Goal: Information Seeking & Learning: Learn about a topic

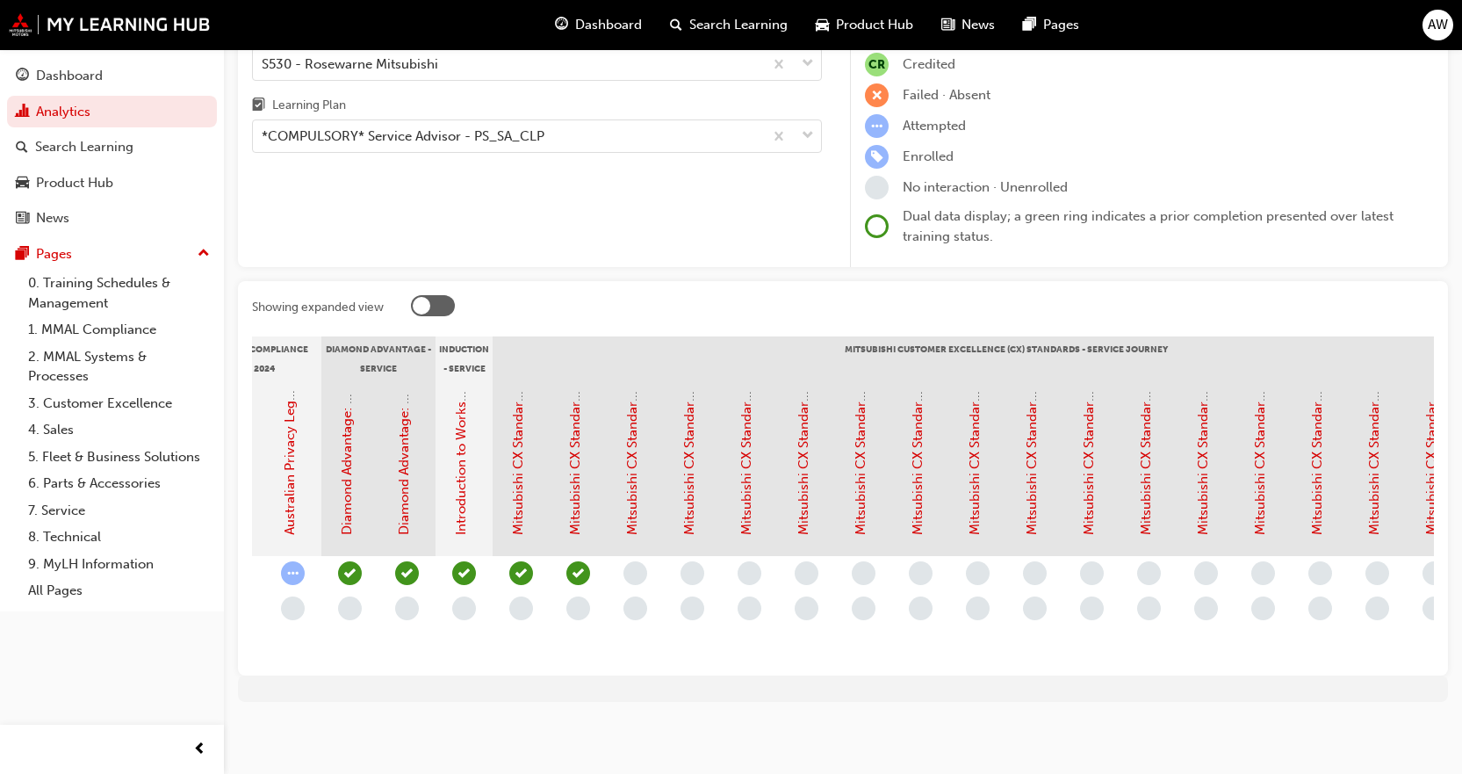
scroll to position [0, 379]
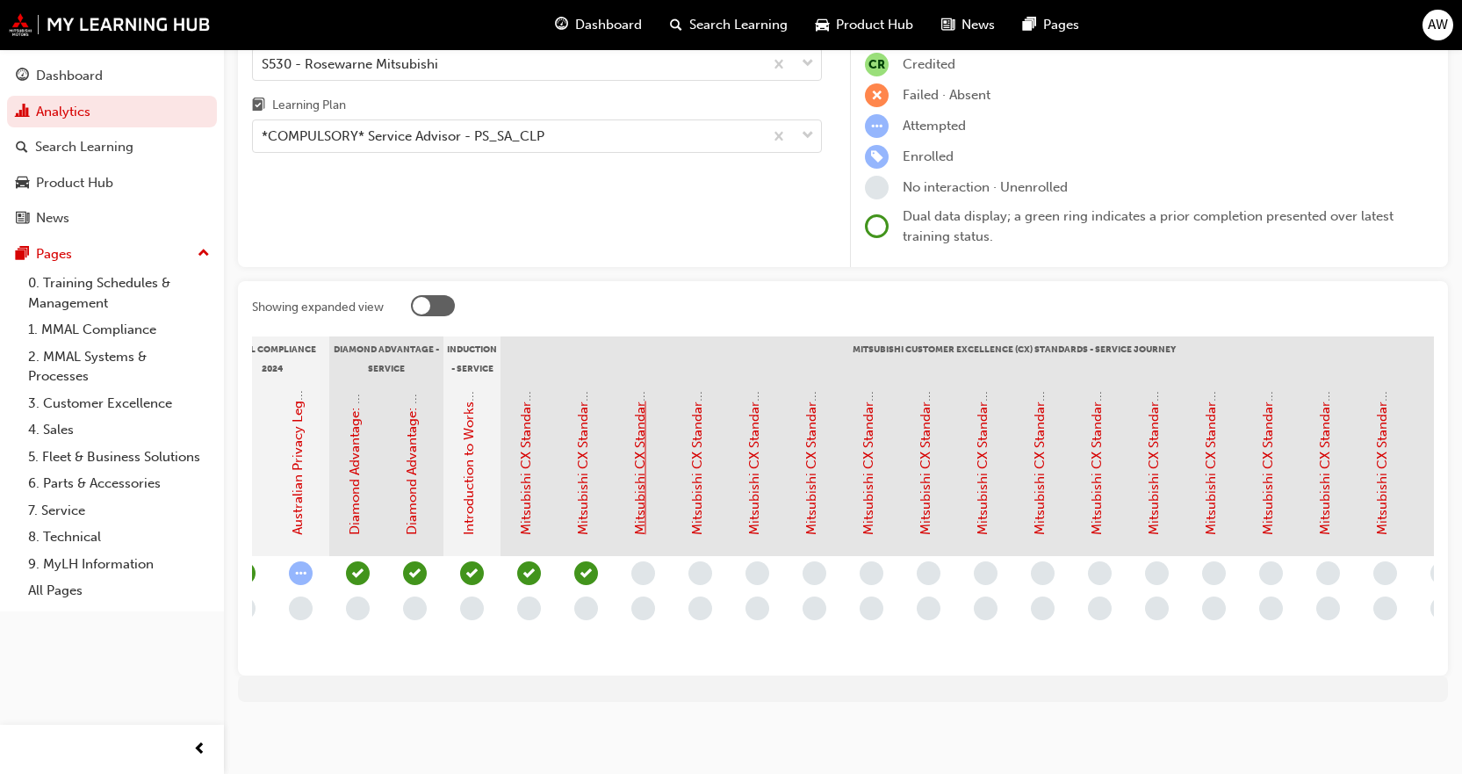
click at [645, 517] on link "Mitsubishi CX Standards - Service Journey 2: Service Reminders" at bounding box center [640, 340] width 16 height 390
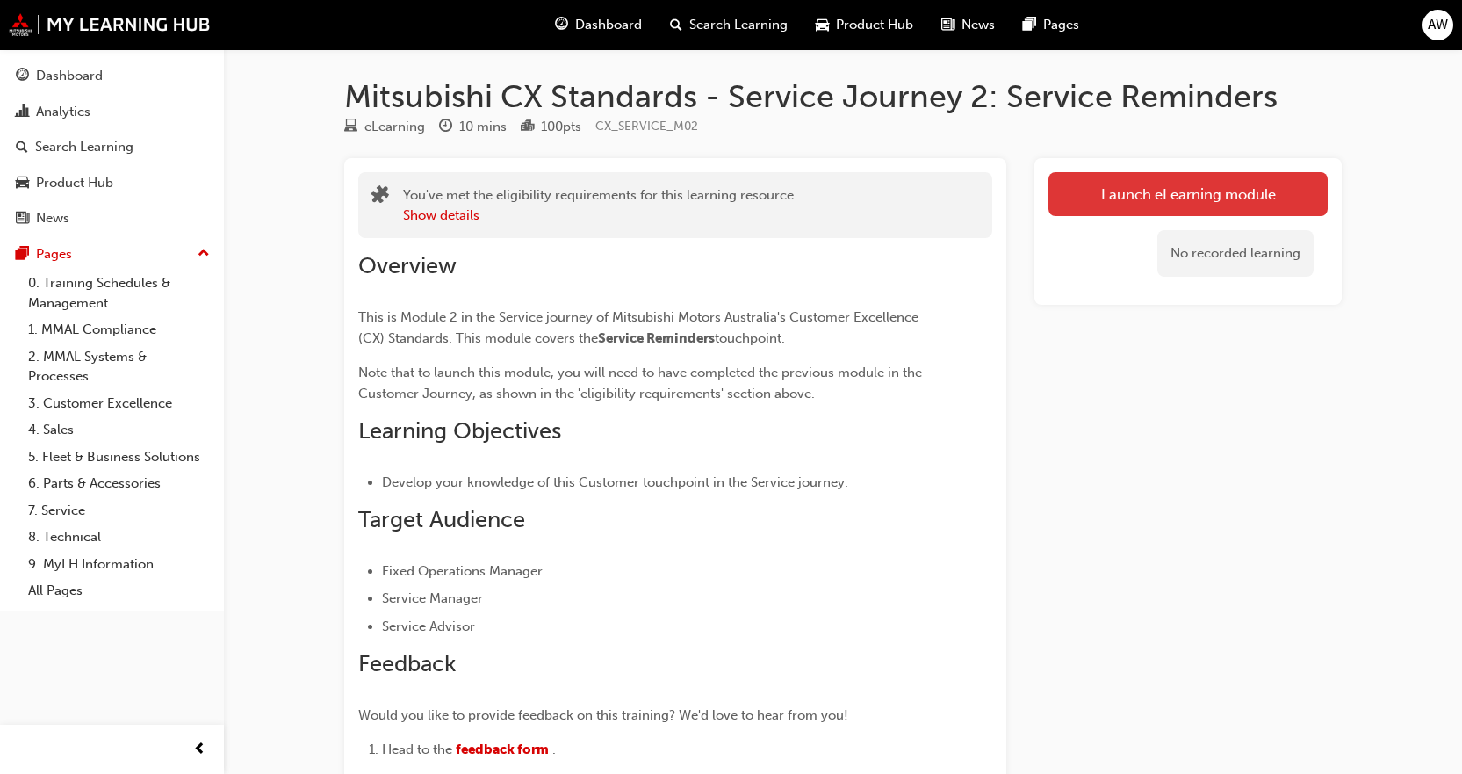
click at [1230, 184] on link "Launch eLearning module" at bounding box center [1188, 194] width 279 height 44
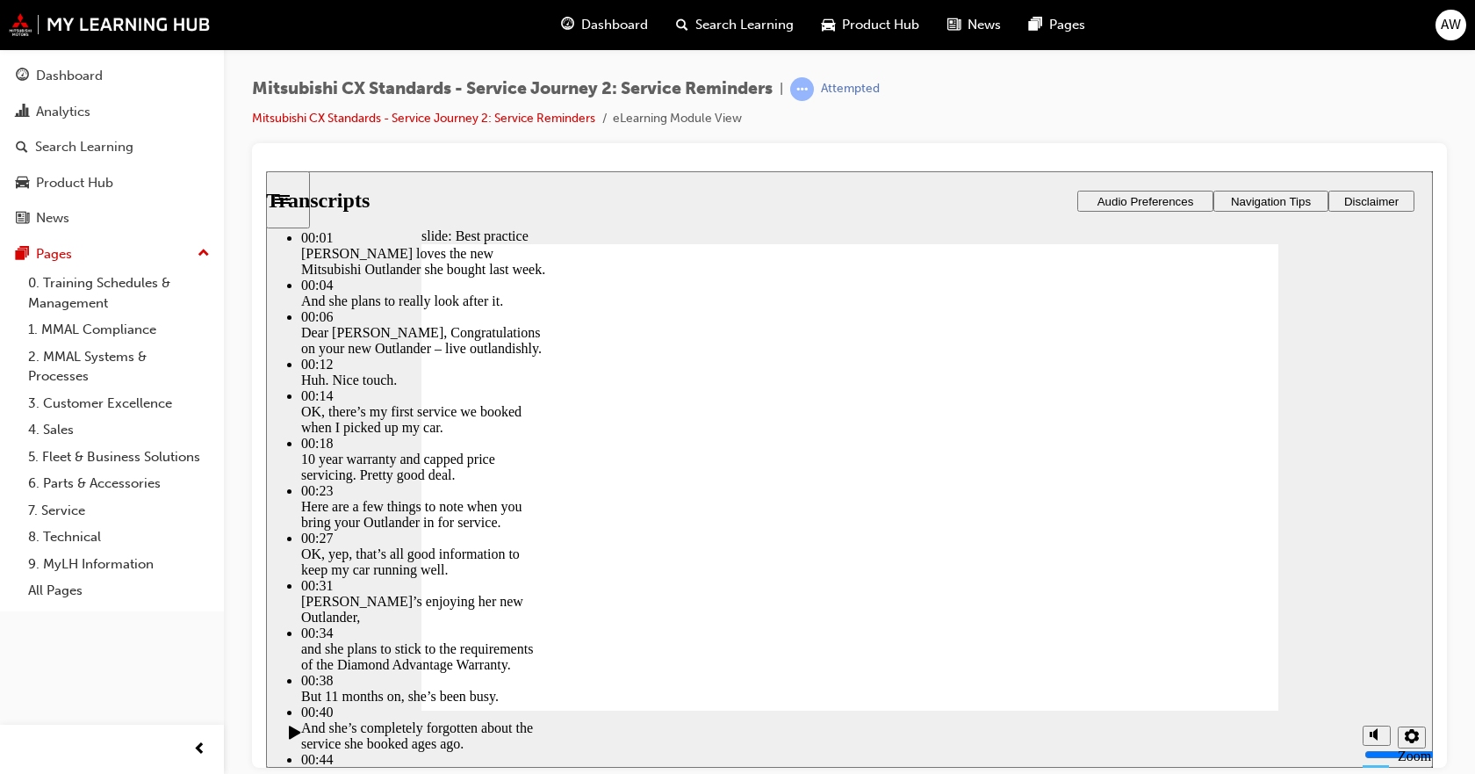
click at [1436, 327] on div at bounding box center [849, 455] width 1195 height 624
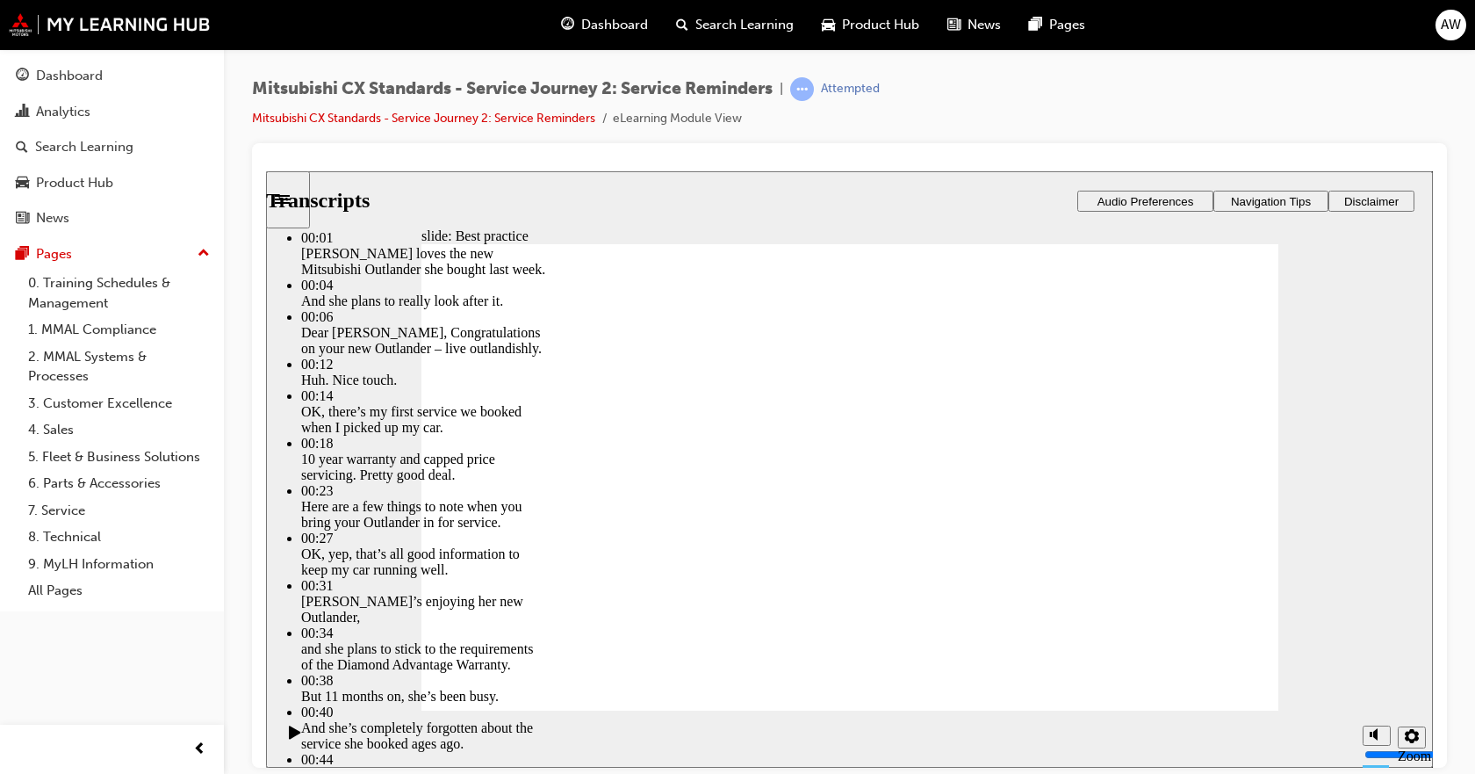
type input "93"
type input "8"
type input "93"
type input "8"
type input "9"
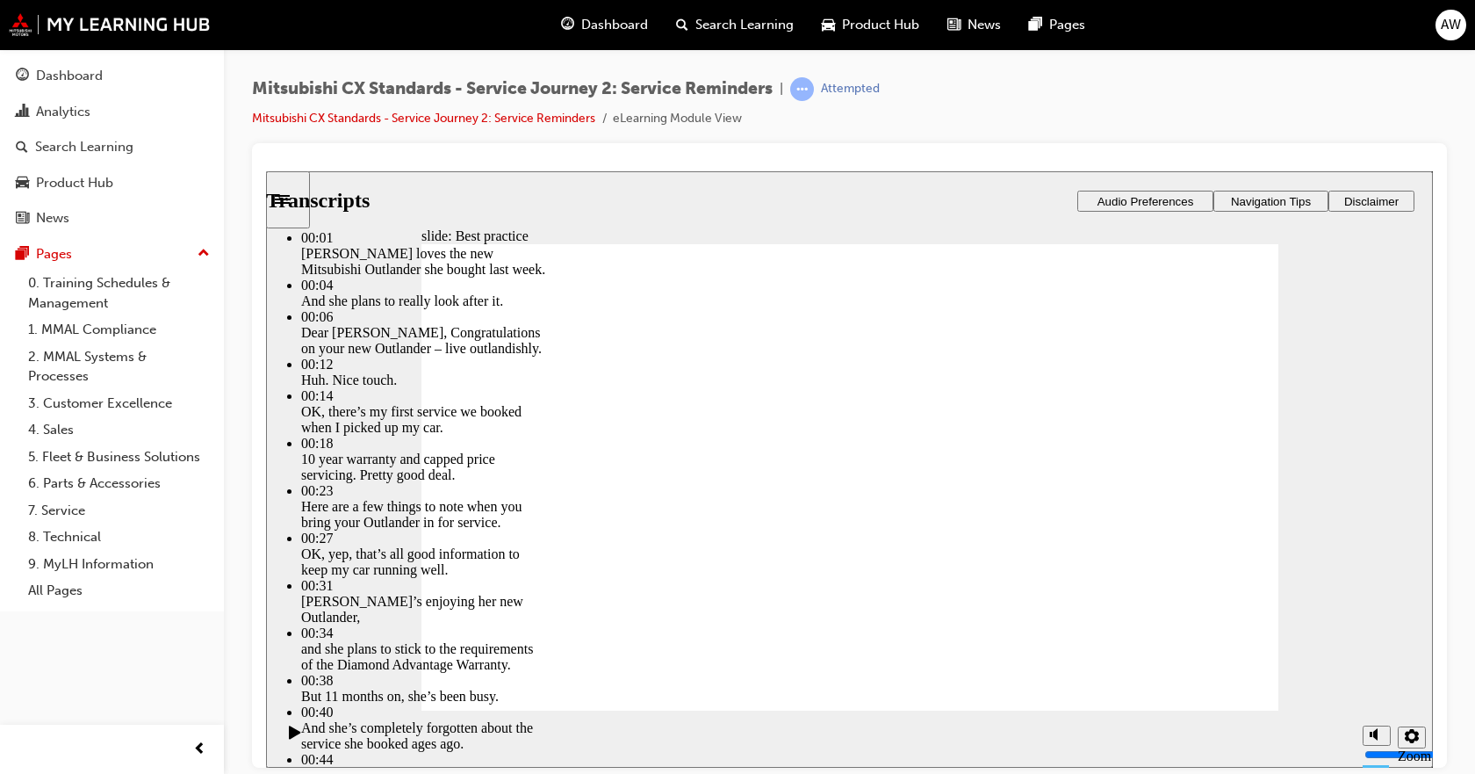
type input "93"
type input "9"
type input "10"
type input "93"
type input "10"
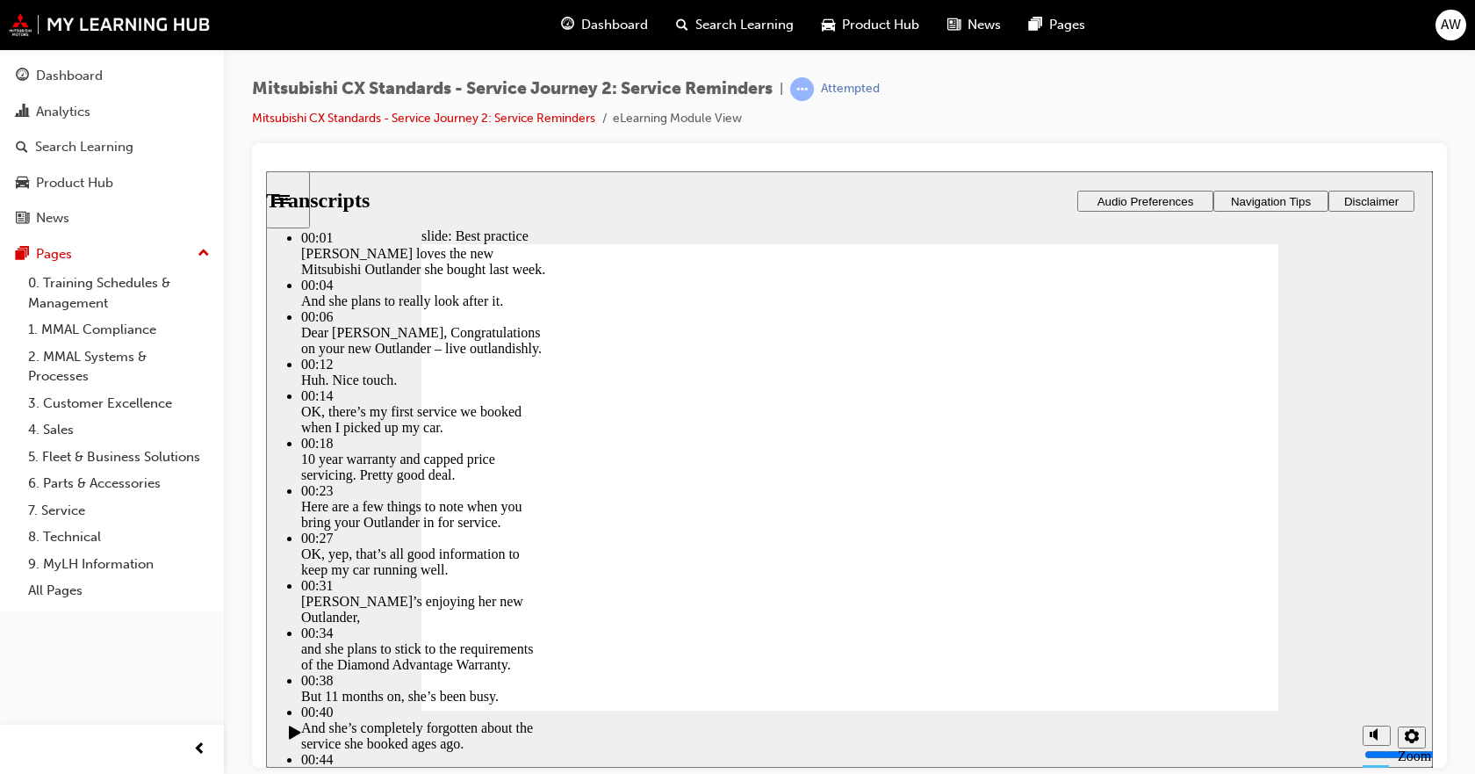
drag, startPoint x: 998, startPoint y: 625, endPoint x: 1000, endPoint y: 609, distance: 16.9
type input "68"
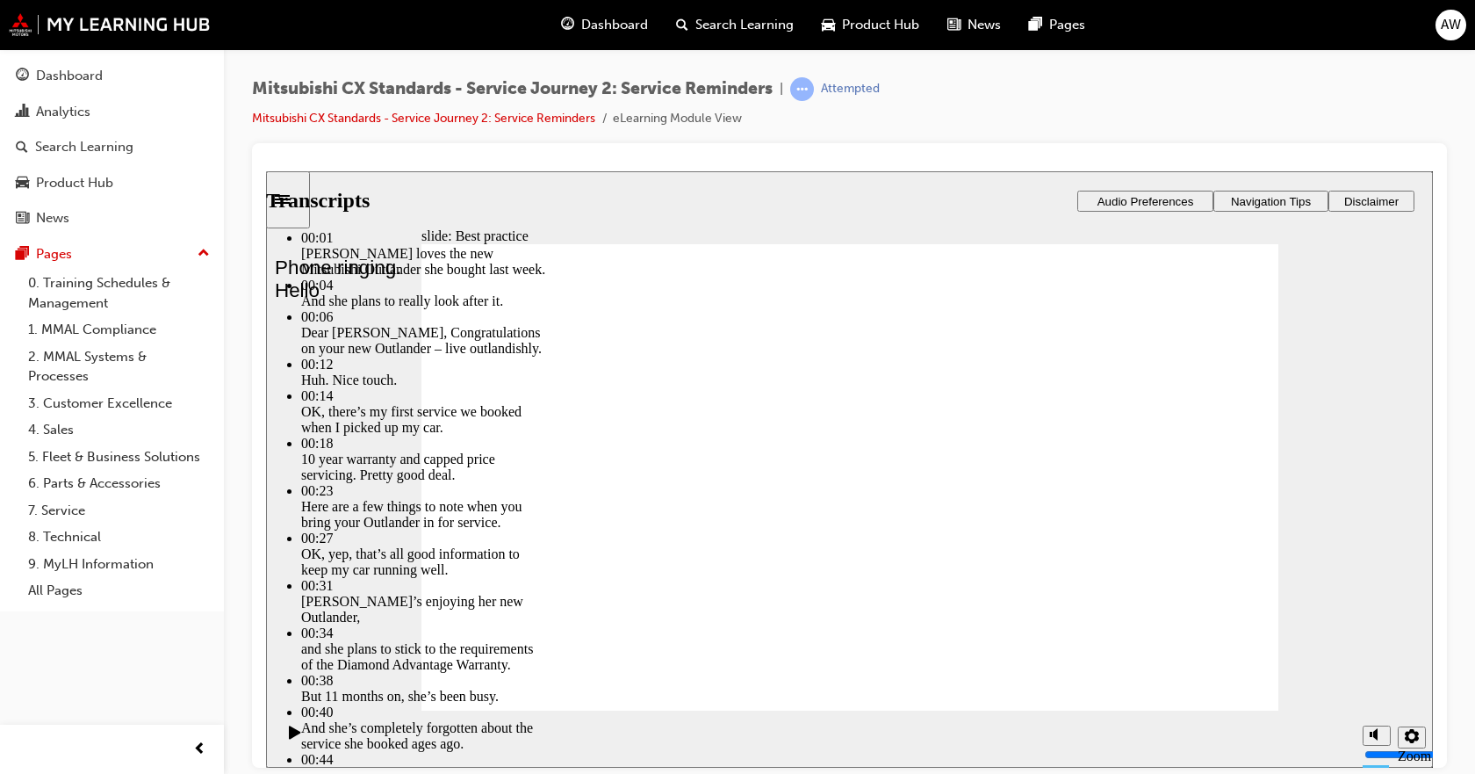
type input "8"
type input "68"
type input "8"
type input "68"
type input "8"
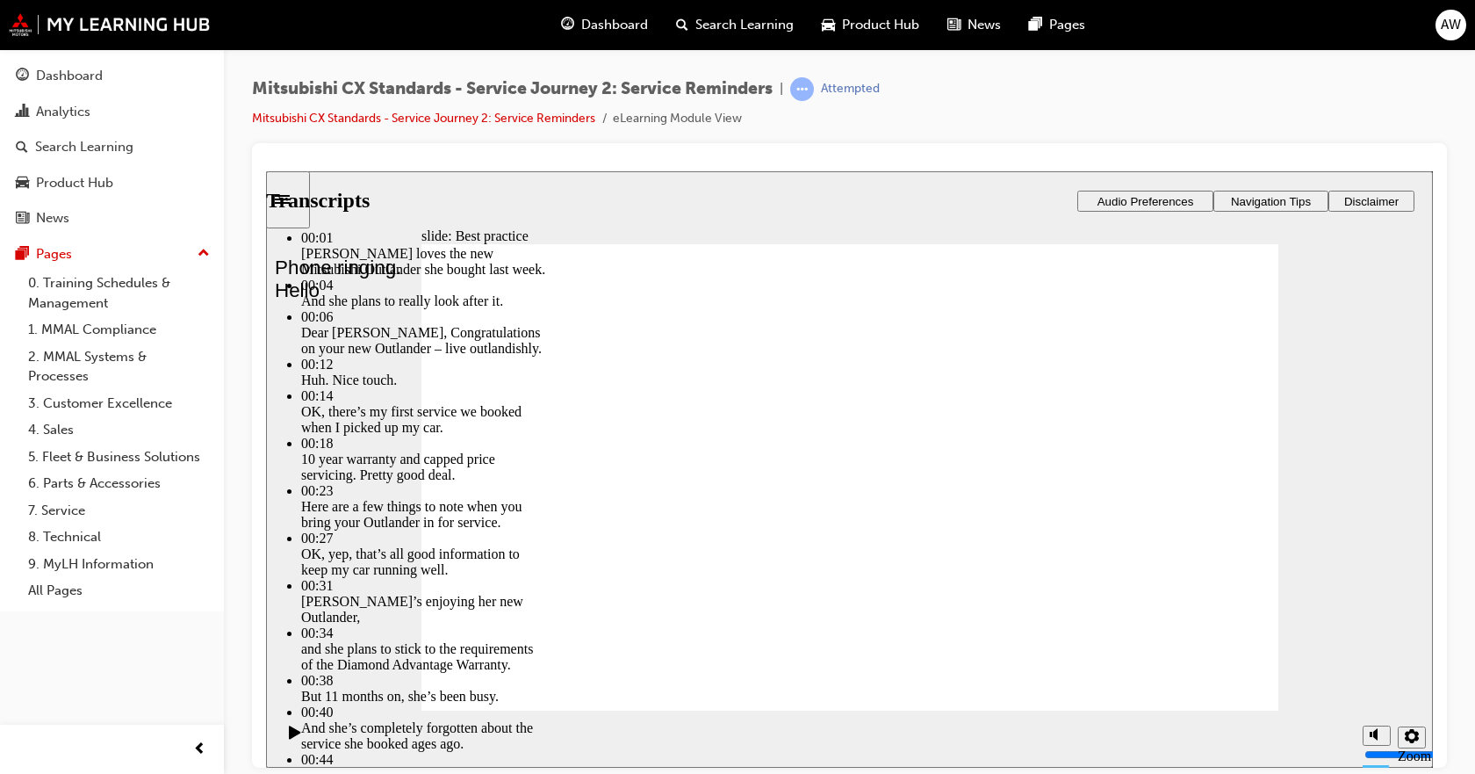
type input "8"
type input "68"
type input "8"
type input "7"
type input "68"
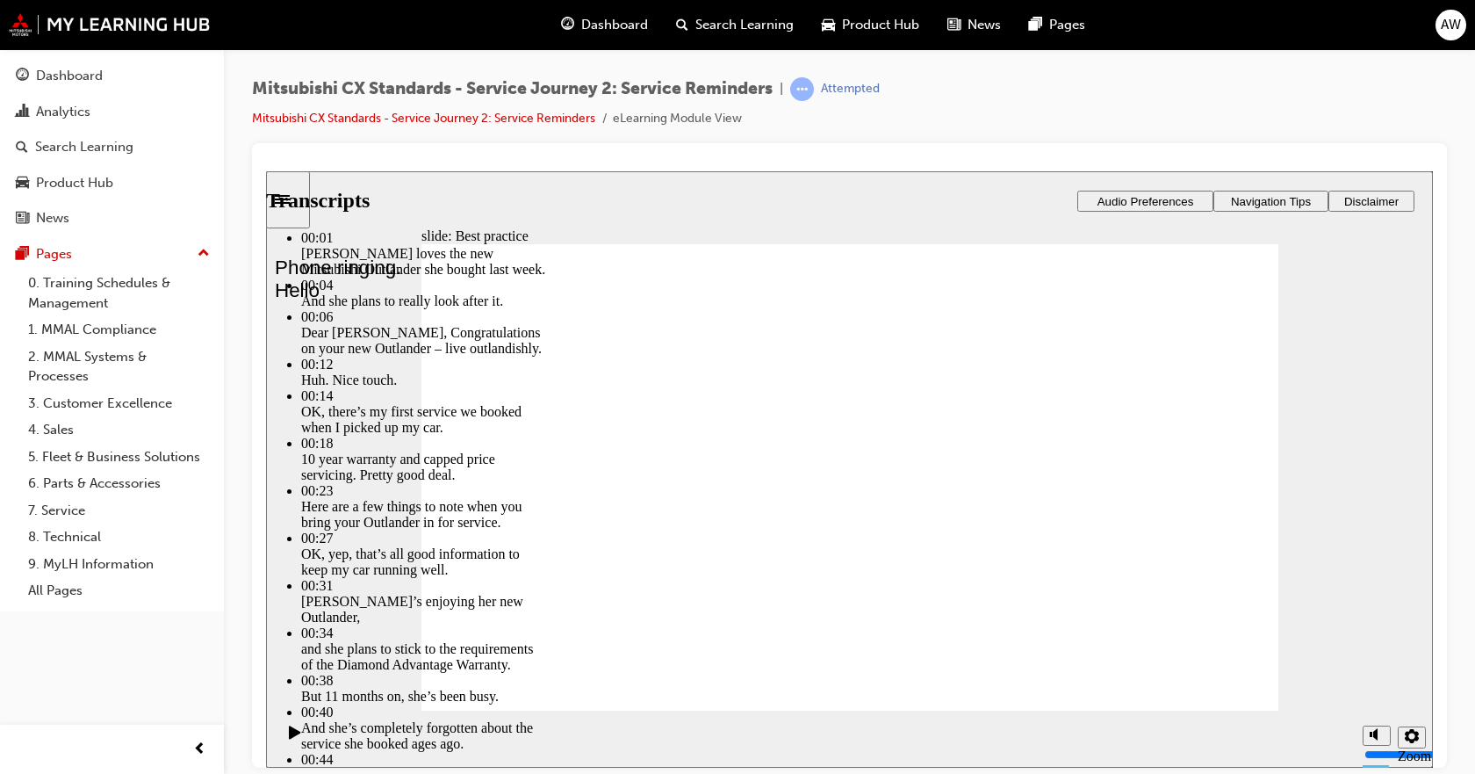
type input "7"
type input "6"
type input "68"
type input "6"
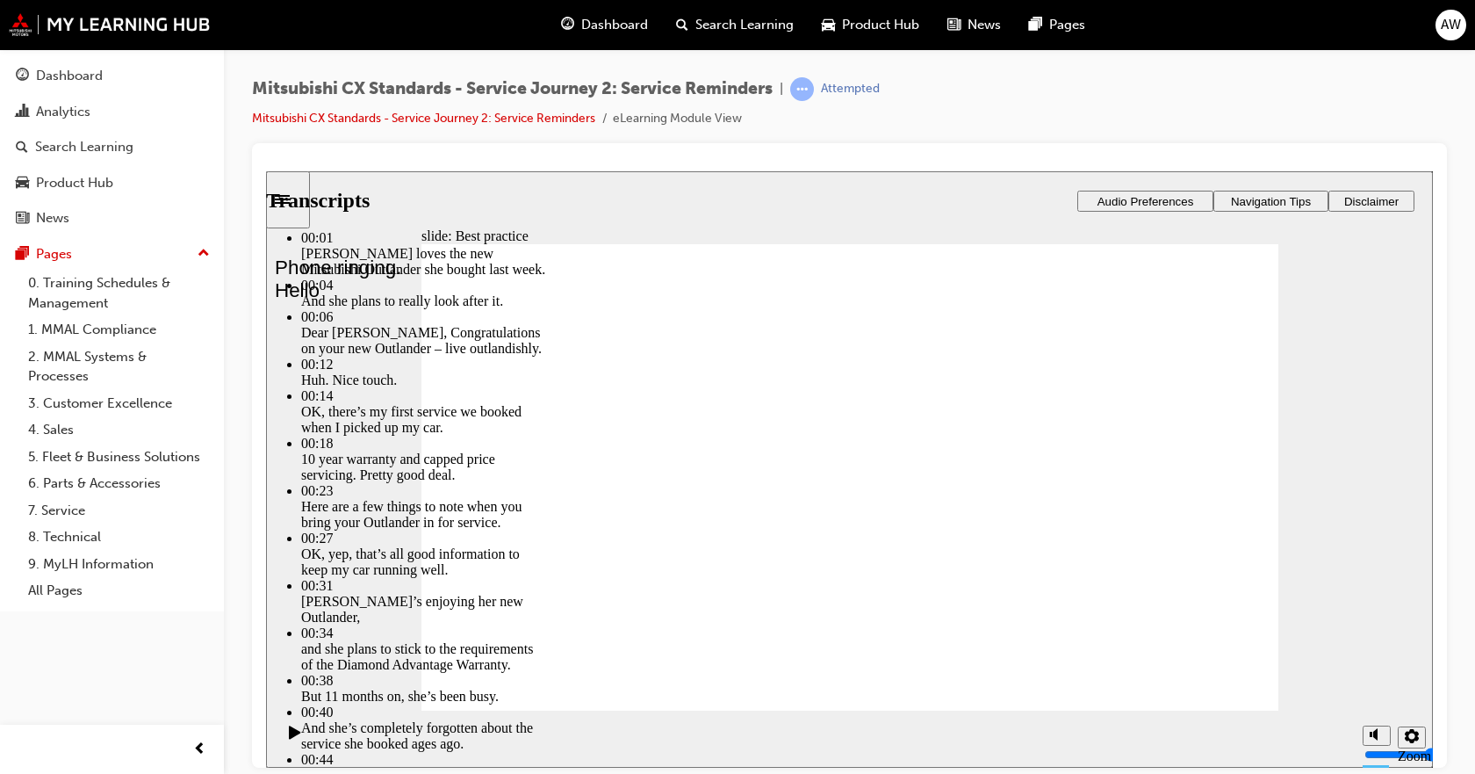
type input "68"
type input "6"
type input "69"
type input "6"
type input "69"
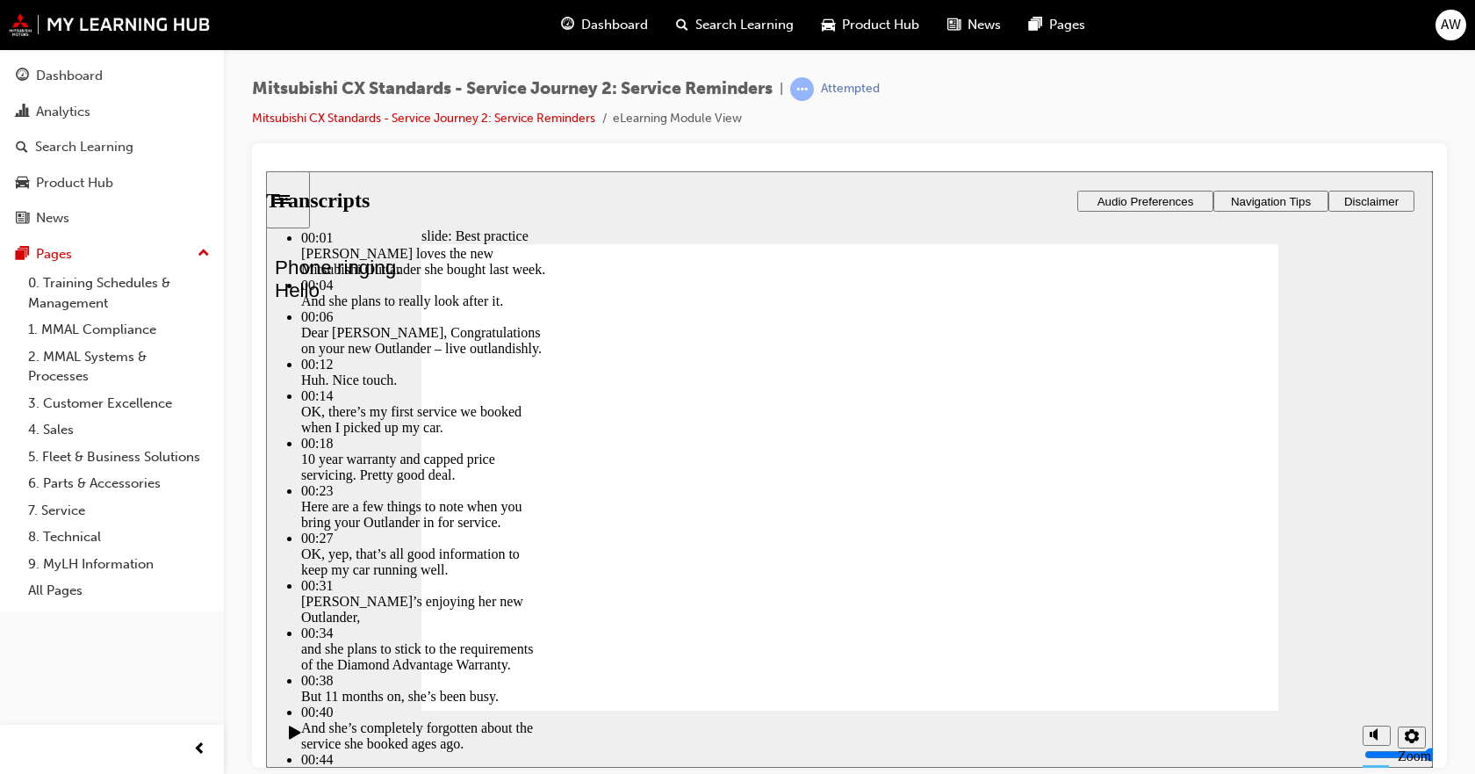
type input "6"
type input "69"
type input "6"
type input "69"
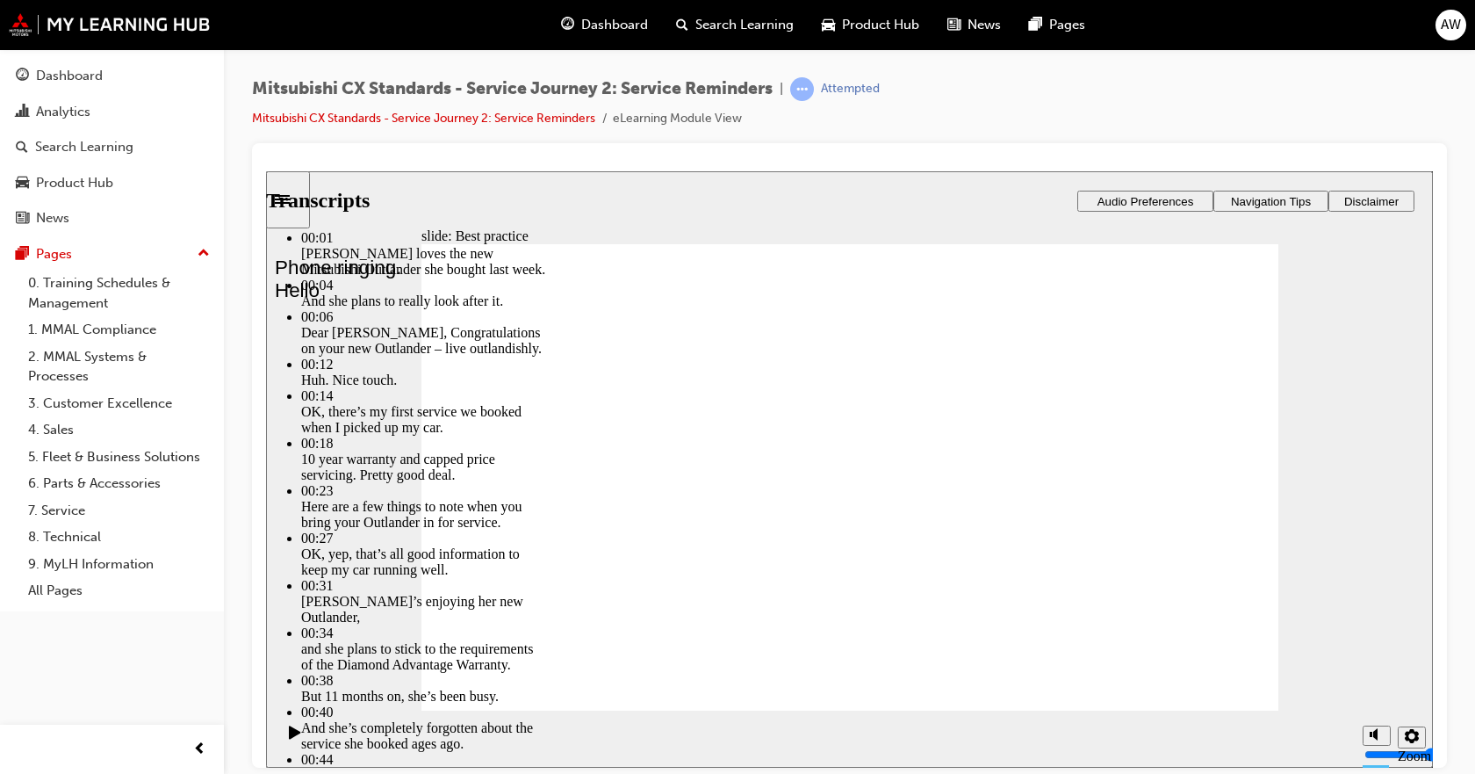
type input "6"
type input "70"
type input "6"
type input "70"
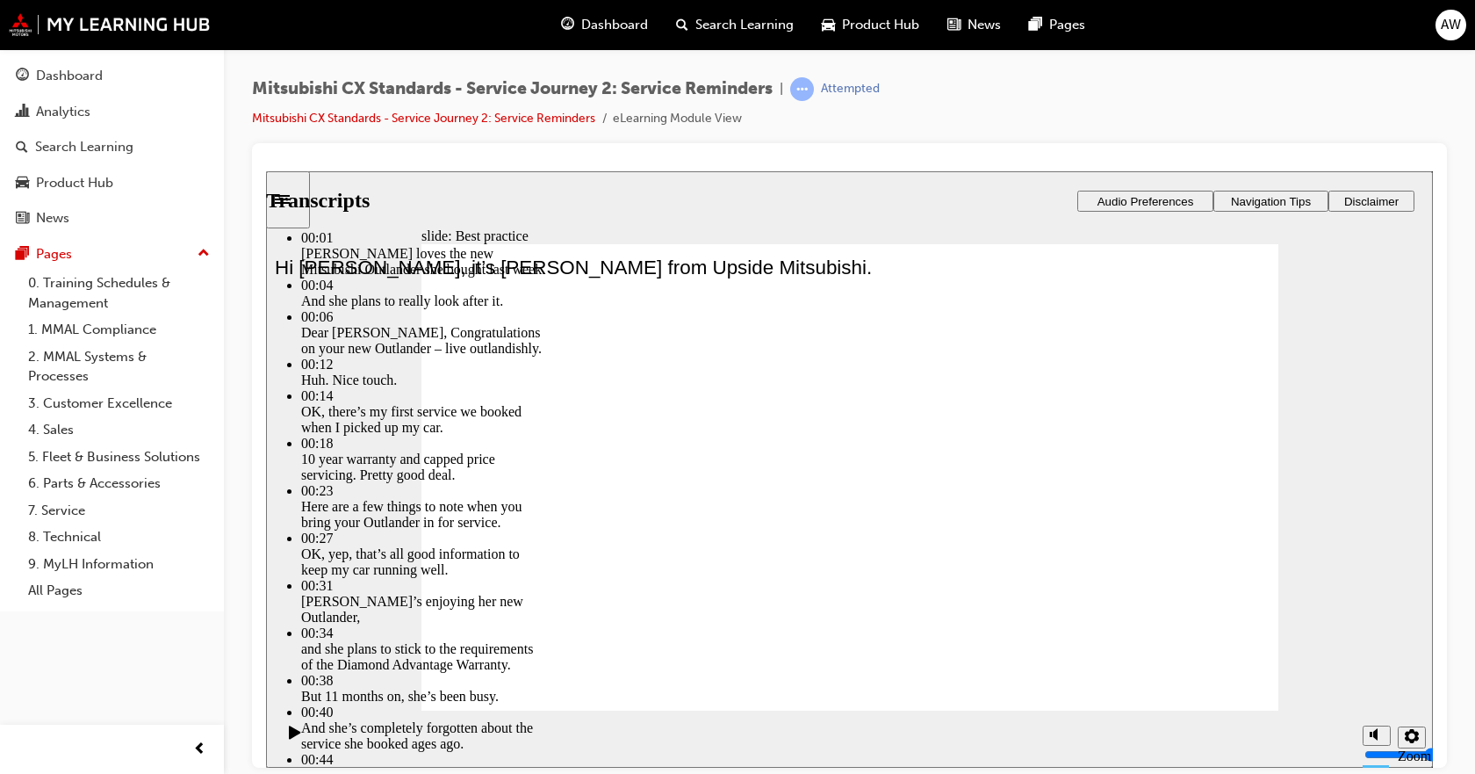
type input "6"
type input "70"
type input "6"
type input "71"
type input "6"
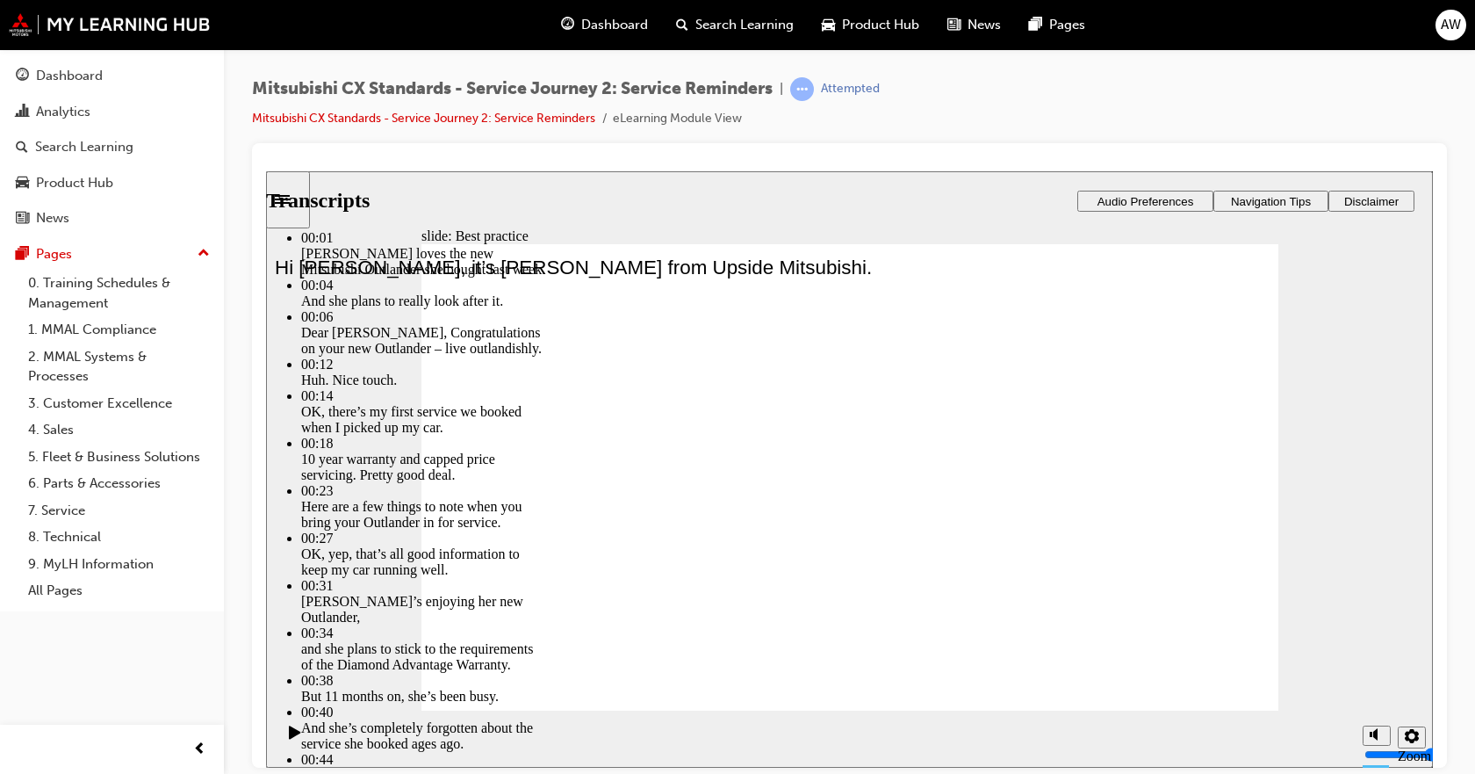
type input "71"
type input "6"
type input "71"
type input "6"
type input "71"
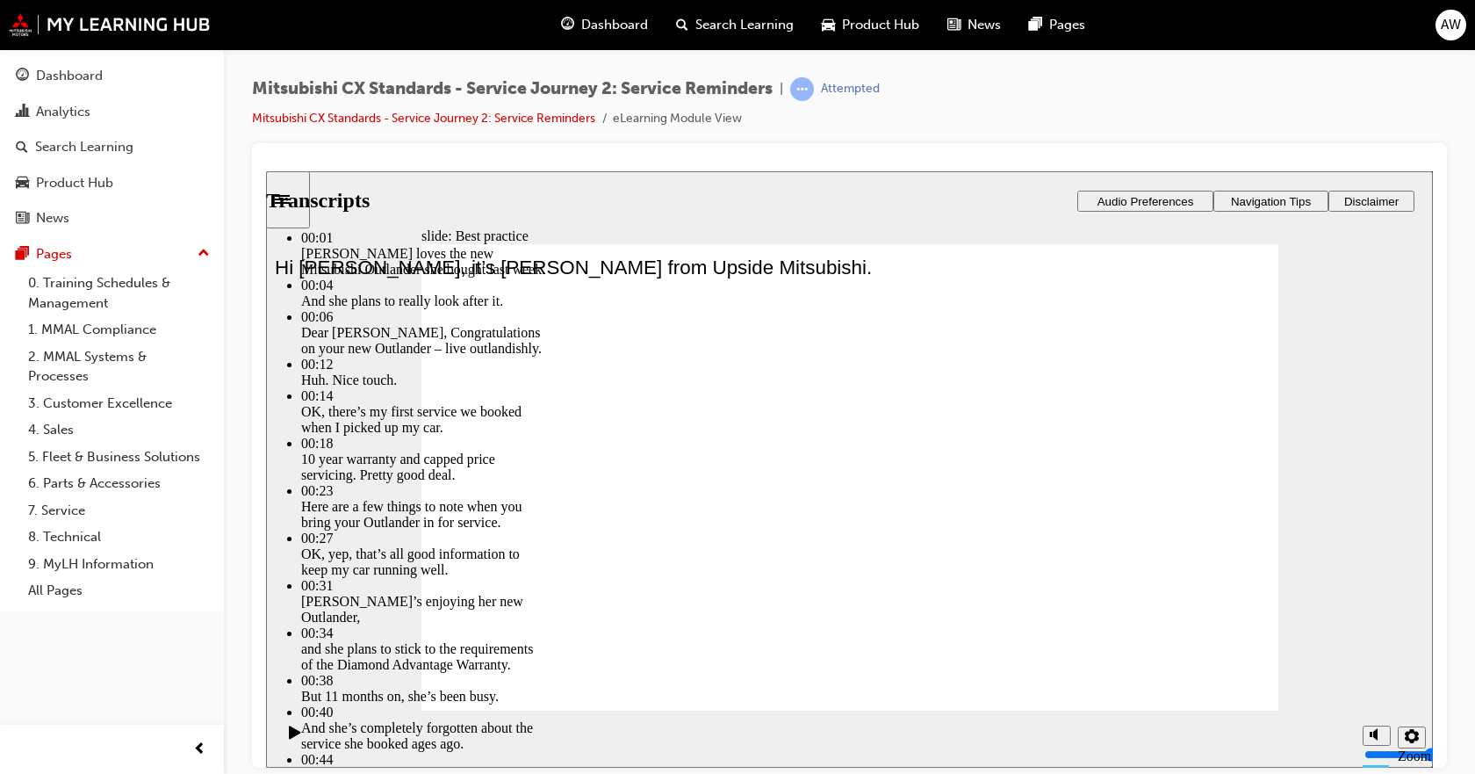
type input "6"
type input "7"
type input "71"
type input "7"
type input "6"
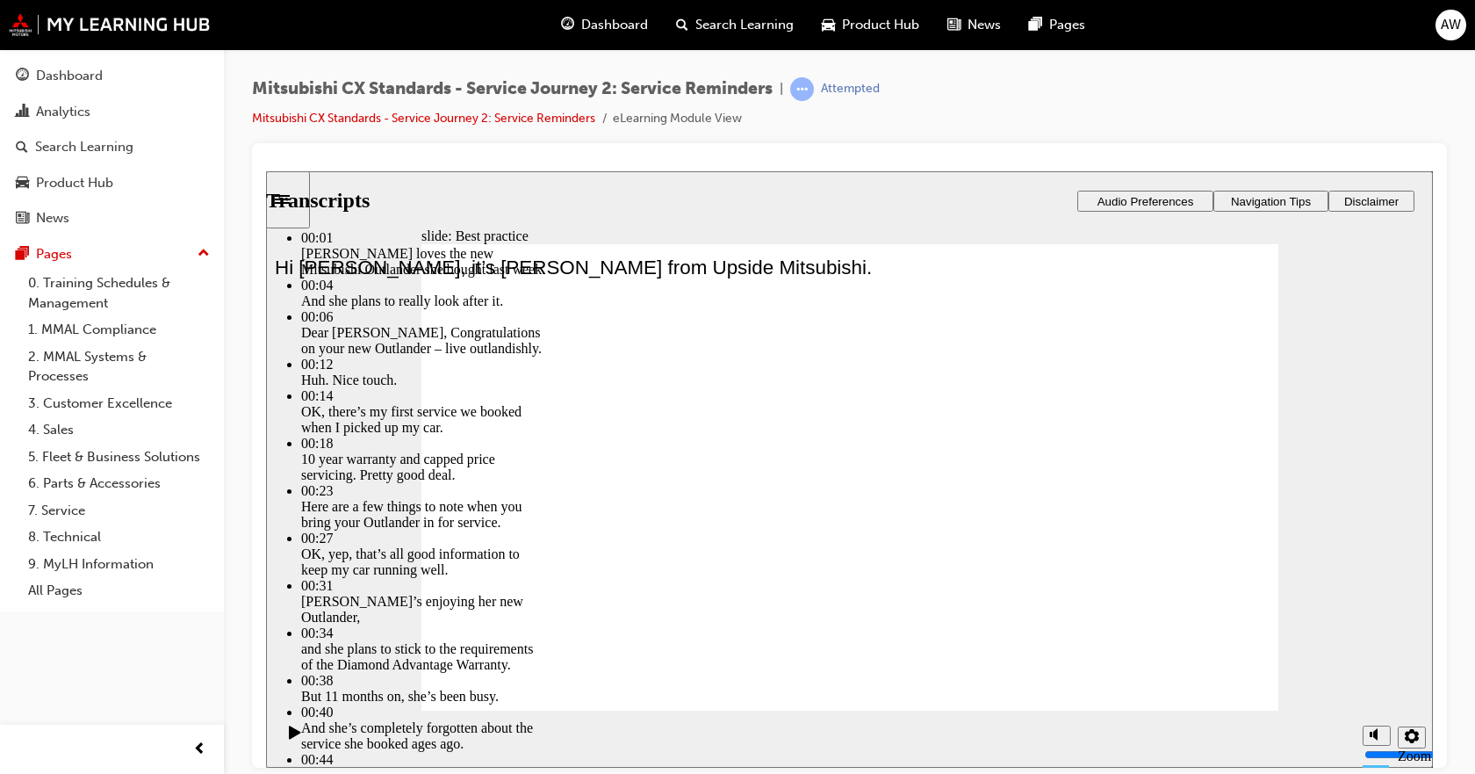
type input "71"
type input "6"
type input "72"
type input "6"
type input "72"
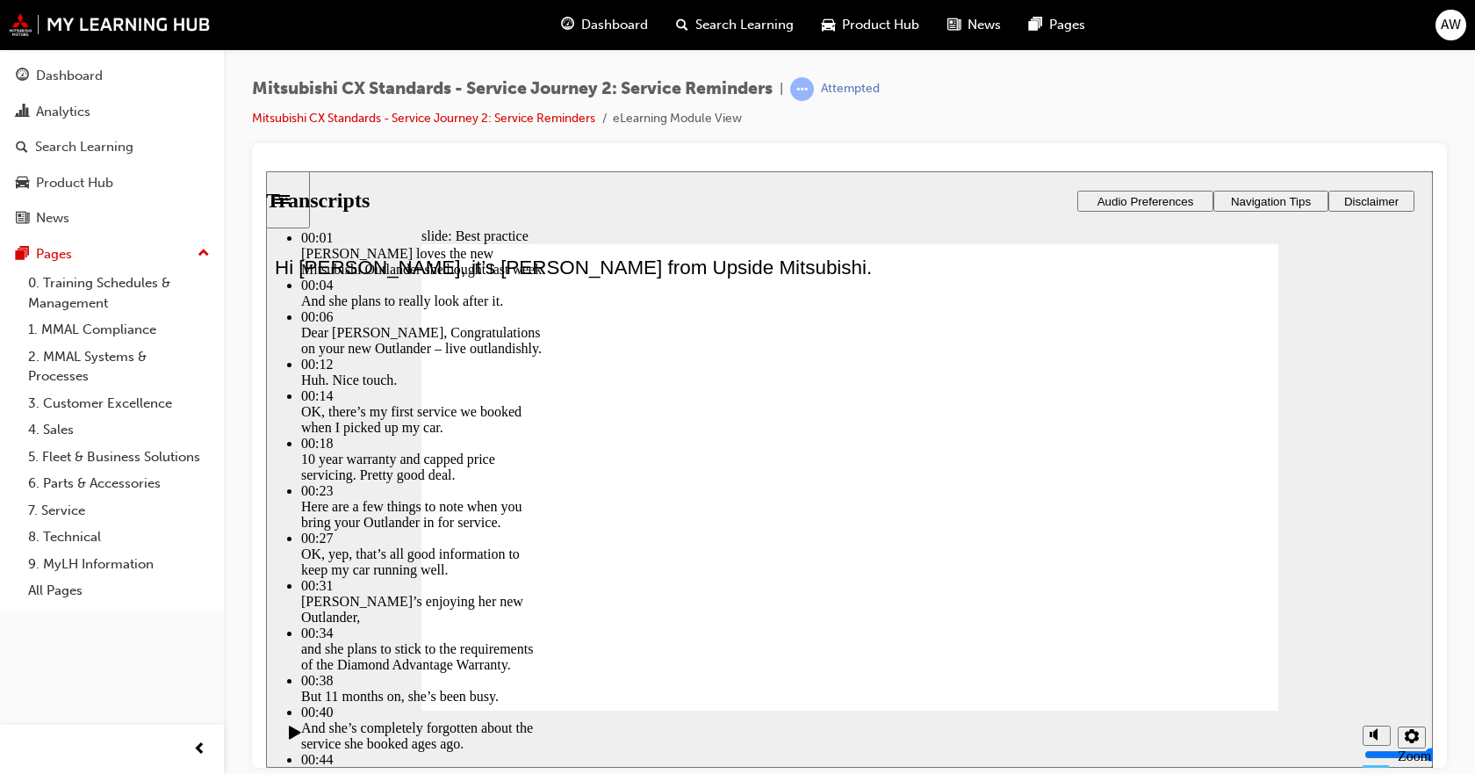
type input "6"
type input "72"
type input "6"
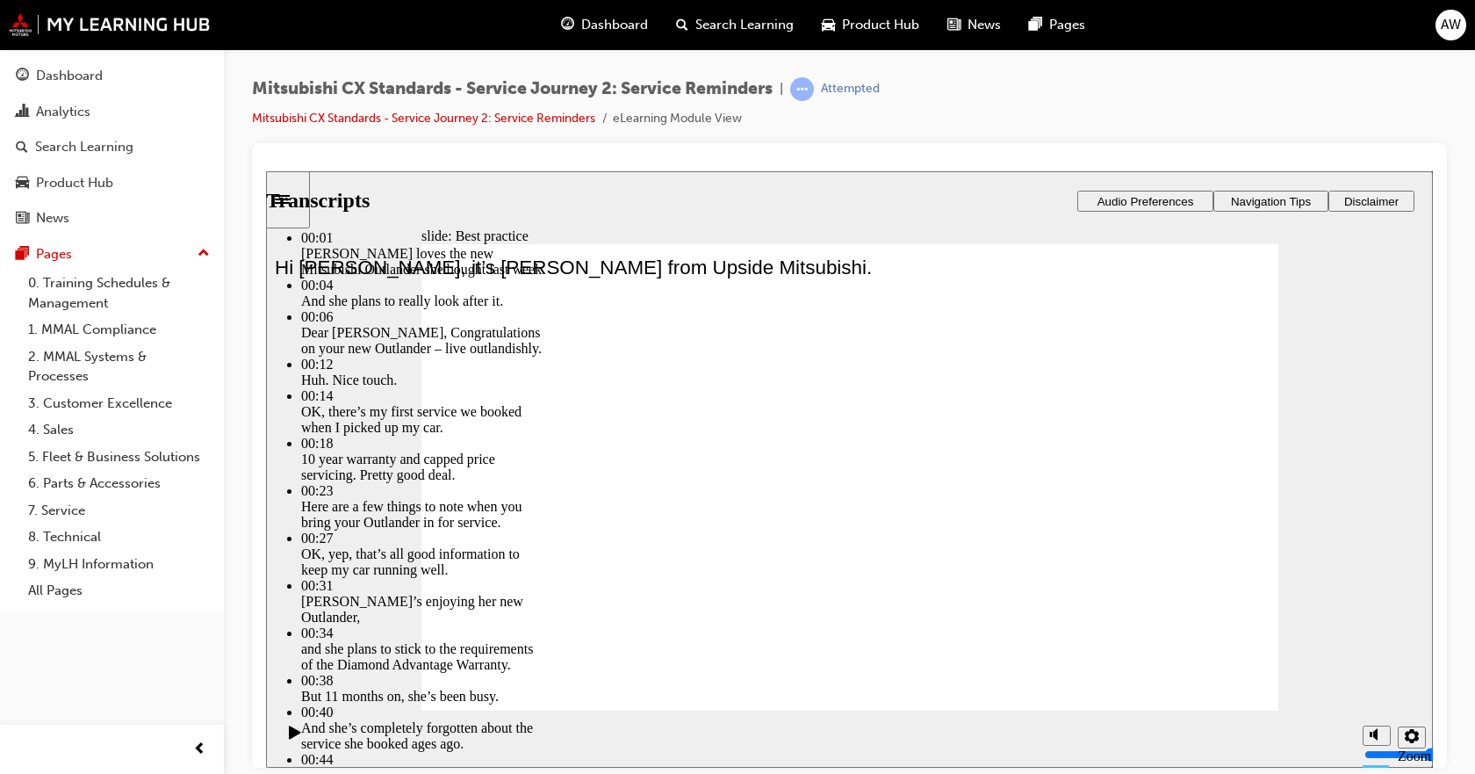
type input "72"
type input "6"
type input "72"
type input "6"
type input "72"
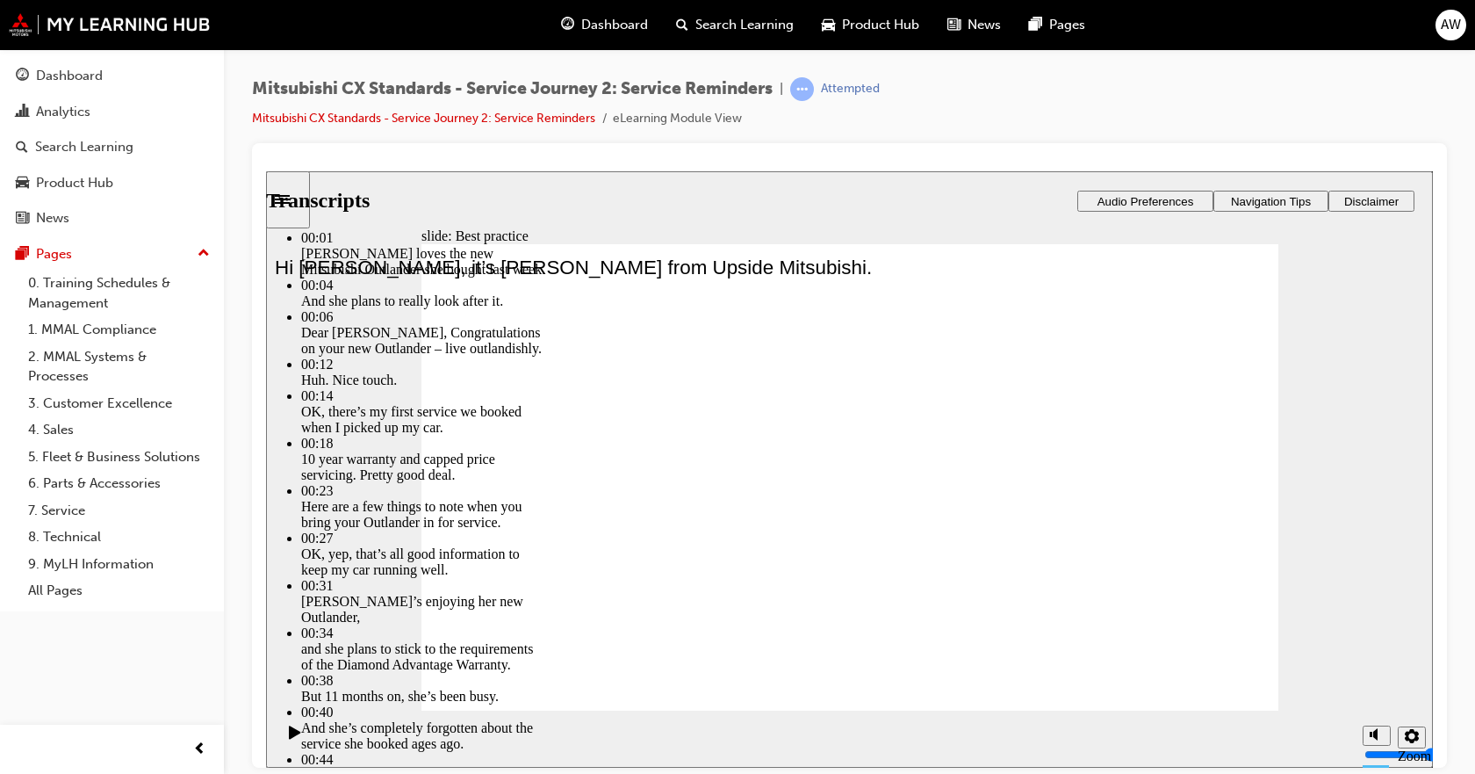
type input "6"
type input "73"
type input "6"
type input "73"
type input "6"
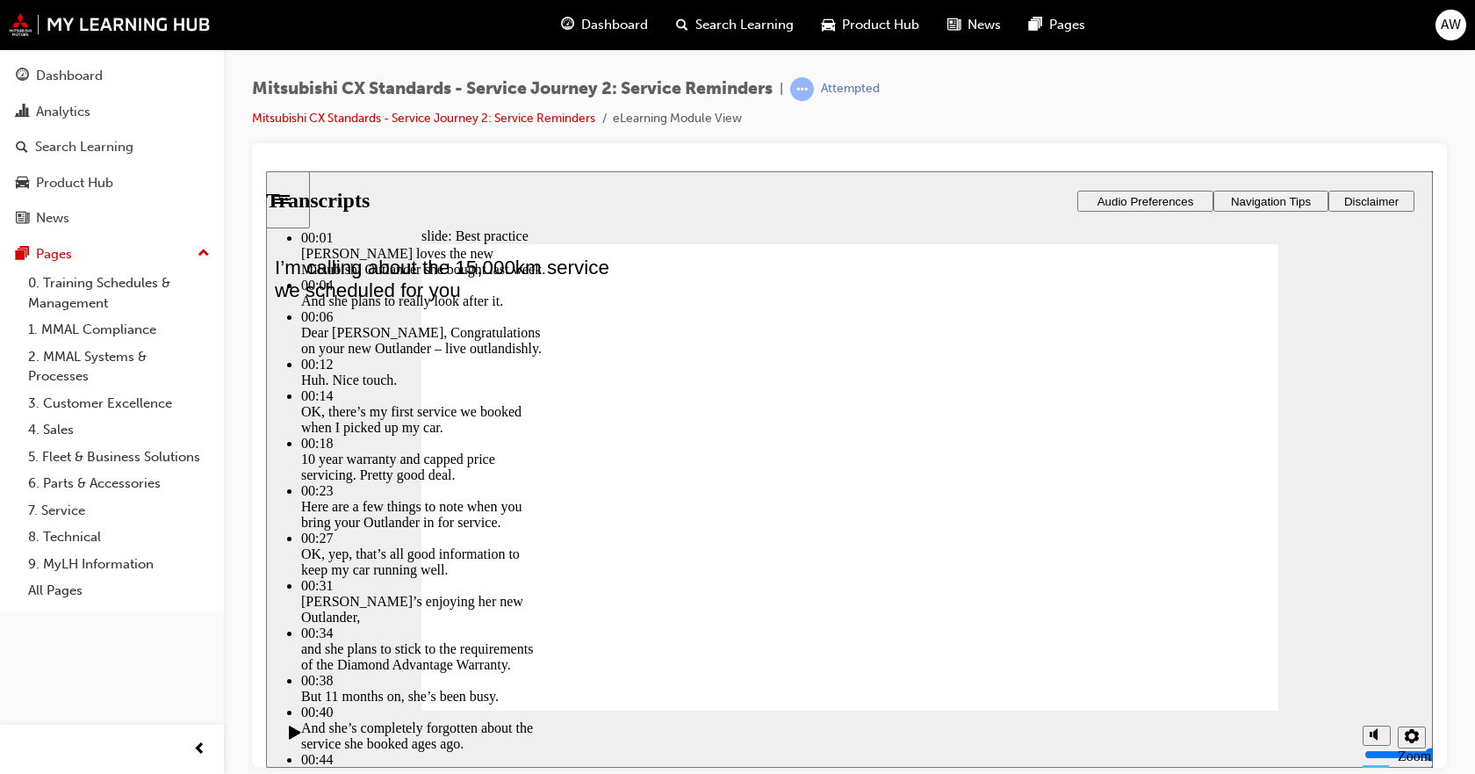
type input "73"
type input "6"
type input "73"
type input "6"
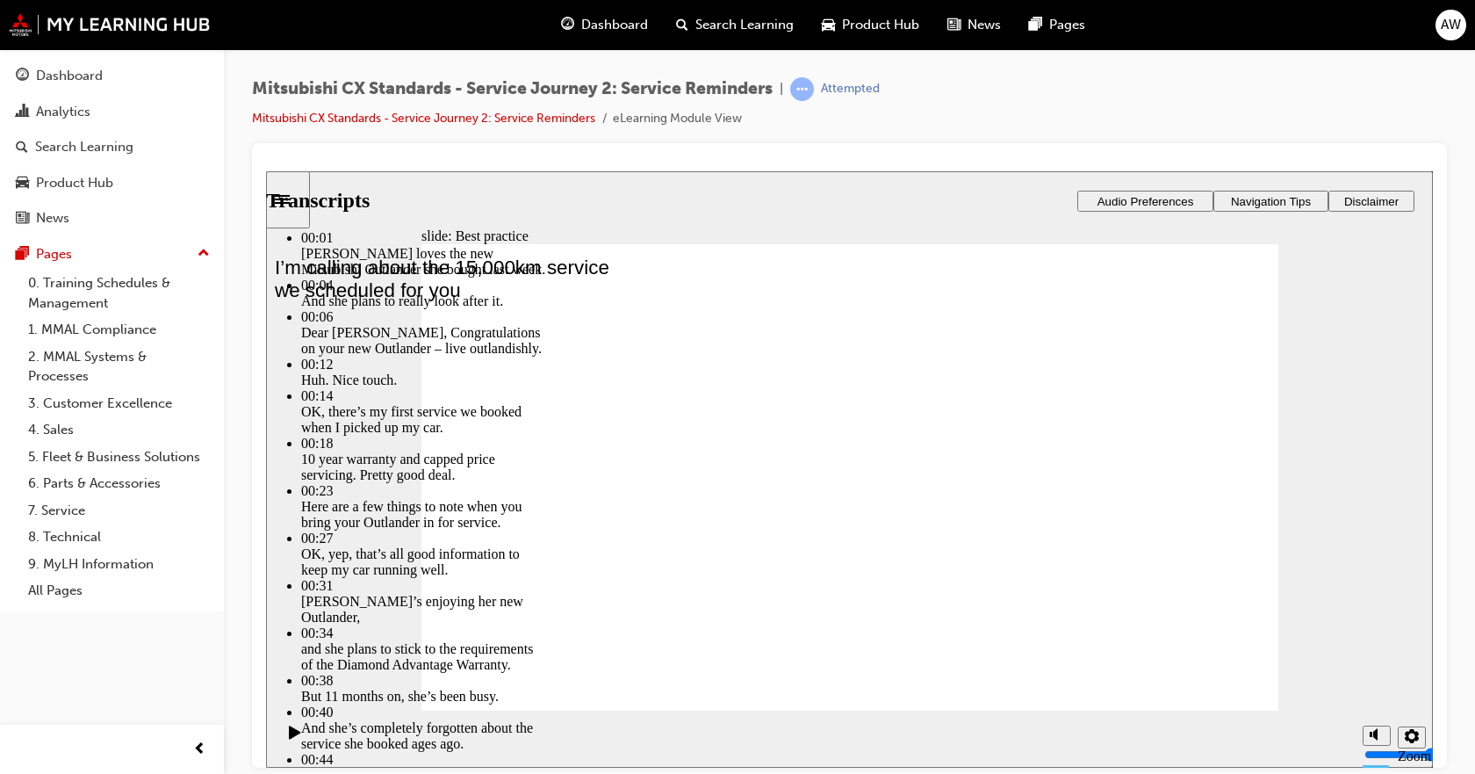
type input "74"
type input "6"
type input "74"
type input "6"
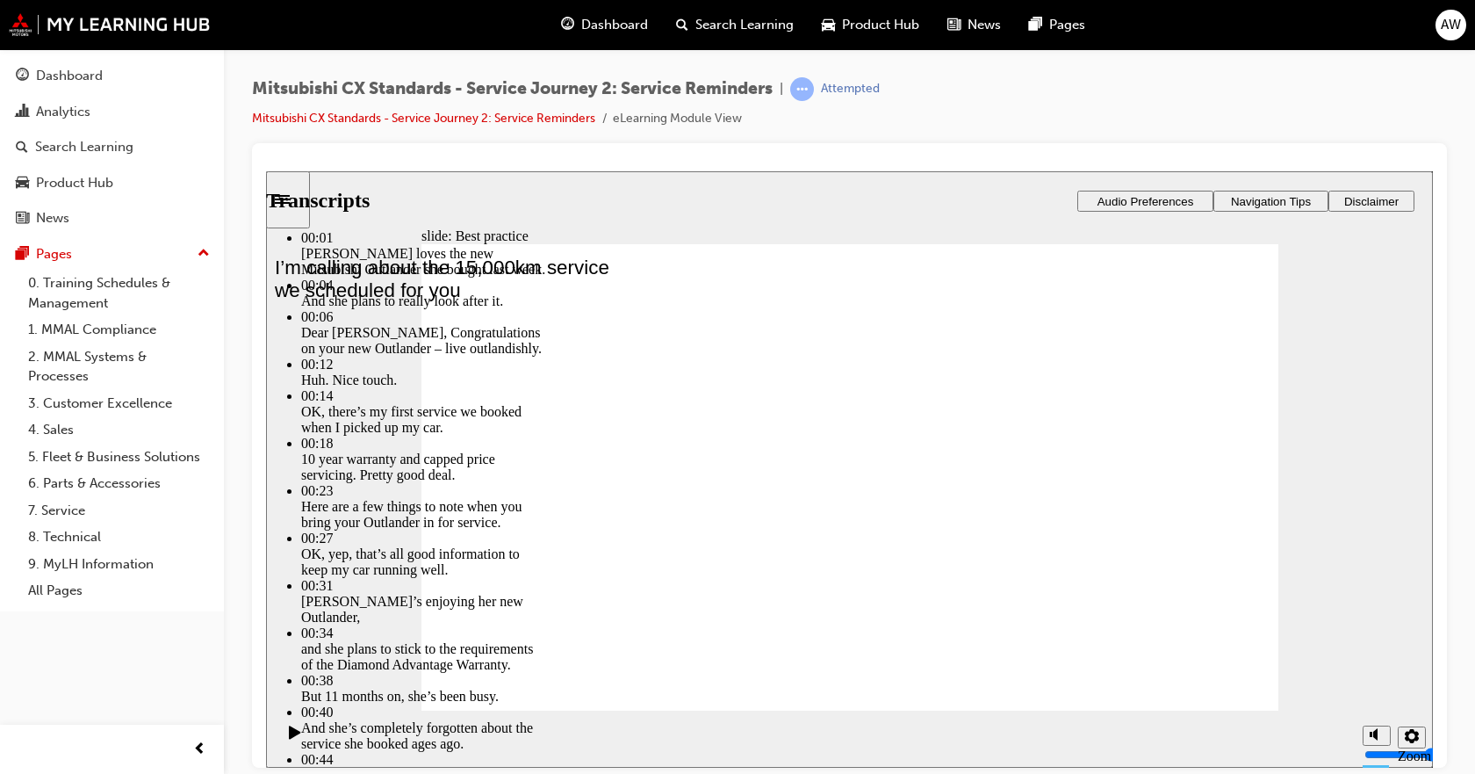
type input "74"
type input "6"
type input "74"
type input "6"
type input "75"
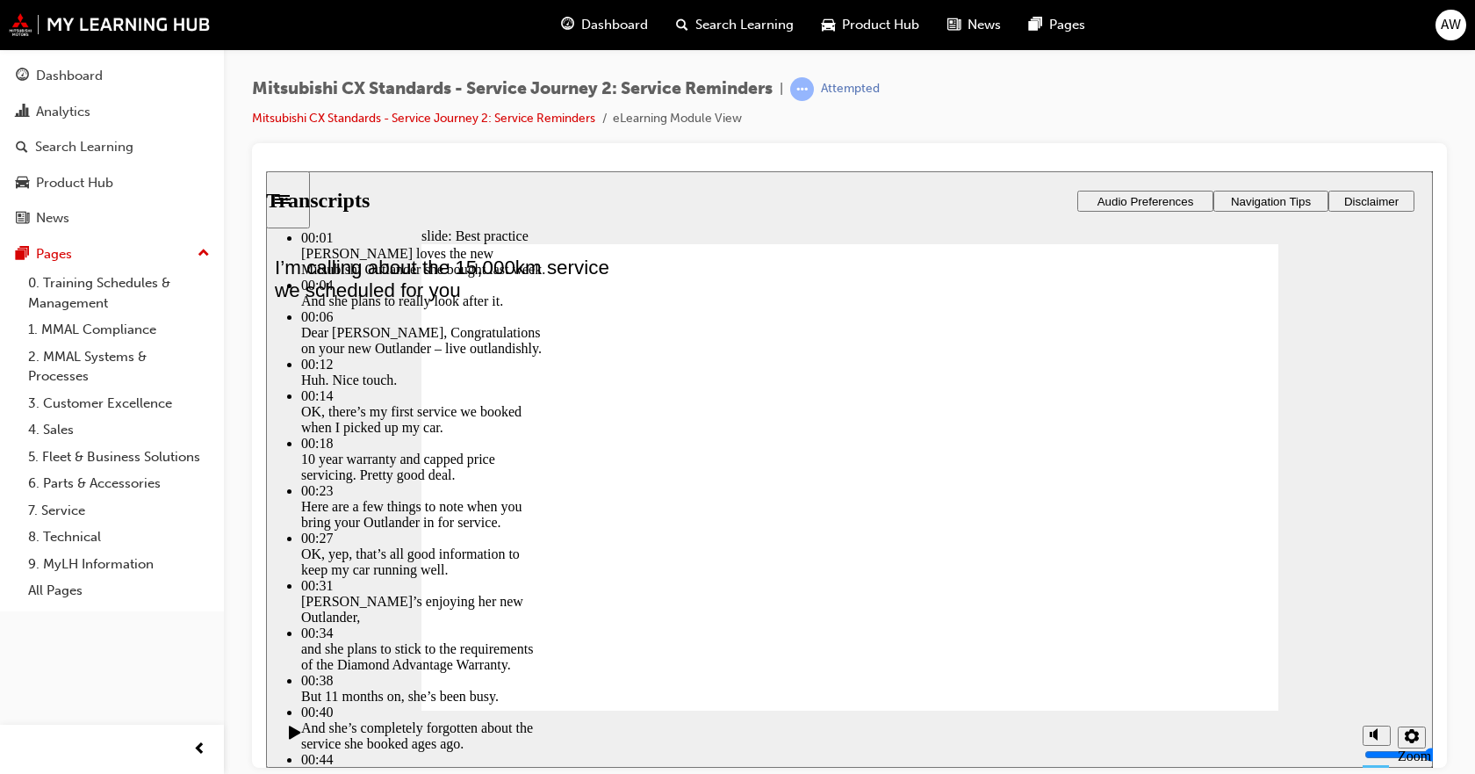
type input "6"
type input "75"
type input "6"
type input "75"
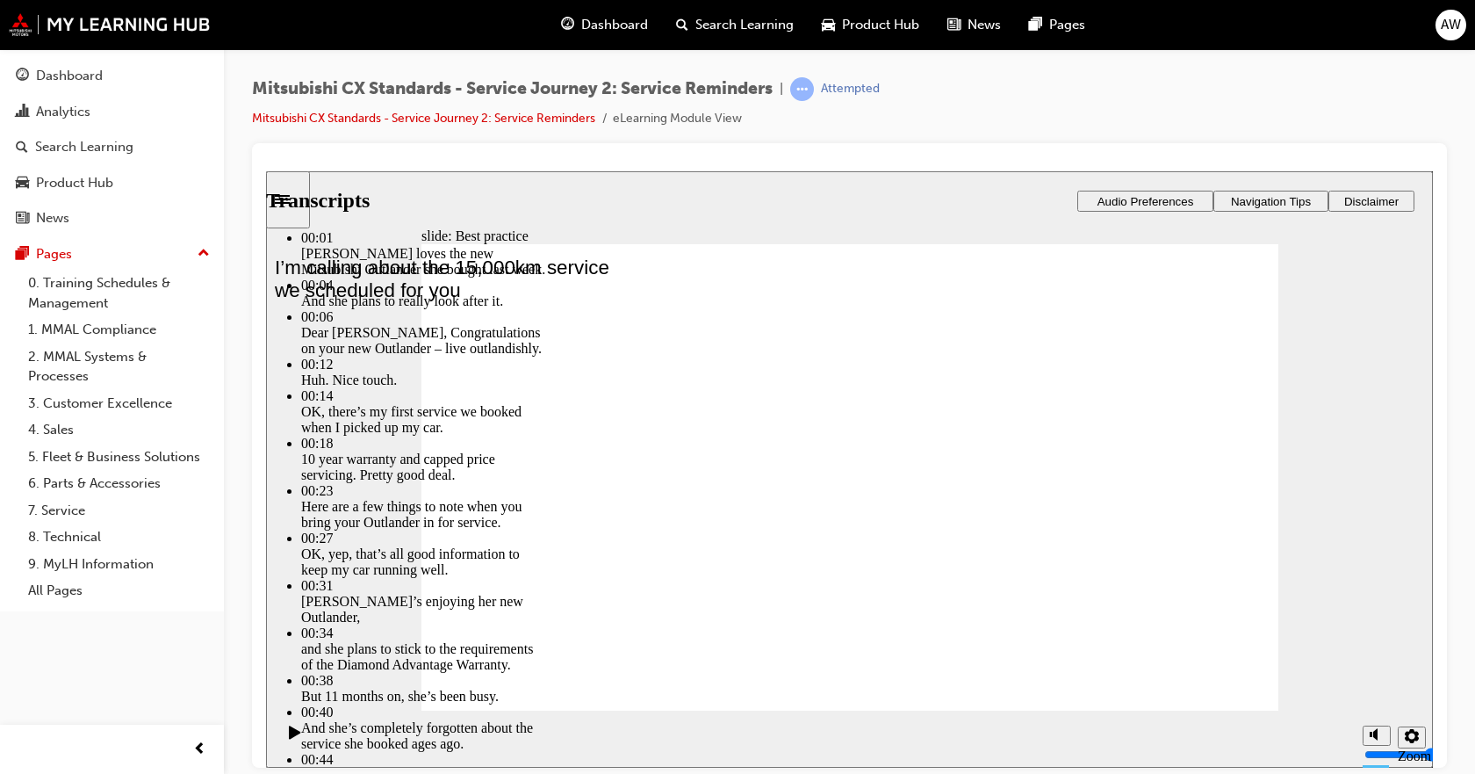
type input "6"
type input "75"
type input "6"
type input "76"
type input "6"
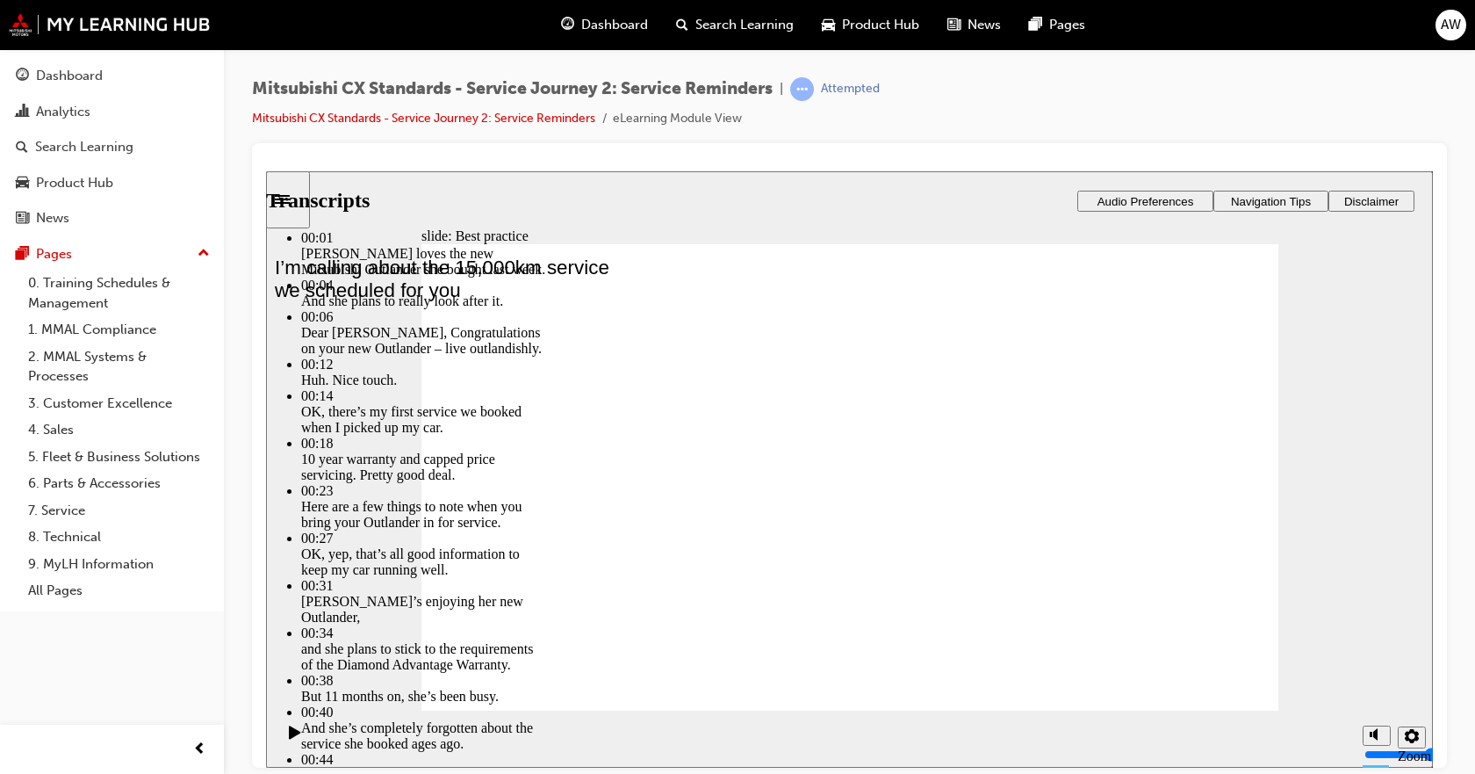
type input "76"
type input "6"
type input "76"
type input "6"
type input "76"
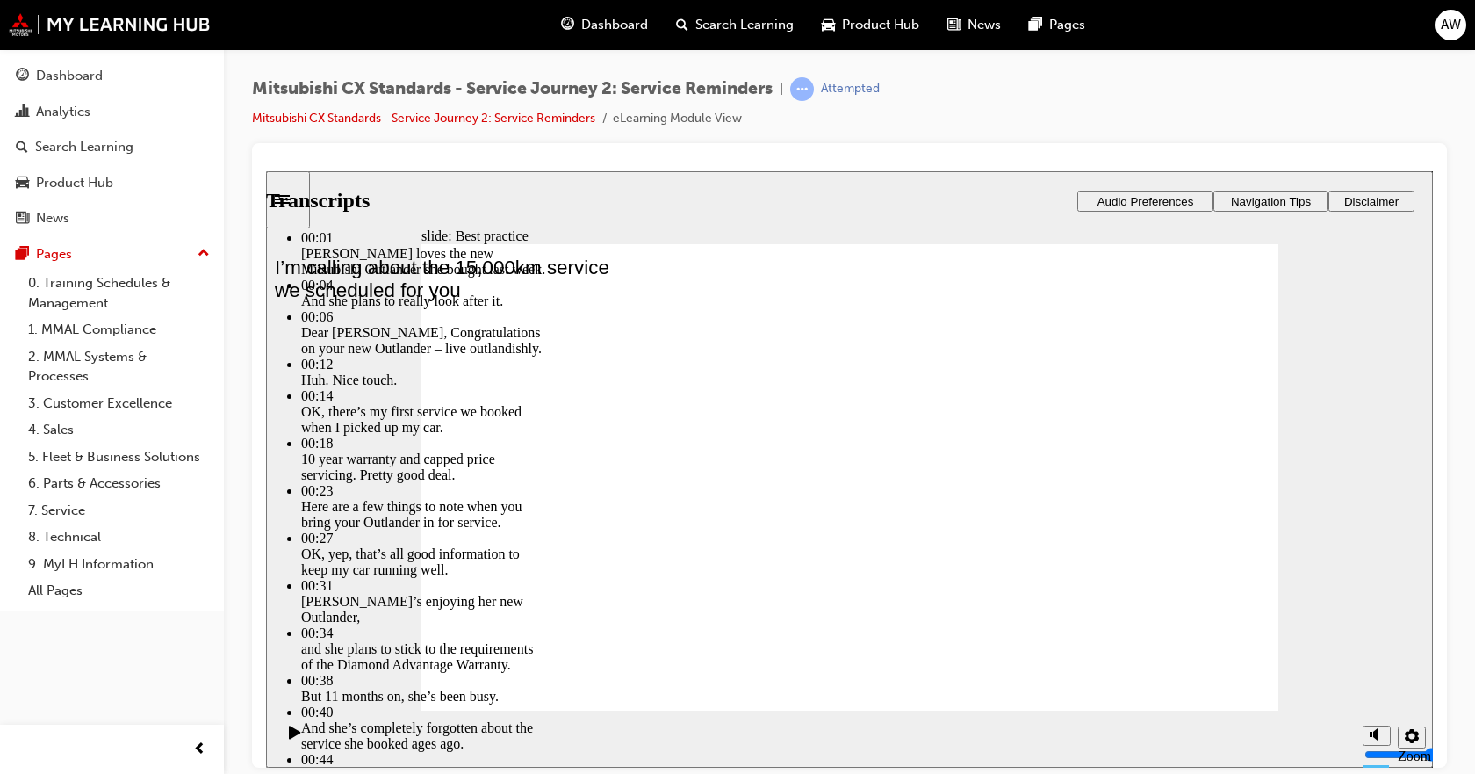
type input "6"
type input "77"
type input "6"
type input "77"
type input "6"
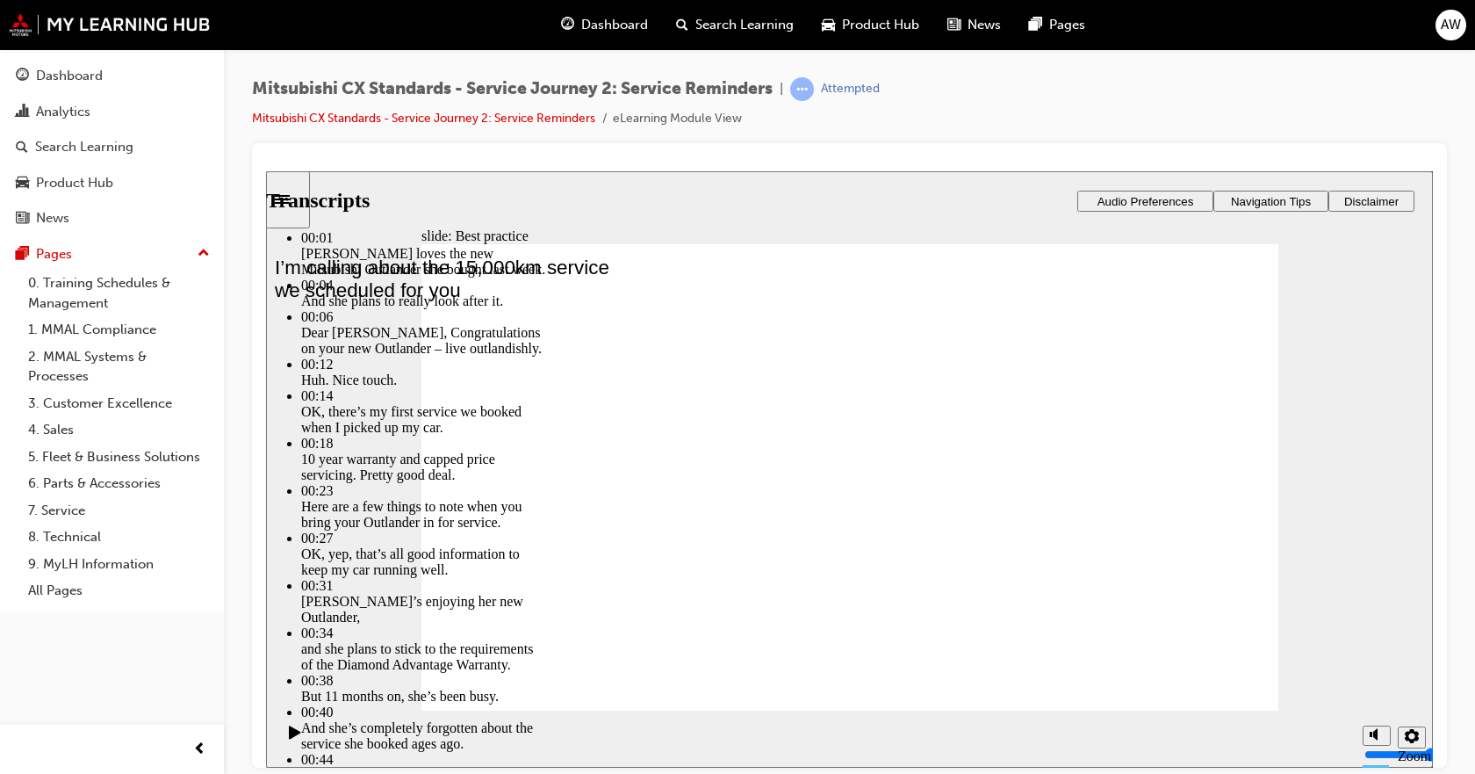
type input "77"
type input "6"
type input "77"
type input "6"
type input "77"
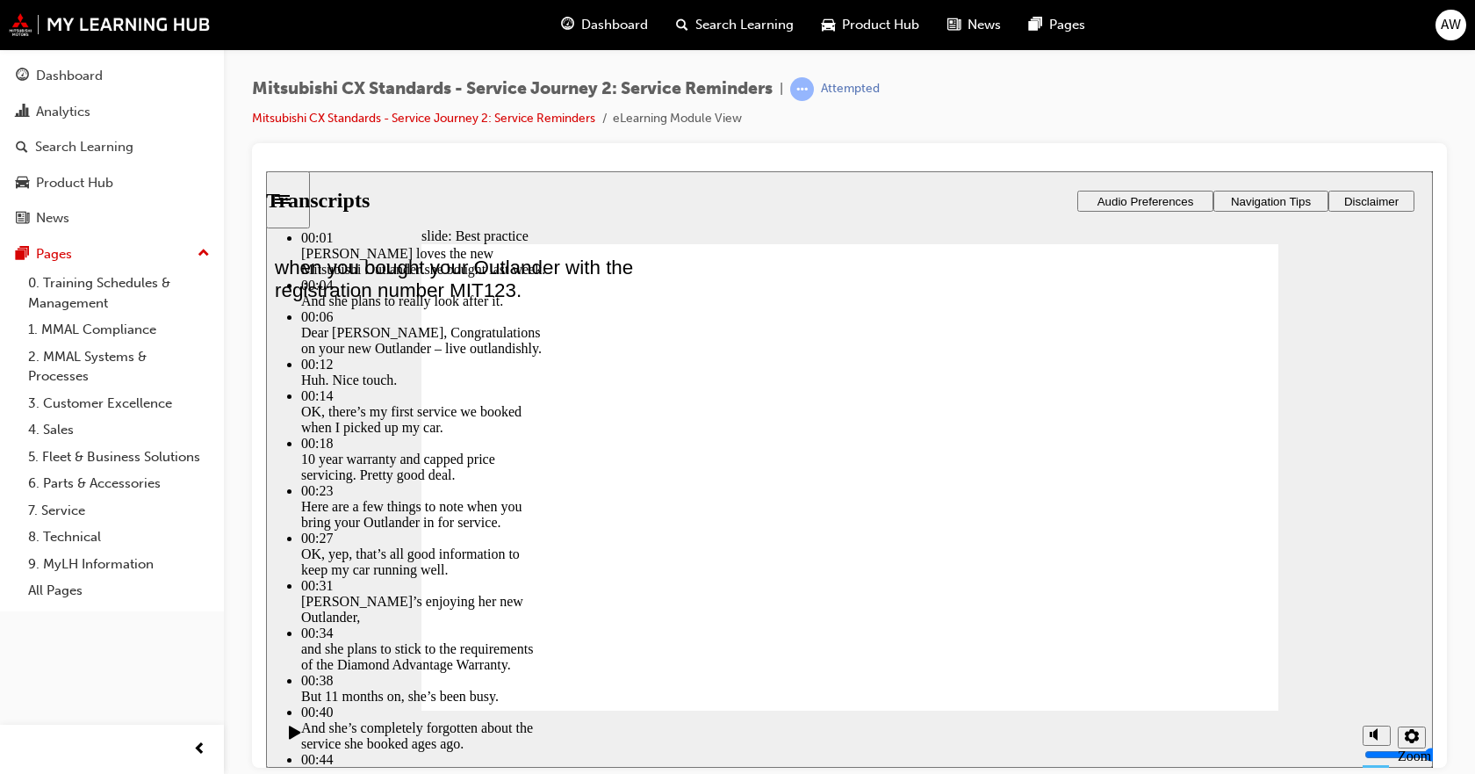
type input "6"
type input "78"
type input "6"
type input "78"
type input "6"
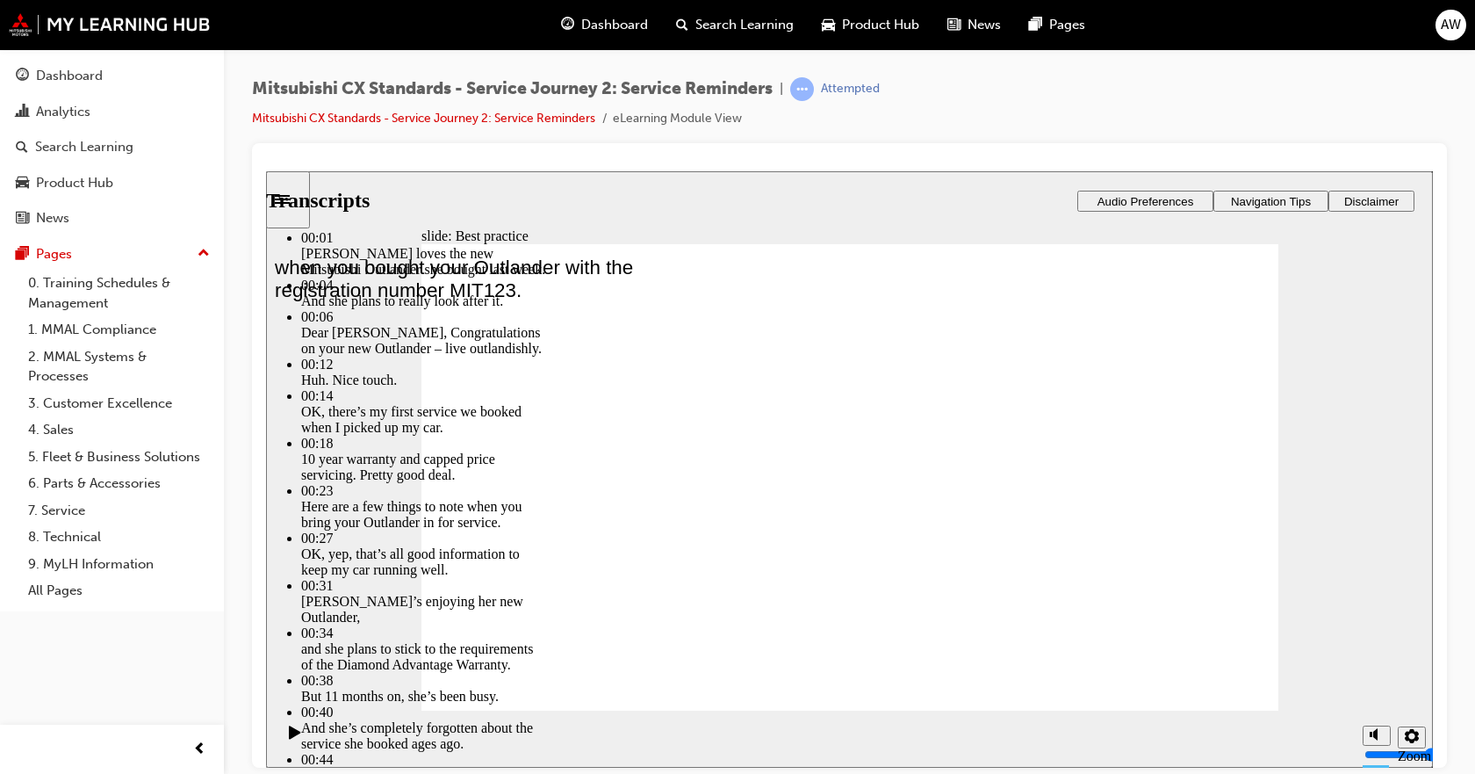
type input "78"
type input "6"
type input "79"
type input "6"
type input "79"
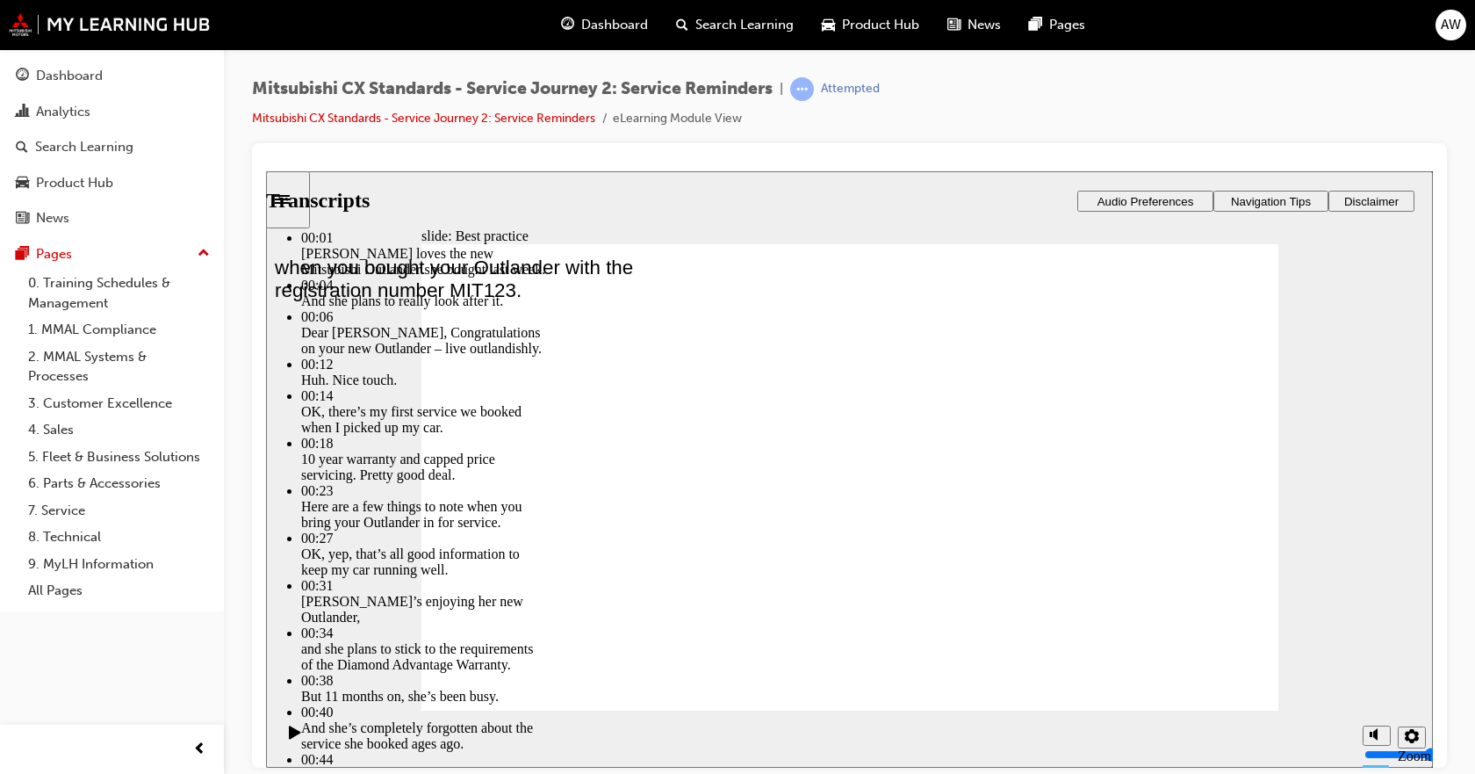
type input "6"
type input "79"
type input "6"
type input "79"
type input "6"
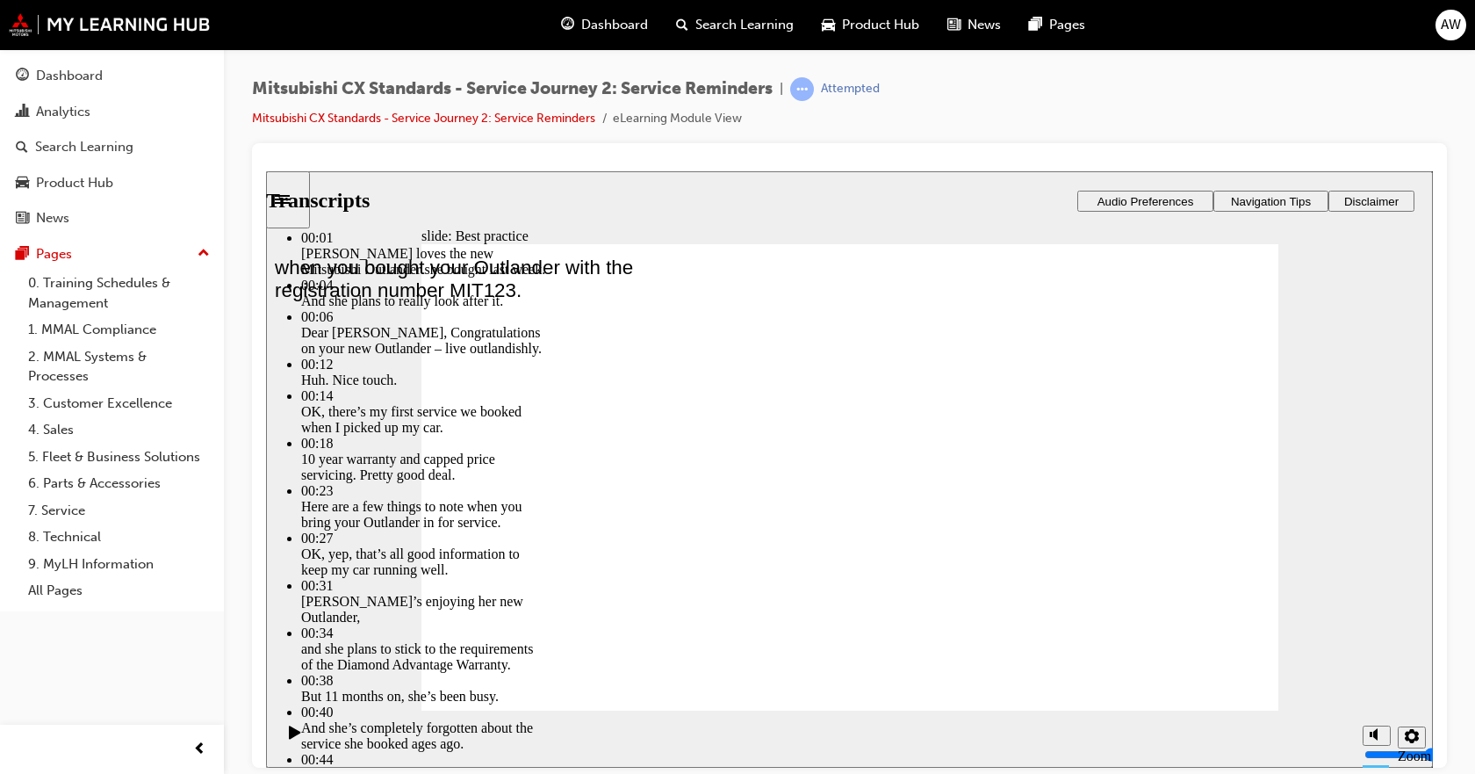
type input "80"
type input "6"
type input "80"
type input "6"
type input "80"
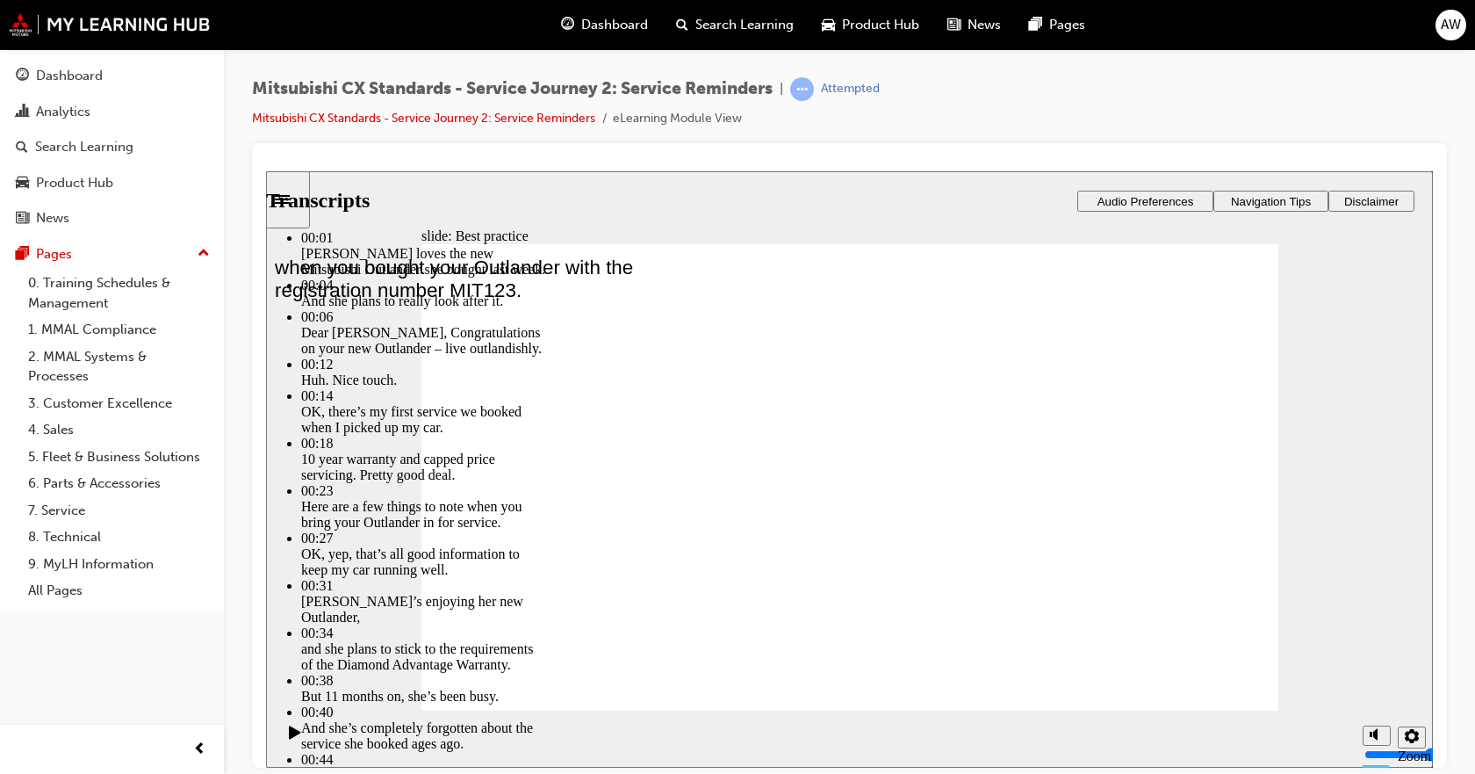
type input "6"
type input "80"
type input "6"
type input "81"
type input "6"
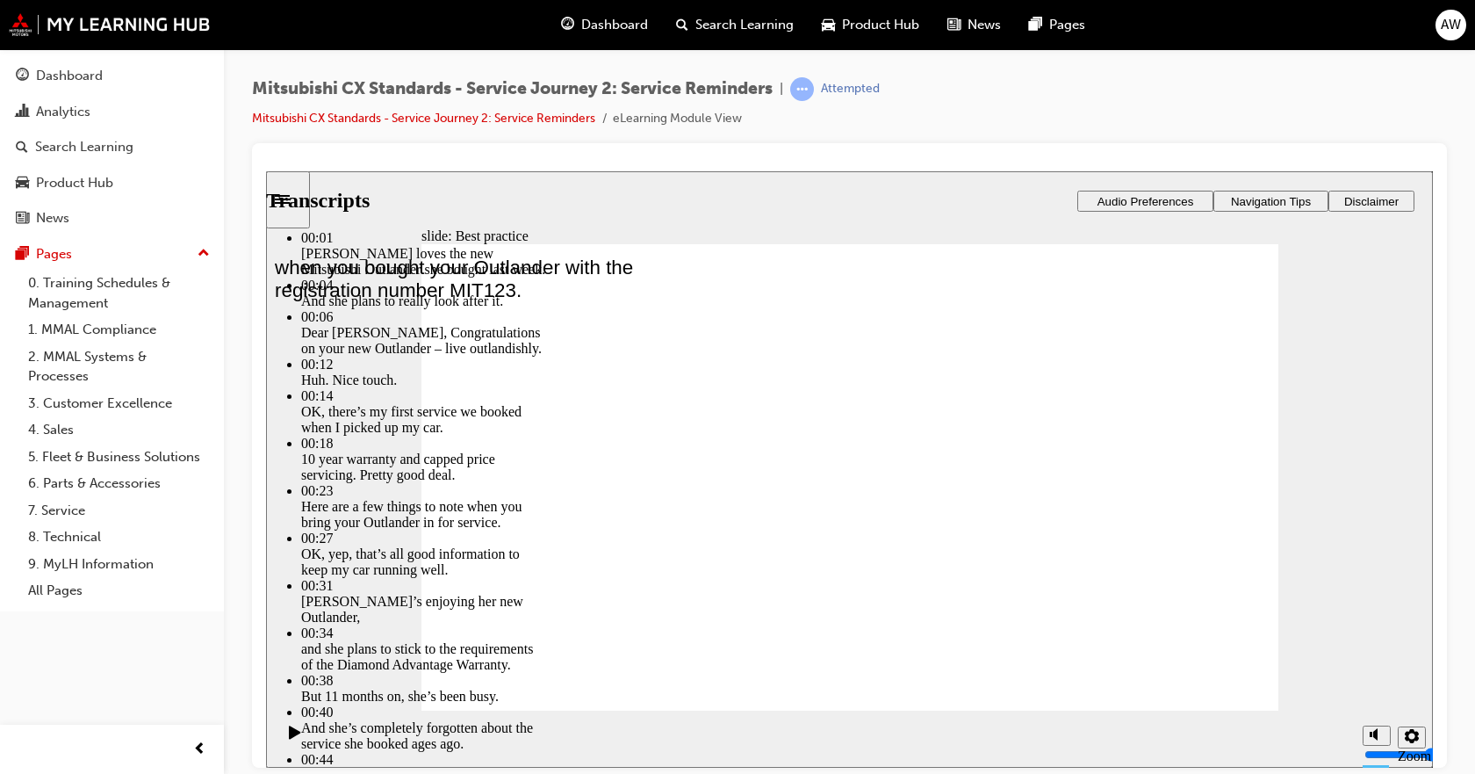
type input "81"
type input "6"
type input "81"
type input "6"
type input "81"
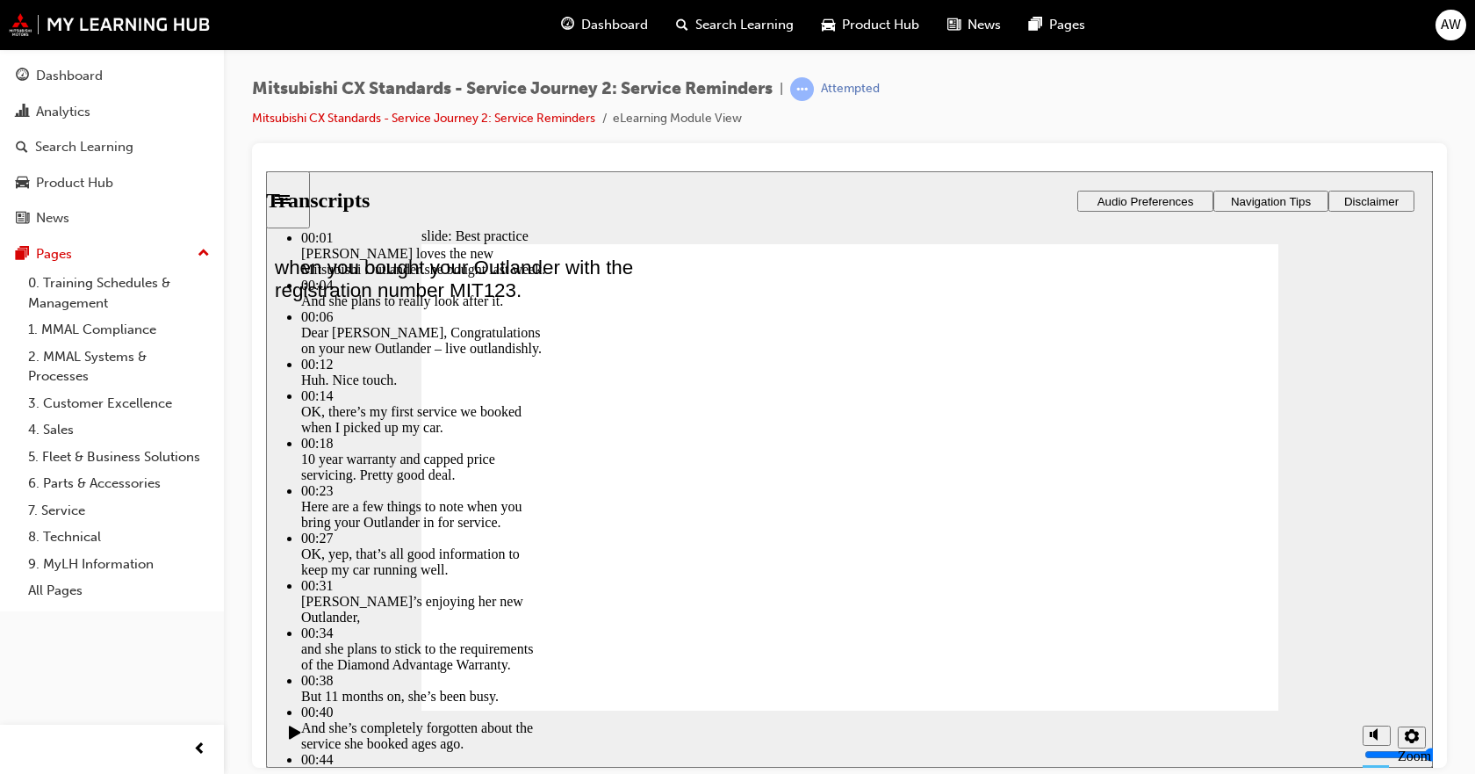
type input "6"
type input "82"
type input "6"
type input "82"
type input "6"
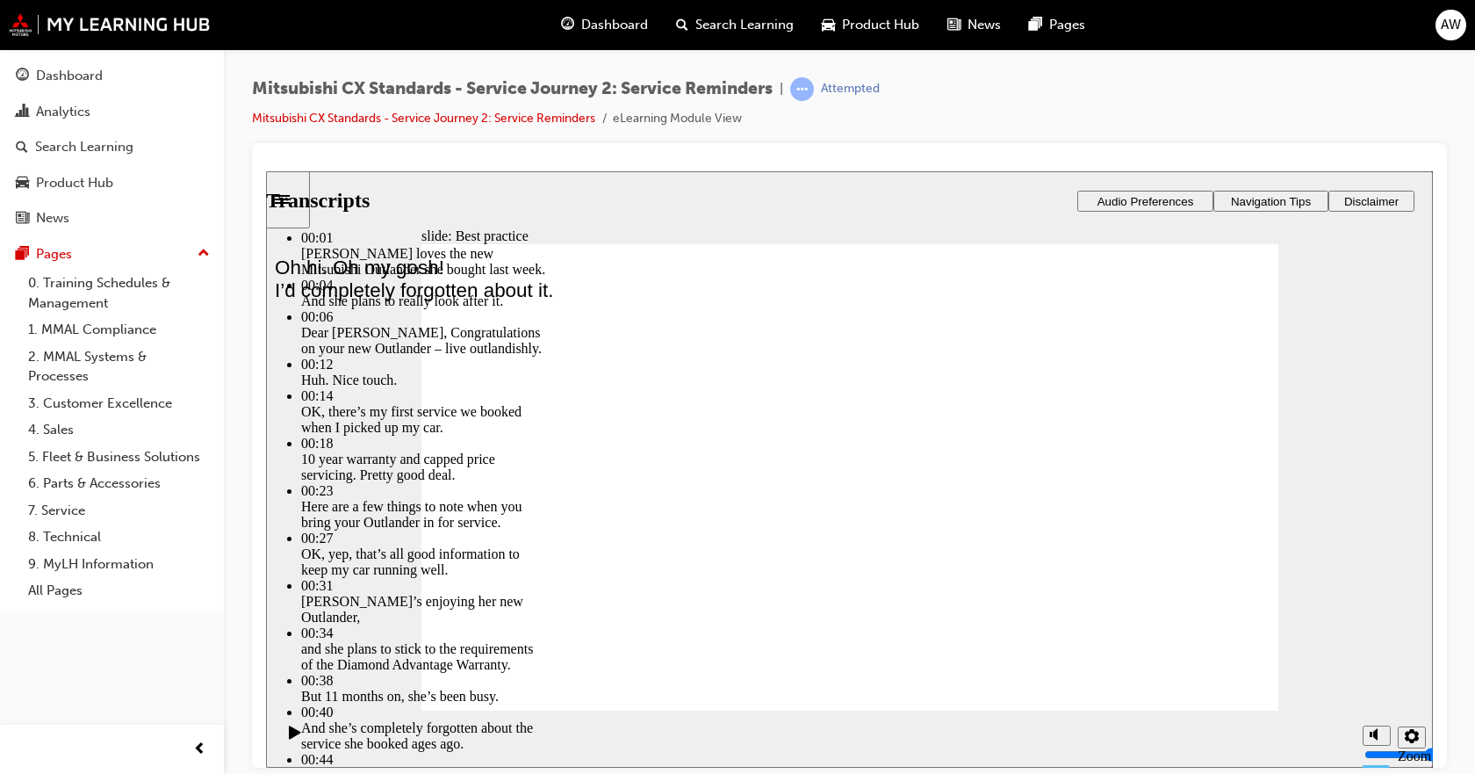
type input "82"
type input "6"
type input "83"
type input "6"
type input "83"
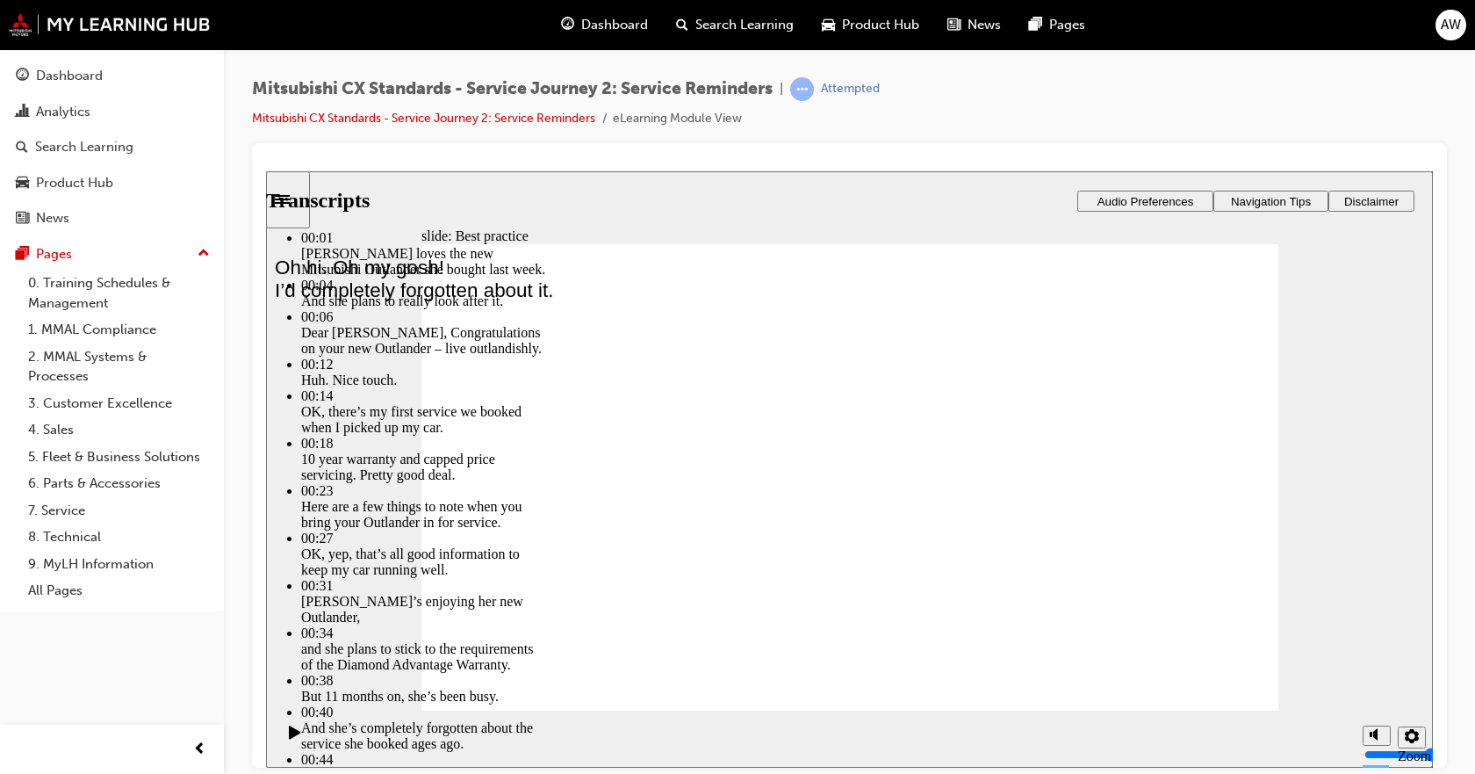
type input "6"
type input "83"
type input "6"
type input "83"
type input "6"
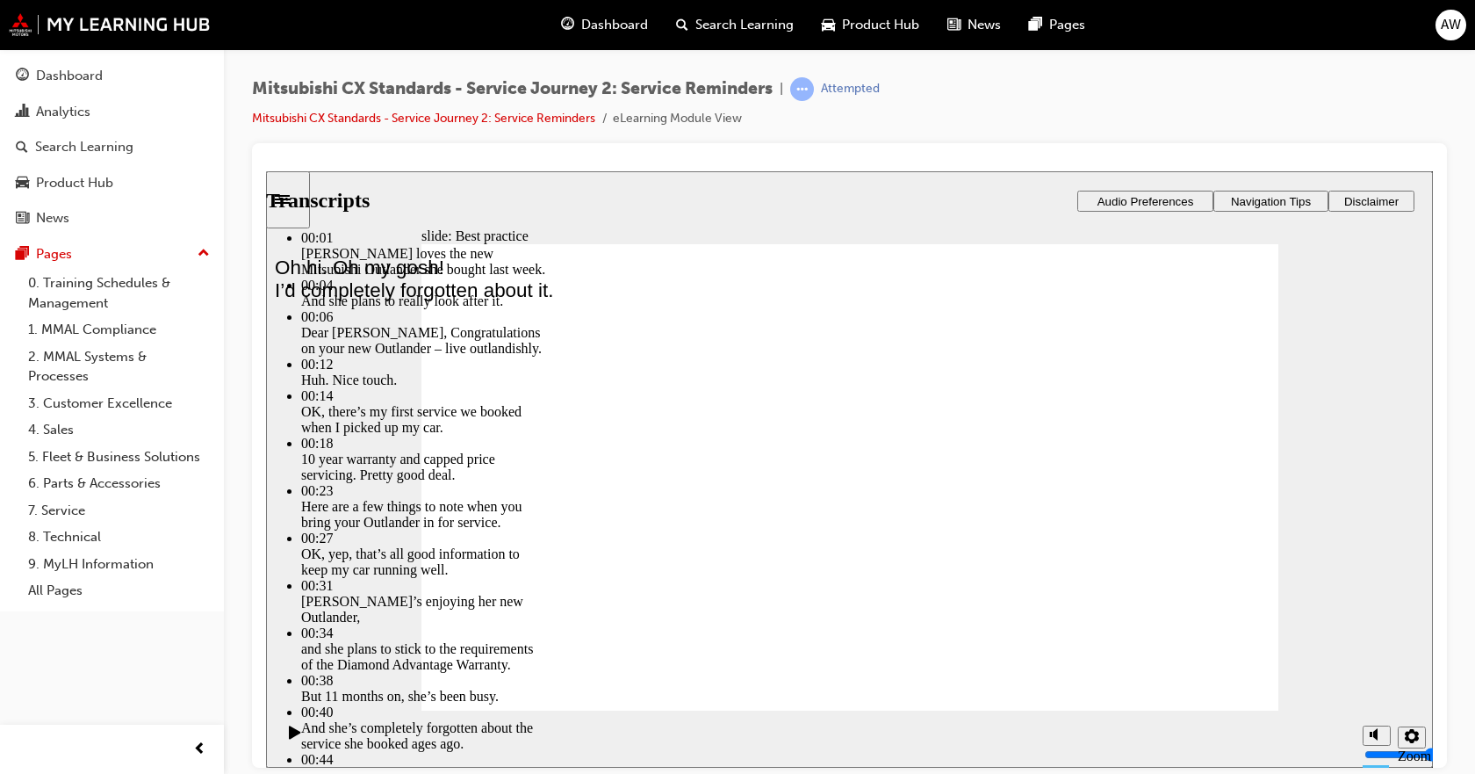
type input "84"
type input "6"
type input "84"
type input "6"
type input "84"
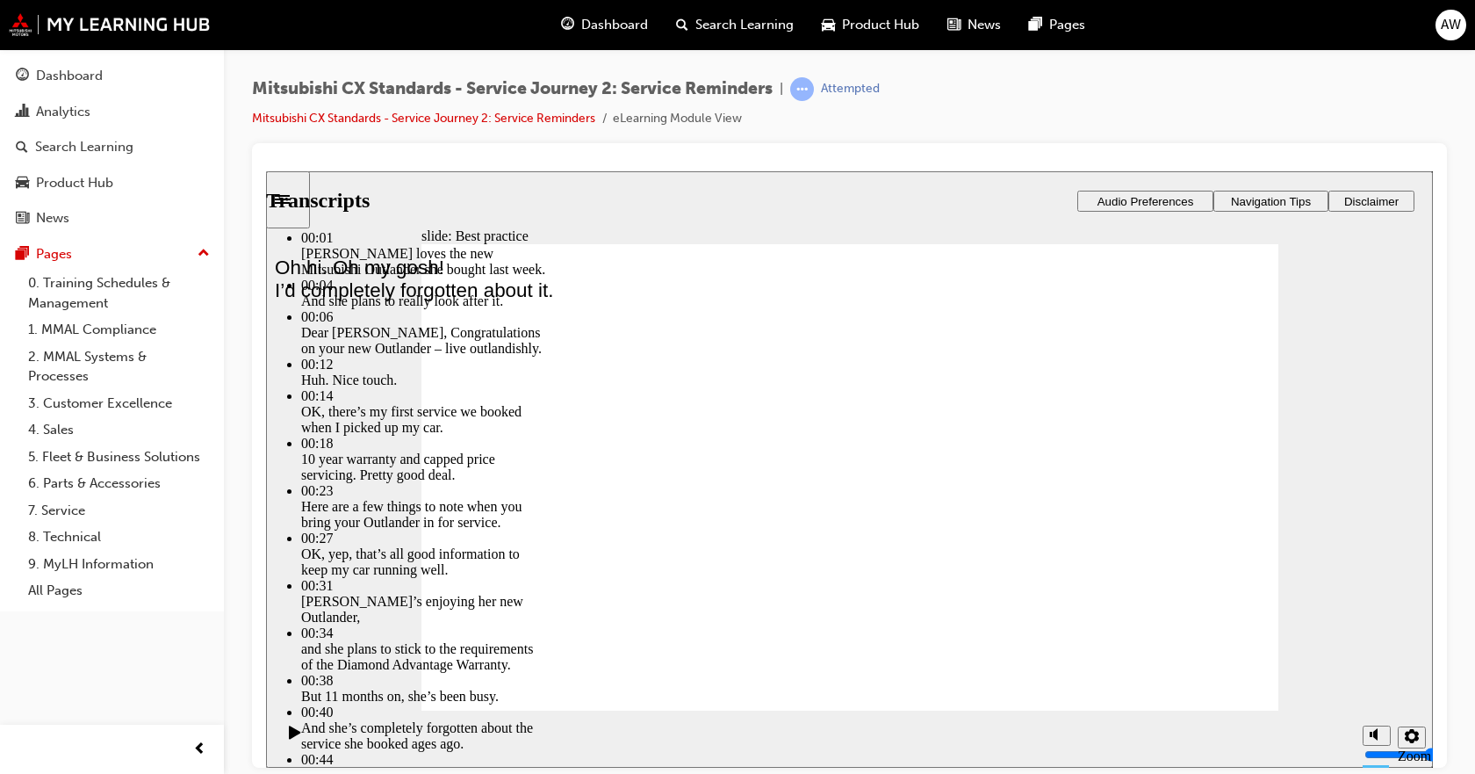
type input "6"
type input "84"
type input "6"
type input "84"
type input "6"
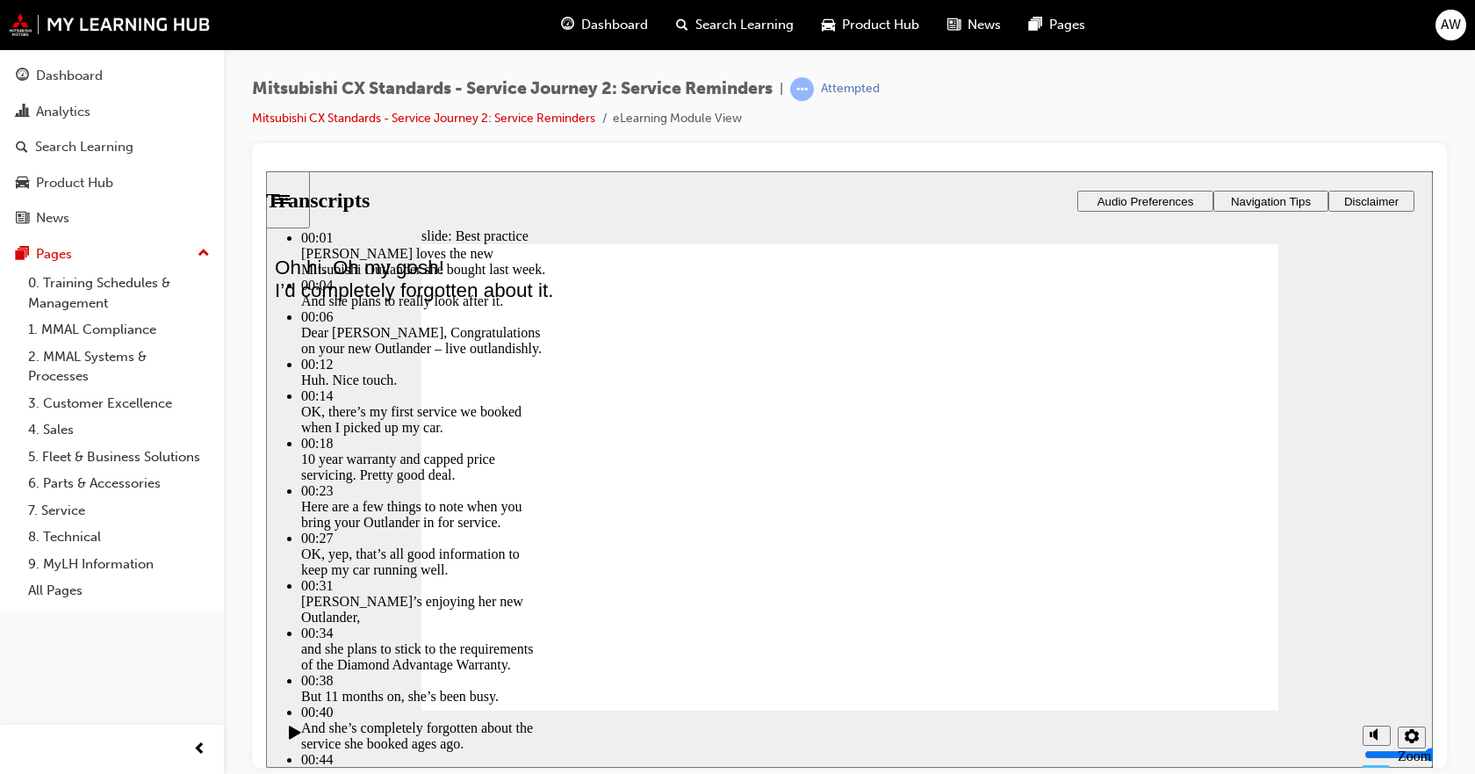
type input "84"
type input "6"
type input "85"
type input "6"
type input "85"
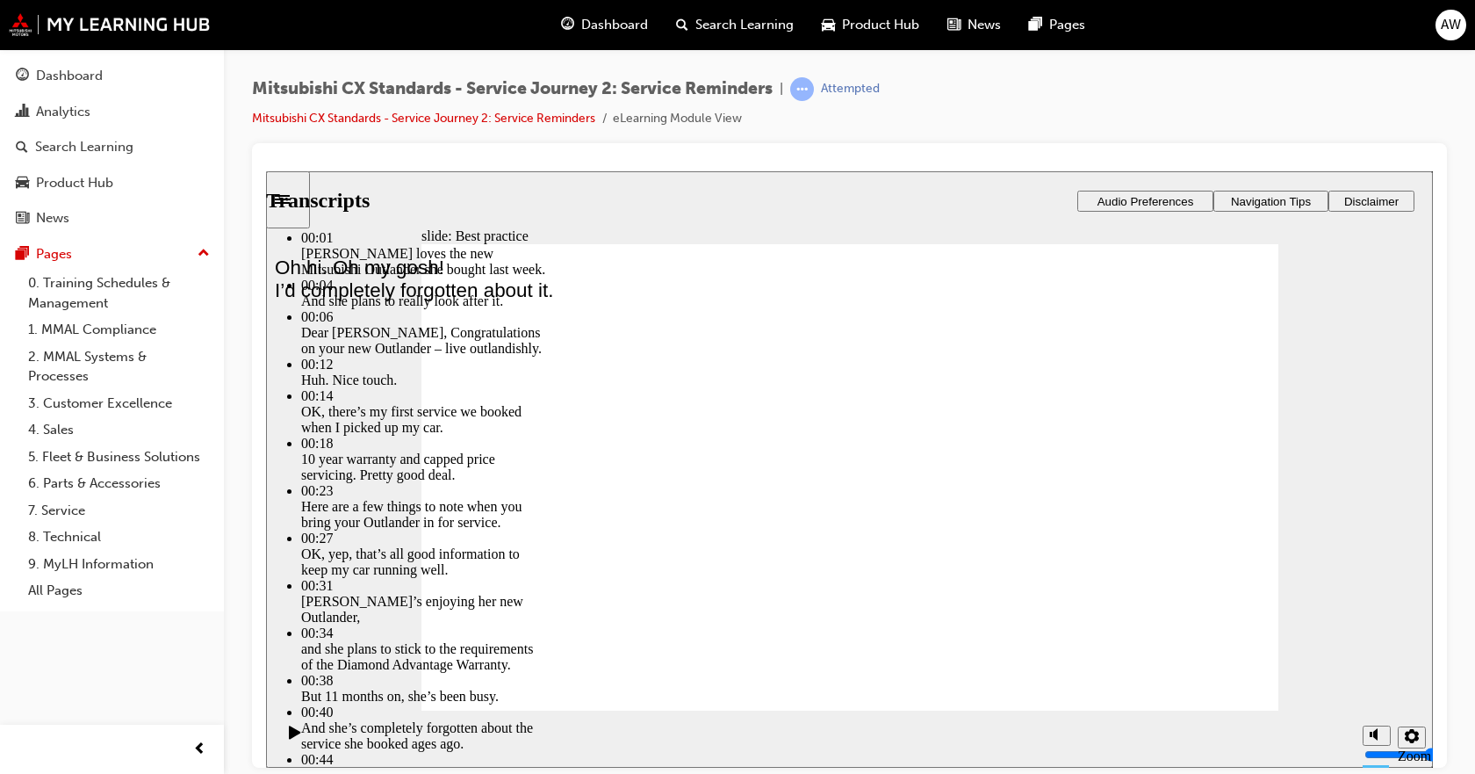
type input "6"
type input "85"
type input "6"
type input "85"
type input "6"
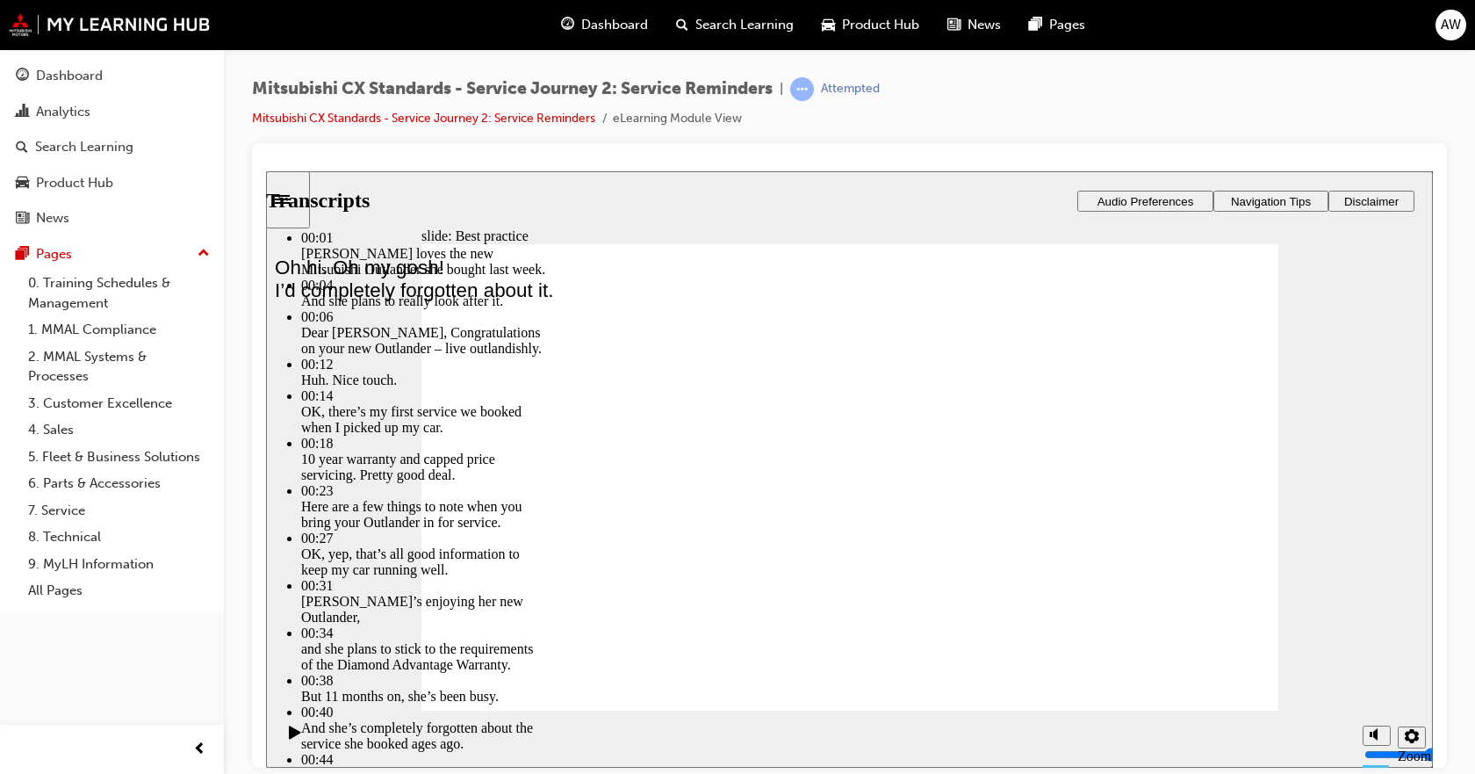
type input "86"
type input "6"
type input "86"
type input "6"
type input "86"
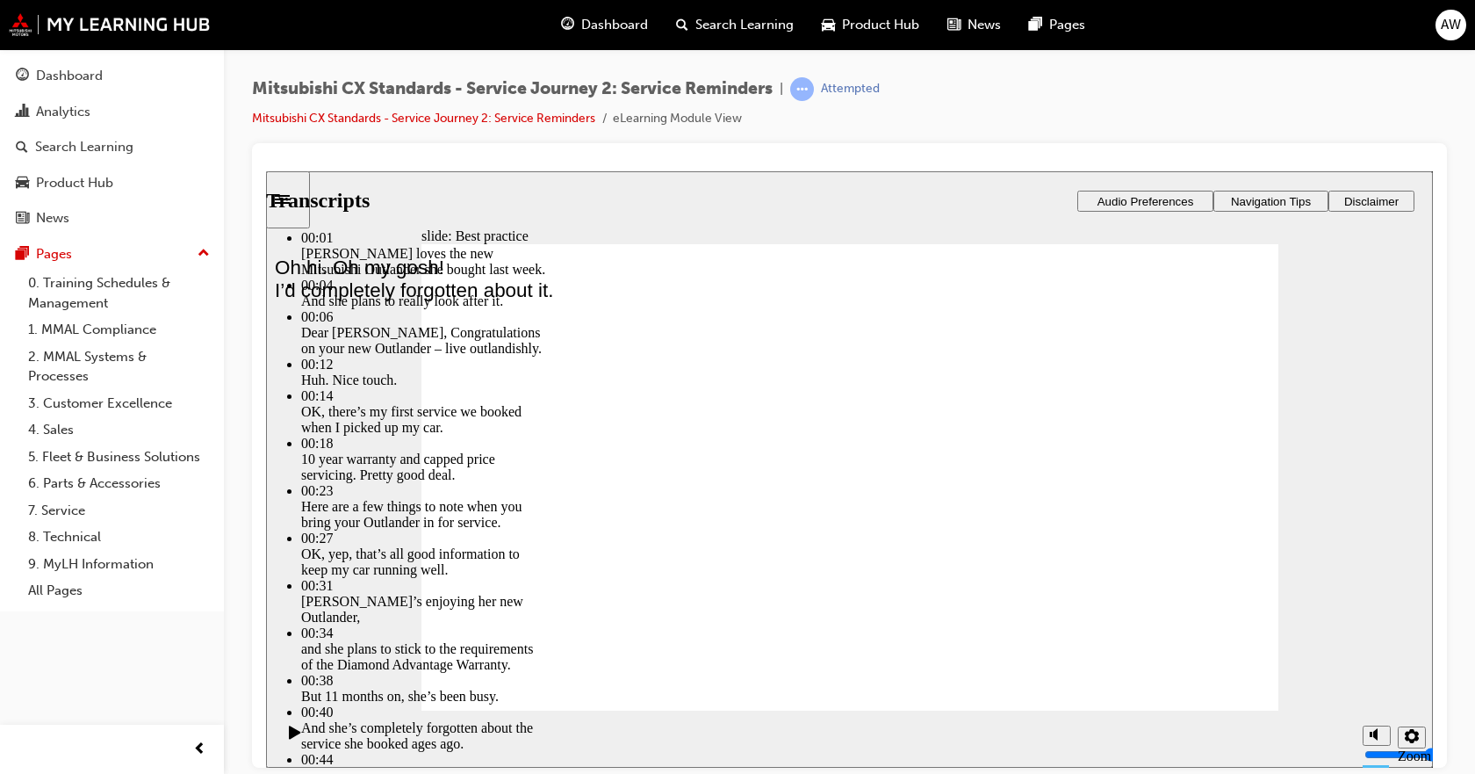
type input "6"
type input "87"
type input "6"
type input "87"
type input "6"
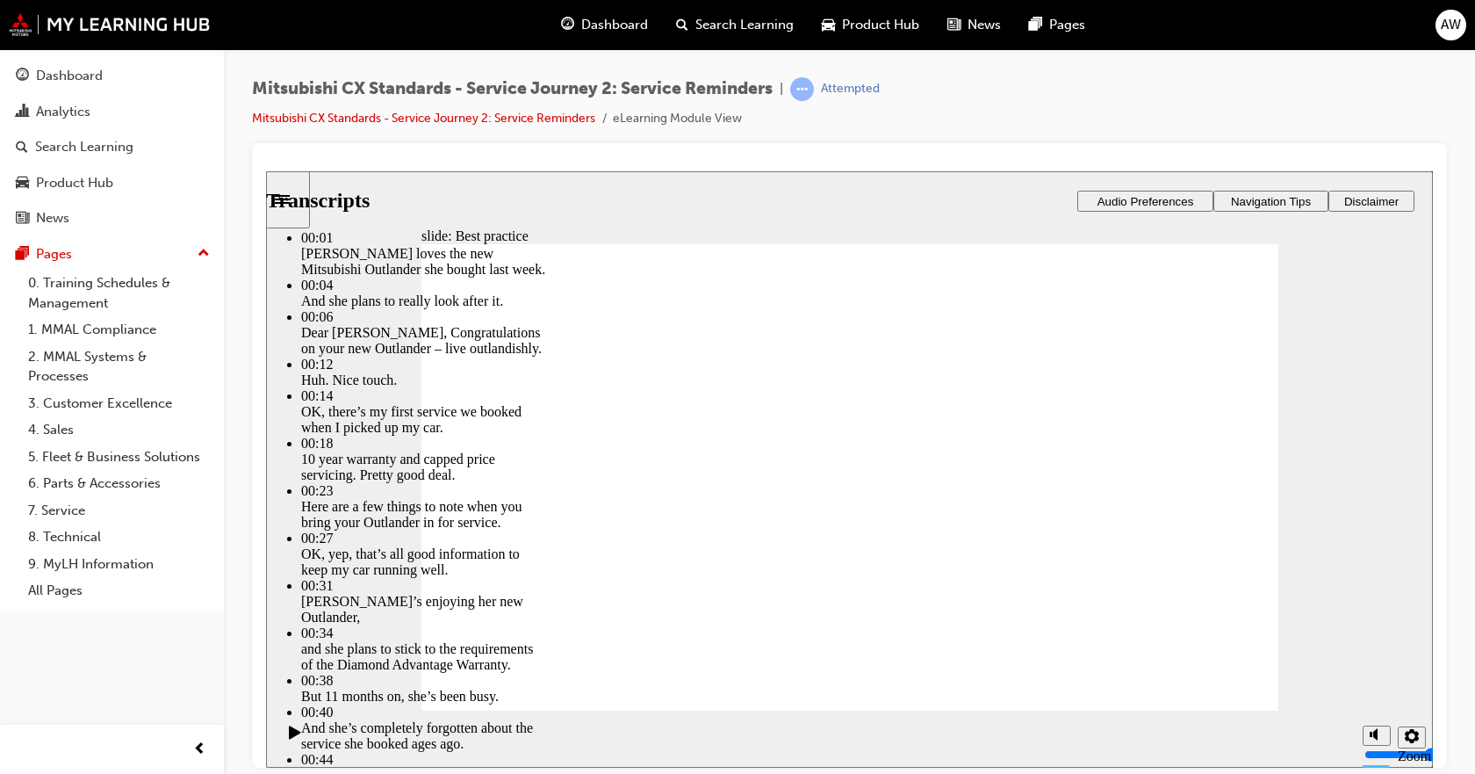
type input "87"
type input "6"
type input "87"
type input "6"
type input "88"
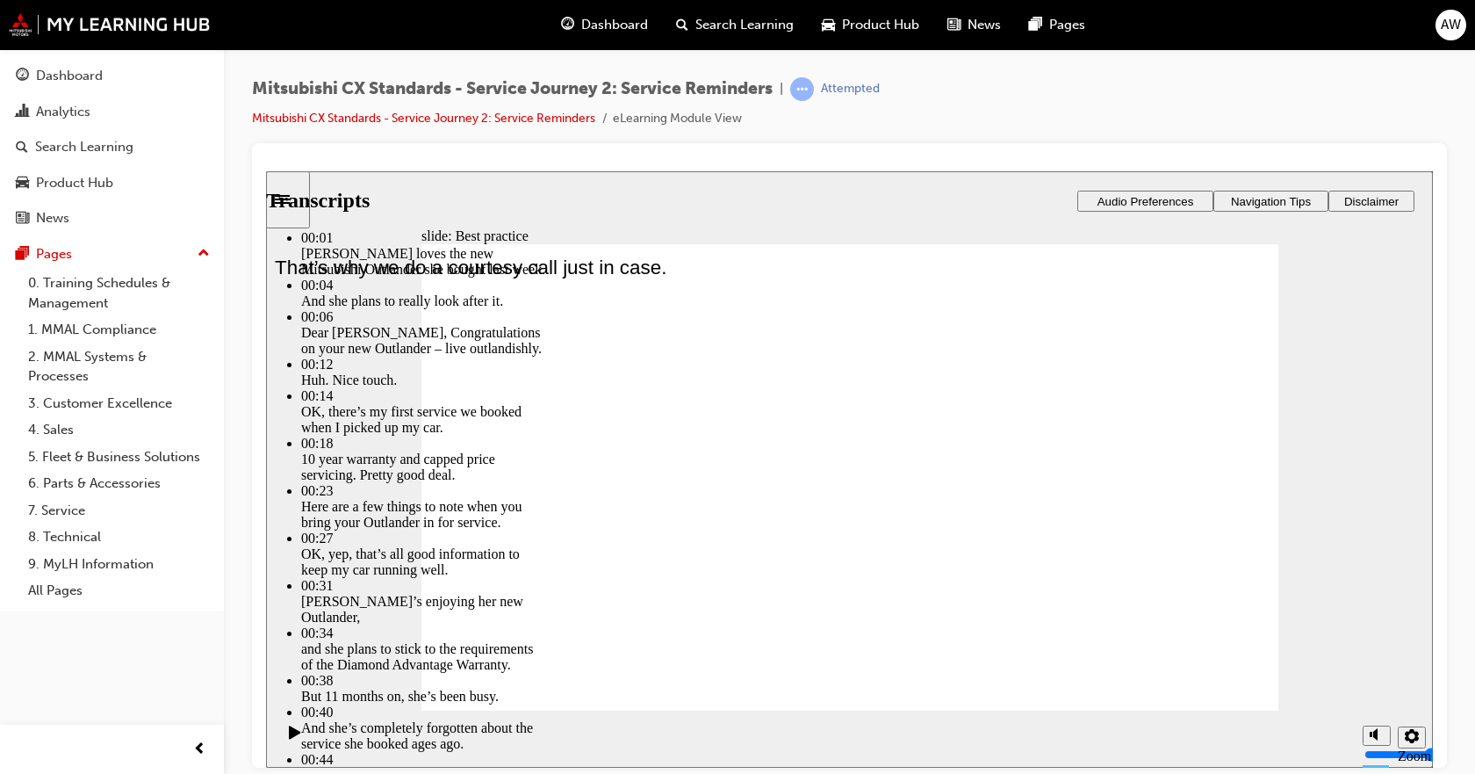
type input "6"
type input "88"
type input "6"
type input "88"
type input "6"
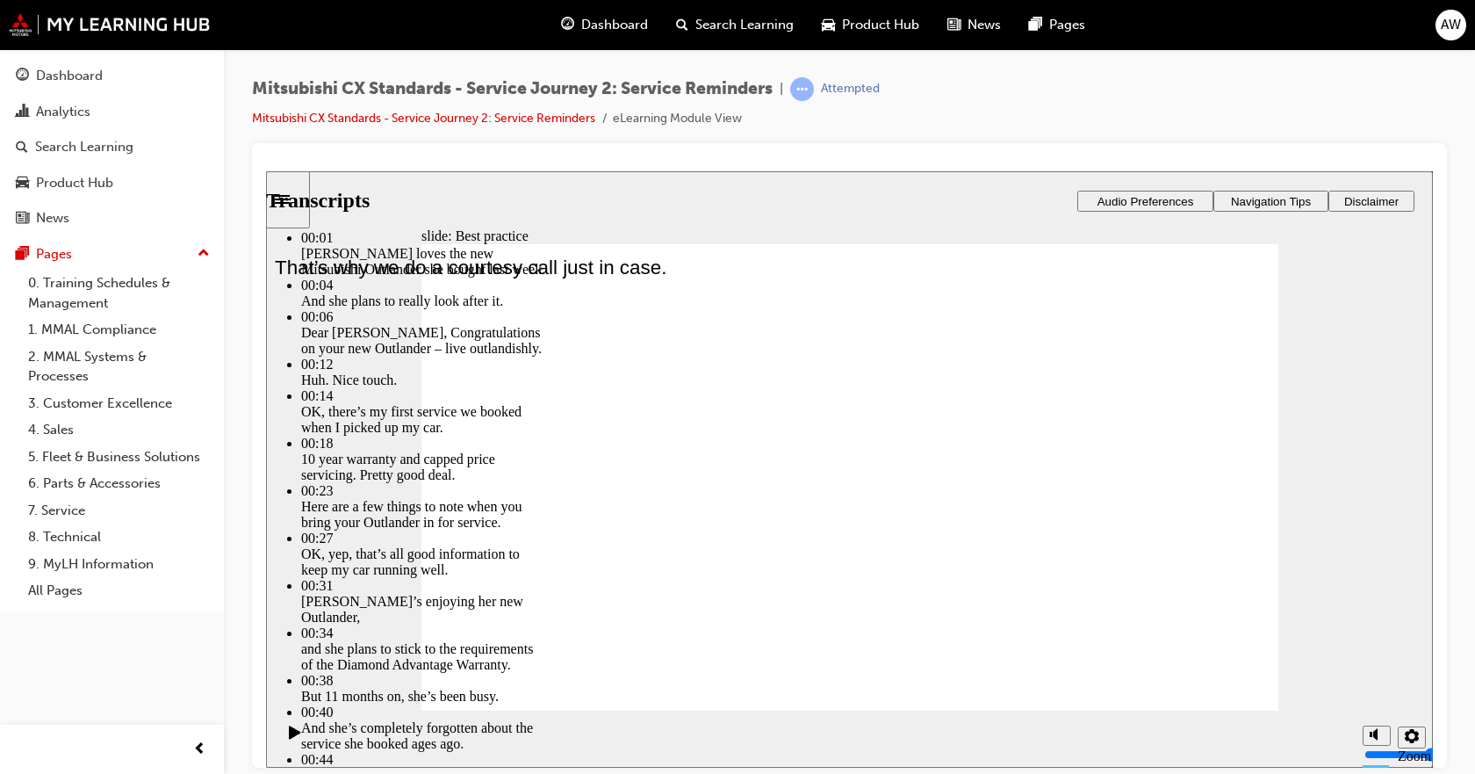
type input "88"
type input "6"
drag, startPoint x: 1000, startPoint y: 651, endPoint x: 1003, endPoint y: 641, distance: 10.0
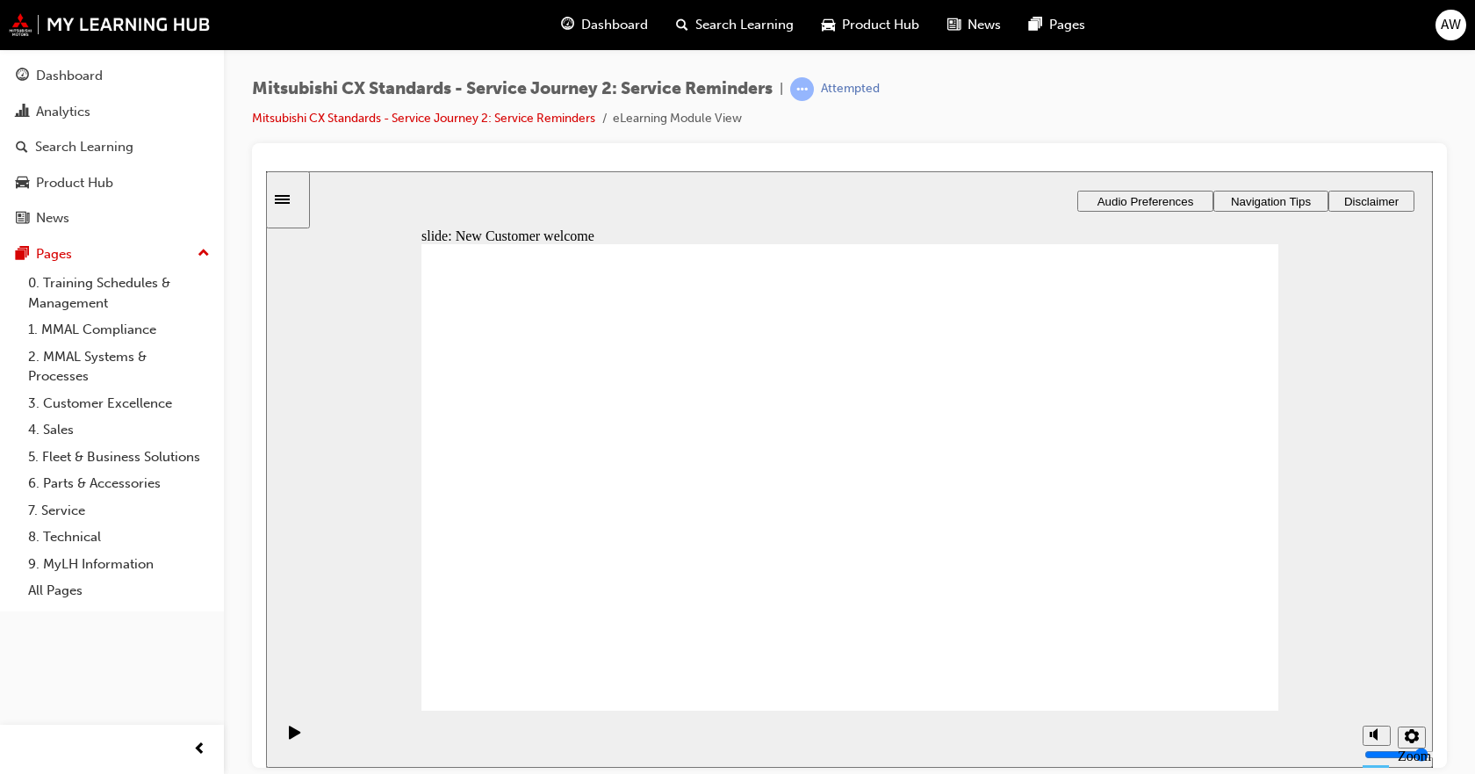
drag, startPoint x: 565, startPoint y: 548, endPoint x: 780, endPoint y: 465, distance: 230.8
drag, startPoint x: 566, startPoint y: 544, endPoint x: 1078, endPoint y: 448, distance: 520.9
drag, startPoint x: 539, startPoint y: 553, endPoint x: 767, endPoint y: 519, distance: 230.0
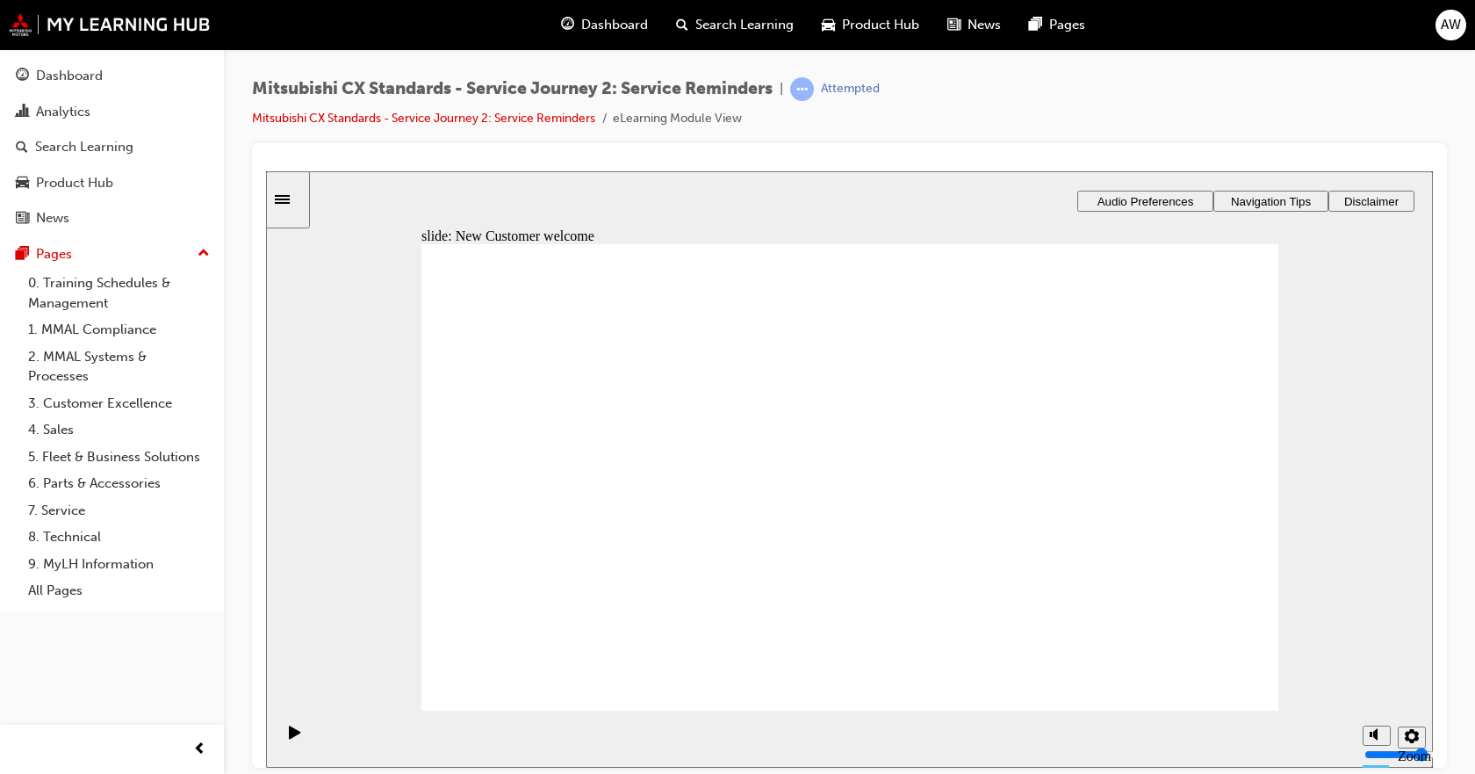
drag, startPoint x: 467, startPoint y: 539, endPoint x: 732, endPoint y: 578, distance: 268.0
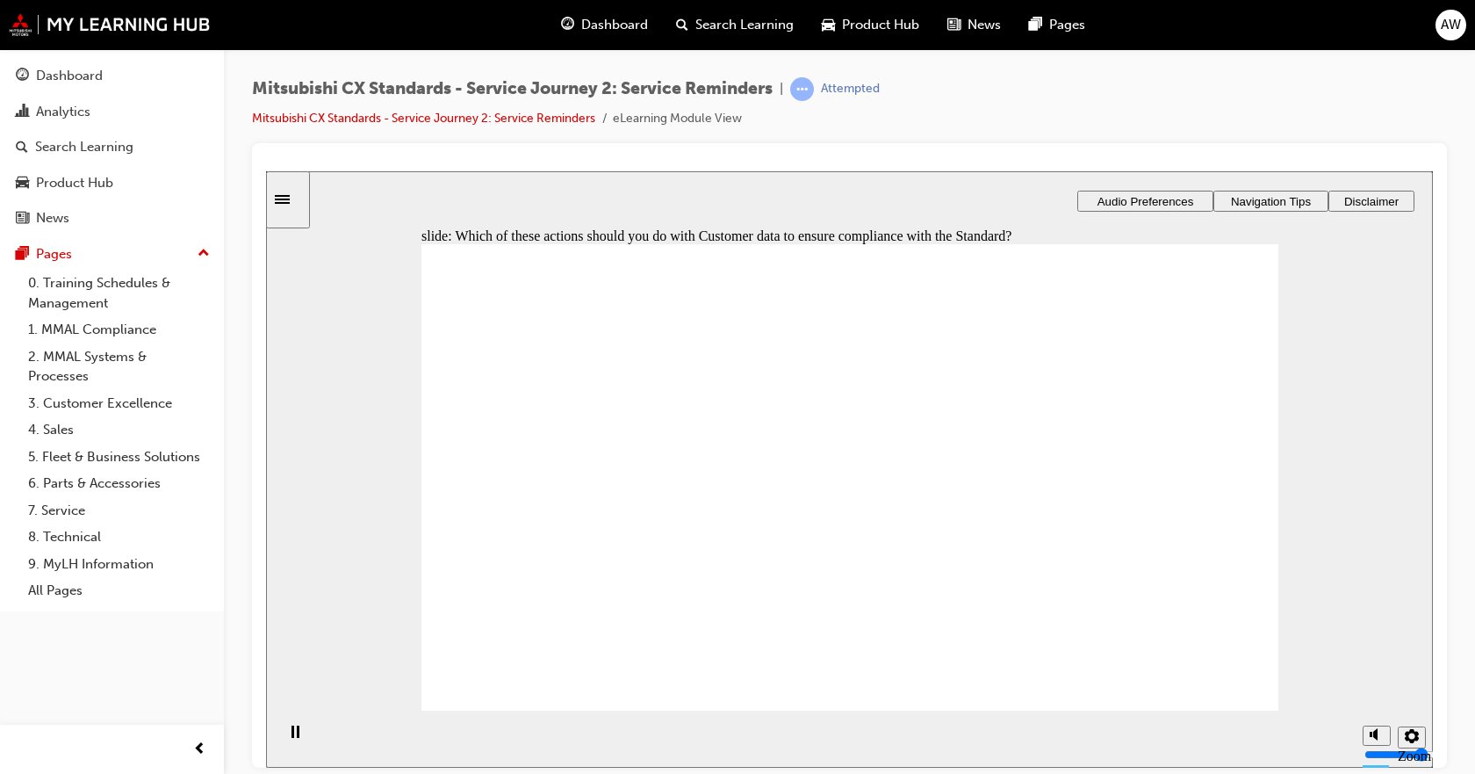
drag, startPoint x: 518, startPoint y: 530, endPoint x: 763, endPoint y: 432, distance: 264.0
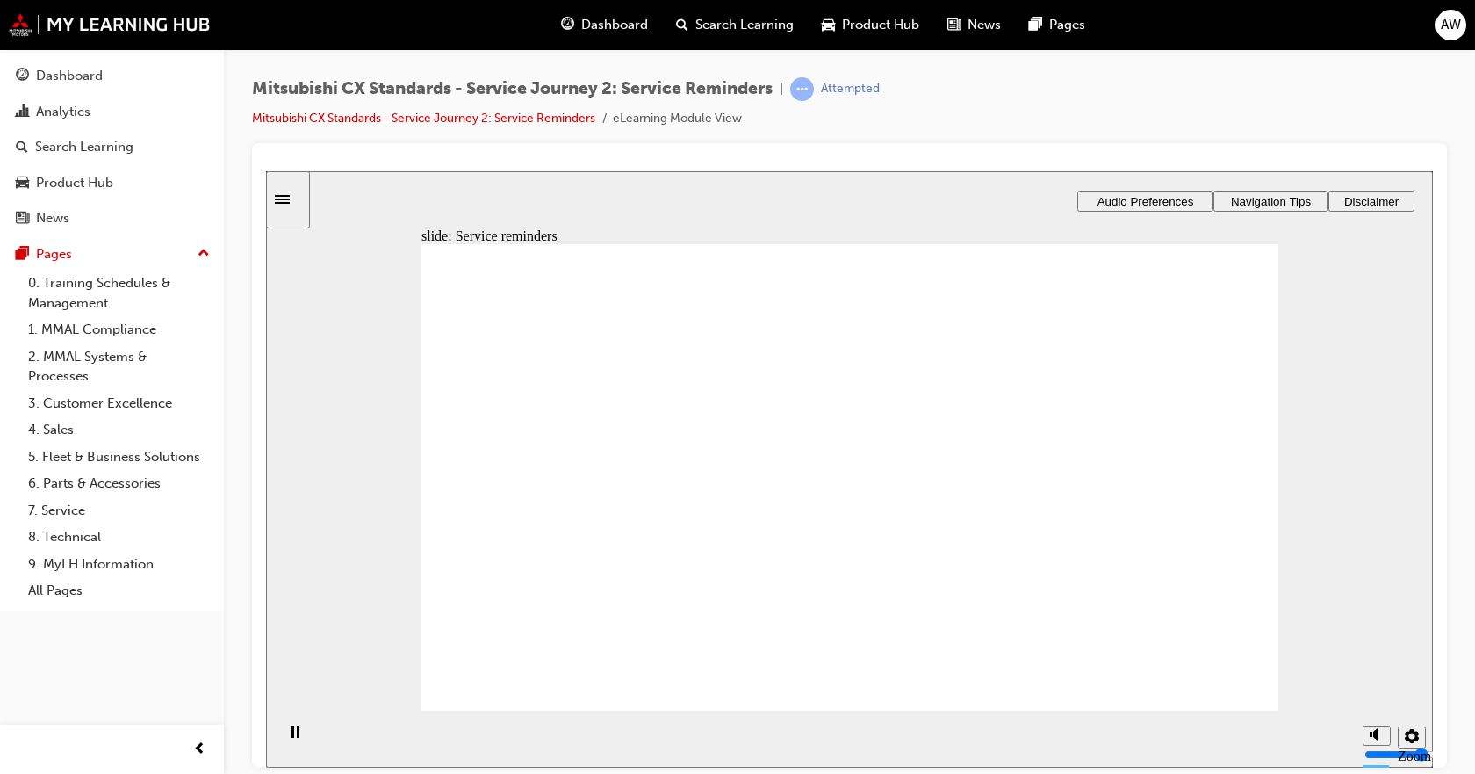
drag, startPoint x: 523, startPoint y: 536, endPoint x: 1047, endPoint y: 447, distance: 530.9
drag, startPoint x: 549, startPoint y: 545, endPoint x: 800, endPoint y: 530, distance: 251.7
drag, startPoint x: 713, startPoint y: 546, endPoint x: 811, endPoint y: 559, distance: 99.1
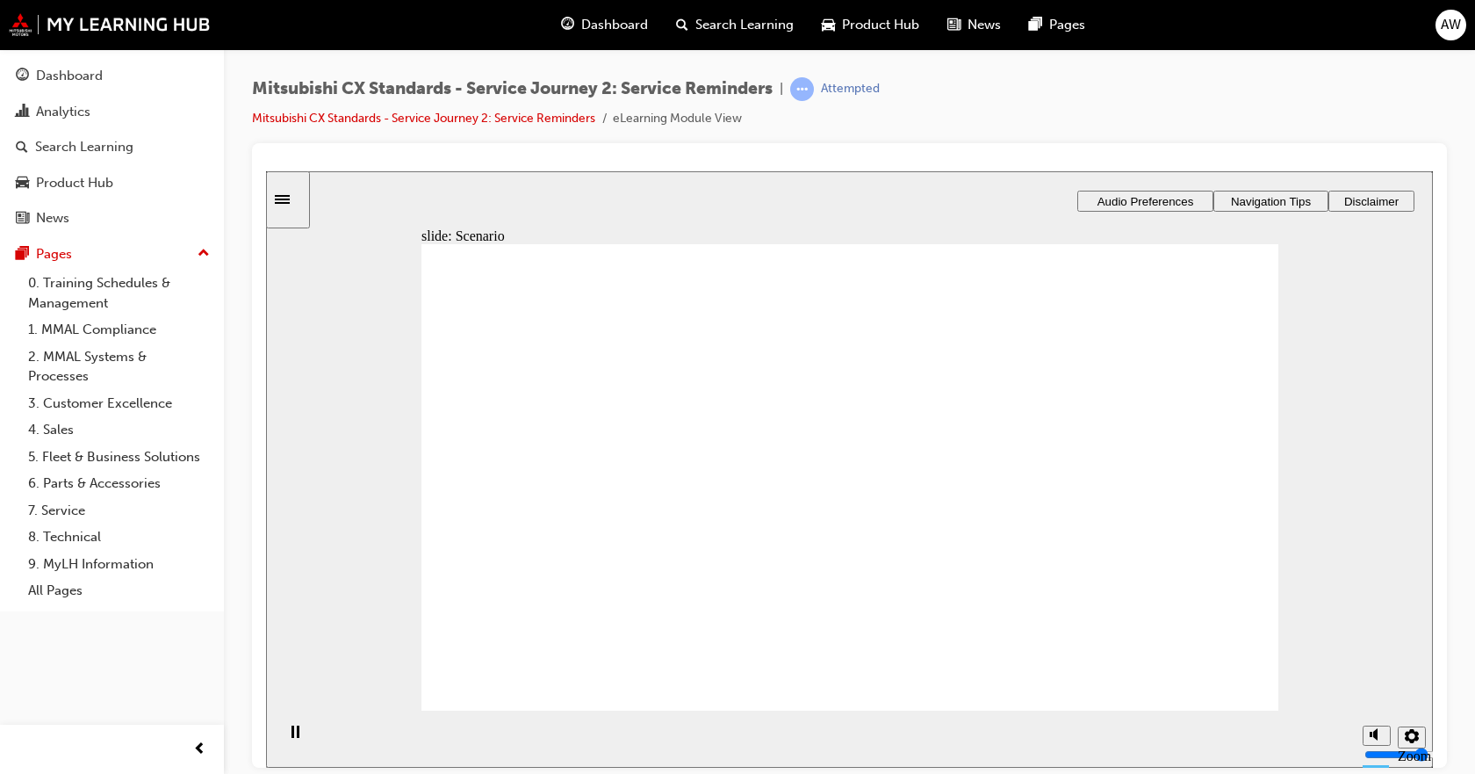
drag, startPoint x: 493, startPoint y: 541, endPoint x: 980, endPoint y: 433, distance: 499.2
drag, startPoint x: 484, startPoint y: 537, endPoint x: 725, endPoint y: 416, distance: 270.2
drag, startPoint x: 535, startPoint y: 552, endPoint x: 758, endPoint y: 525, distance: 224.6
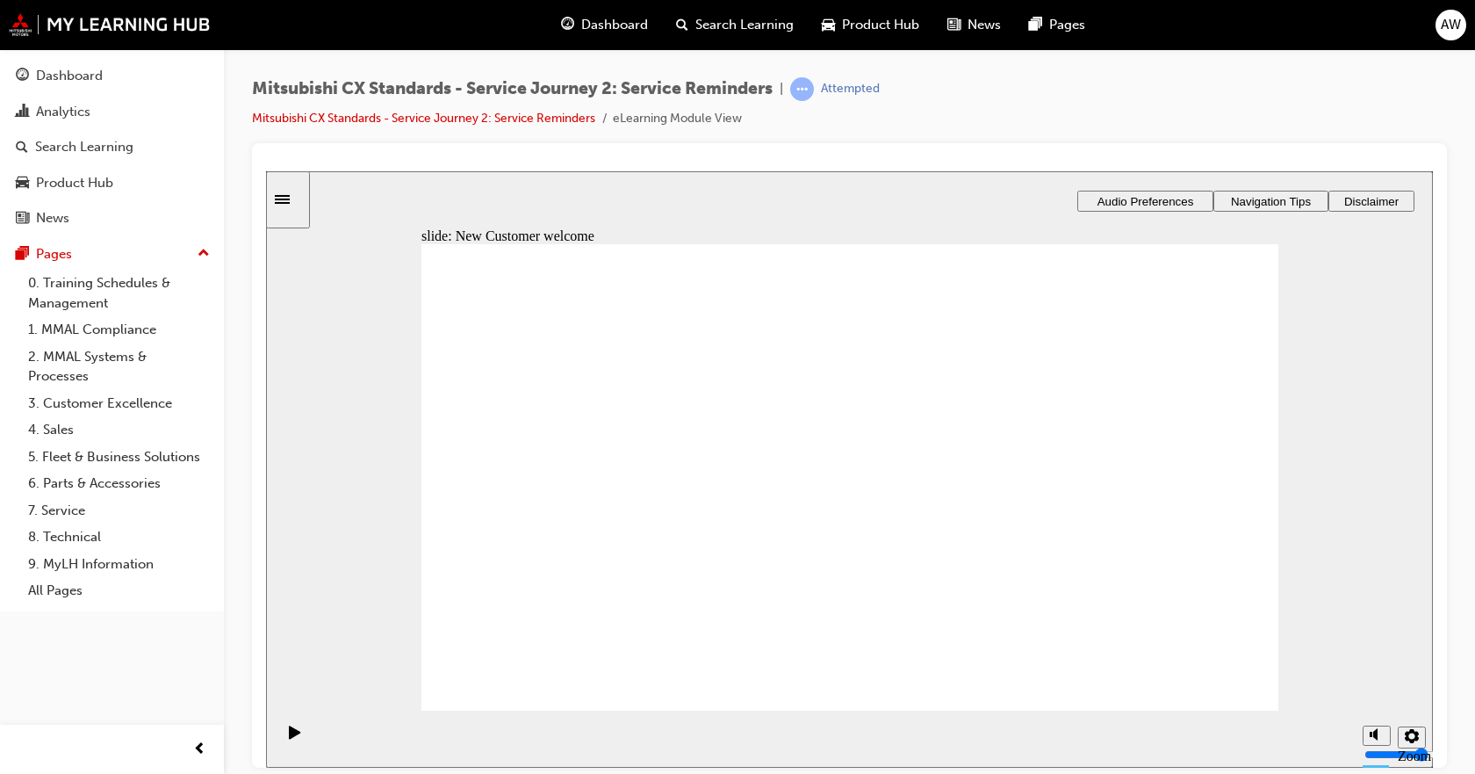
drag, startPoint x: 618, startPoint y: 535, endPoint x: 861, endPoint y: 496, distance: 245.4
drag, startPoint x: 1214, startPoint y: 681, endPoint x: 707, endPoint y: 609, distance: 511.8
drag, startPoint x: 516, startPoint y: 504, endPoint x: 515, endPoint y: 473, distance: 30.8
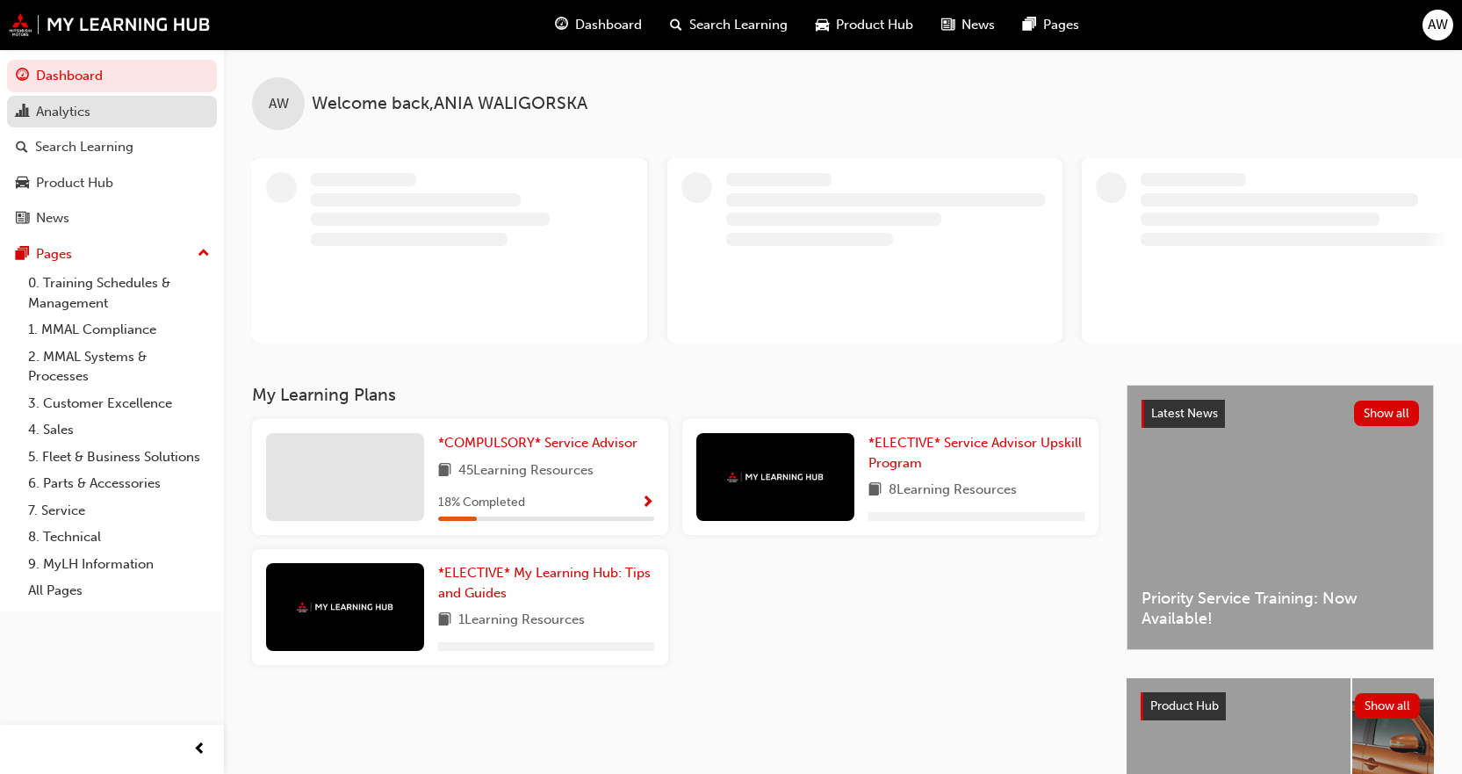
click at [150, 115] on div "Analytics" at bounding box center [112, 112] width 192 height 22
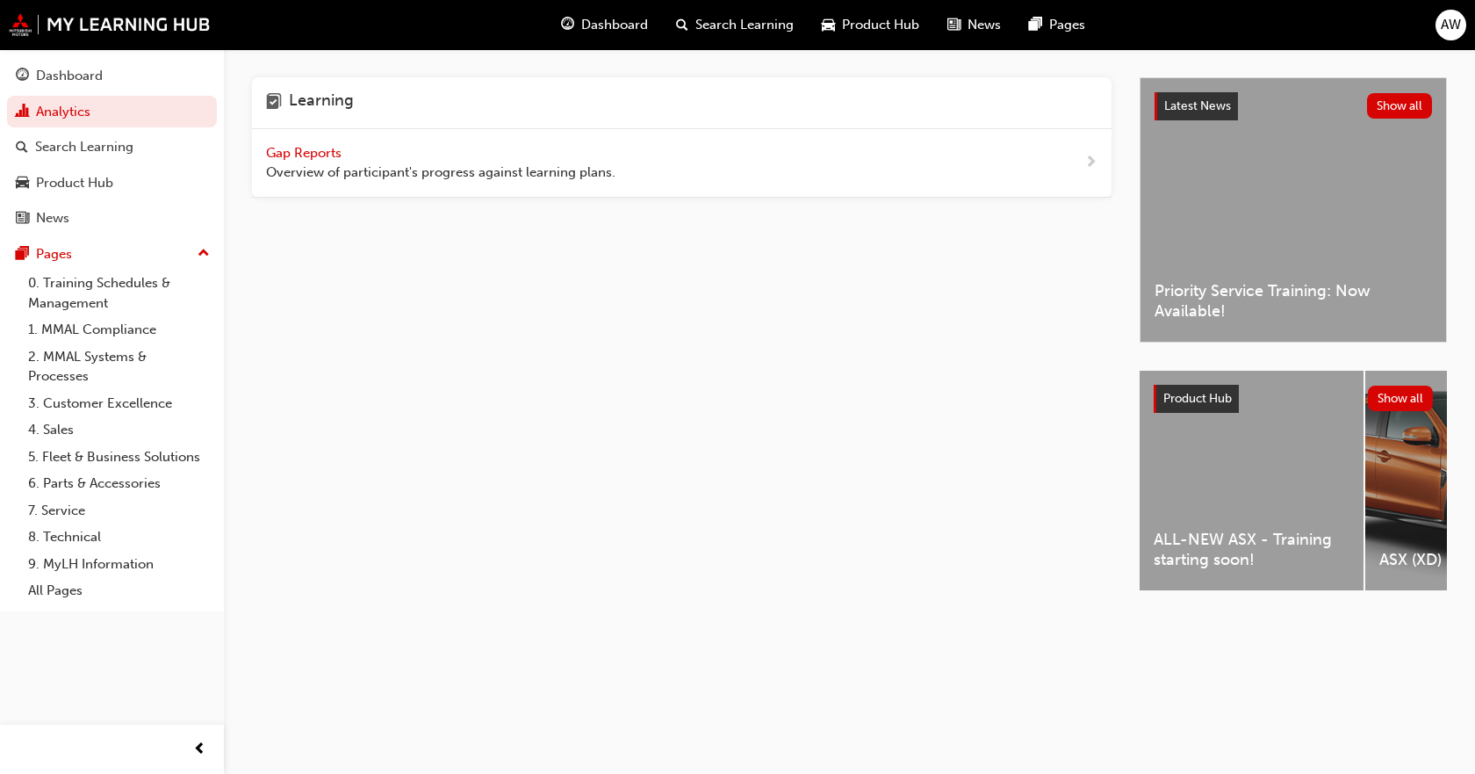
click at [673, 178] on div "Gap Reports Overview of participant's progress against learning plans." at bounding box center [682, 163] width 860 height 68
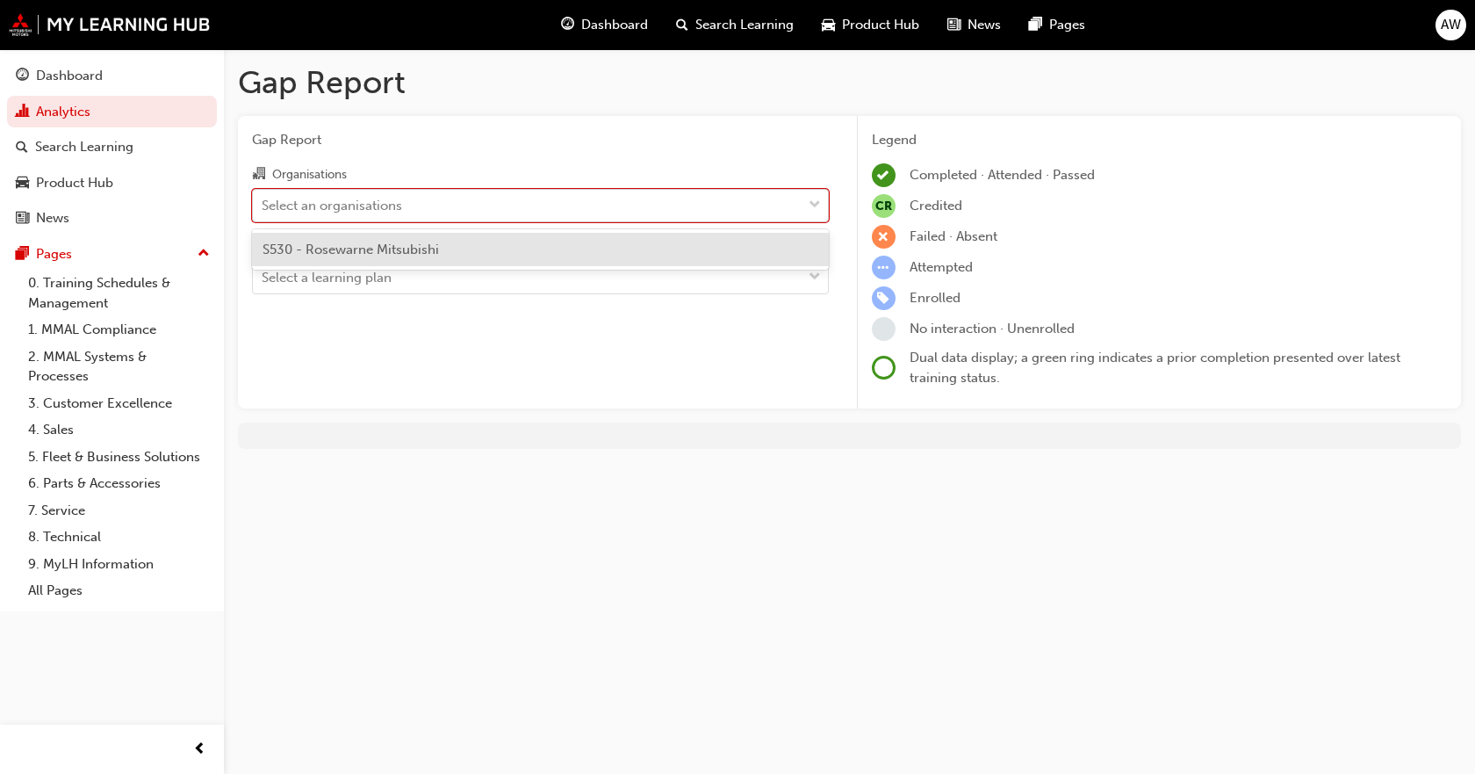
click at [520, 220] on div "Select an organisations" at bounding box center [527, 205] width 549 height 31
click at [263, 212] on input "Organisations option S530 - Rosewarne Mitsubishi focused, 1 of 1. 1 result avai…" at bounding box center [263, 204] width 2 height 15
click at [511, 246] on div "S530 - Rosewarne Mitsubishi" at bounding box center [540, 250] width 577 height 34
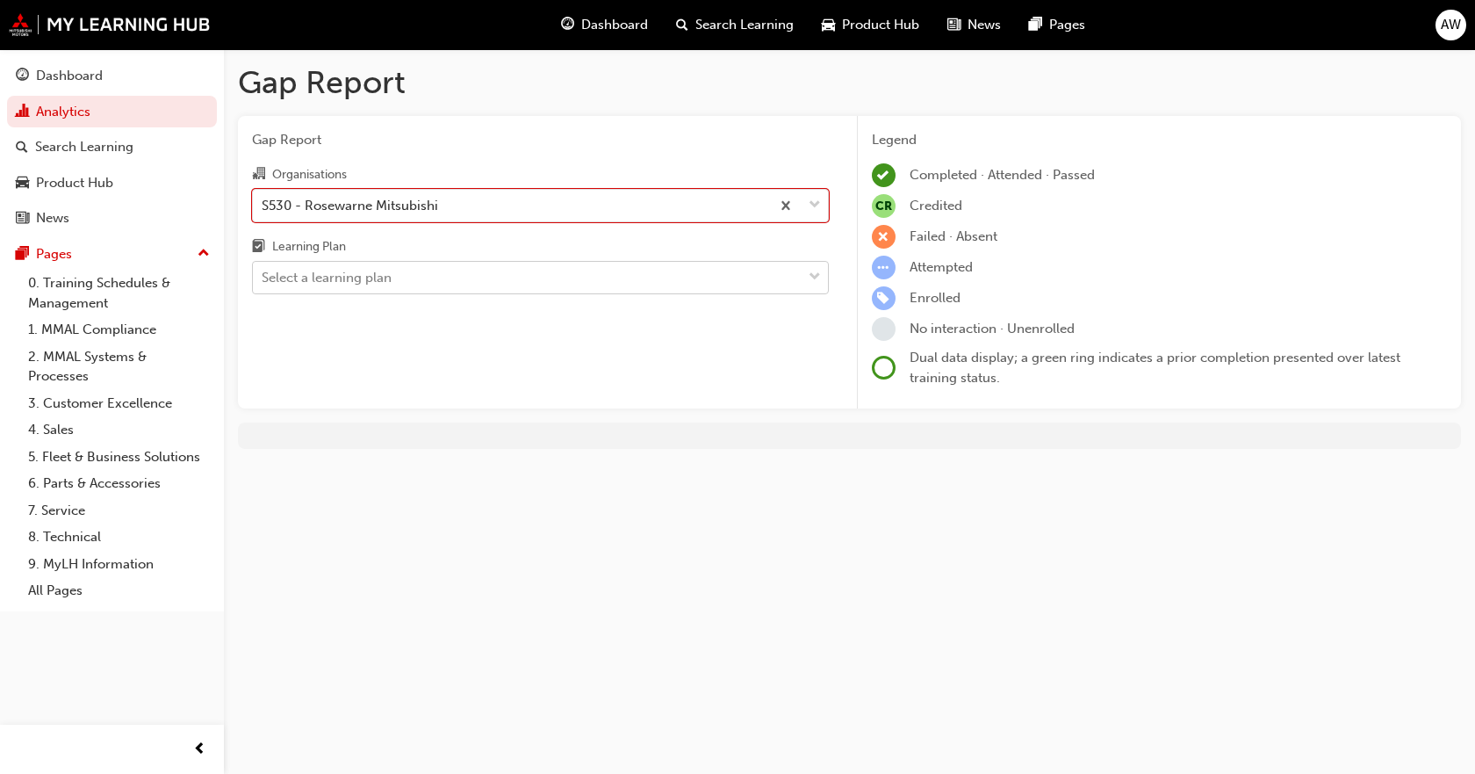
click at [501, 272] on div "Select a learning plan" at bounding box center [527, 278] width 549 height 31
click at [263, 272] on input "Learning Plan Select a learning plan" at bounding box center [263, 277] width 2 height 15
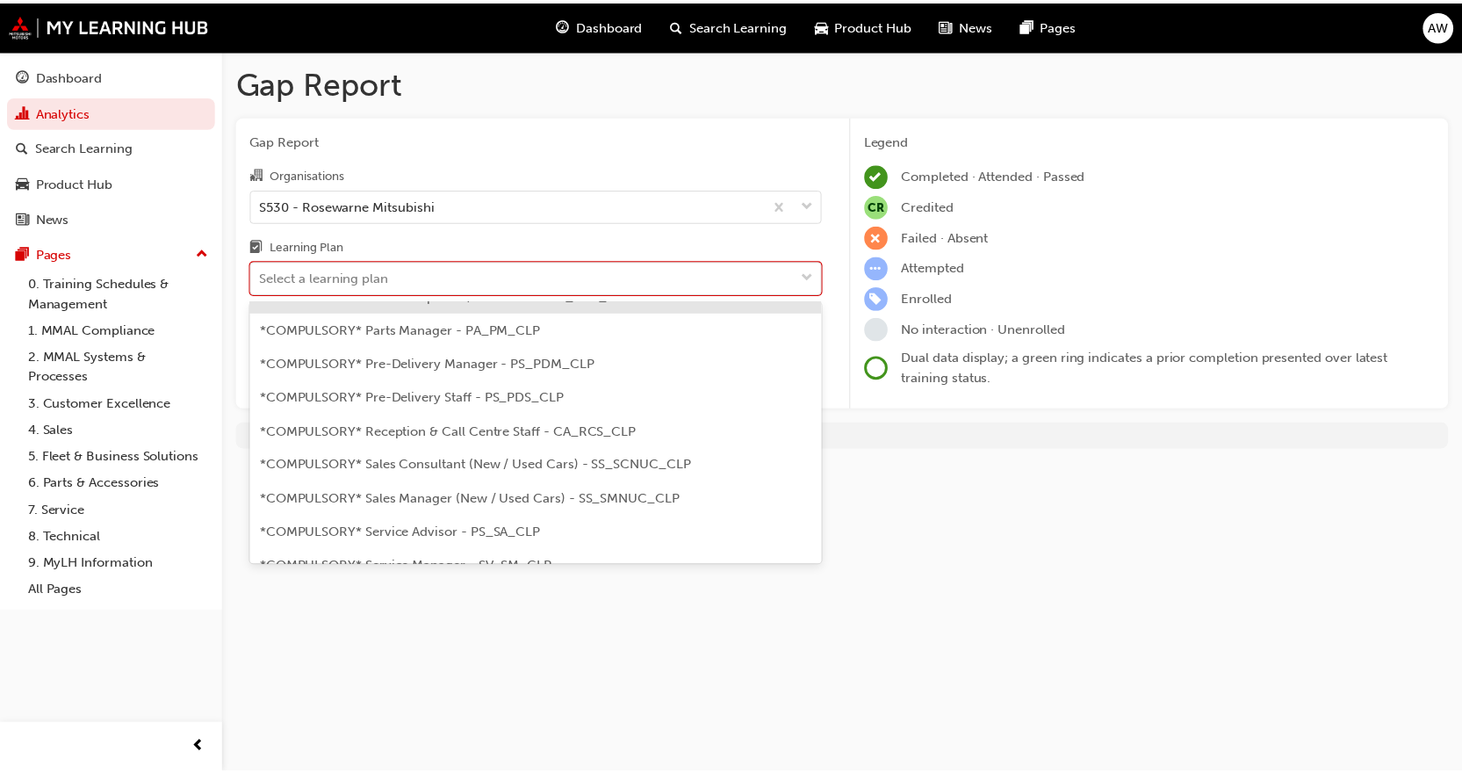
scroll to position [439, 0]
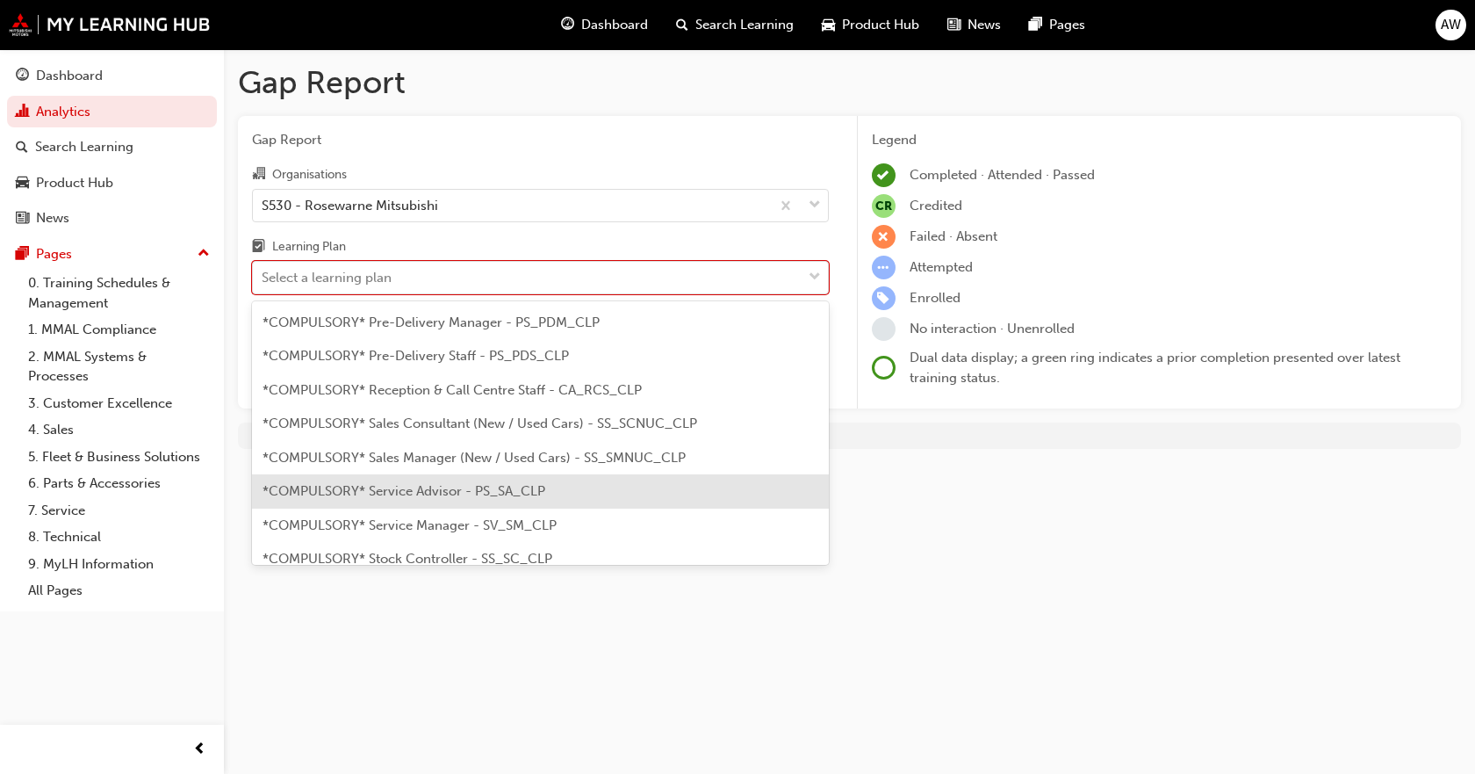
click at [466, 489] on span "*COMPULSORY* Service Advisor - PS_SA_CLP" at bounding box center [404, 491] width 283 height 16
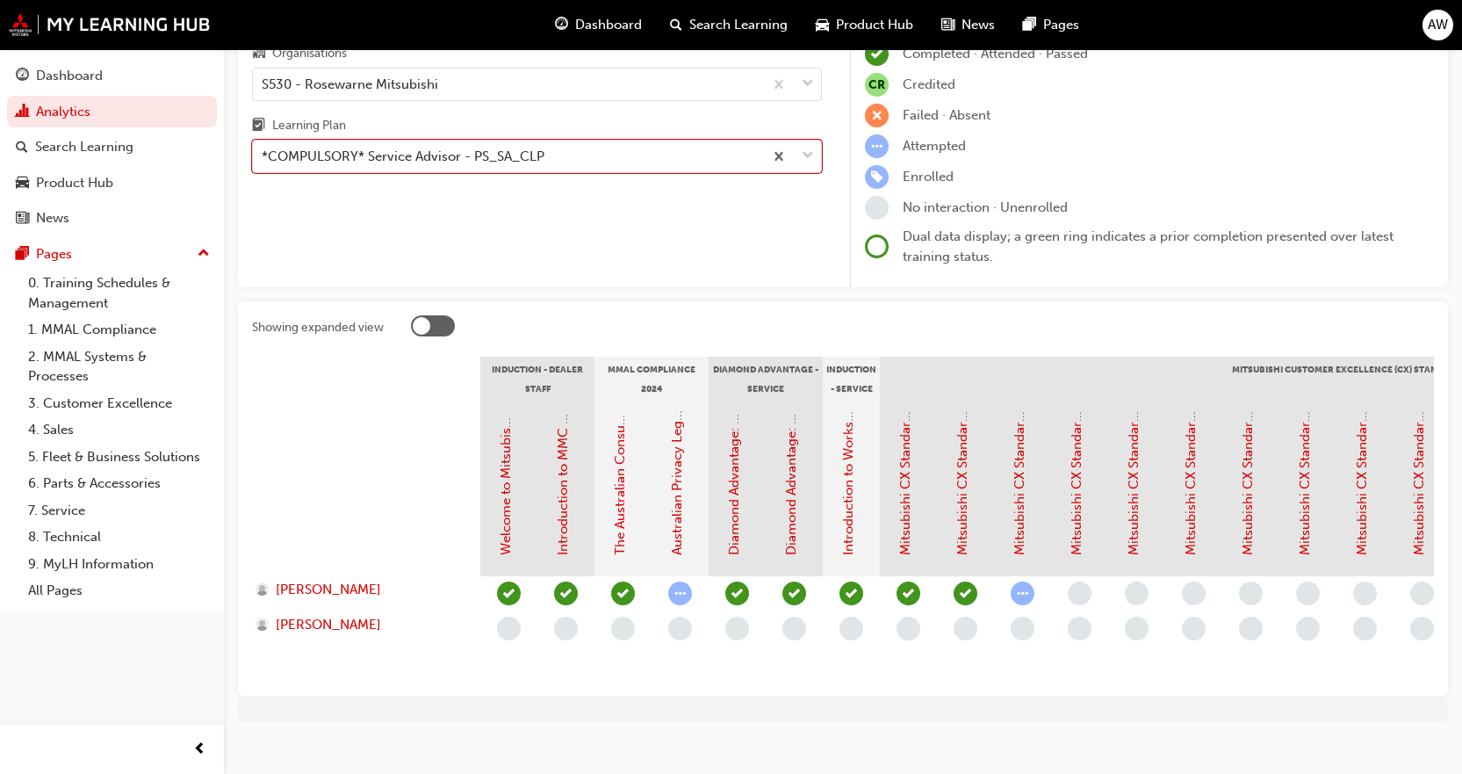
scroll to position [155, 0]
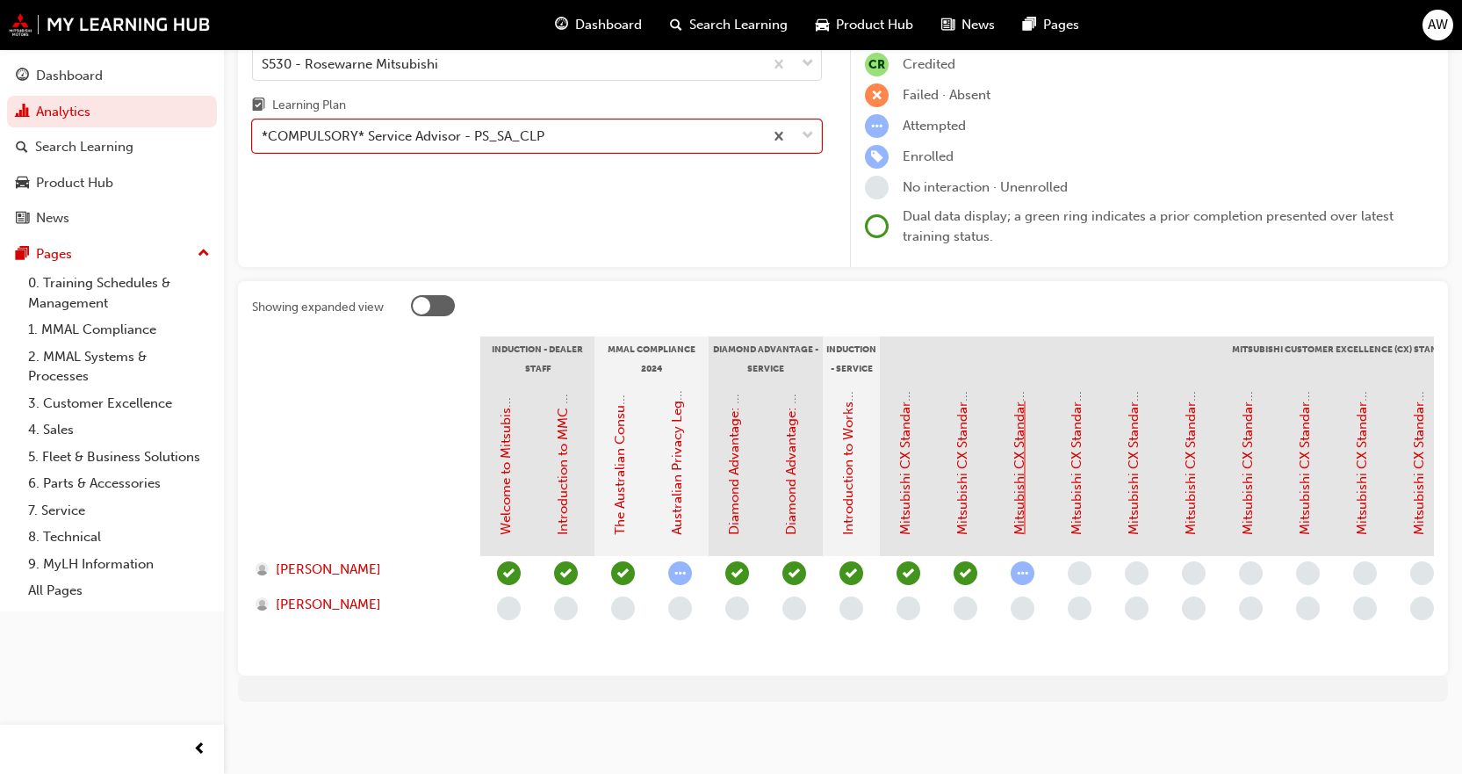
click at [1014, 503] on link "Mitsubishi CX Standards - Service Journey 2: Service Reminders" at bounding box center [1020, 340] width 16 height 390
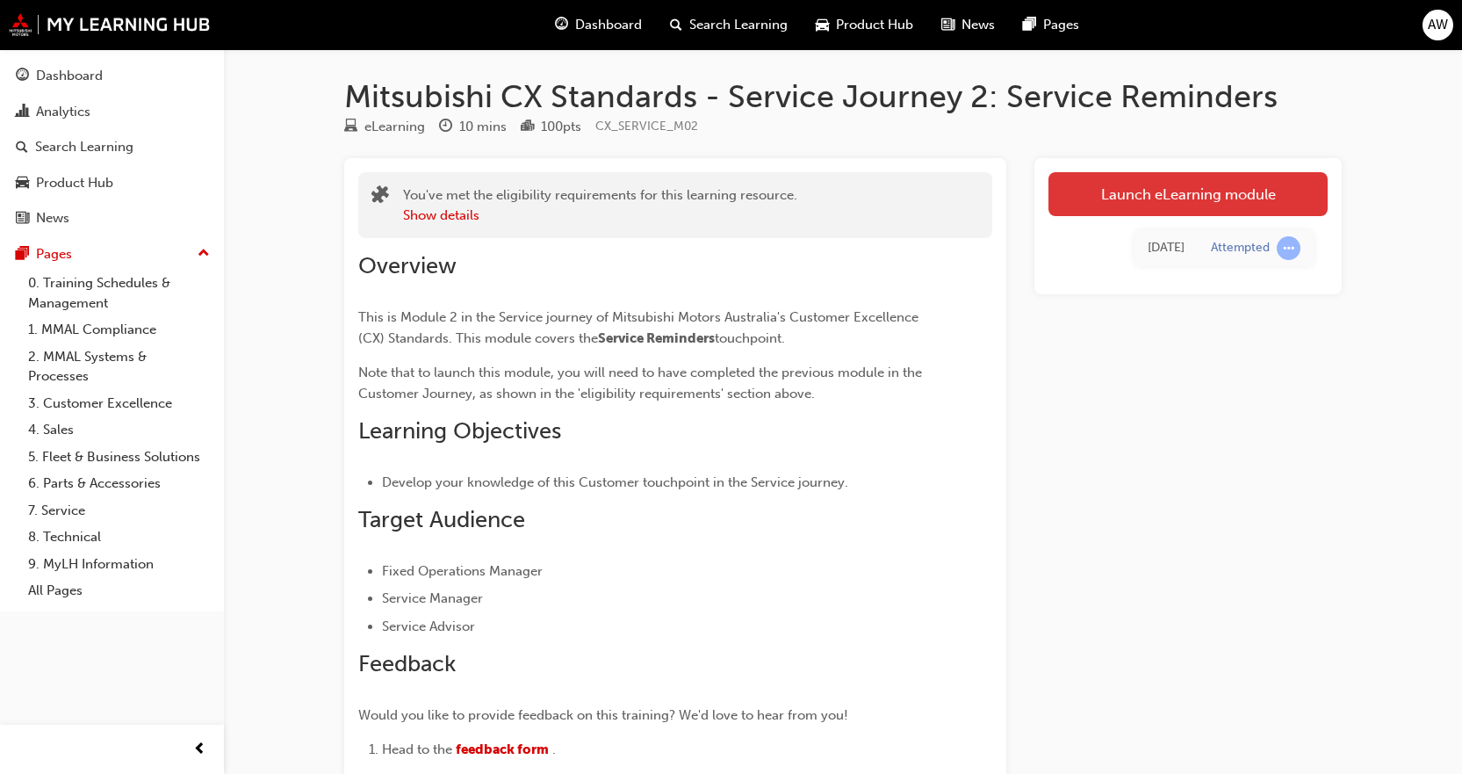
click at [1258, 183] on link "Launch eLearning module" at bounding box center [1188, 194] width 279 height 44
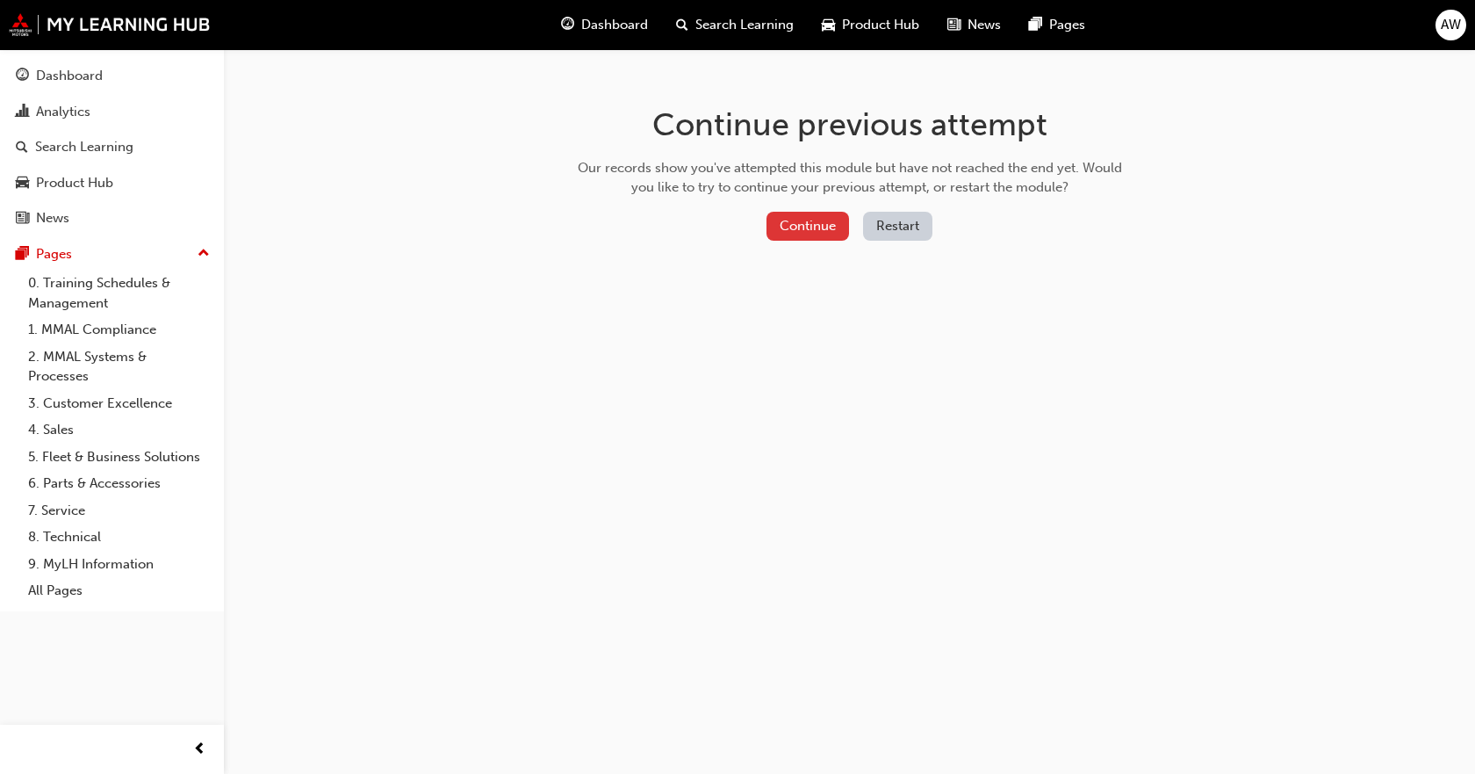
click at [828, 220] on button "Continue" at bounding box center [808, 226] width 83 height 29
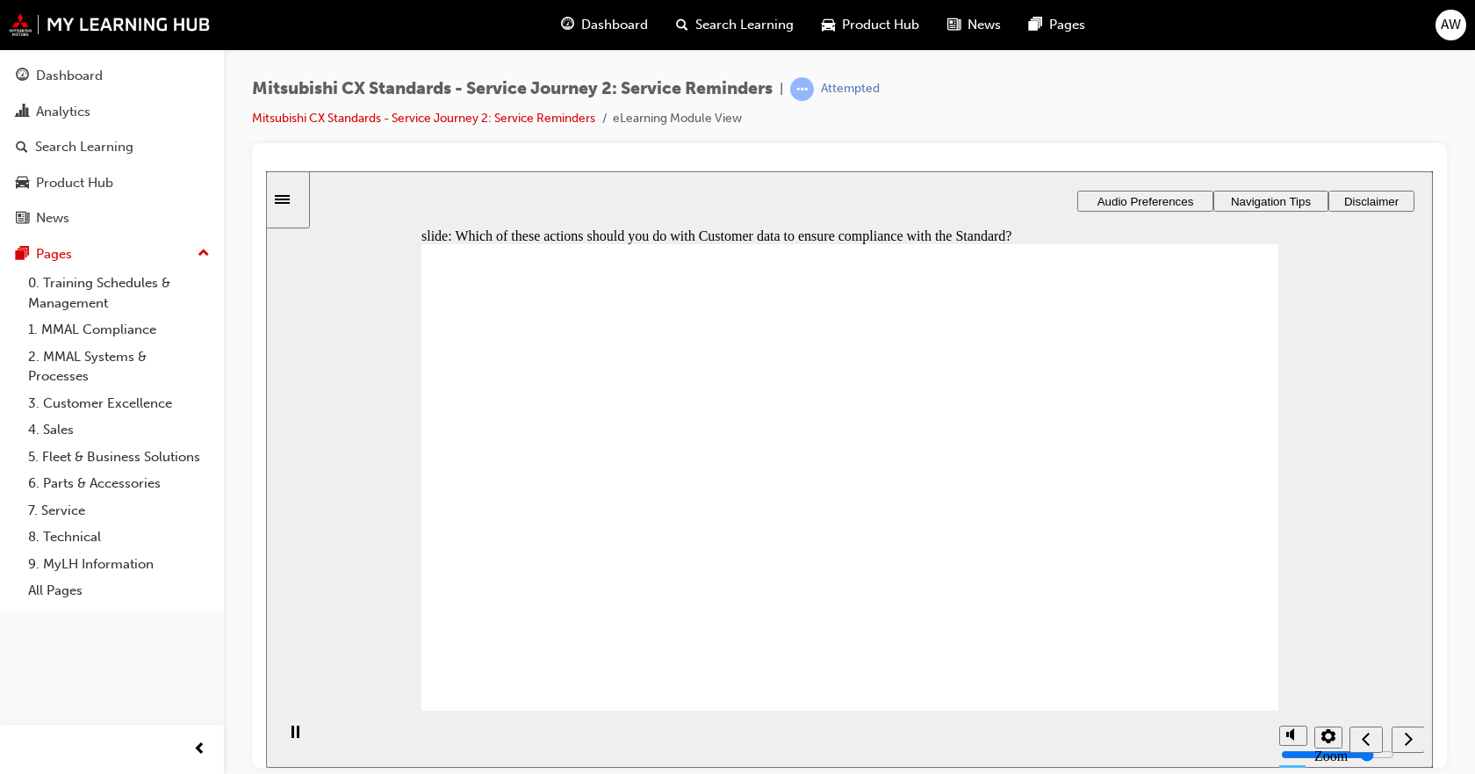
click at [289, 205] on div "Sidebar Toggle" at bounding box center [288, 198] width 30 height 13
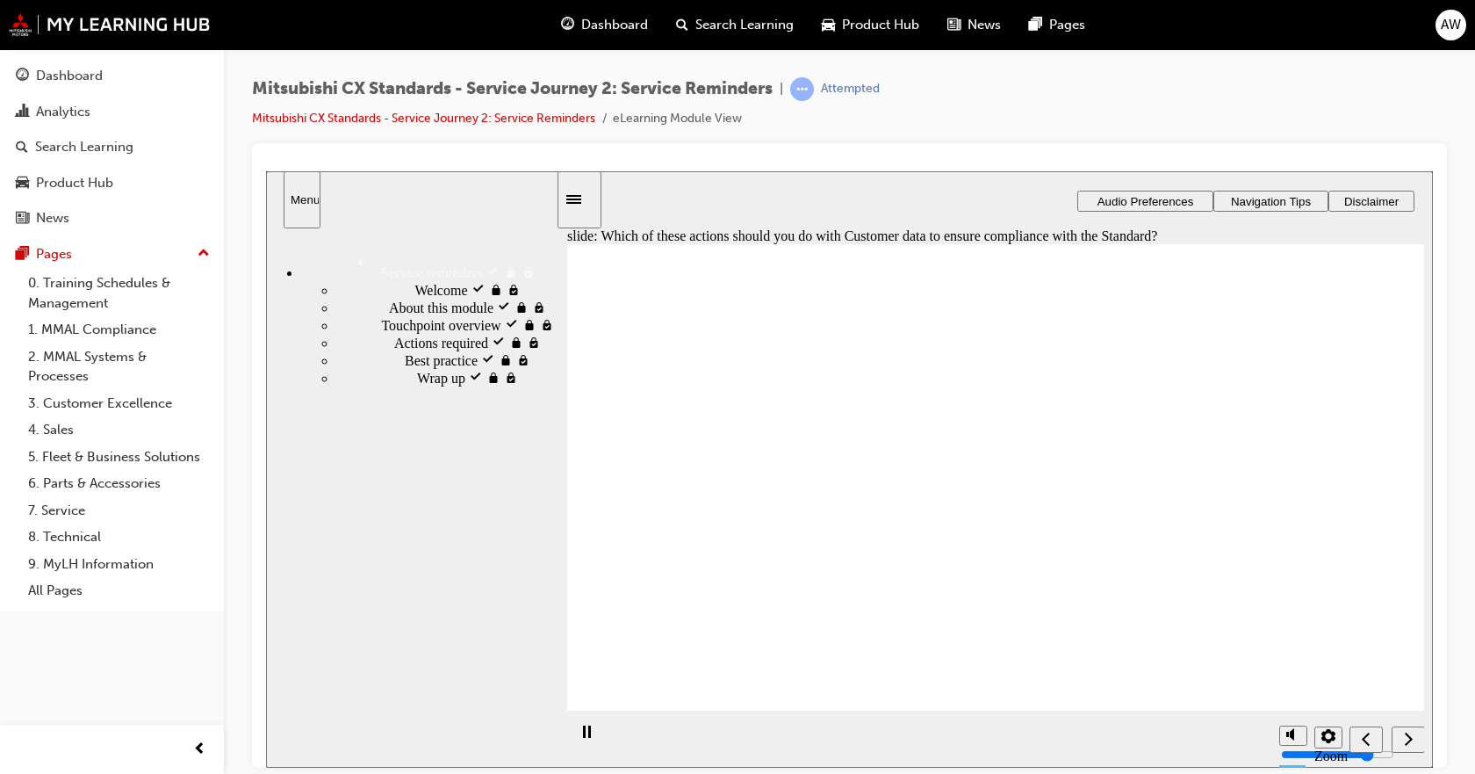
click at [386, 386] on div "Wrap up locked Wrap up" at bounding box center [446, 377] width 220 height 18
click at [590, 192] on div "Sidebar Toggle" at bounding box center [580, 198] width 30 height 13
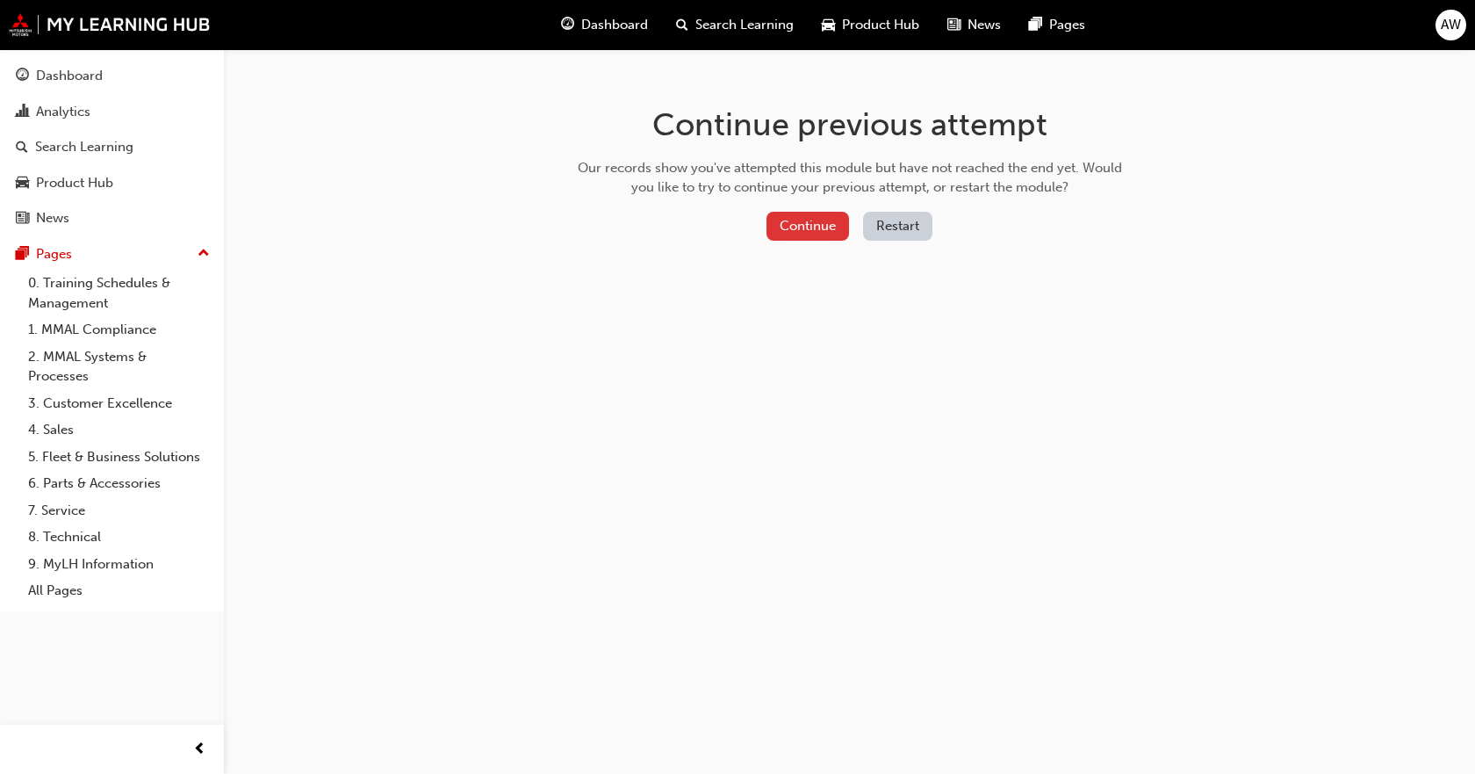
click at [833, 227] on button "Continue" at bounding box center [808, 226] width 83 height 29
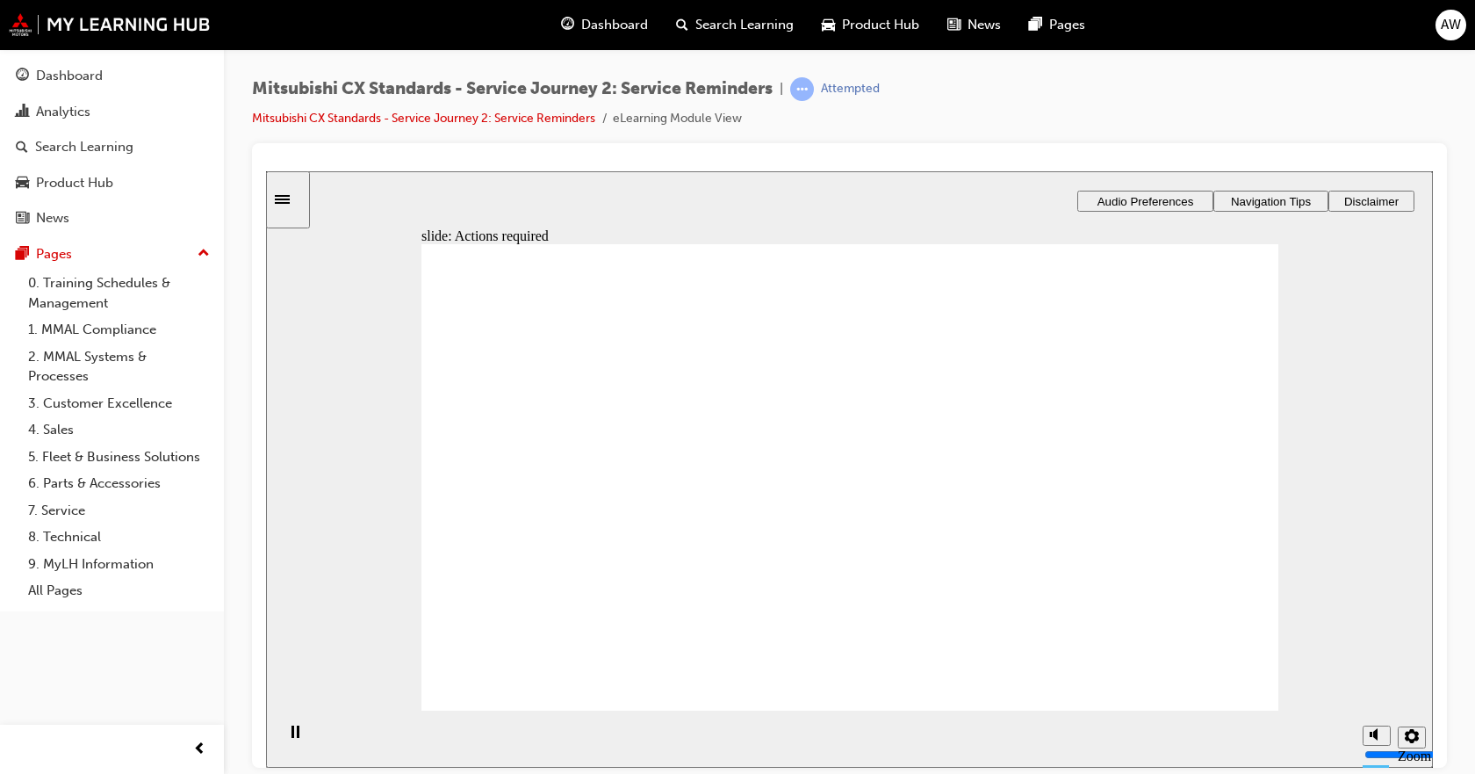
drag, startPoint x: 796, startPoint y: 609, endPoint x: 822, endPoint y: 610, distance: 26.4
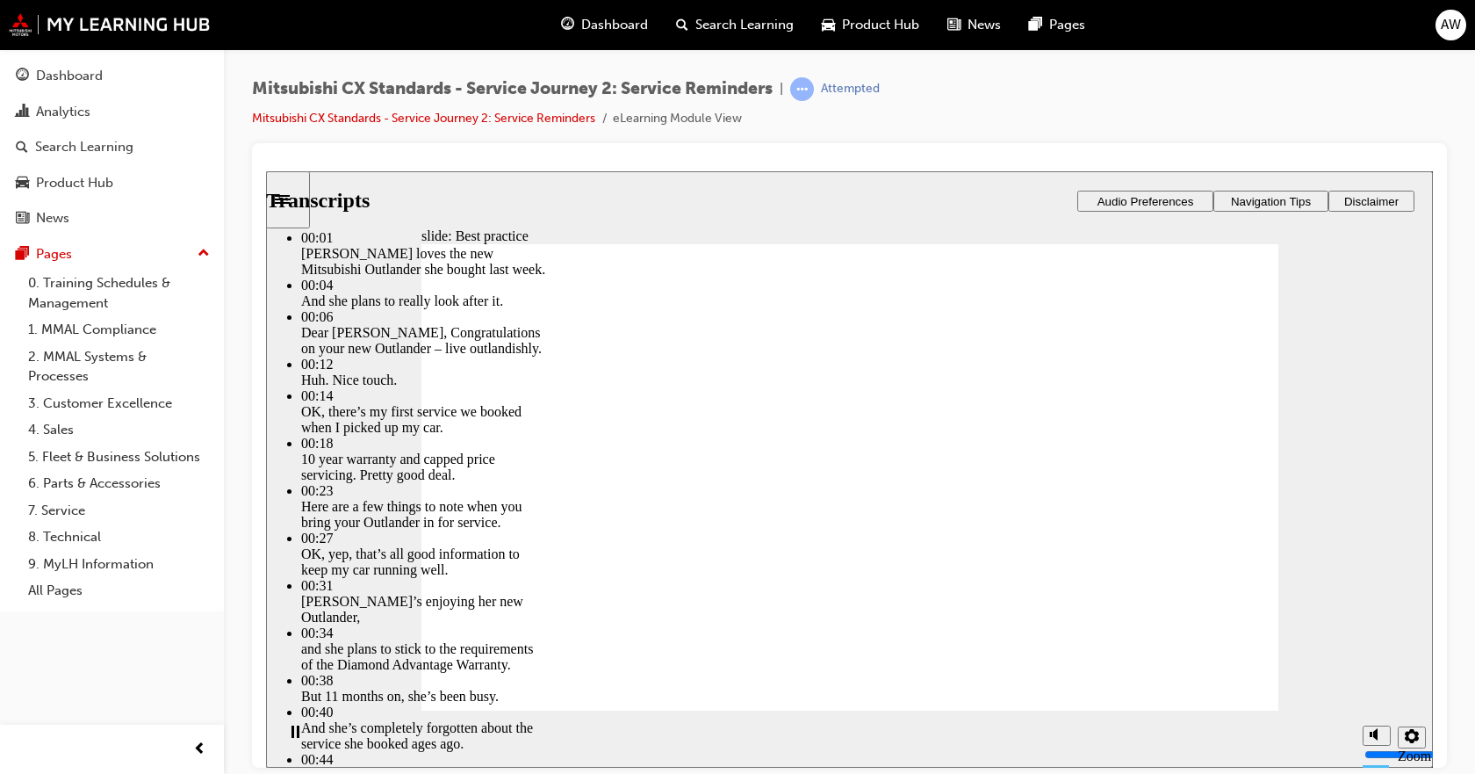
drag, startPoint x: 1201, startPoint y: 659, endPoint x: 1228, endPoint y: 657, distance: 27.3
type input "209"
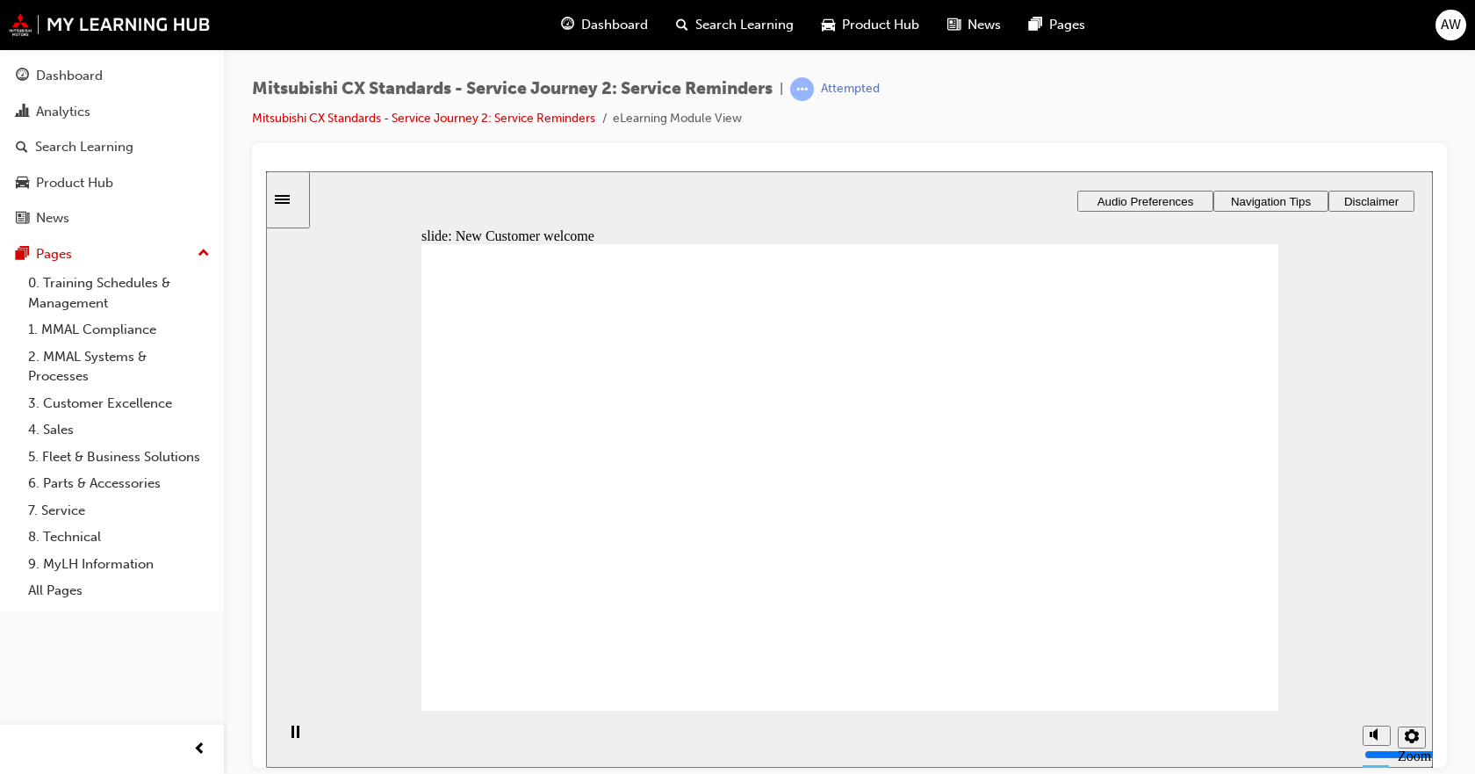
drag, startPoint x: 540, startPoint y: 521, endPoint x: 1040, endPoint y: 436, distance: 506.9
drag, startPoint x: 501, startPoint y: 544, endPoint x: 1042, endPoint y: 490, distance: 542.7
drag, startPoint x: 637, startPoint y: 525, endPoint x: 849, endPoint y: 441, distance: 228.6
drag, startPoint x: 720, startPoint y: 515, endPoint x: 847, endPoint y: 501, distance: 127.1
drag, startPoint x: 1114, startPoint y: 431, endPoint x: 849, endPoint y: 563, distance: 296.1
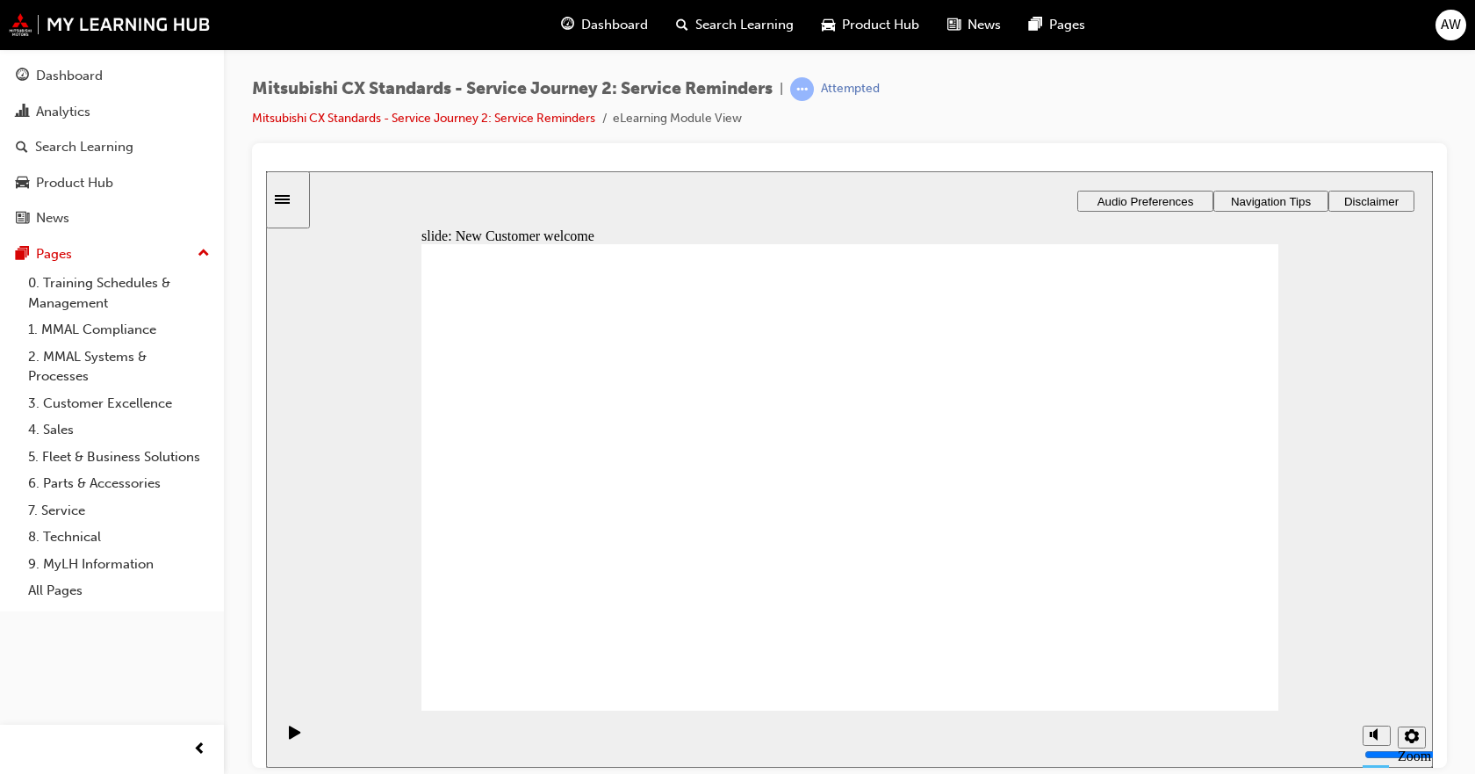
drag, startPoint x: 887, startPoint y: 536, endPoint x: 764, endPoint y: 616, distance: 147.1
checkbox input "true"
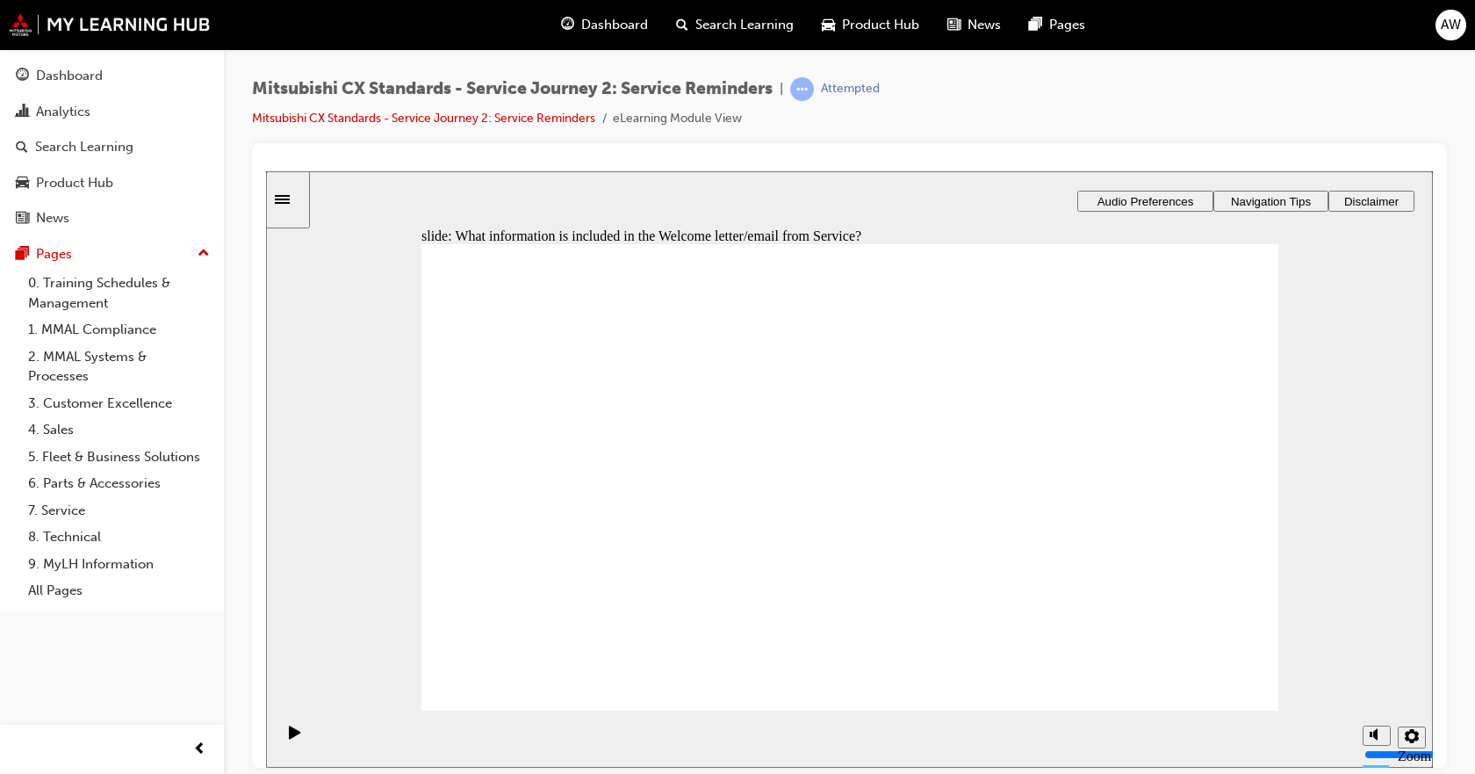
checkbox input "true"
drag, startPoint x: 560, startPoint y: 478, endPoint x: 815, endPoint y: 568, distance: 270.3
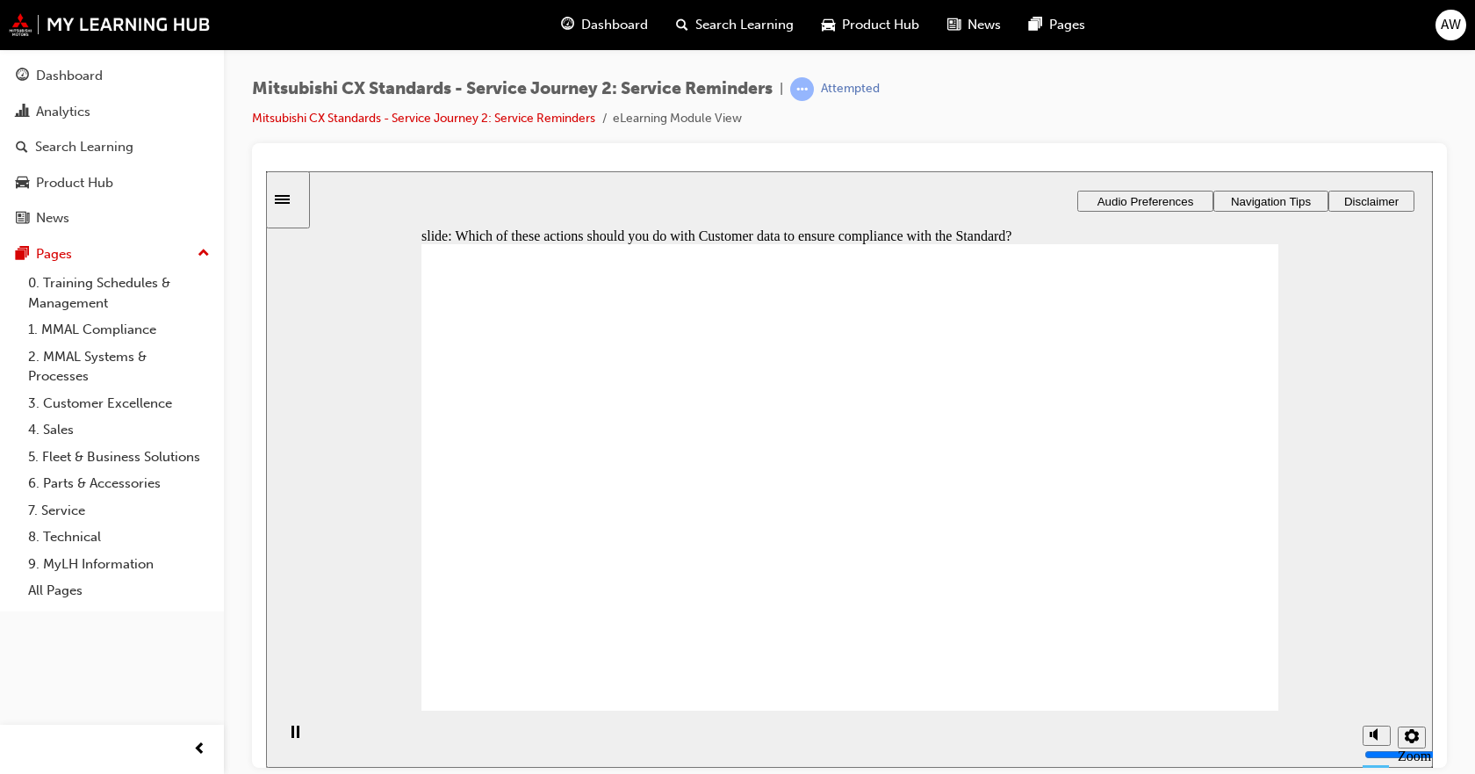
checkbox input "true"
drag, startPoint x: 580, startPoint y: 499, endPoint x: 578, endPoint y: 481, distance: 17.7
checkbox input "true"
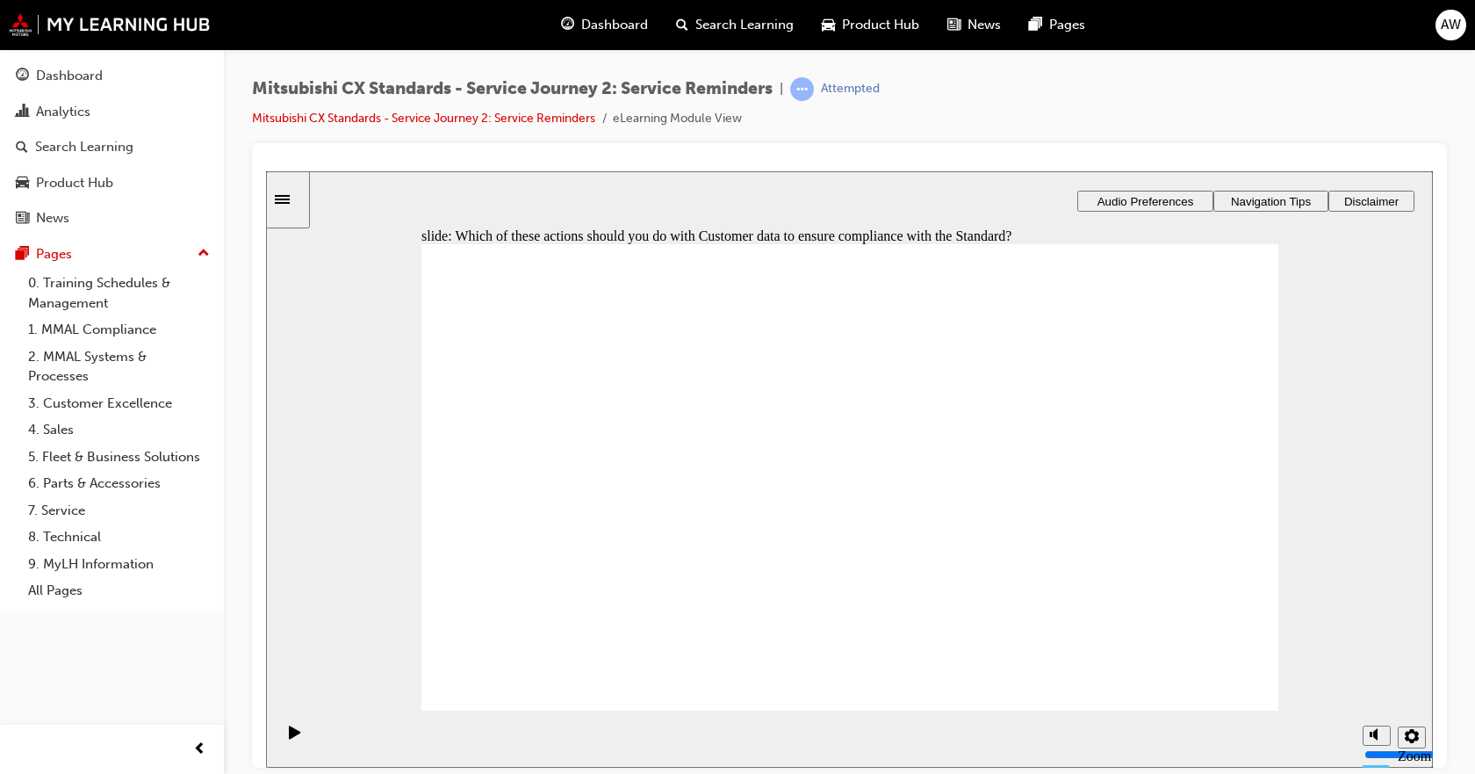
drag, startPoint x: 585, startPoint y: 443, endPoint x: 881, endPoint y: 620, distance: 345.0
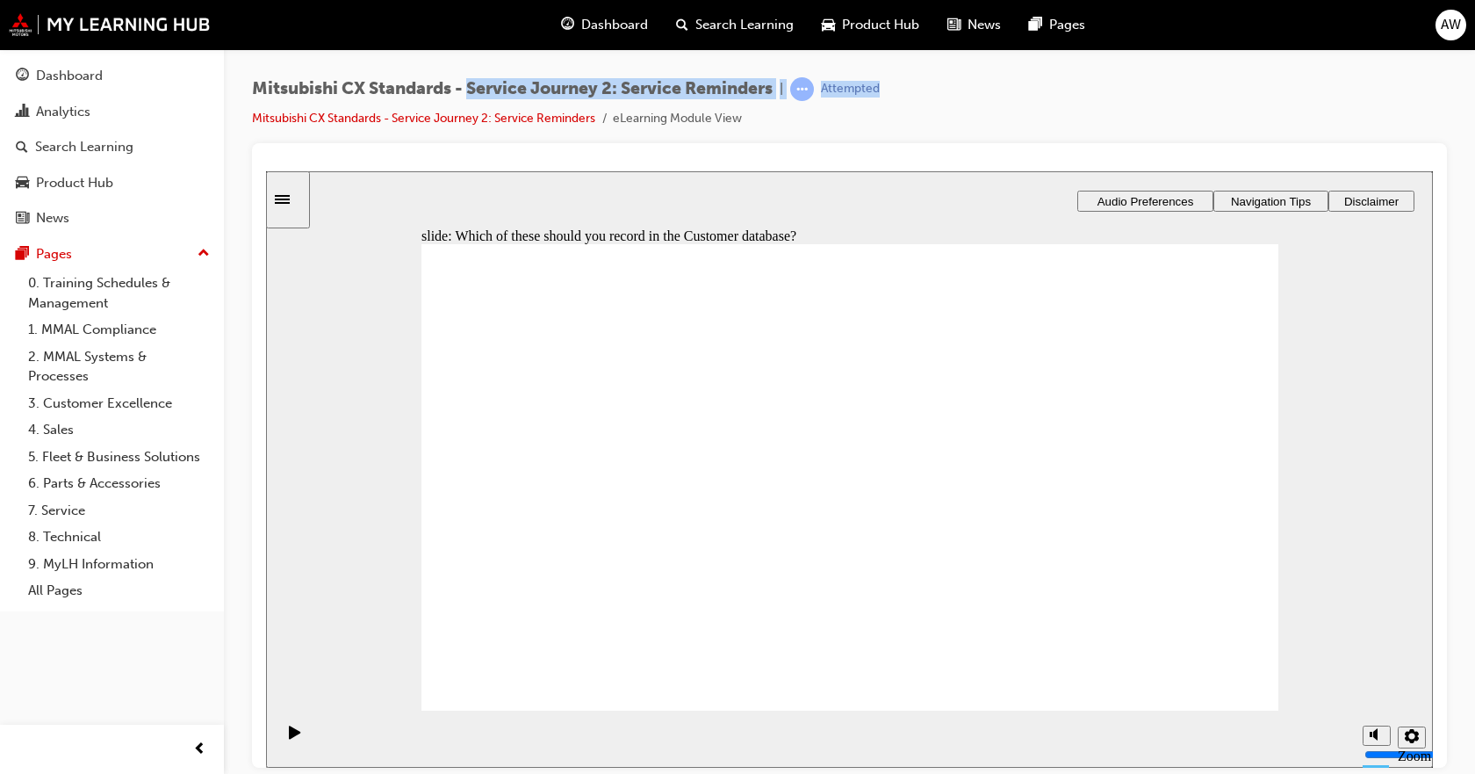
drag, startPoint x: 923, startPoint y: 87, endPoint x: 471, endPoint y: 68, distance: 452.7
click at [471, 68] on div "Mitsubishi CX Standards - Service Journey 2: Service Reminders | Attempted Mits…" at bounding box center [849, 389] width 1251 height 681
drag, startPoint x: 468, startPoint y: 76, endPoint x: 780, endPoint y: 82, distance: 311.8
click at [780, 82] on div "Mitsubishi CX Standards - Service Journey 2: Service Reminders | Attempted Mits…" at bounding box center [849, 389] width 1251 height 681
click at [1113, 134] on div "Mitsubishi CX Standards - Service Journey 2: Service Reminders | Attempted Mits…" at bounding box center [849, 110] width 1195 height 66
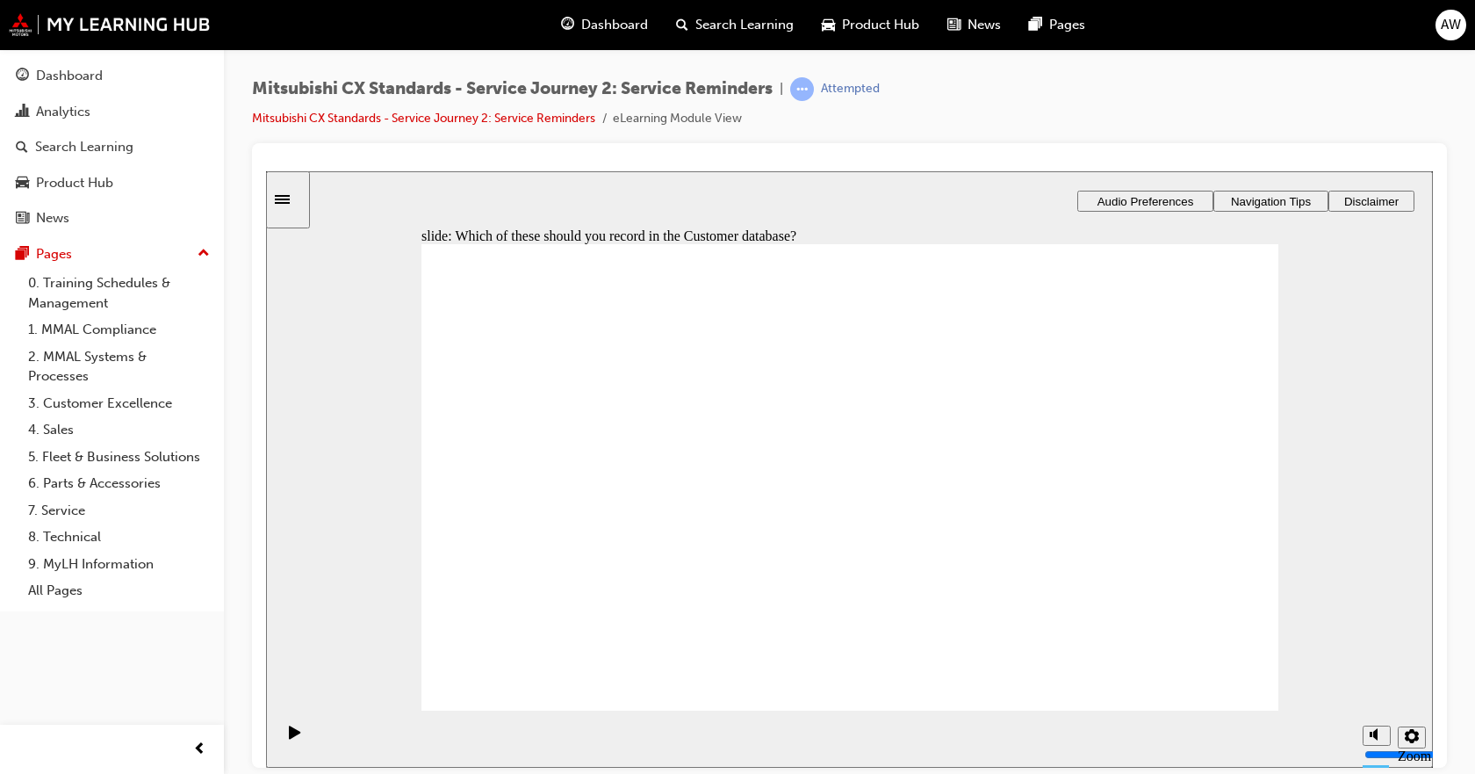
checkbox input "true"
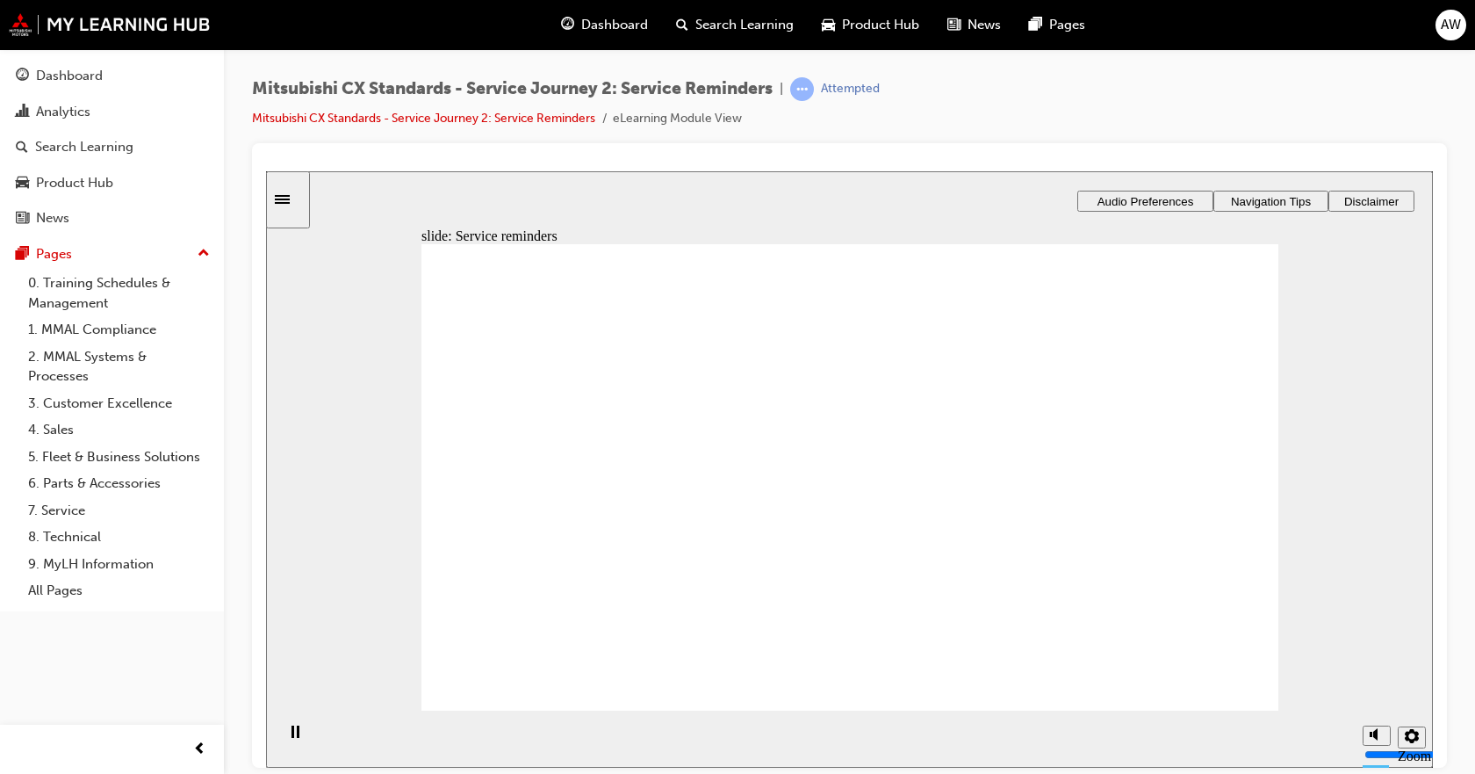
drag, startPoint x: 502, startPoint y: 541, endPoint x: 734, endPoint y: 439, distance: 253.2
drag, startPoint x: 495, startPoint y: 540, endPoint x: 755, endPoint y: 502, distance: 262.7
drag, startPoint x: 538, startPoint y: 527, endPoint x: 788, endPoint y: 547, distance: 250.2
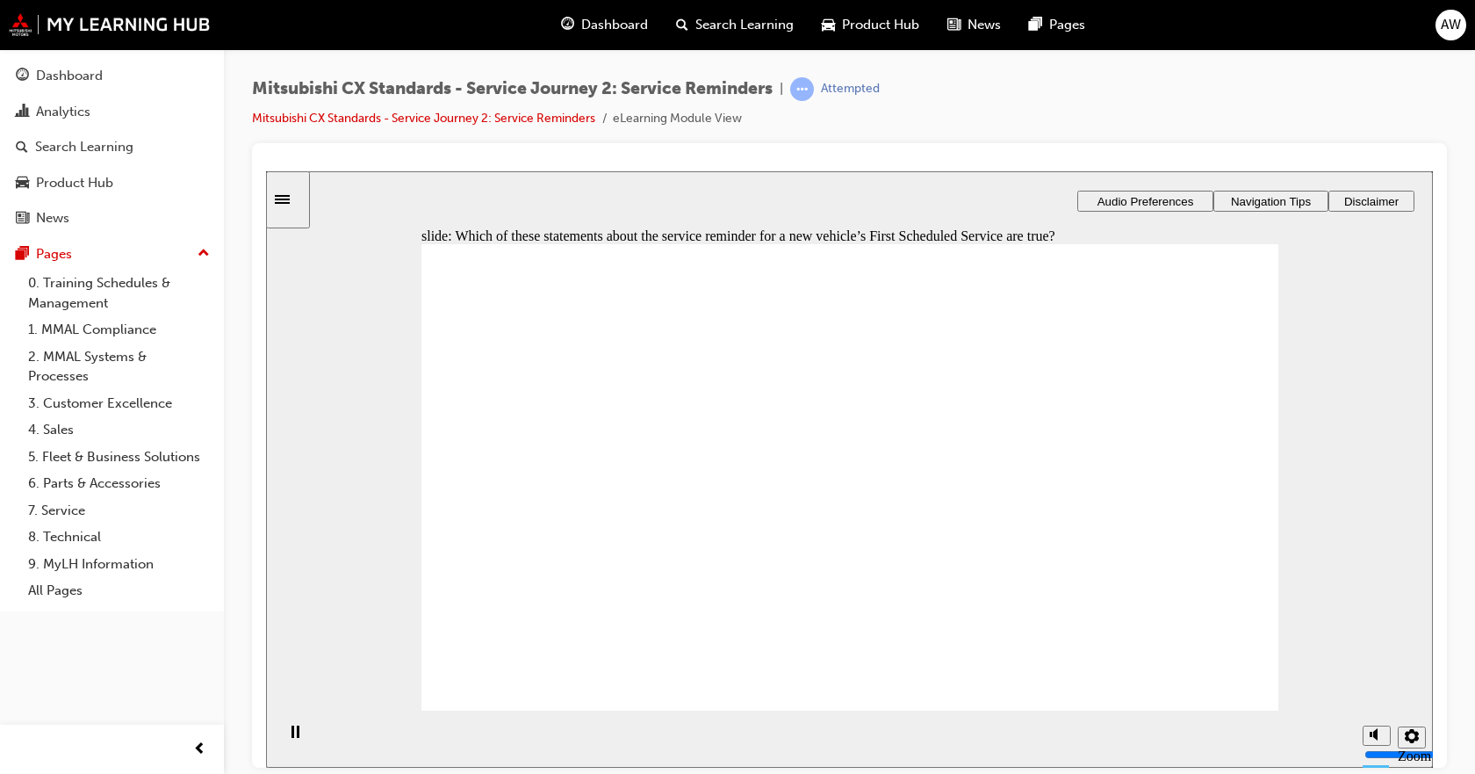
checkbox input "false"
drag, startPoint x: 535, startPoint y: 443, endPoint x: 530, endPoint y: 490, distance: 46.8
checkbox input "true"
drag, startPoint x: 530, startPoint y: 537, endPoint x: 542, endPoint y: 487, distance: 51.3
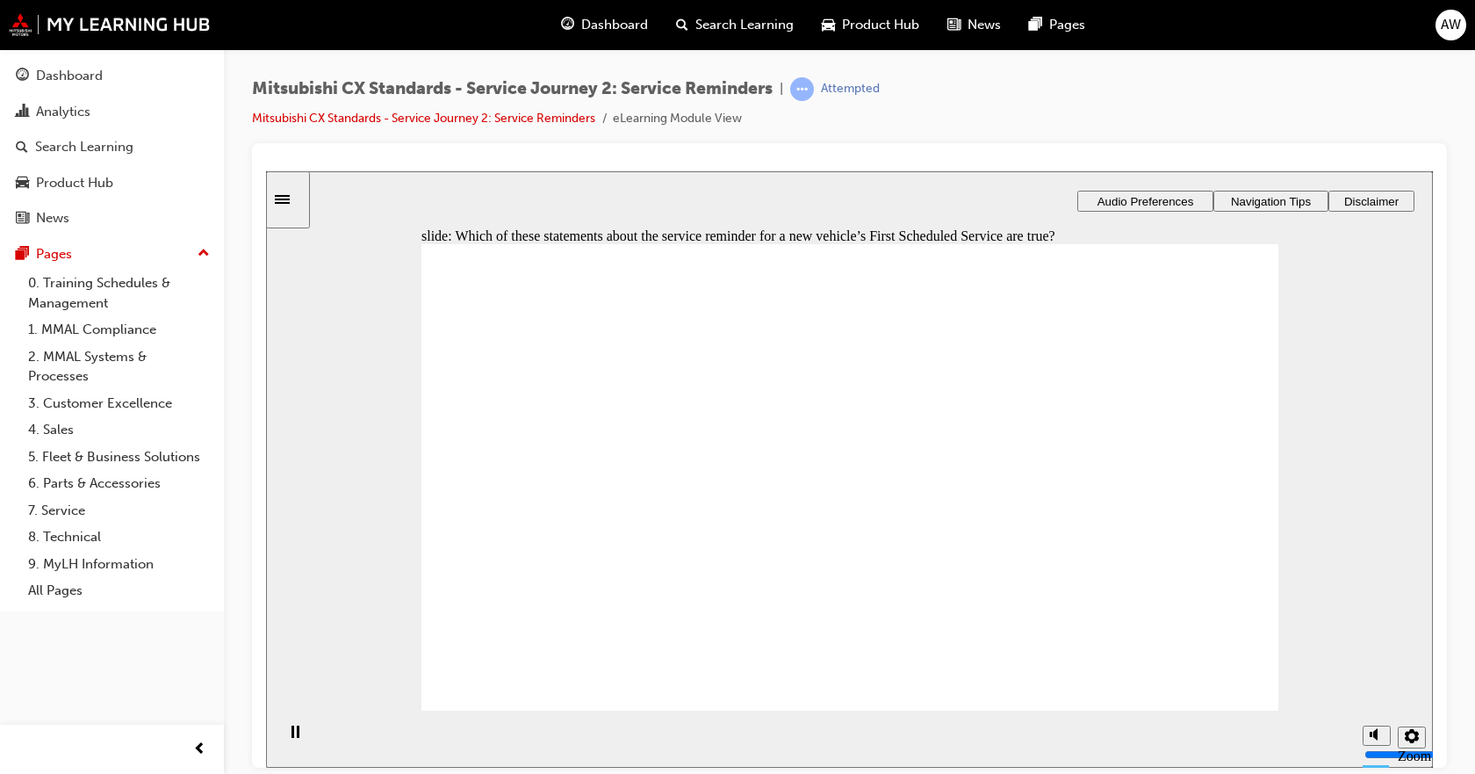
checkbox input "true"
drag, startPoint x: 558, startPoint y: 422, endPoint x: 817, endPoint y: 604, distance: 317.0
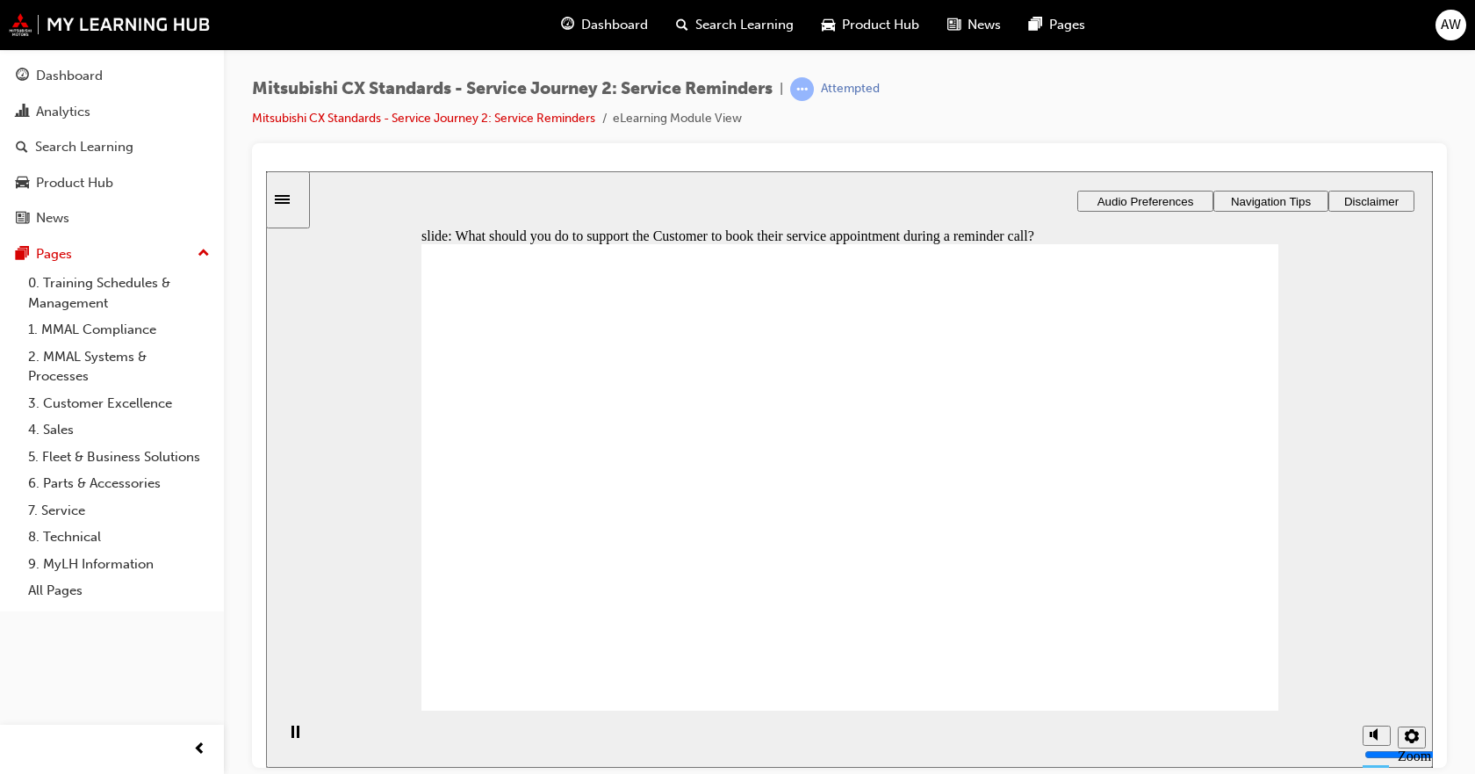
checkbox input "true"
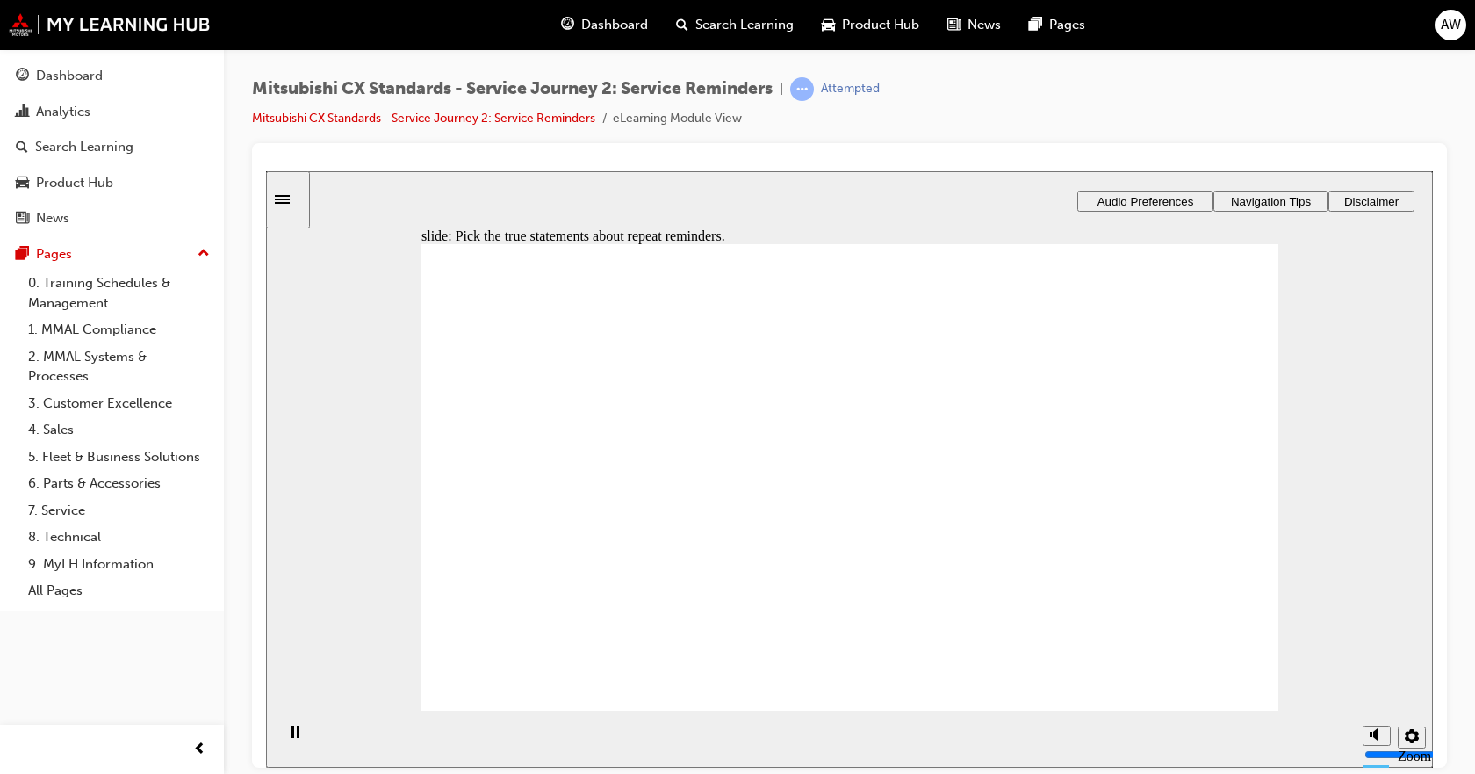
drag, startPoint x: 523, startPoint y: 442, endPoint x: 512, endPoint y: 479, distance: 39.5
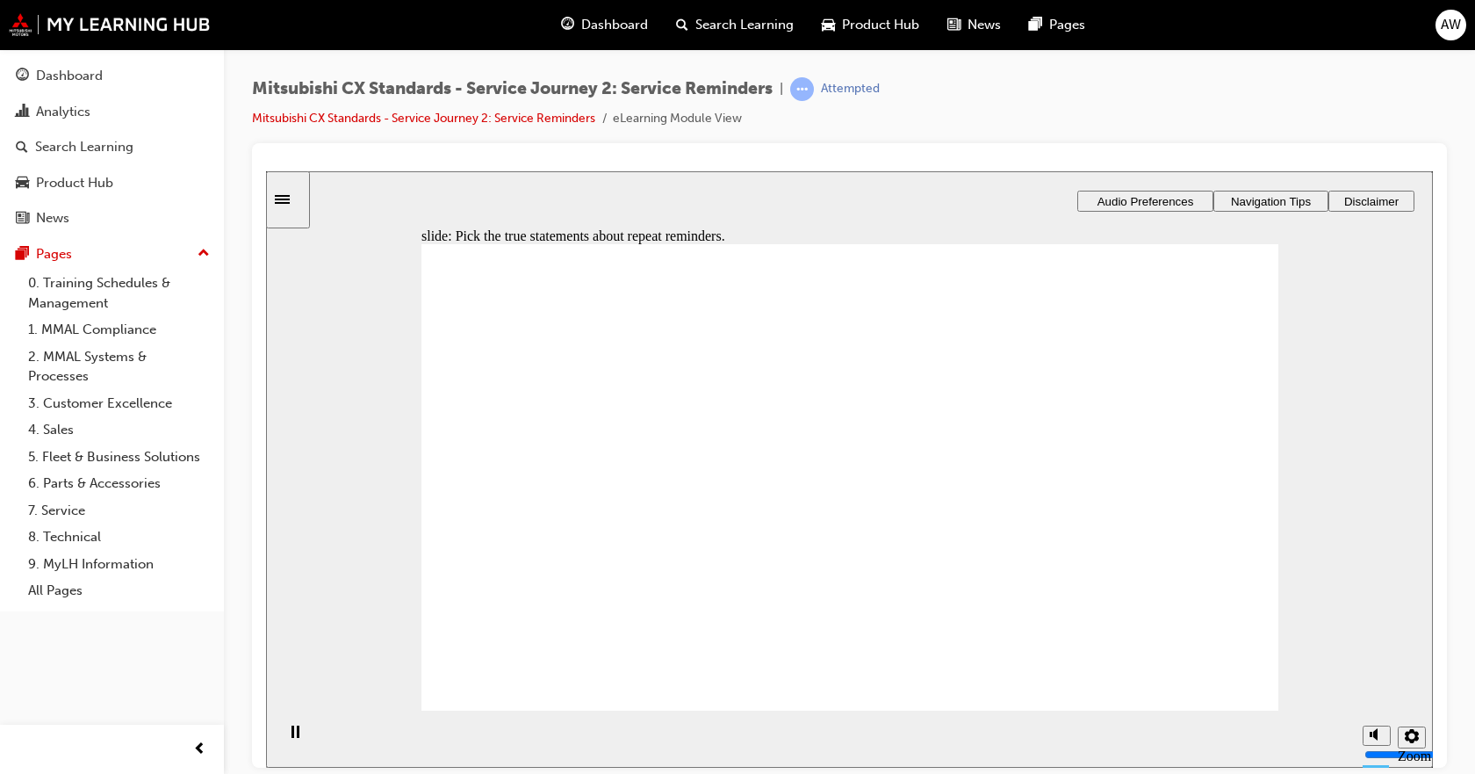
radio input "false"
radio input "true"
drag, startPoint x: 724, startPoint y: 494, endPoint x: 775, endPoint y: 542, distance: 70.2
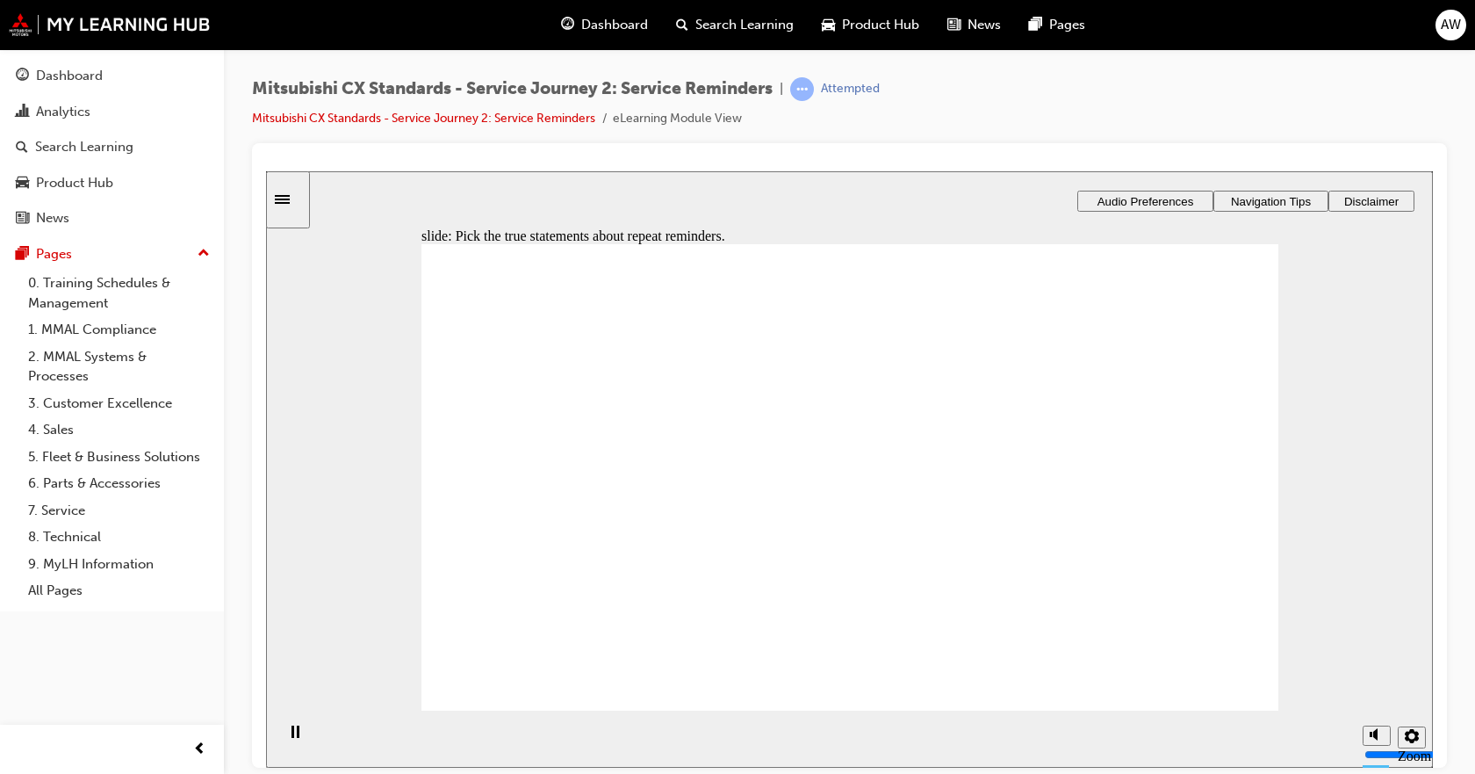
checkbox input "true"
drag, startPoint x: 1220, startPoint y: 546, endPoint x: 1138, endPoint y: 542, distance: 81.8
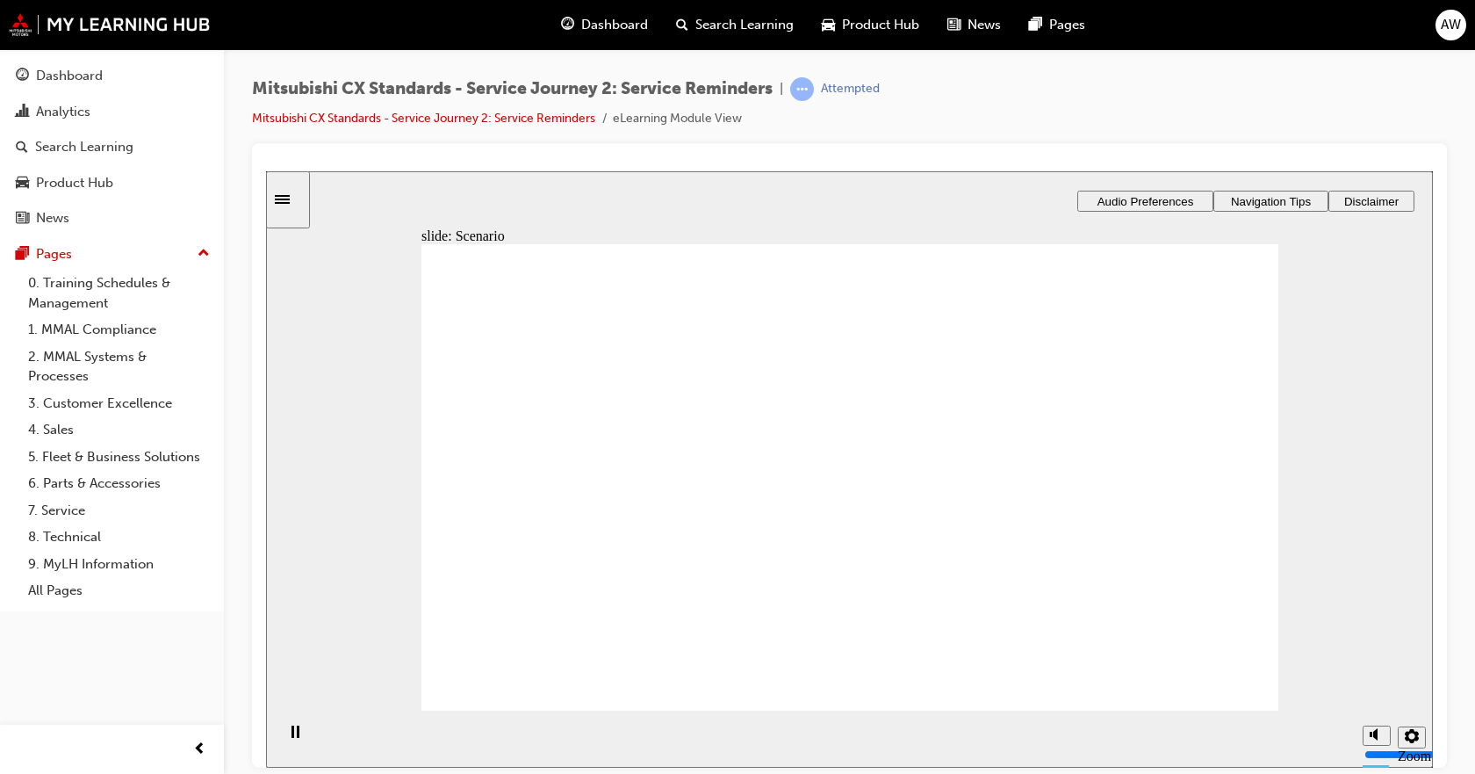
drag, startPoint x: 924, startPoint y: 516, endPoint x: 1072, endPoint y: 506, distance: 148.8
drag, startPoint x: 636, startPoint y: 501, endPoint x: 727, endPoint y: 461, distance: 99.9
drag, startPoint x: 499, startPoint y: 559, endPoint x: 724, endPoint y: 506, distance: 231.1
drag, startPoint x: 545, startPoint y: 541, endPoint x: 806, endPoint y: 563, distance: 261.7
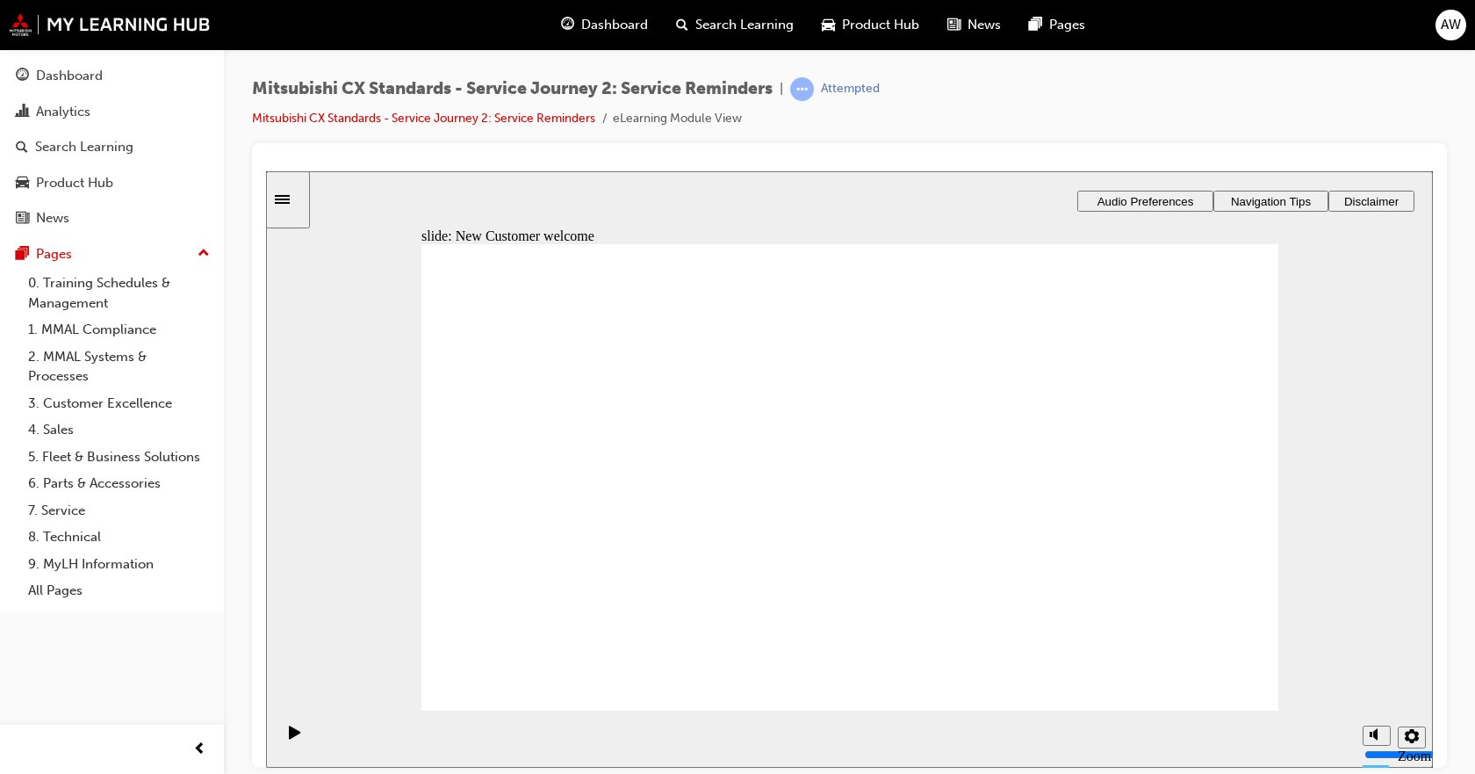
click at [291, 205] on div "Sidebar Toggle" at bounding box center [288, 198] width 30 height 13
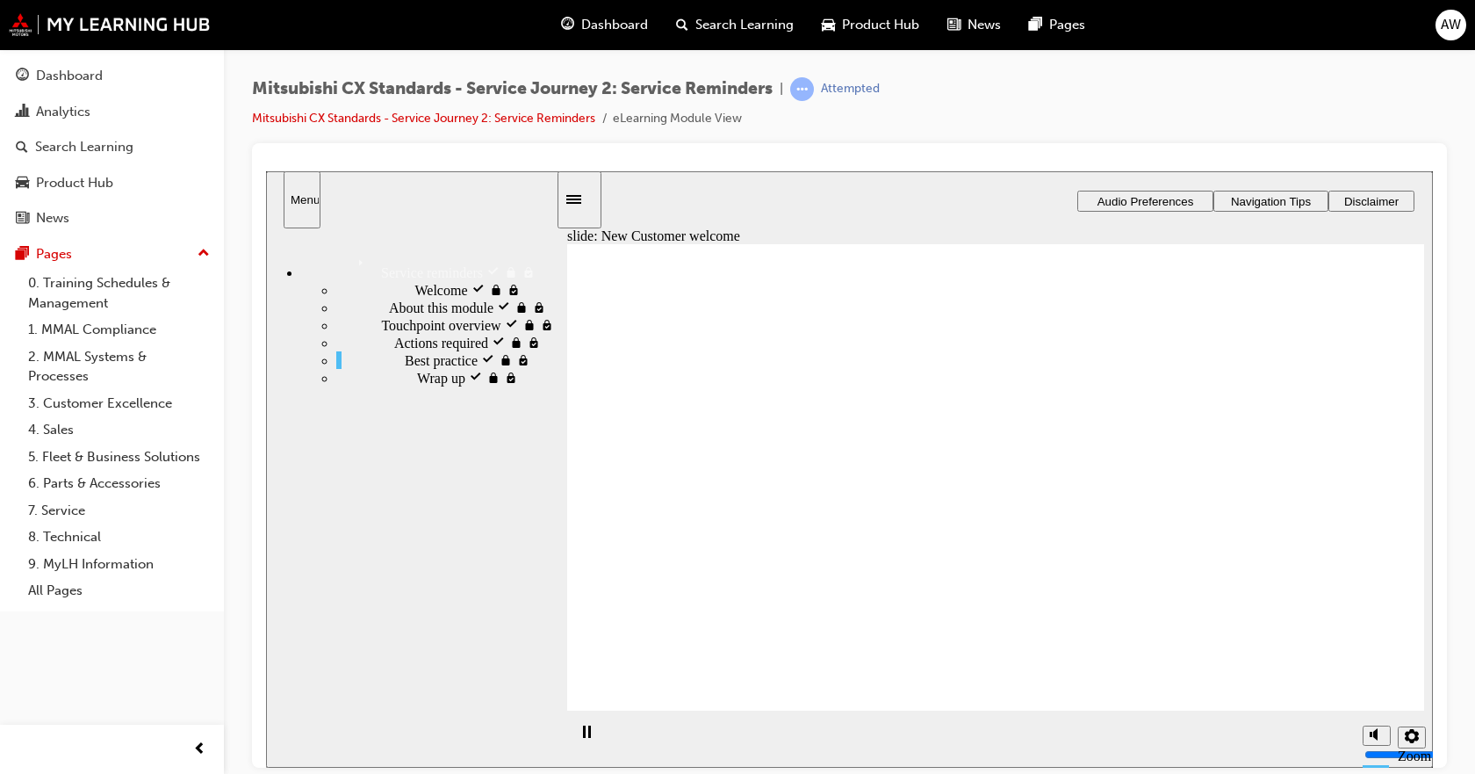
click at [358, 368] on div "Best practice visited Best practice" at bounding box center [446, 359] width 220 height 18
click at [394, 349] on span "Actions required visited" at bounding box center [461, 341] width 135 height 16
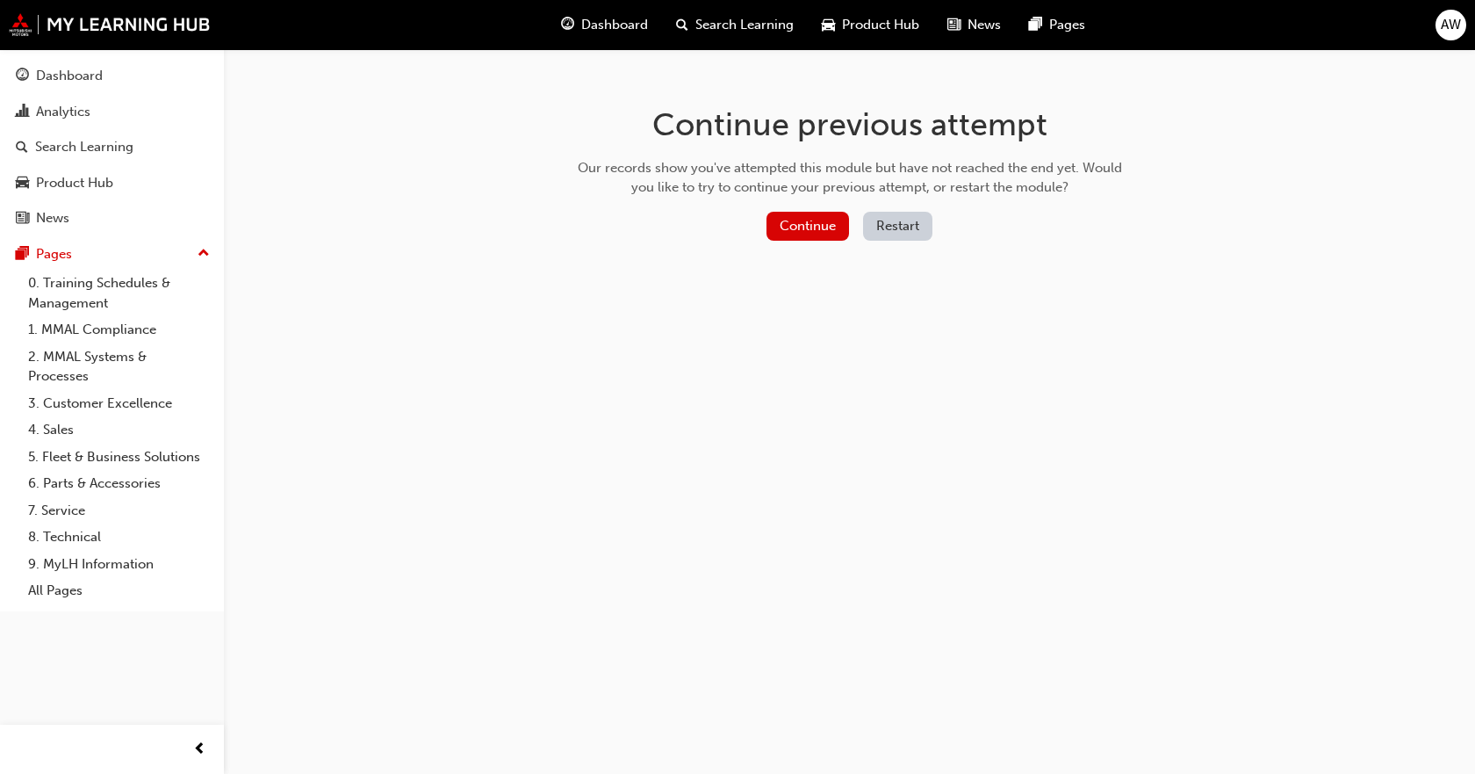
click at [889, 225] on button "Restart" at bounding box center [897, 226] width 69 height 29
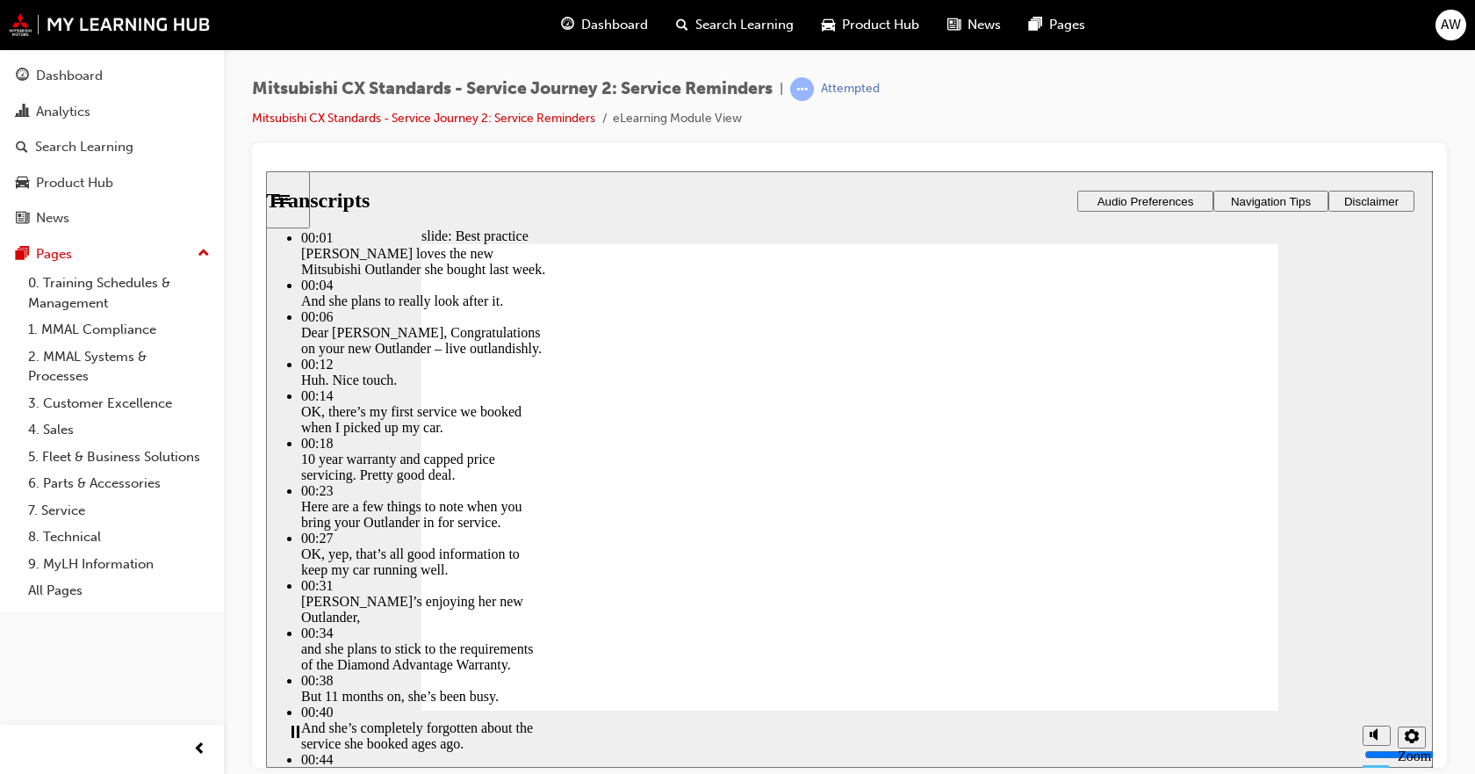
type input "207"
type input "4"
type input "207"
type input "4"
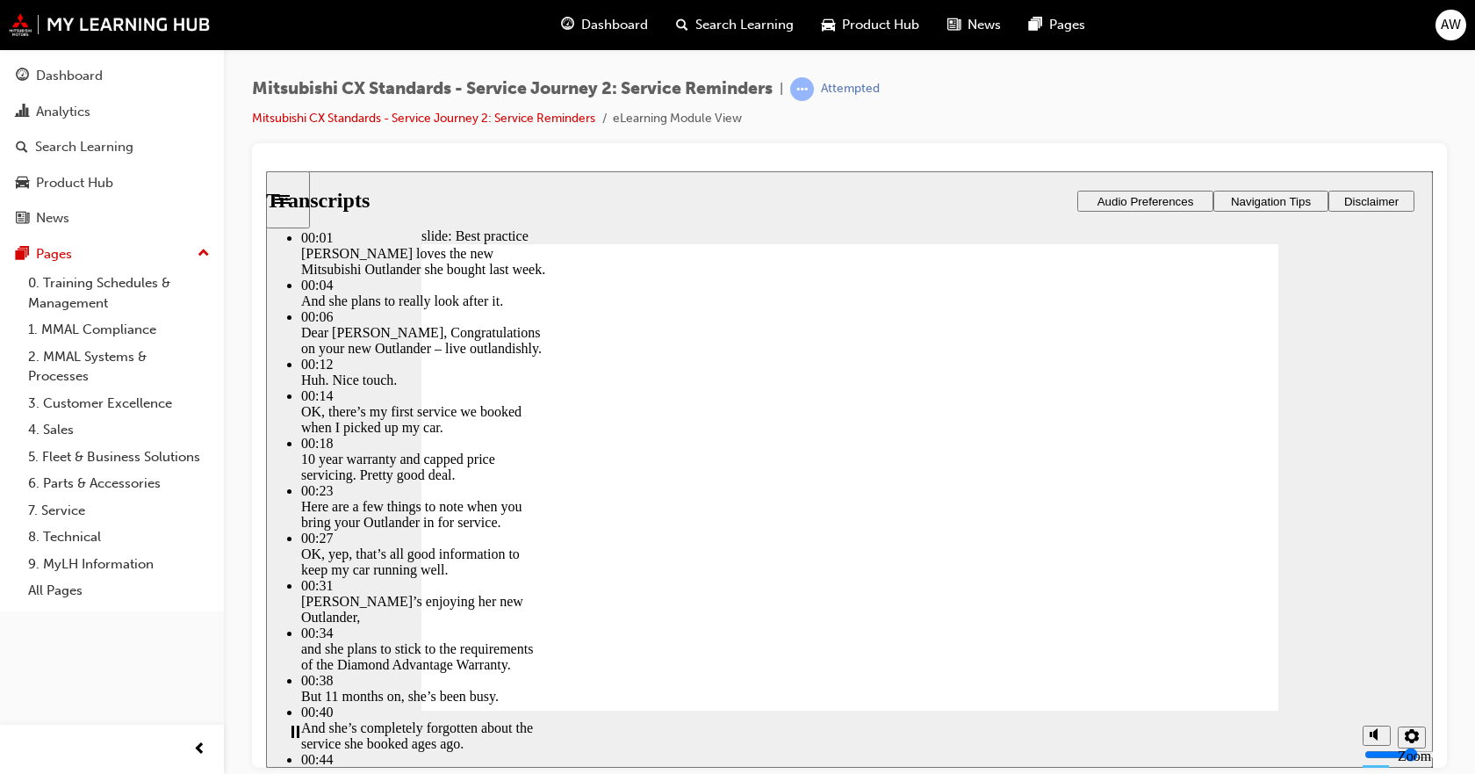
type input "207"
type input "4"
type input "207"
type input "4"
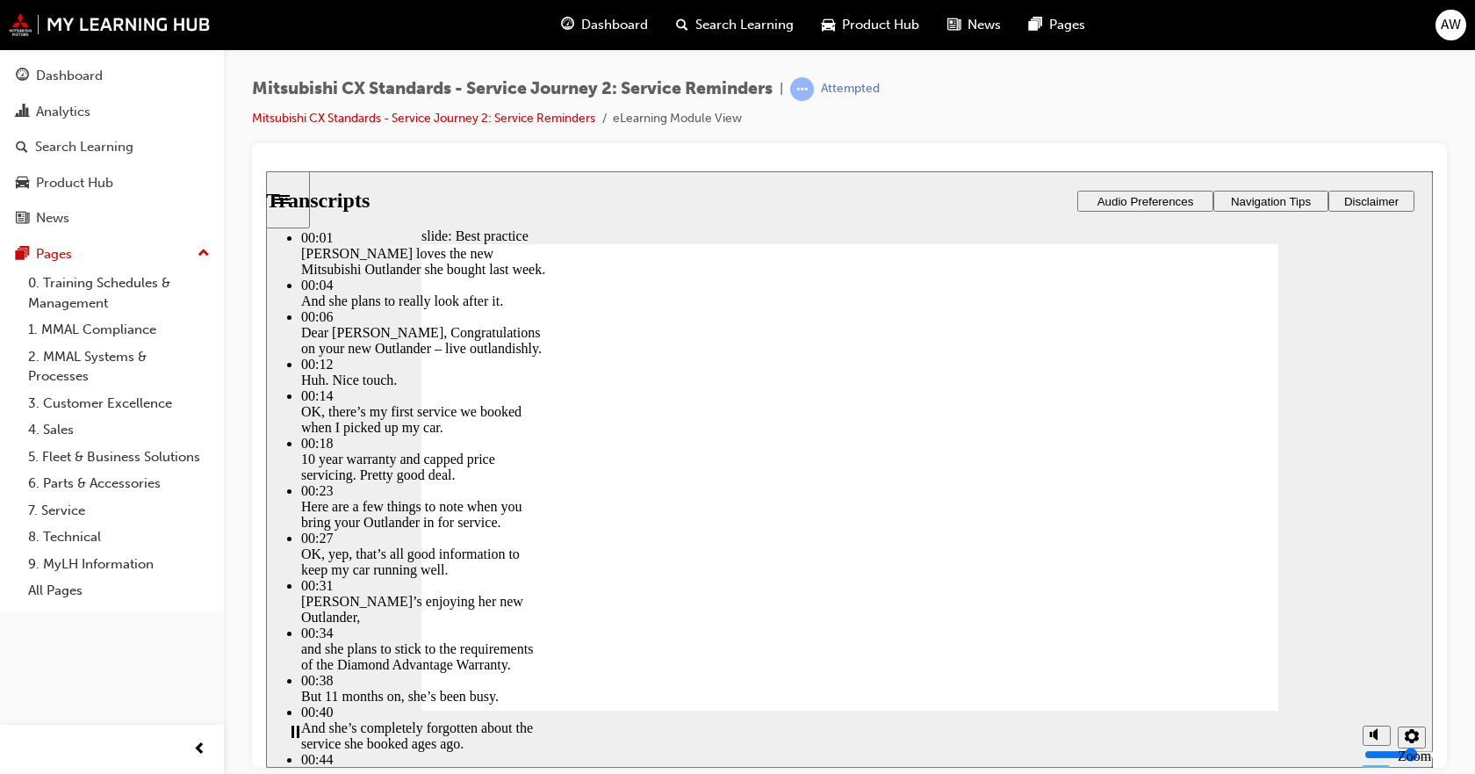
type input "207"
type input "4"
type input "5"
type input "207"
type input "5"
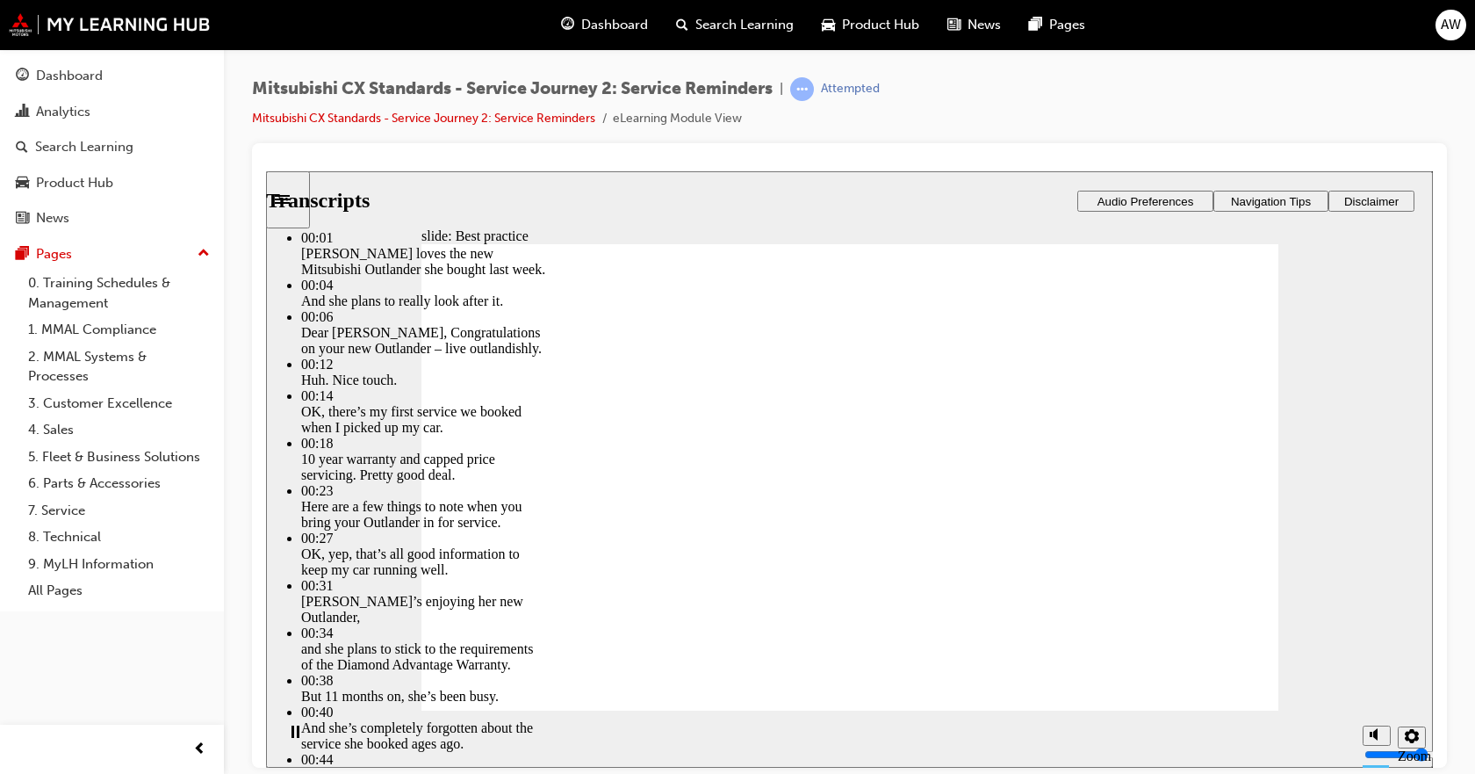
type input "5"
type input "207"
type input "5"
type input "208"
type input "5"
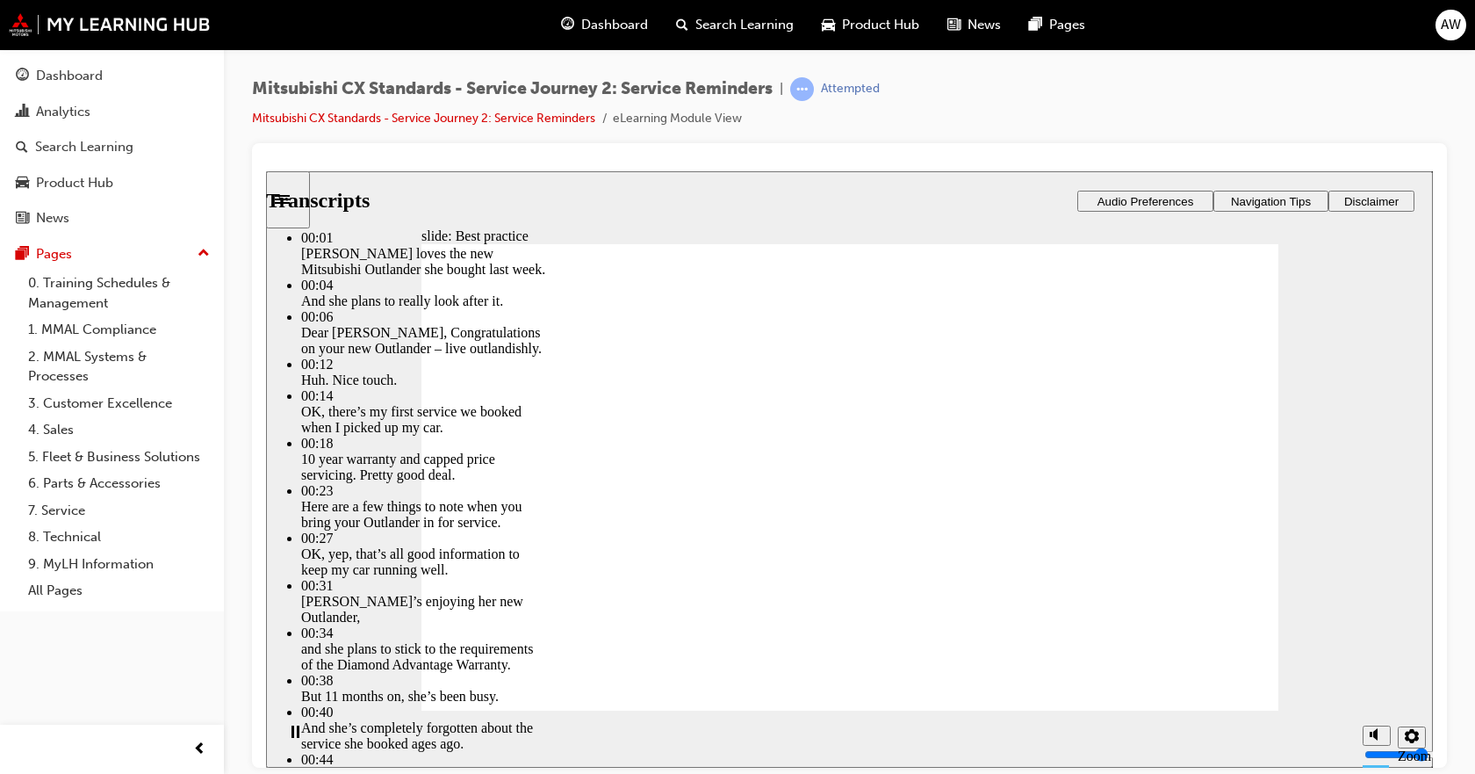
type input "208"
type input "5"
type input "208"
type input "5"
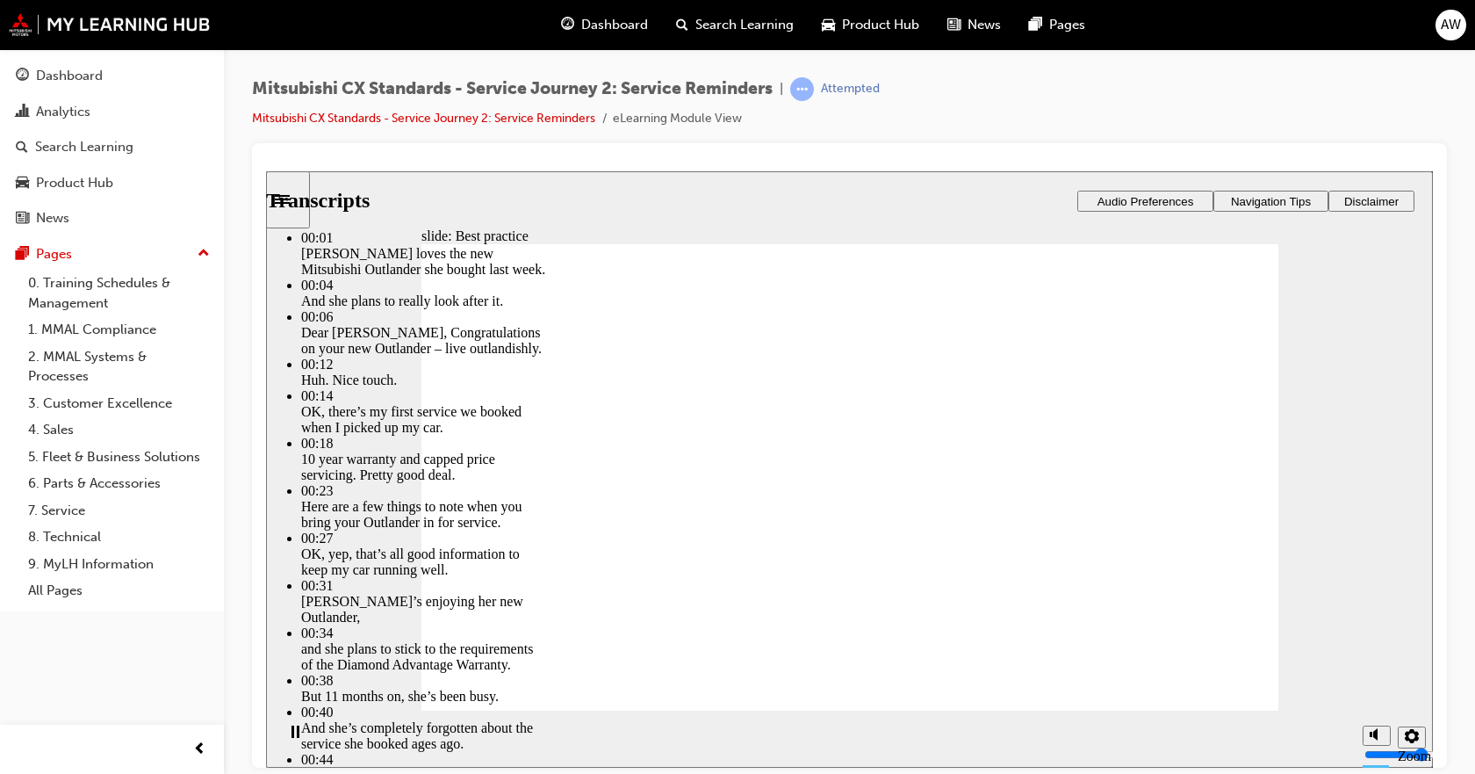
type input "208"
type input "5"
type input "209"
type input "5"
type input "209"
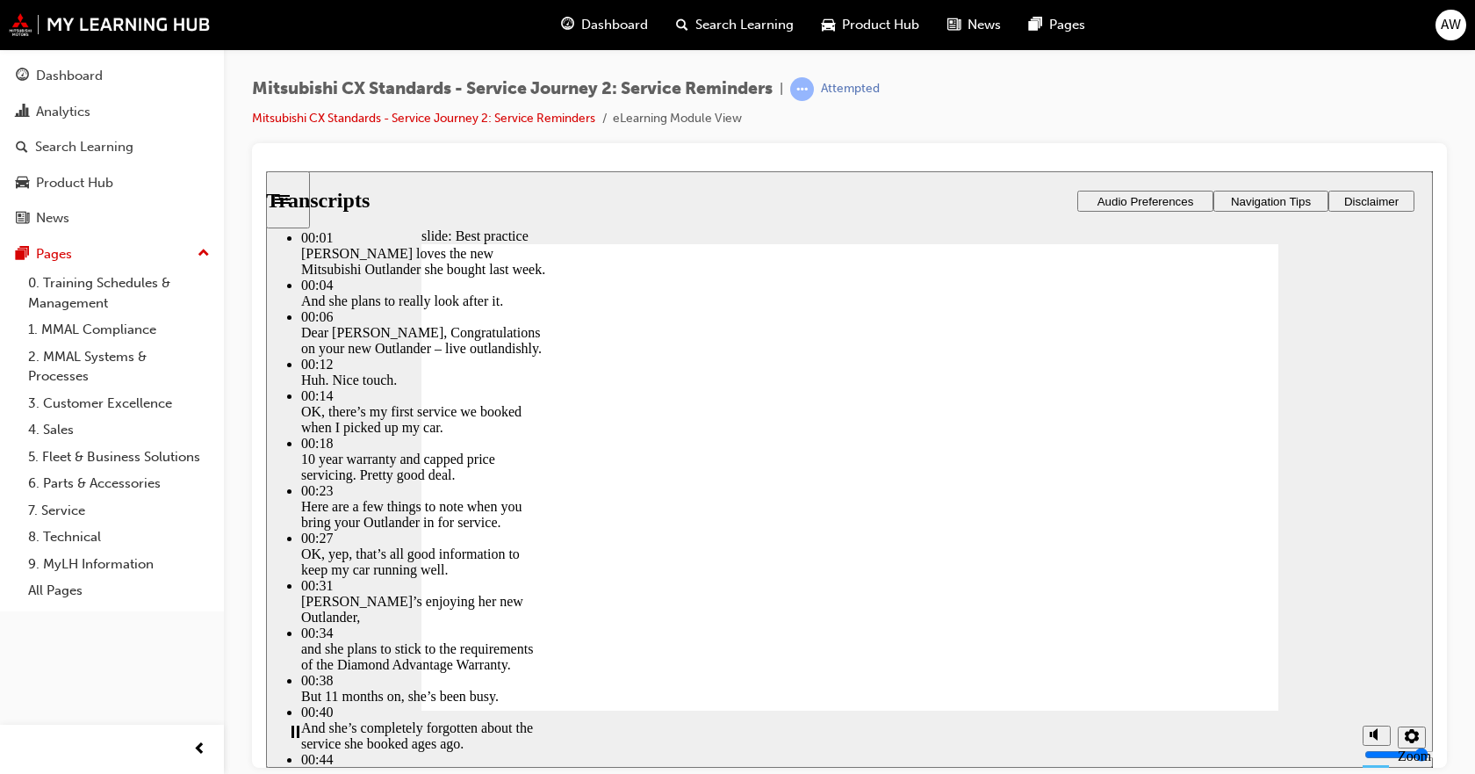
type input "5"
type input "209"
type input "5"
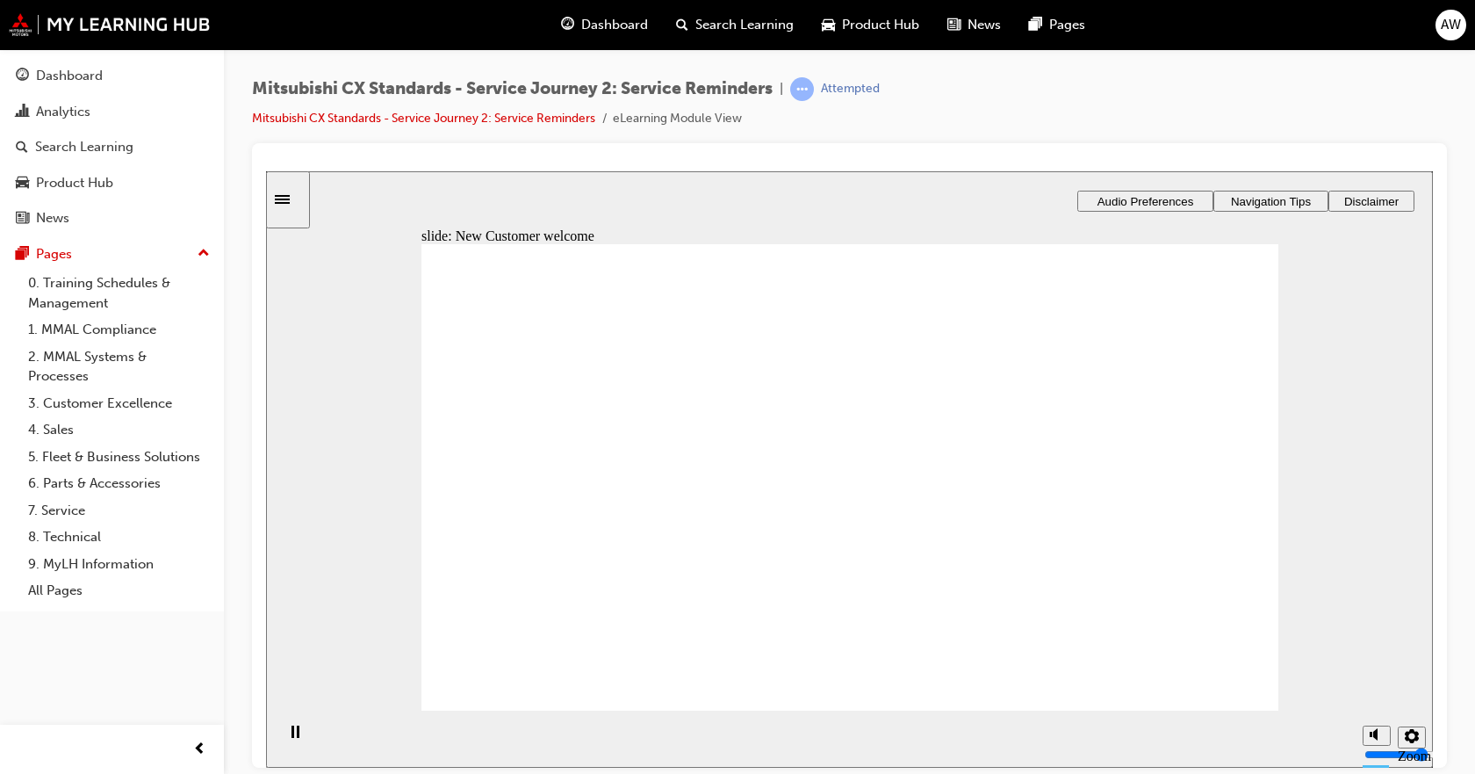
drag, startPoint x: 511, startPoint y: 537, endPoint x: 1009, endPoint y: 449, distance: 505.6
drag, startPoint x: 465, startPoint y: 545, endPoint x: 713, endPoint y: 443, distance: 267.8
drag, startPoint x: 540, startPoint y: 568, endPoint x: 777, endPoint y: 544, distance: 238.3
drag, startPoint x: 557, startPoint y: 548, endPoint x: 859, endPoint y: 589, distance: 304.9
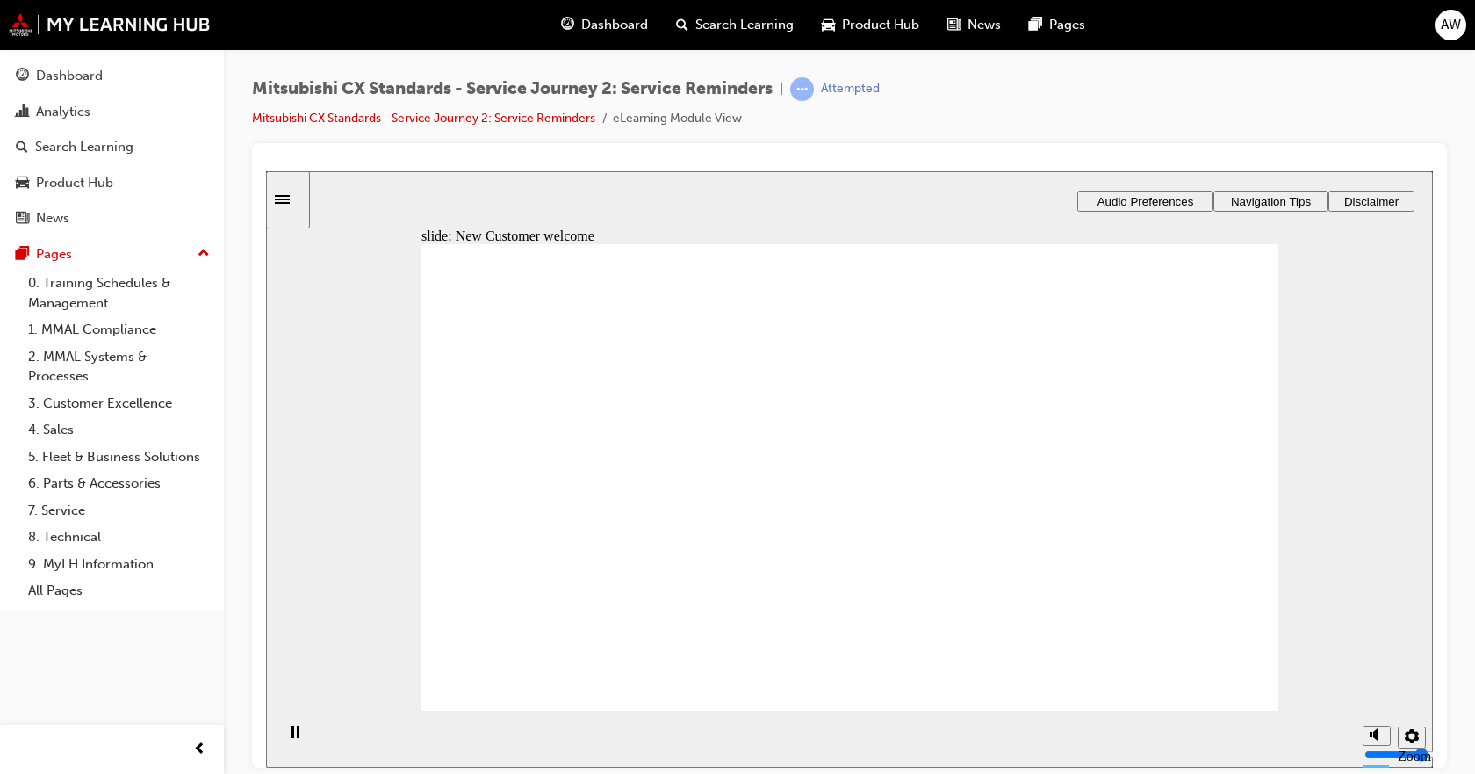
drag, startPoint x: 481, startPoint y: 667, endPoint x: 386, endPoint y: 491, distance: 200.0
drag, startPoint x: 285, startPoint y: 197, endPoint x: 285, endPoint y: 211, distance: 14.1
click at [291, 198] on div "Sidebar Toggle" at bounding box center [288, 198] width 30 height 13
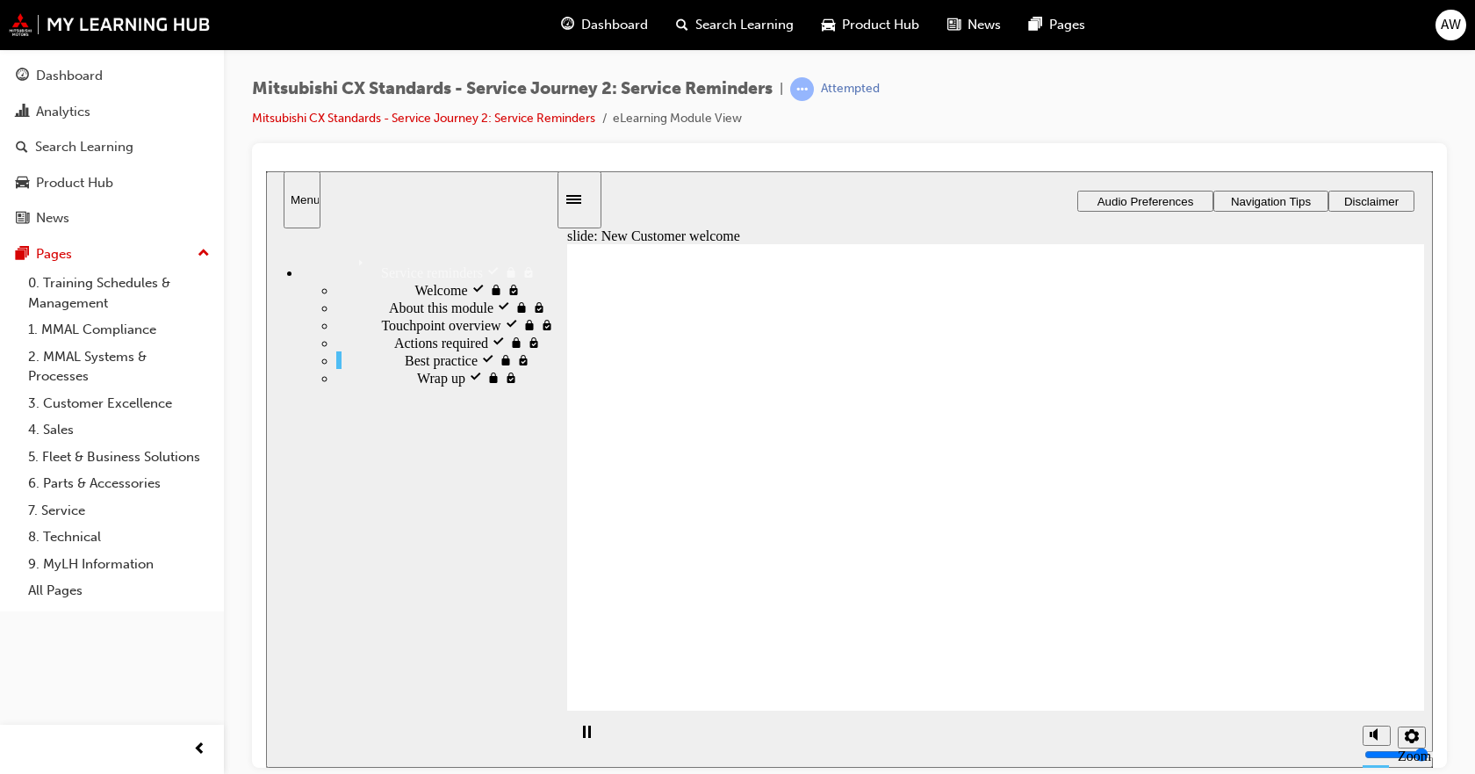
click at [394, 349] on span "Actions required visited" at bounding box center [461, 341] width 135 height 16
click at [382, 368] on div "Best practice visited Best practice" at bounding box center [446, 359] width 220 height 18
click at [417, 384] on span "Wrap up locked" at bounding box center [462, 376] width 90 height 16
click at [505, 386] on div "Wrap up locked Wrap up" at bounding box center [446, 377] width 220 height 18
click at [473, 386] on div "Wrap up locked Wrap up" at bounding box center [446, 377] width 220 height 18
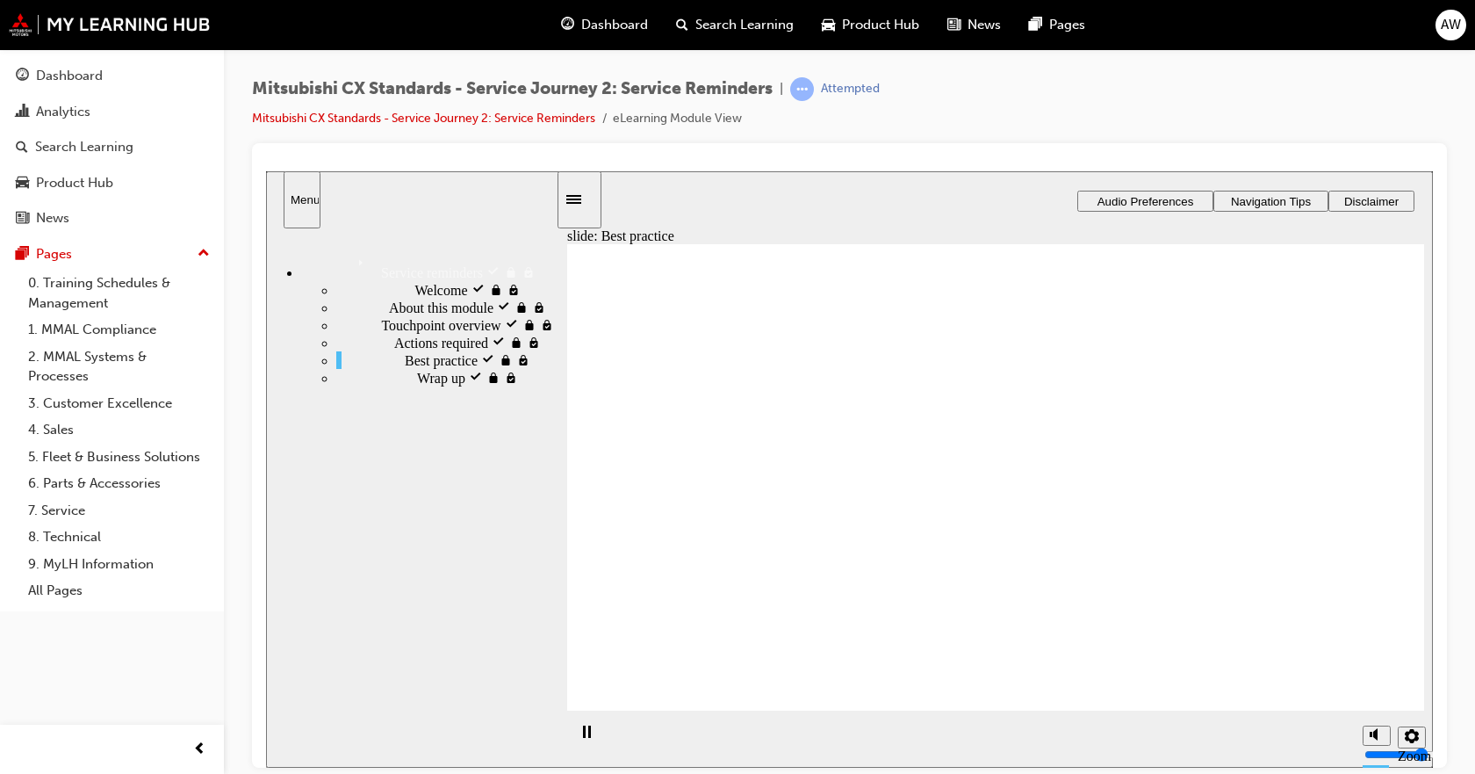
click at [475, 386] on div "Wrap up locked Wrap up" at bounding box center [446, 377] width 220 height 18
drag, startPoint x: 1088, startPoint y: 492, endPoint x: 935, endPoint y: 536, distance: 159.0
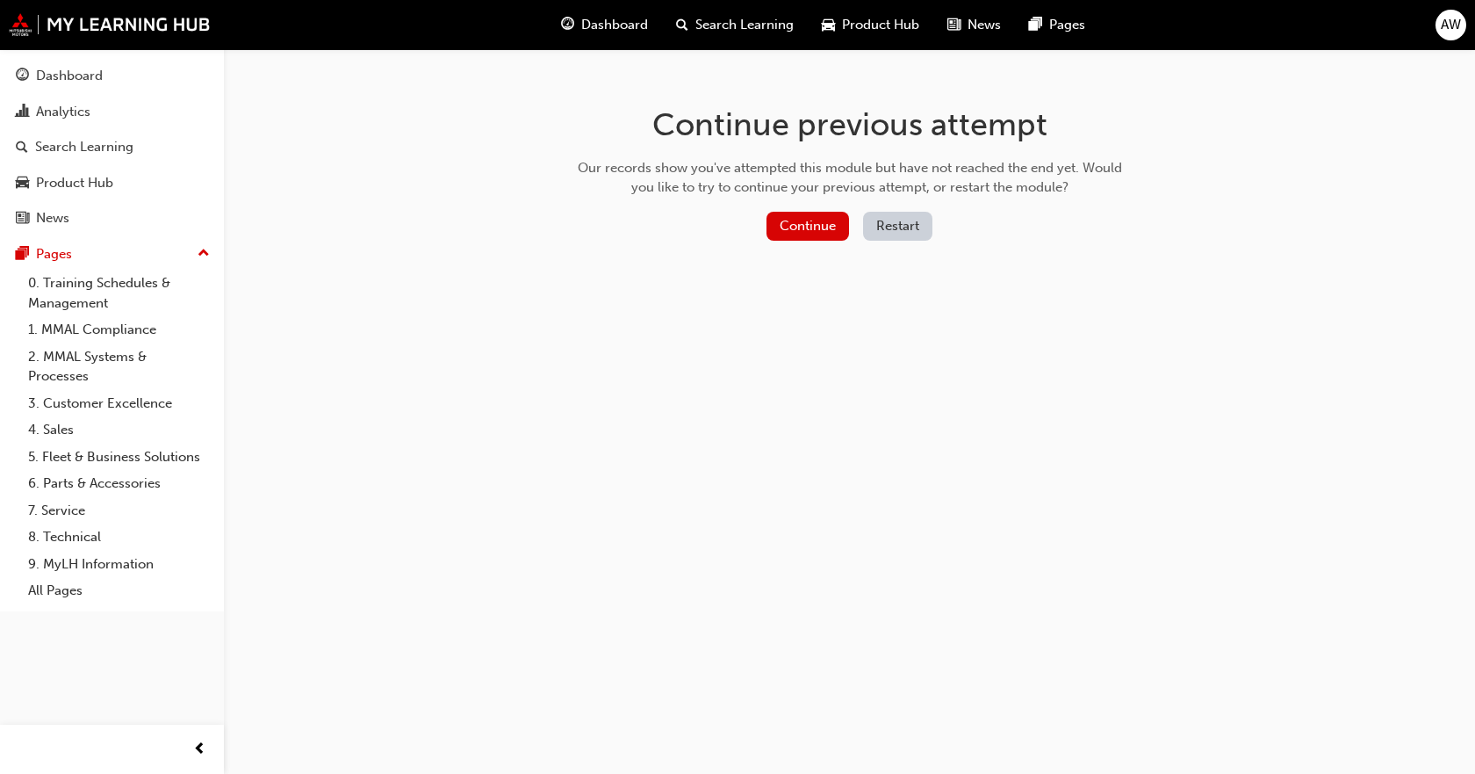
click at [888, 233] on button "Restart" at bounding box center [897, 226] width 69 height 29
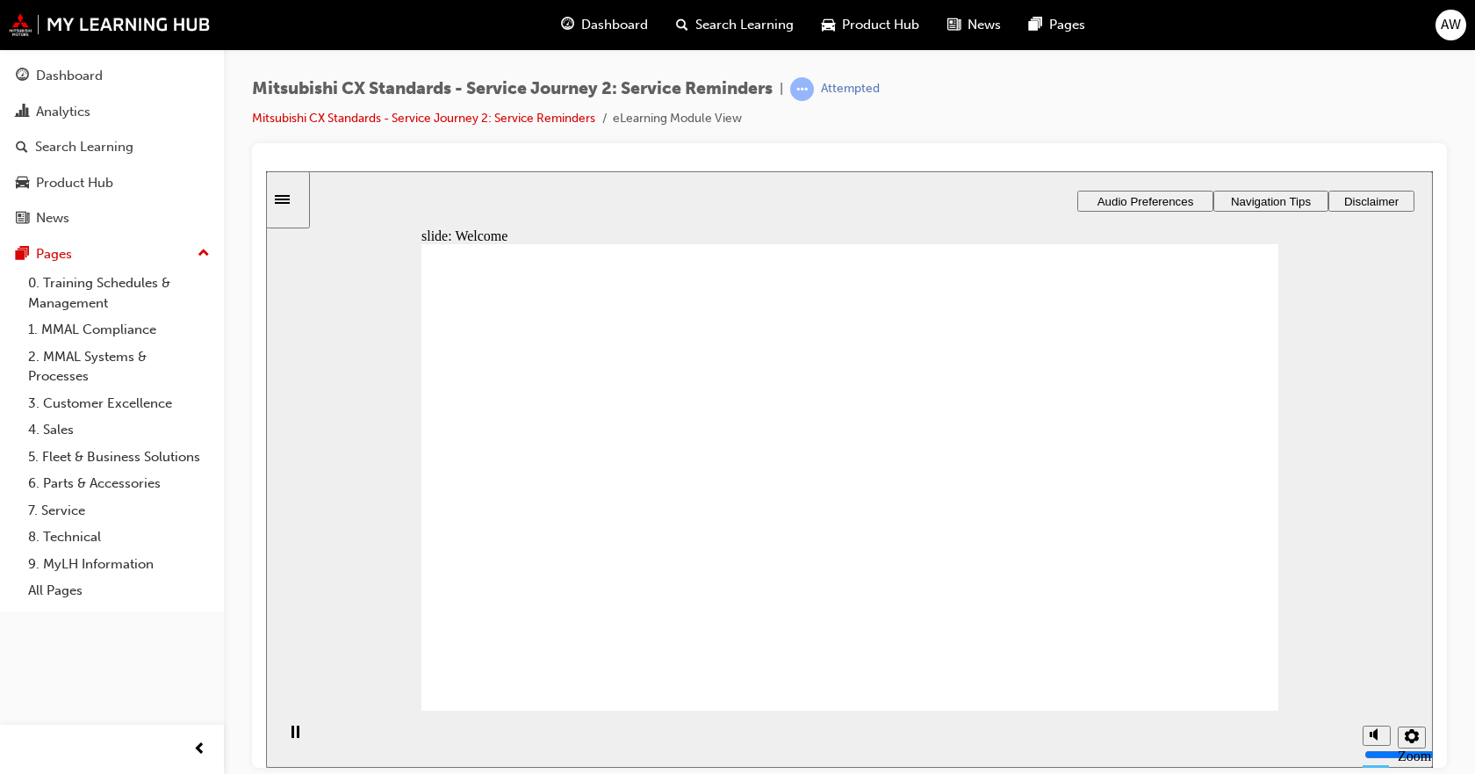
drag, startPoint x: 1174, startPoint y: 662, endPoint x: 1185, endPoint y: 661, distance: 10.6
drag, startPoint x: 1186, startPoint y: 479, endPoint x: 1159, endPoint y: 513, distance: 43.1
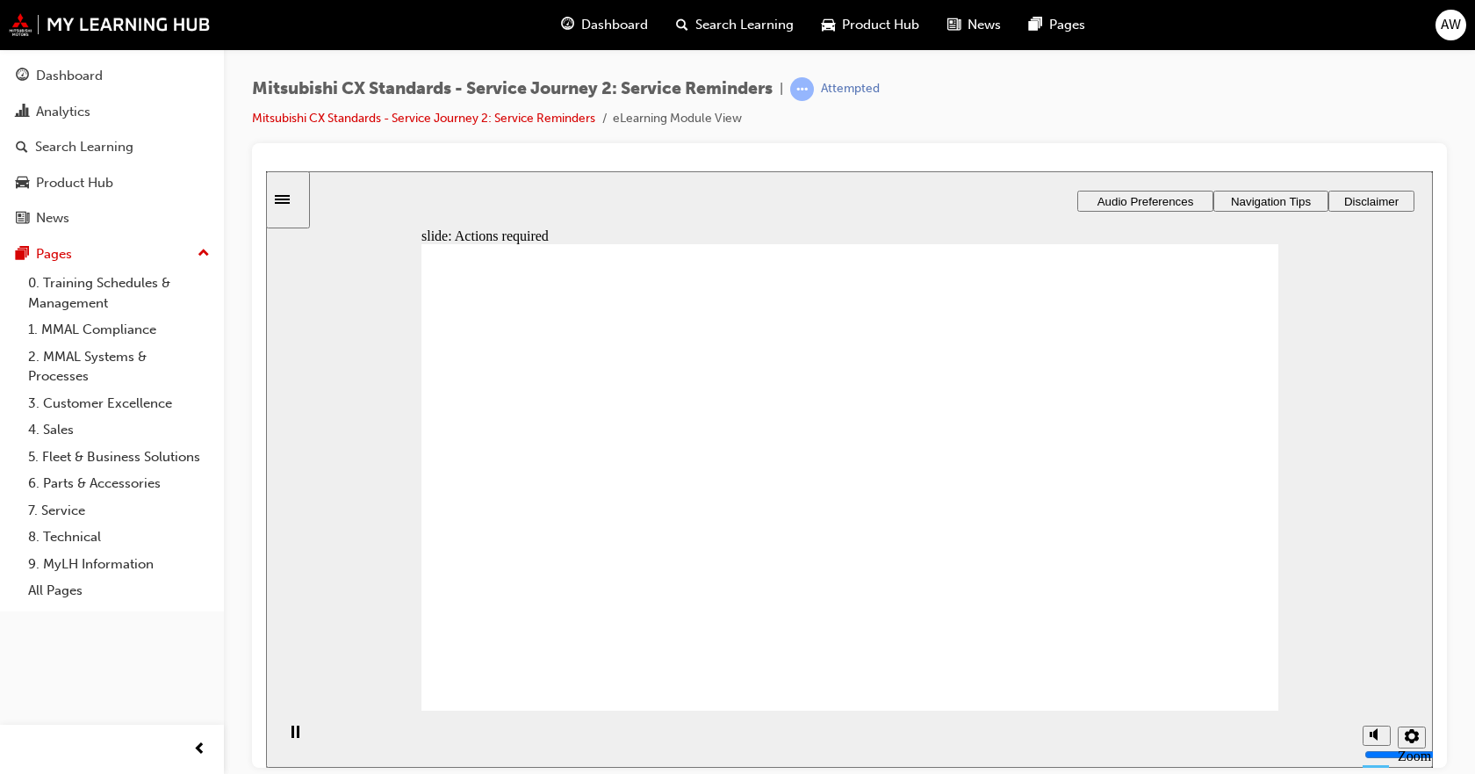
drag, startPoint x: 808, startPoint y: 588, endPoint x: 852, endPoint y: 609, distance: 48.7
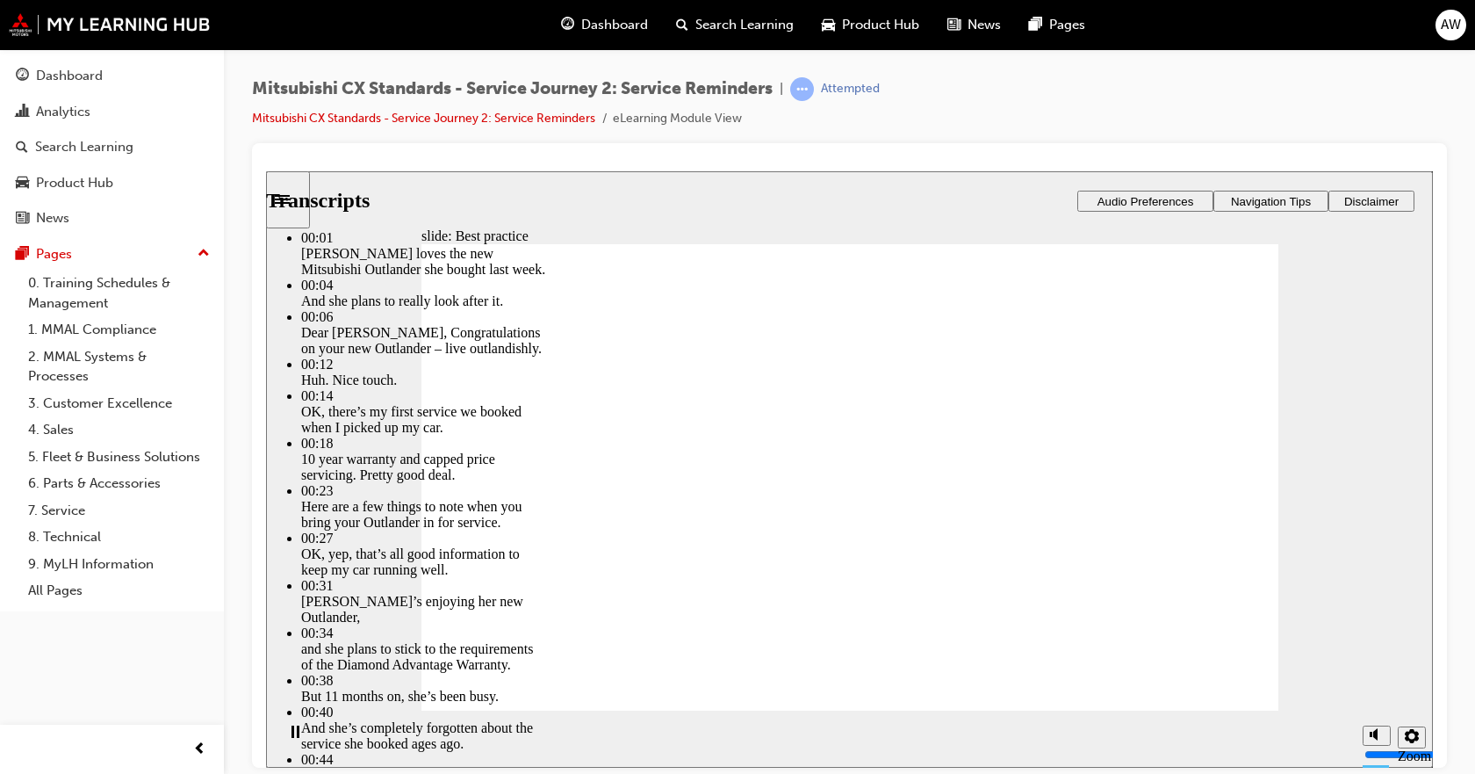
drag, startPoint x: 693, startPoint y: 687, endPoint x: 888, endPoint y: 696, distance: 195.2
type input "207"
type input "1"
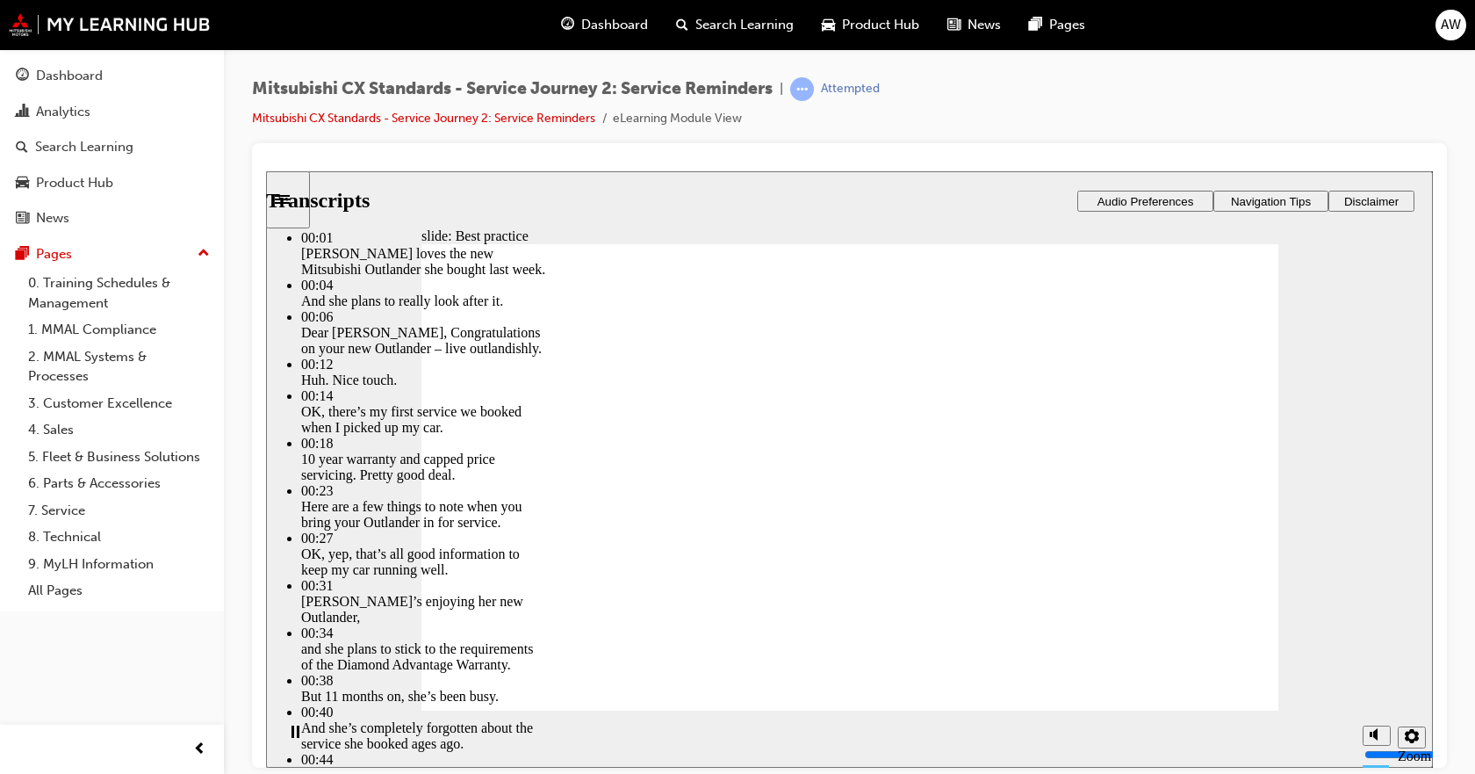
type input "207"
type input "1"
type input "207"
type input "1"
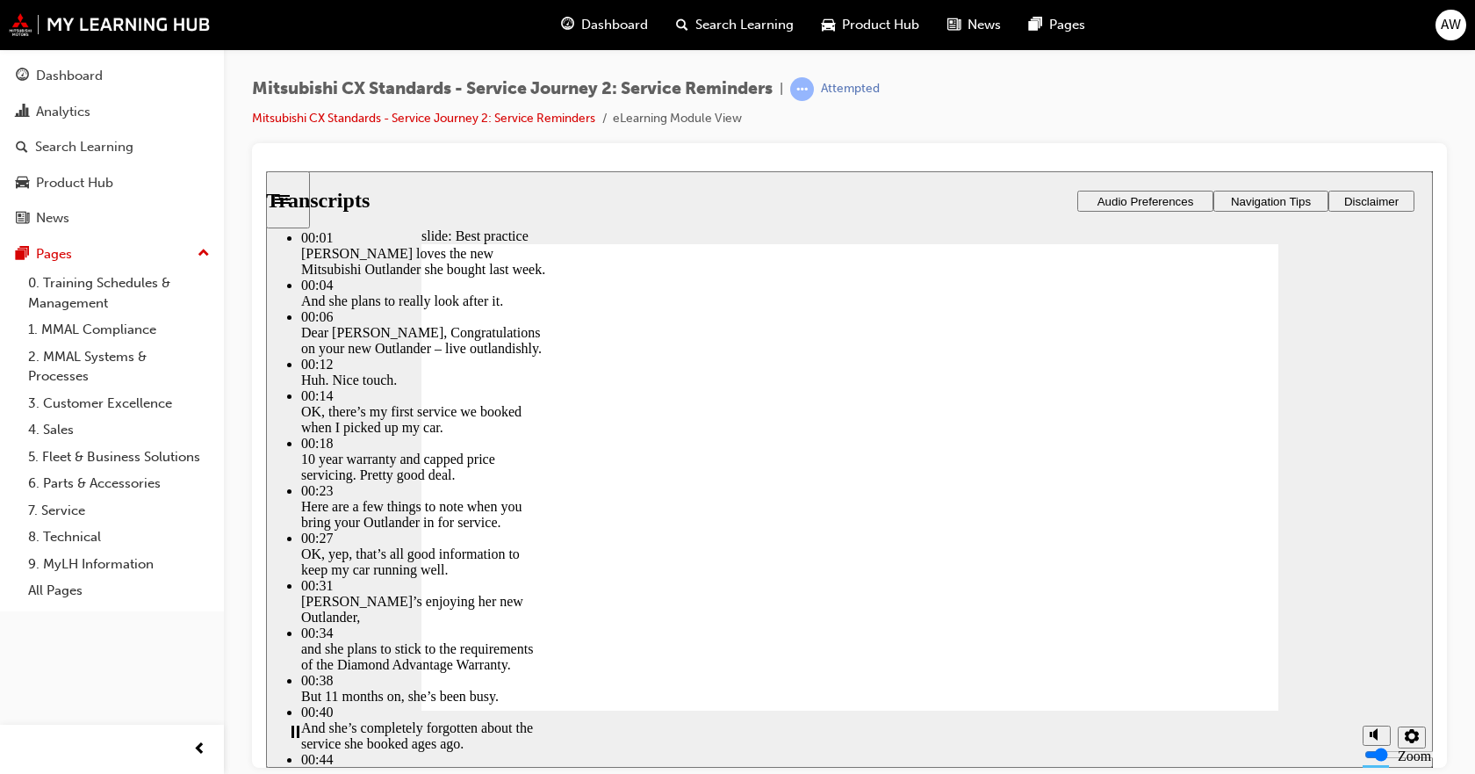
type input "208"
type input "1"
type input "208"
type input "1"
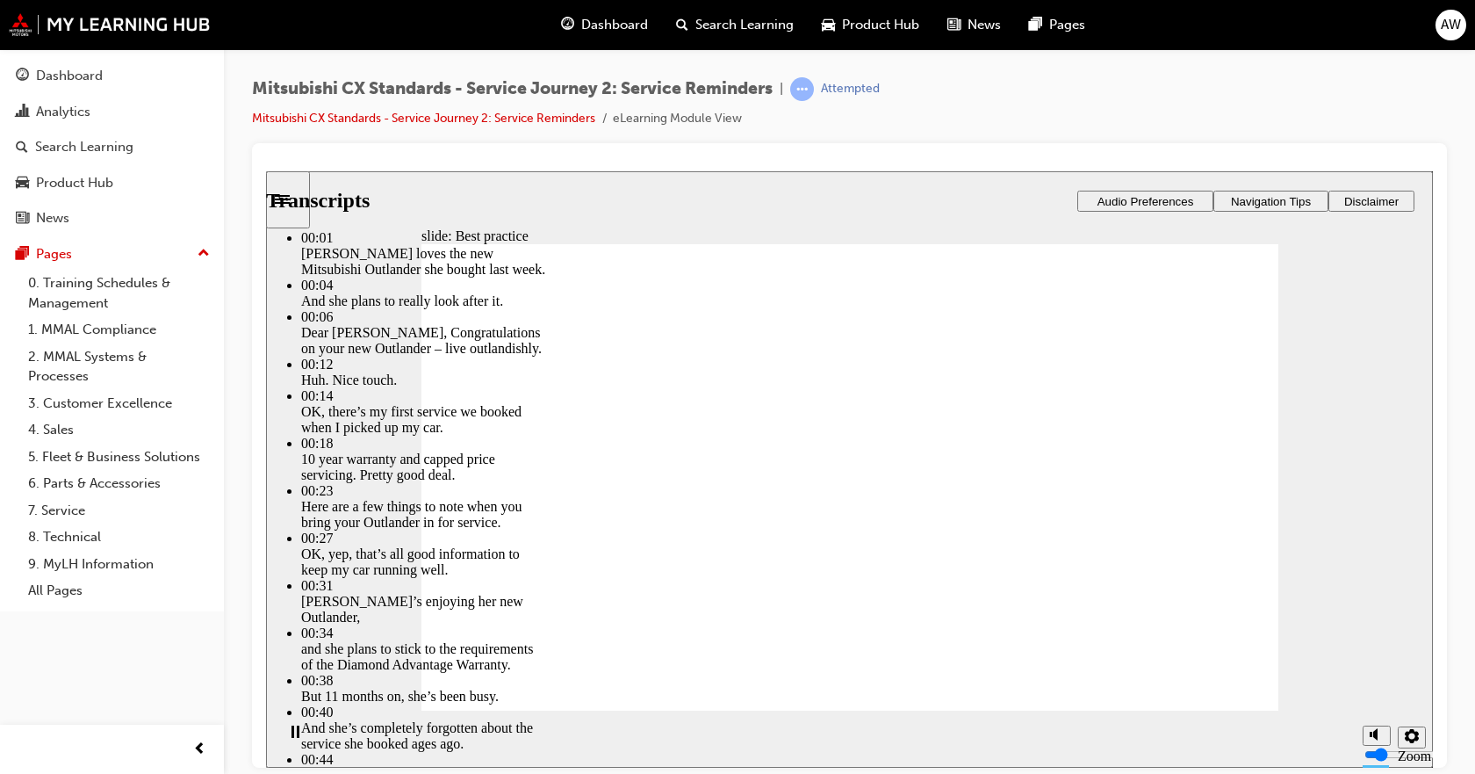
type input "1"
type input "208"
type input "1"
type input "2"
type input "208"
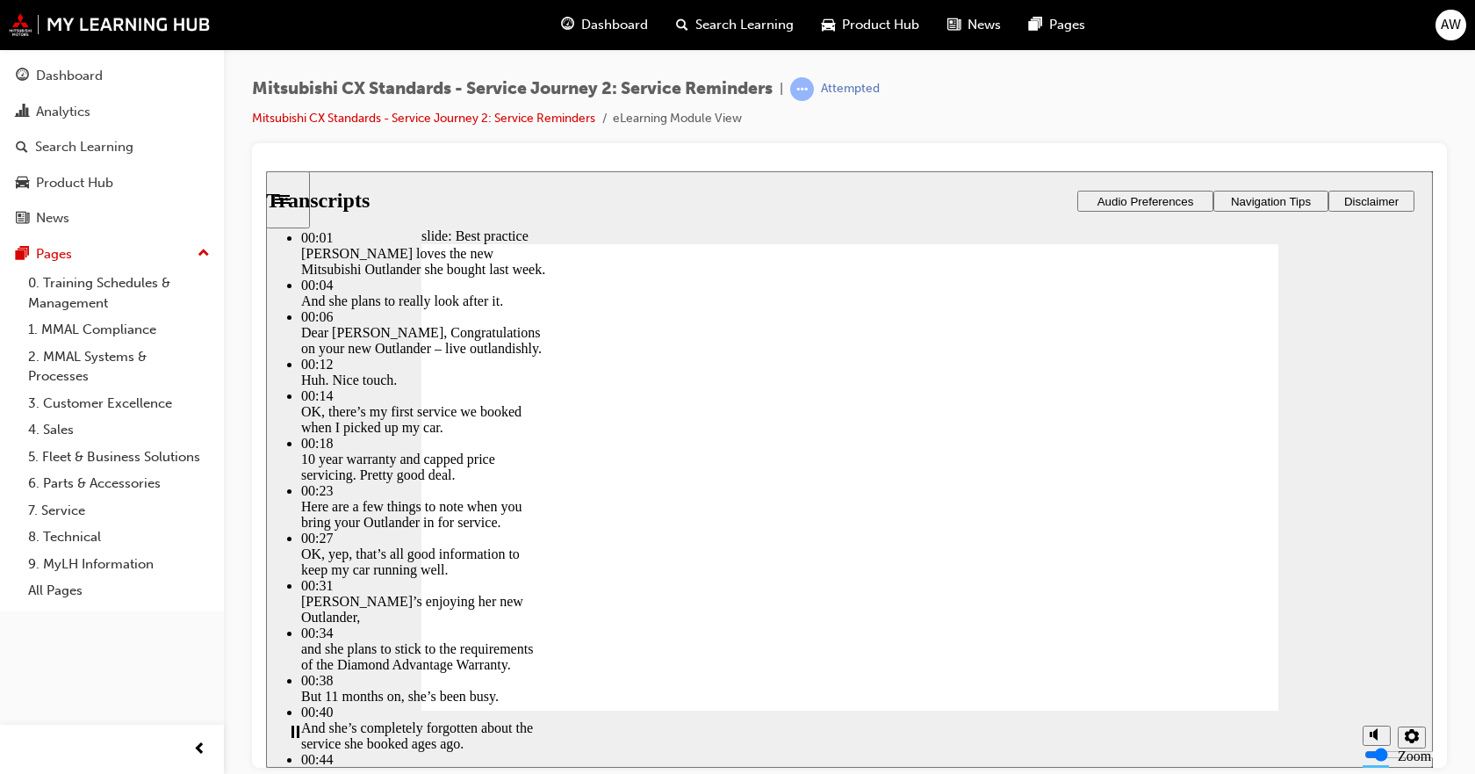
type input "2"
type input "208"
type input "2"
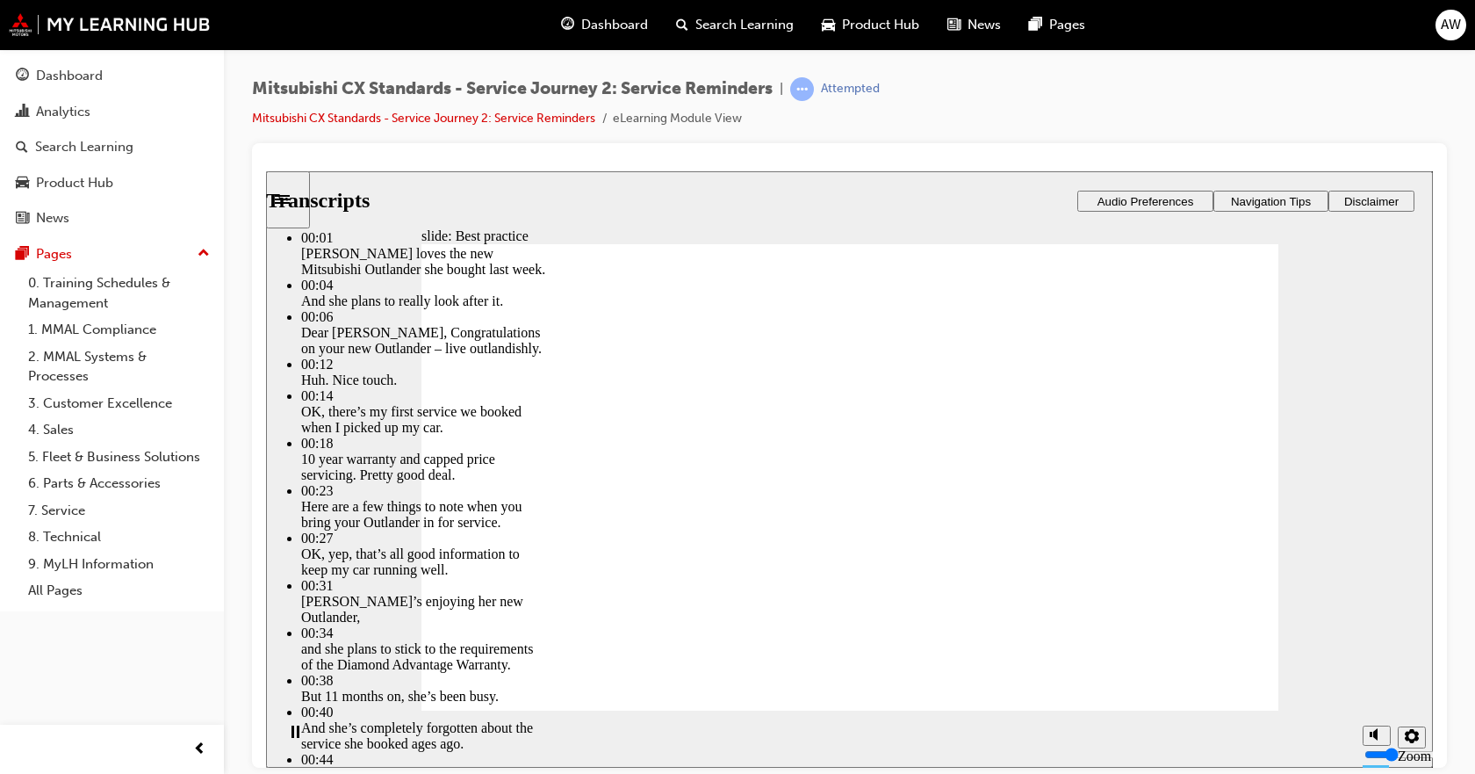
type input "208"
type input "2"
type input "208"
type input "2"
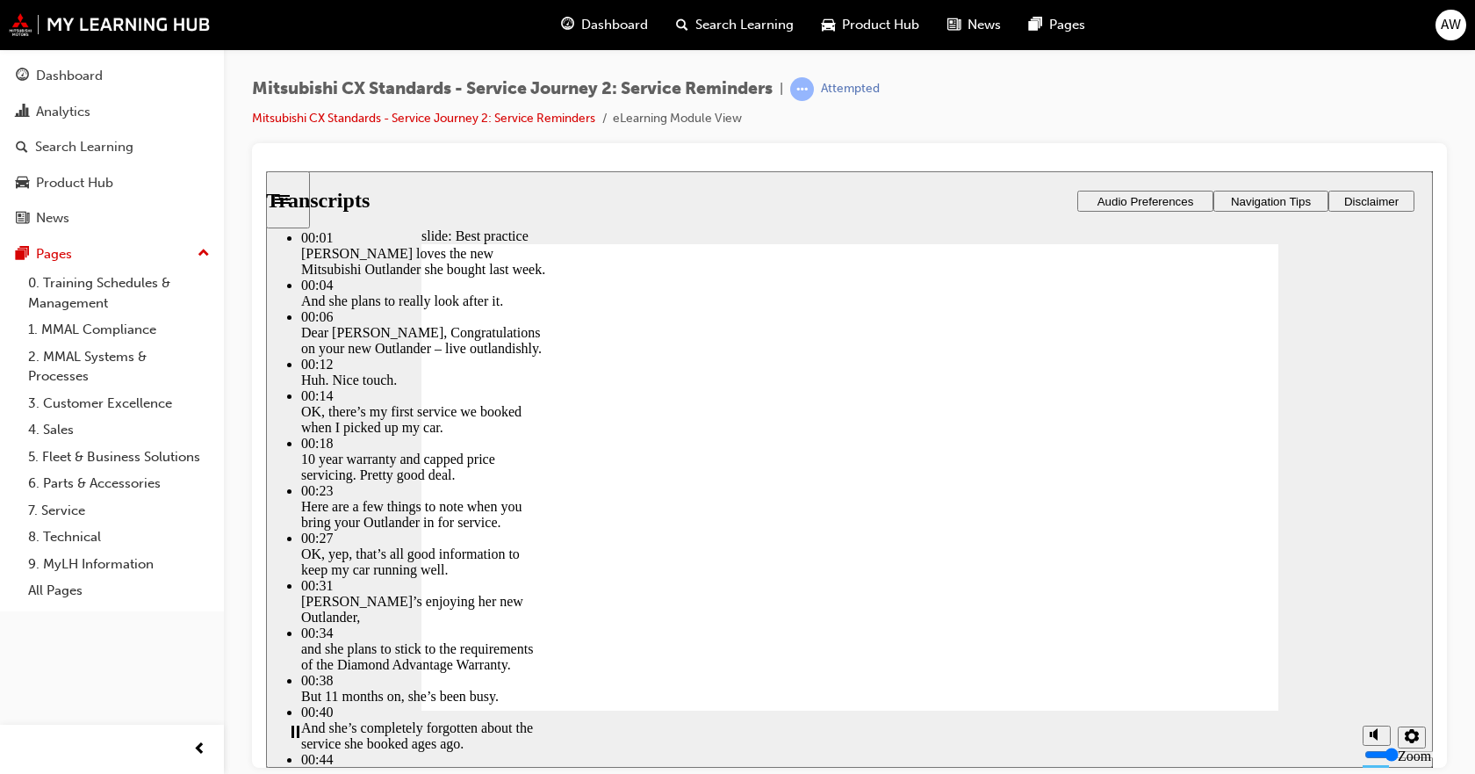
type input "3"
type input "208"
type input "3"
type input "208"
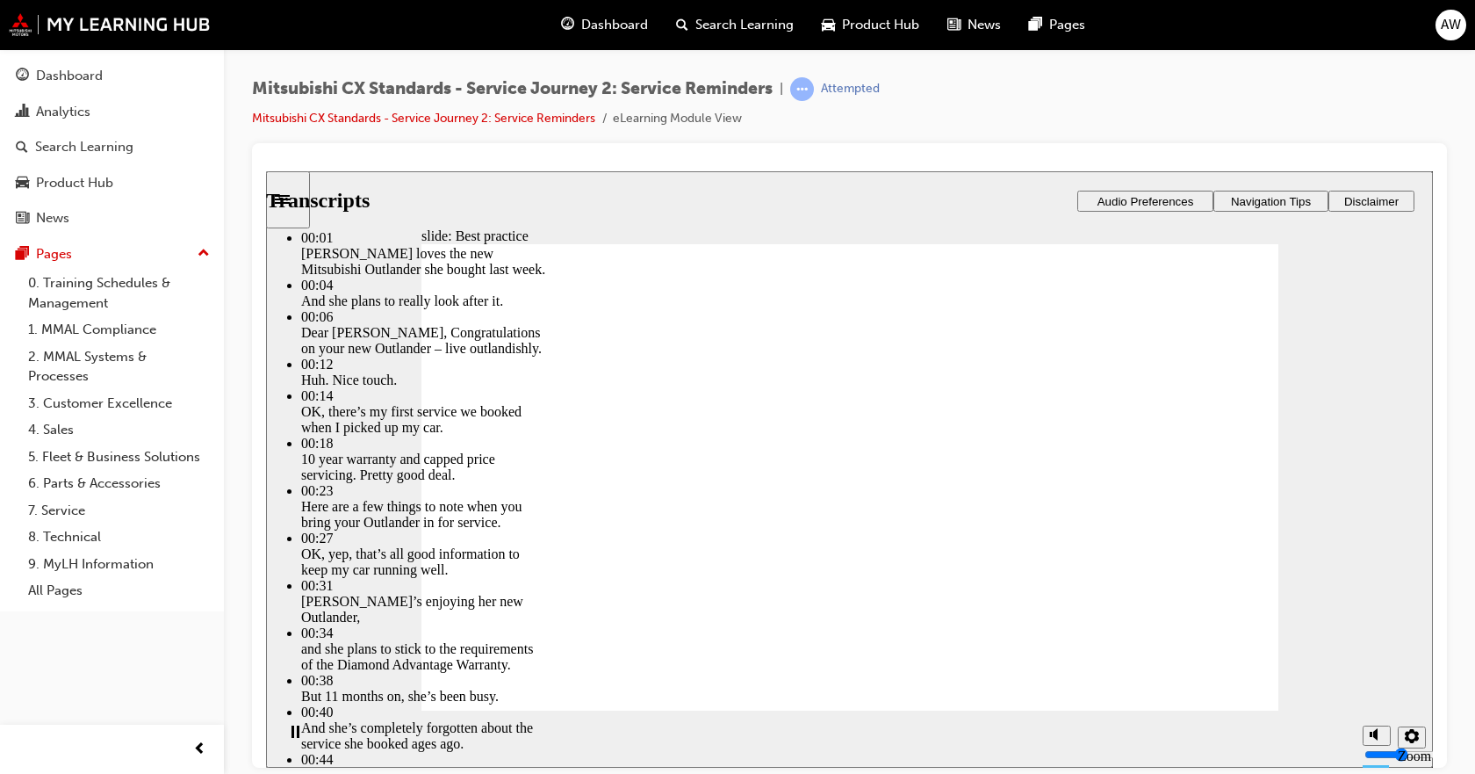
type input "3"
type input "208"
type input "3"
drag, startPoint x: 1002, startPoint y: 663, endPoint x: 1006, endPoint y: 649, distance: 14.7
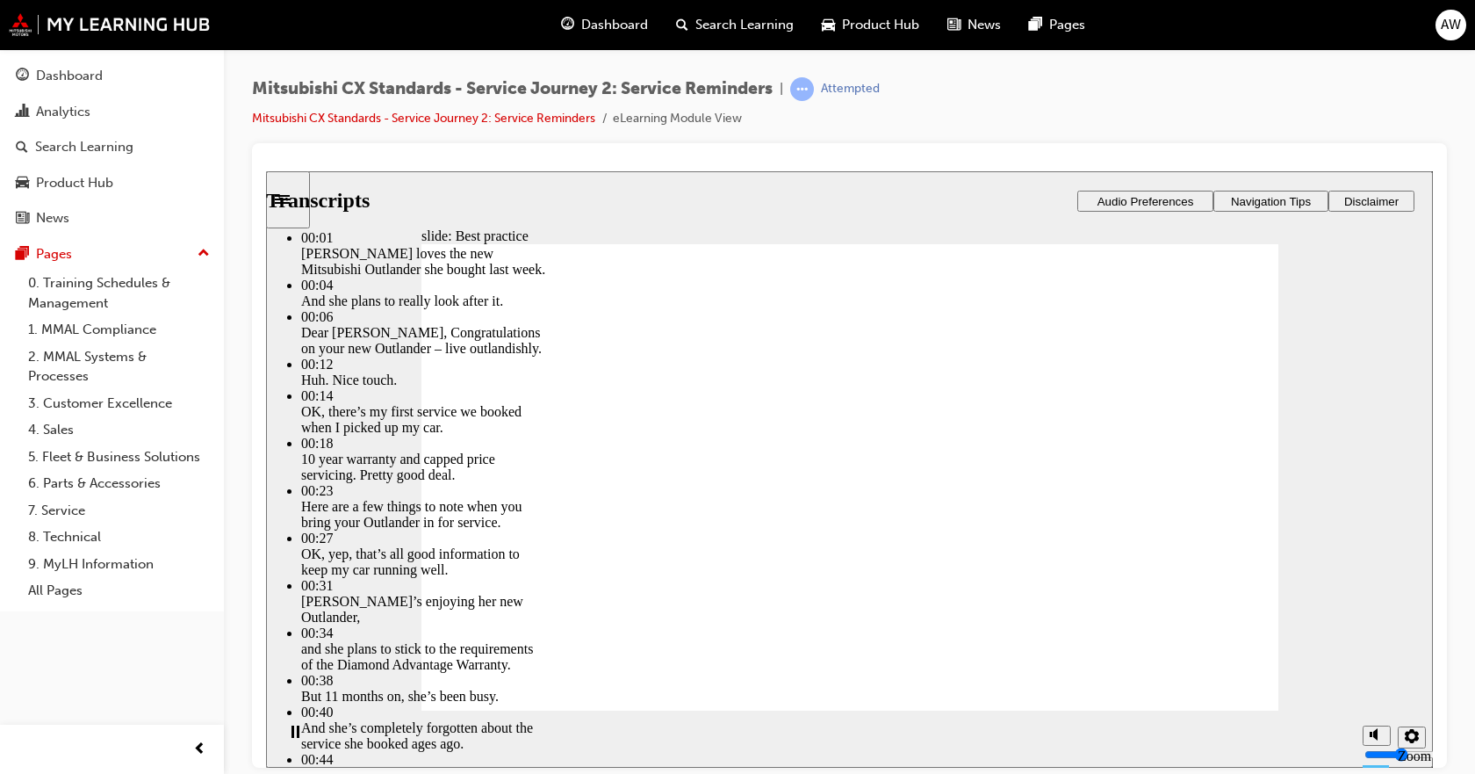
type input "208"
type input "3"
type input "208"
type input "3"
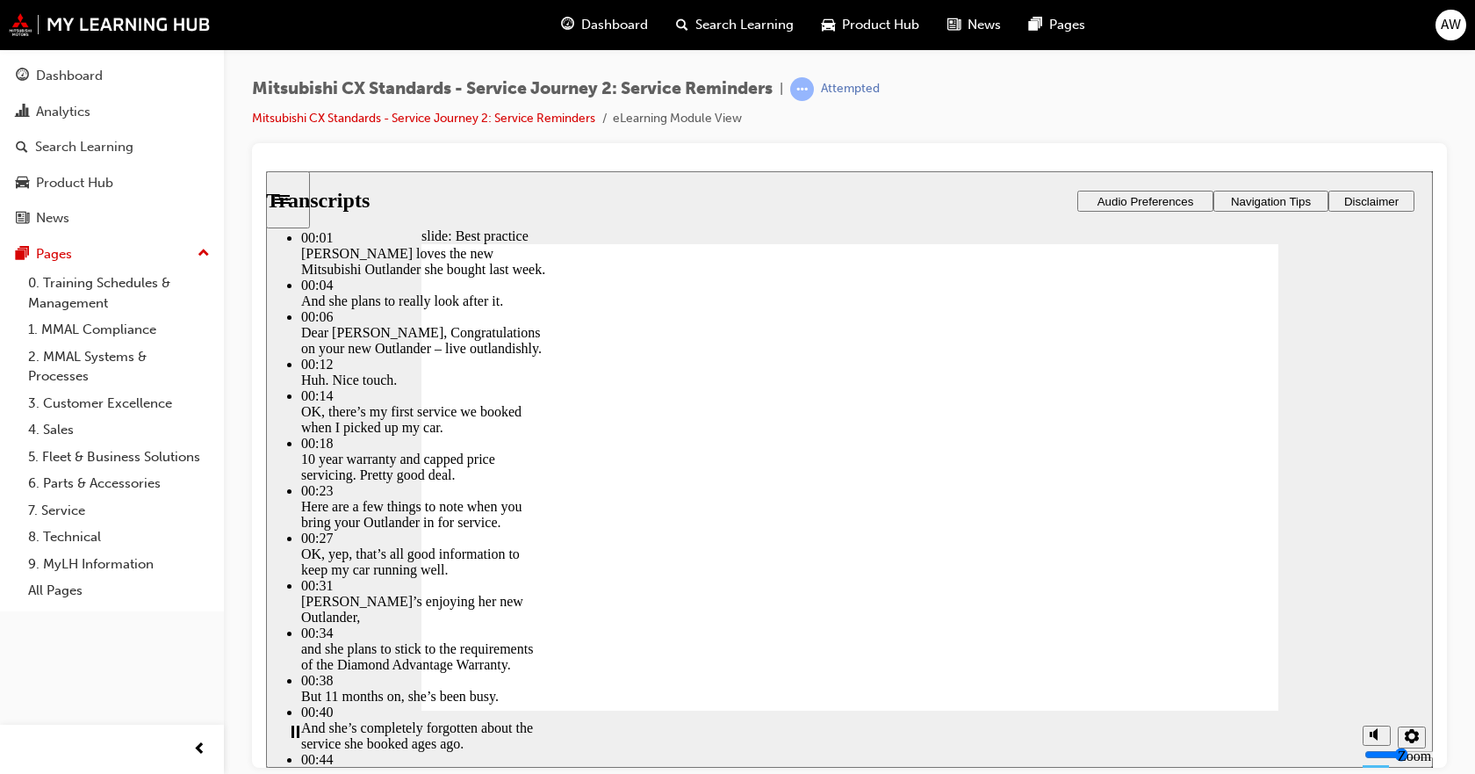
type input "209"
type input "3"
type input "209"
type input "3"
type input "209"
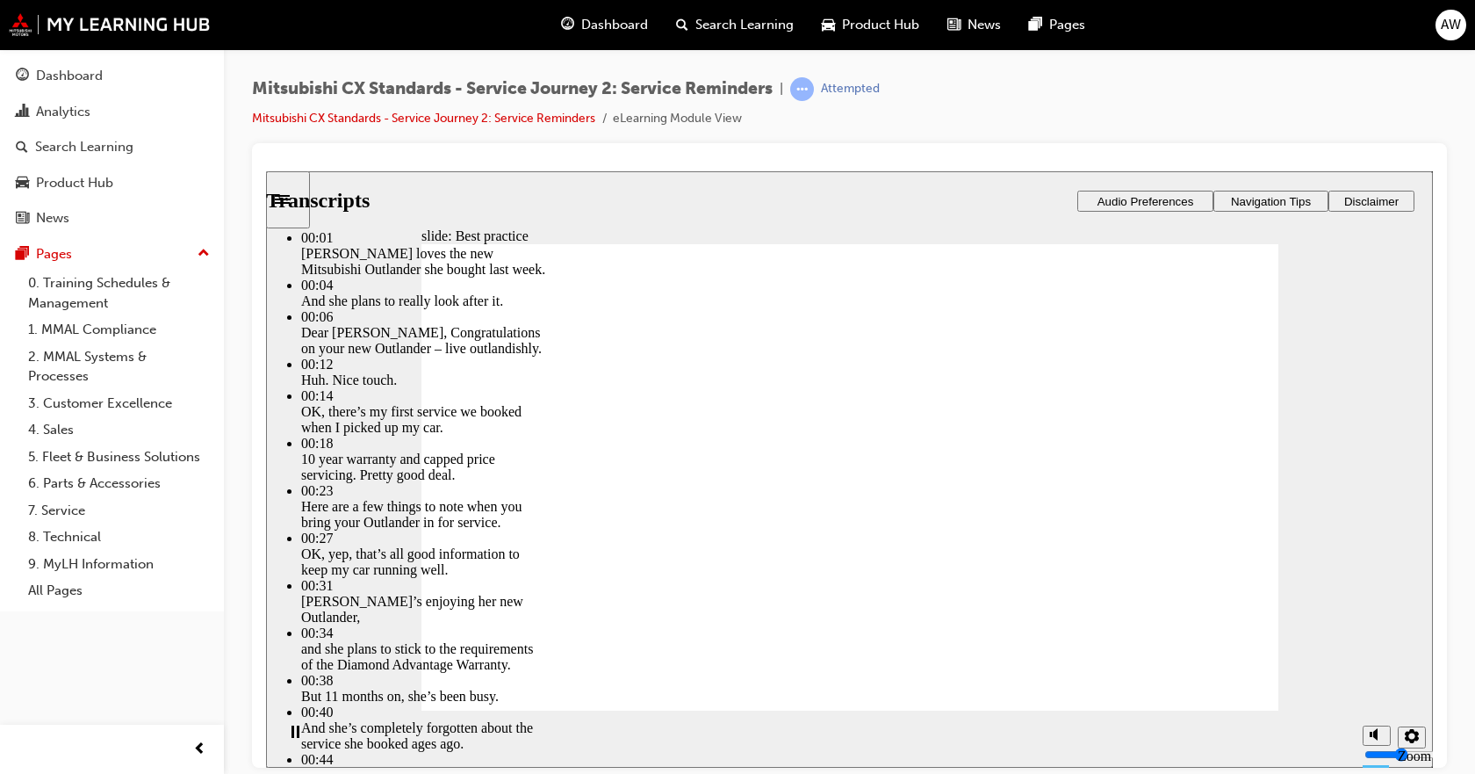
type input "3"
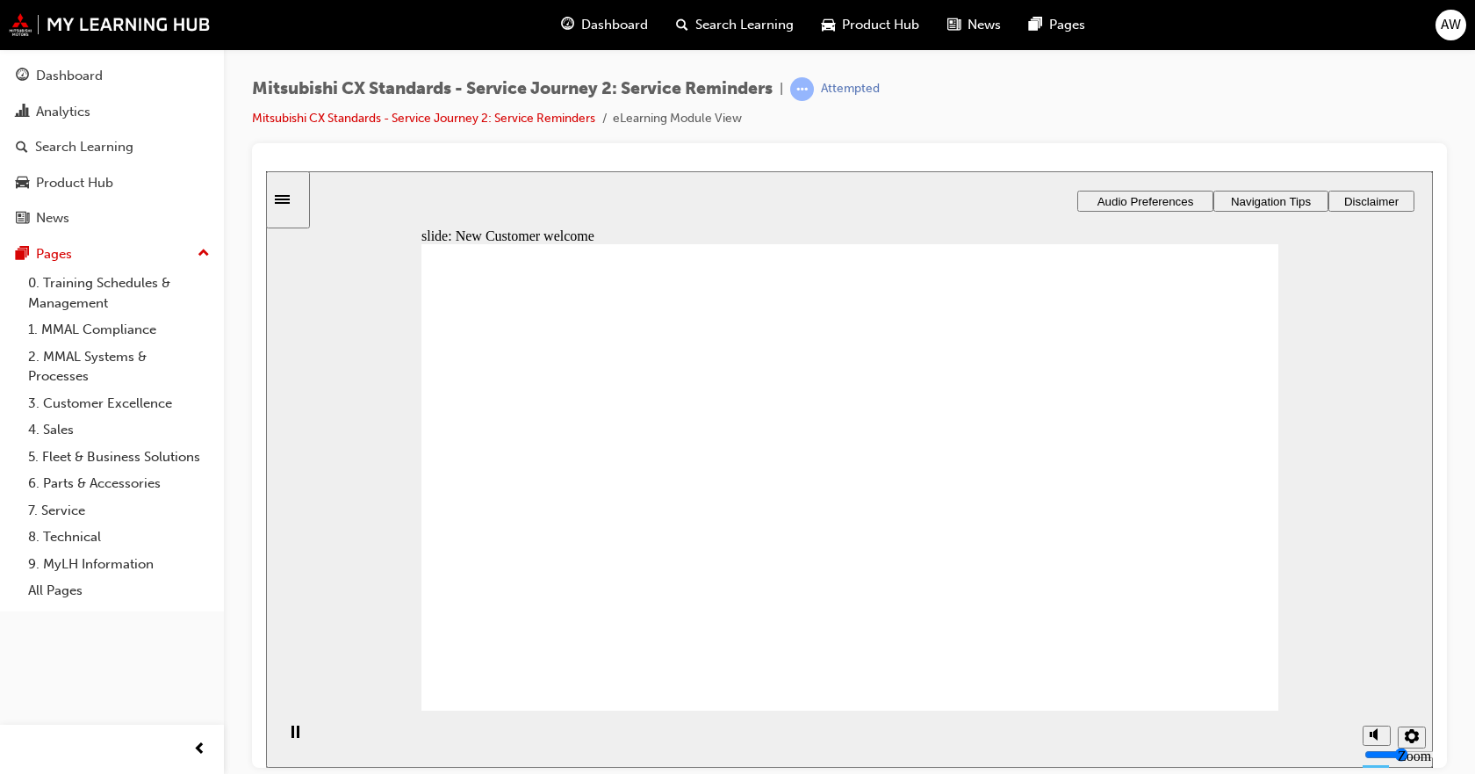
drag, startPoint x: 505, startPoint y: 544, endPoint x: 804, endPoint y: 478, distance: 306.8
drag, startPoint x: 566, startPoint y: 547, endPoint x: 1122, endPoint y: 454, distance: 563.6
drag, startPoint x: 614, startPoint y: 534, endPoint x: 827, endPoint y: 495, distance: 216.9
drag, startPoint x: 566, startPoint y: 528, endPoint x: 761, endPoint y: 556, distance: 197.0
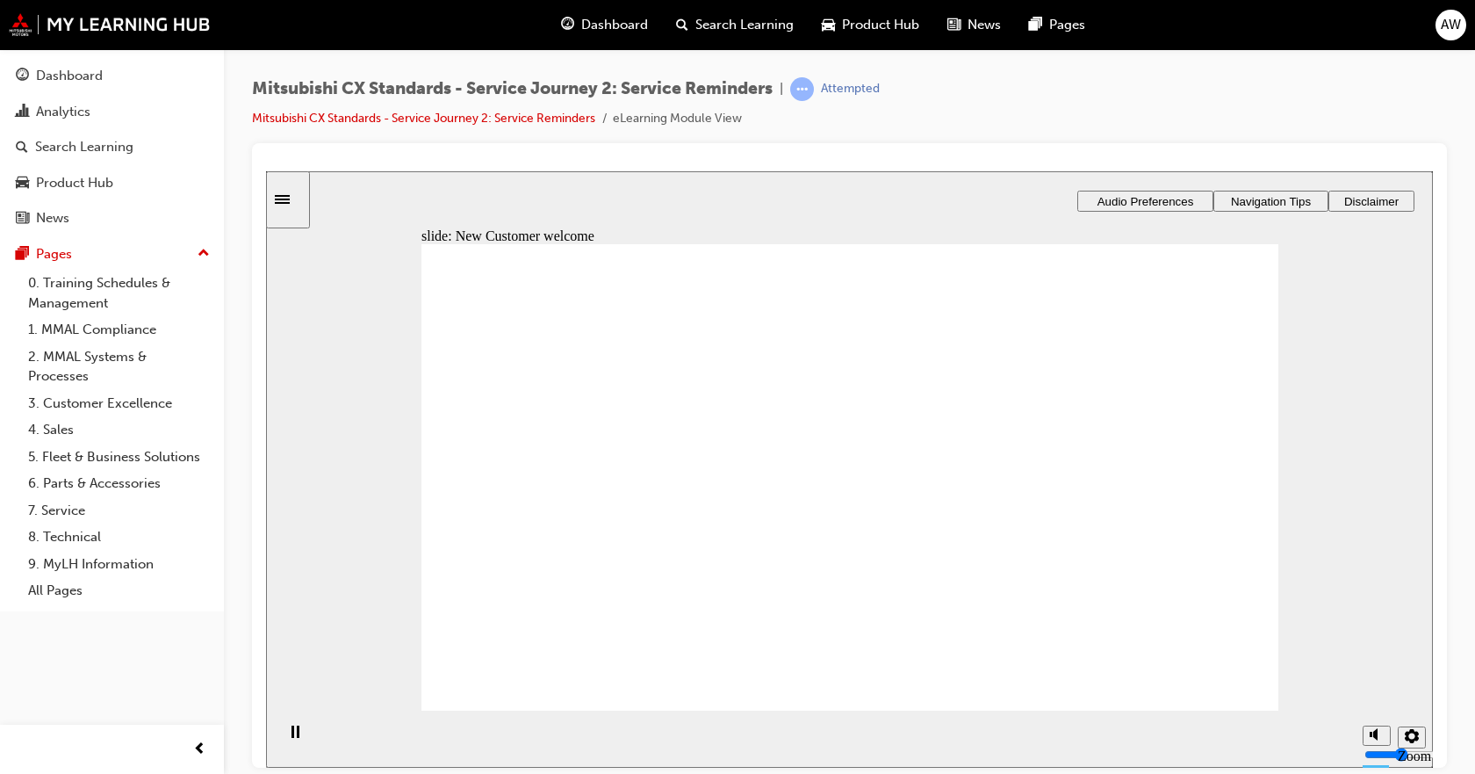
checkbox input "true"
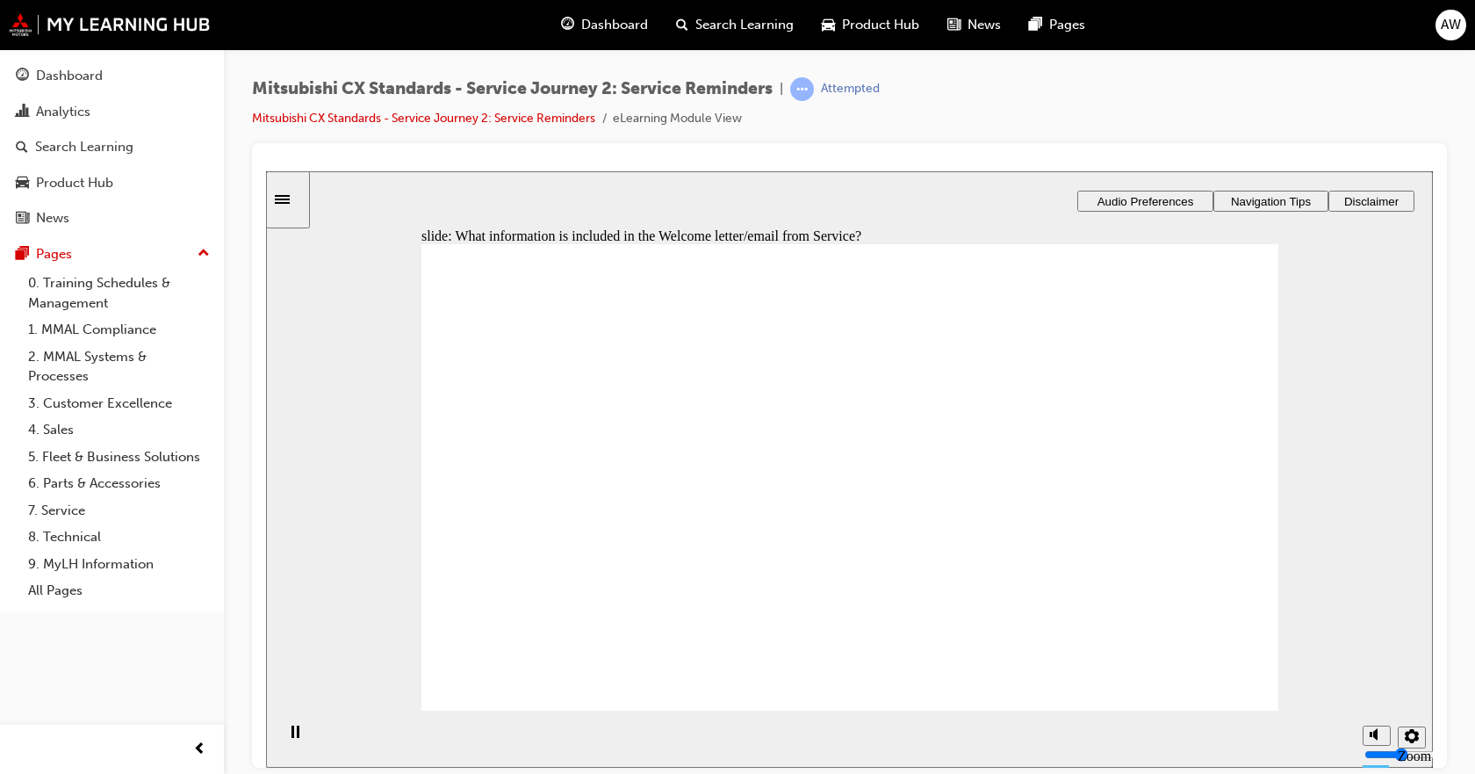
checkbox input "true"
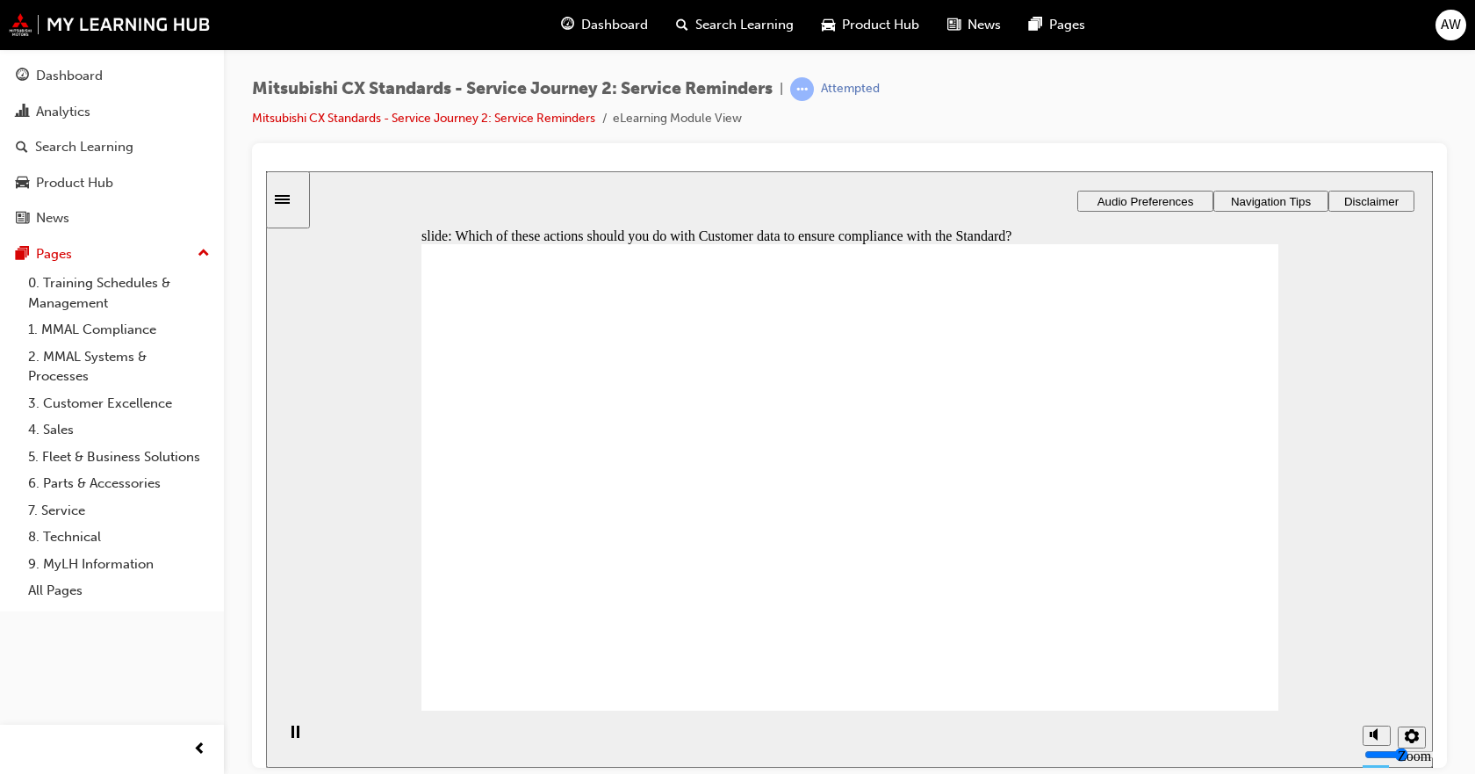
drag, startPoint x: 520, startPoint y: 552, endPoint x: 817, endPoint y: 614, distance: 303.1
checkbox input "true"
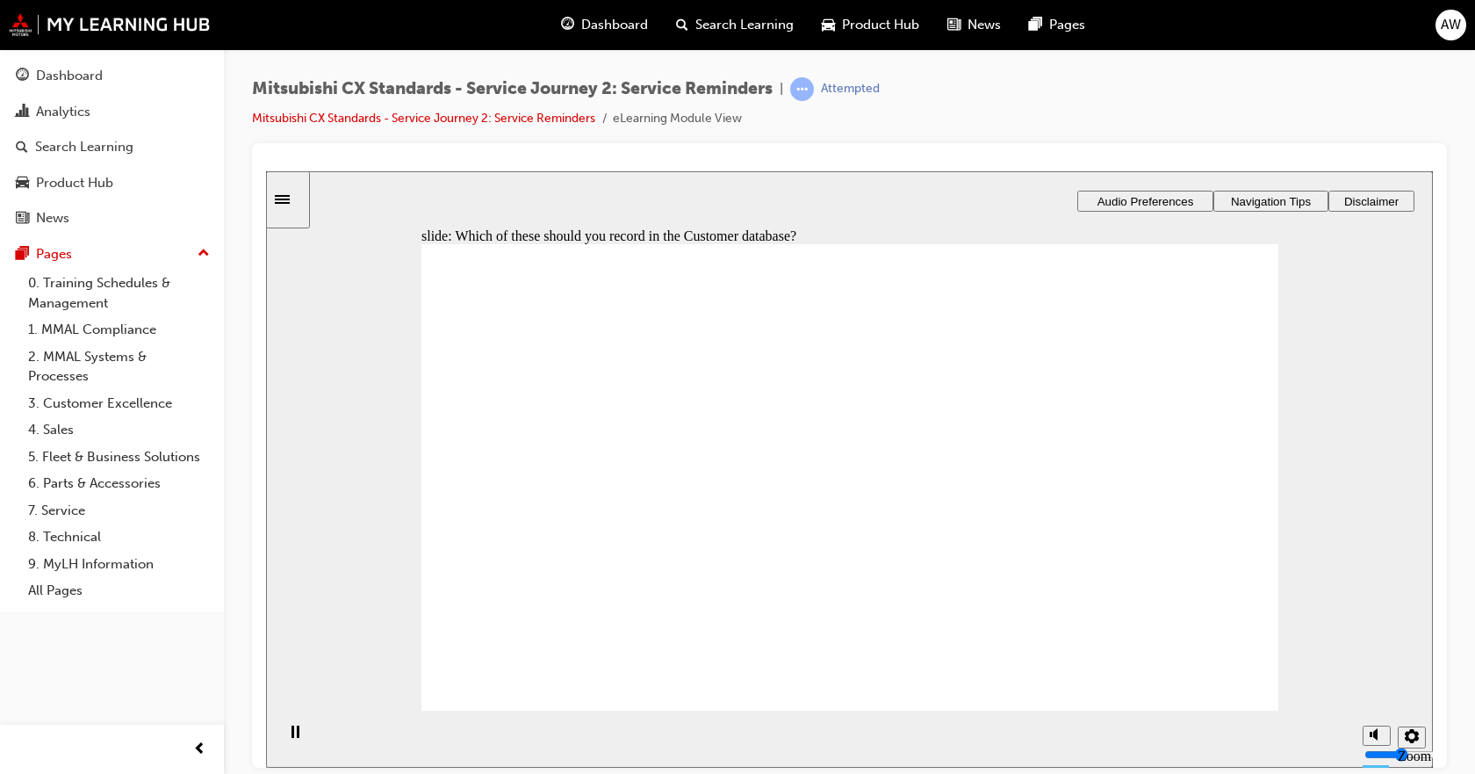
checkbox input "true"
drag, startPoint x: 546, startPoint y: 535, endPoint x: 804, endPoint y: 465, distance: 267.6
drag, startPoint x: 682, startPoint y: 512, endPoint x: 1166, endPoint y: 428, distance: 491.2
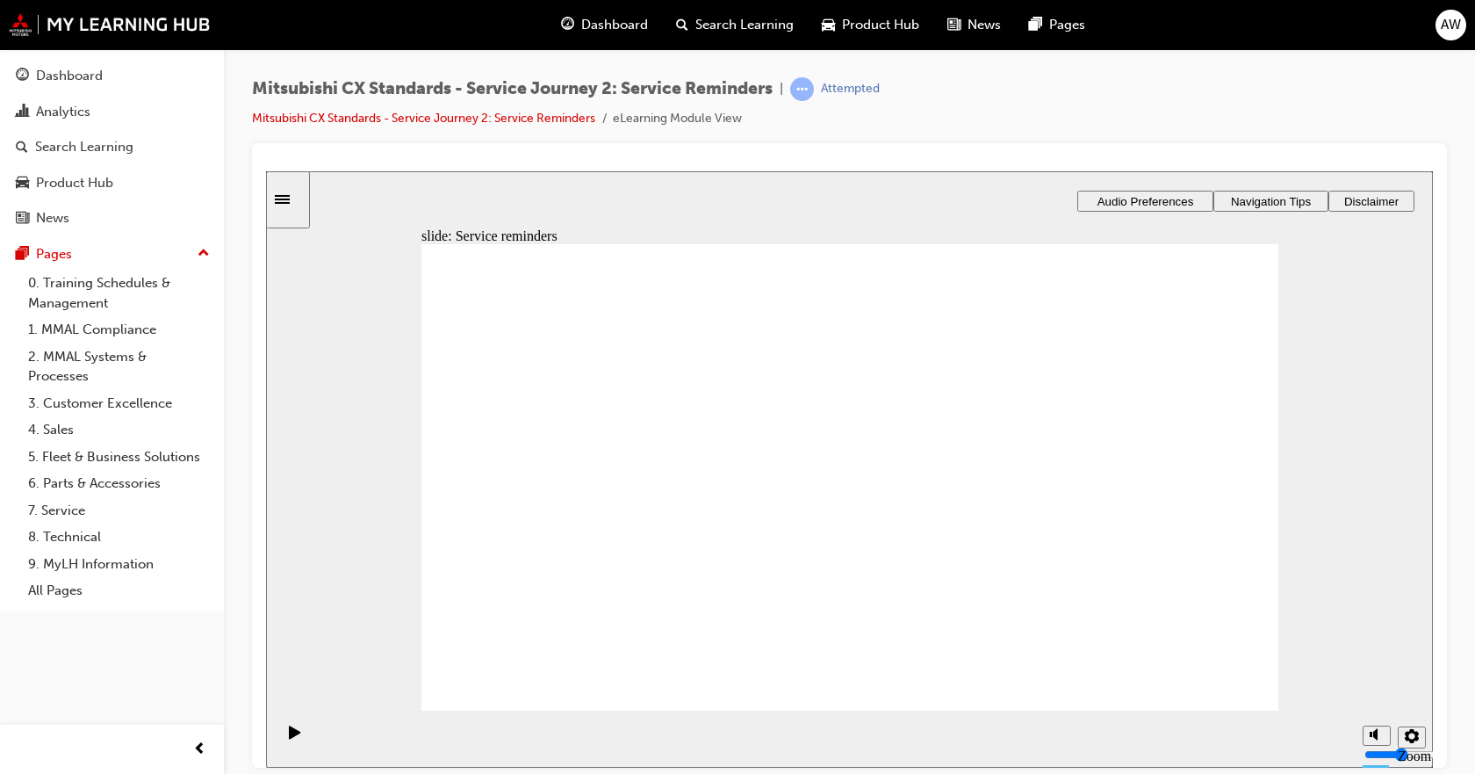
drag, startPoint x: 648, startPoint y: 552, endPoint x: 835, endPoint y: 519, distance: 189.9
drag, startPoint x: 583, startPoint y: 535, endPoint x: 824, endPoint y: 548, distance: 241.0
checkbox input "true"
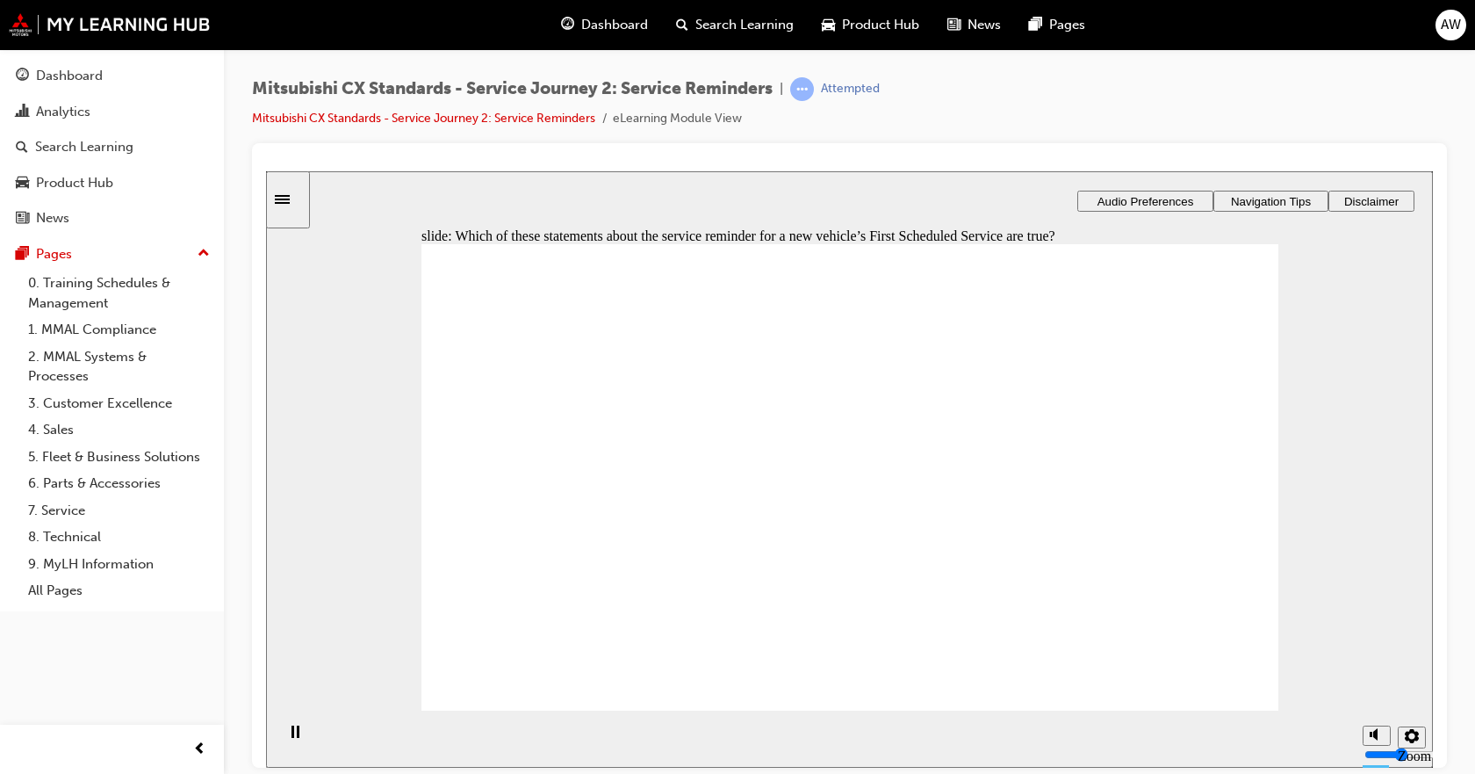
checkbox input "false"
checkbox input "true"
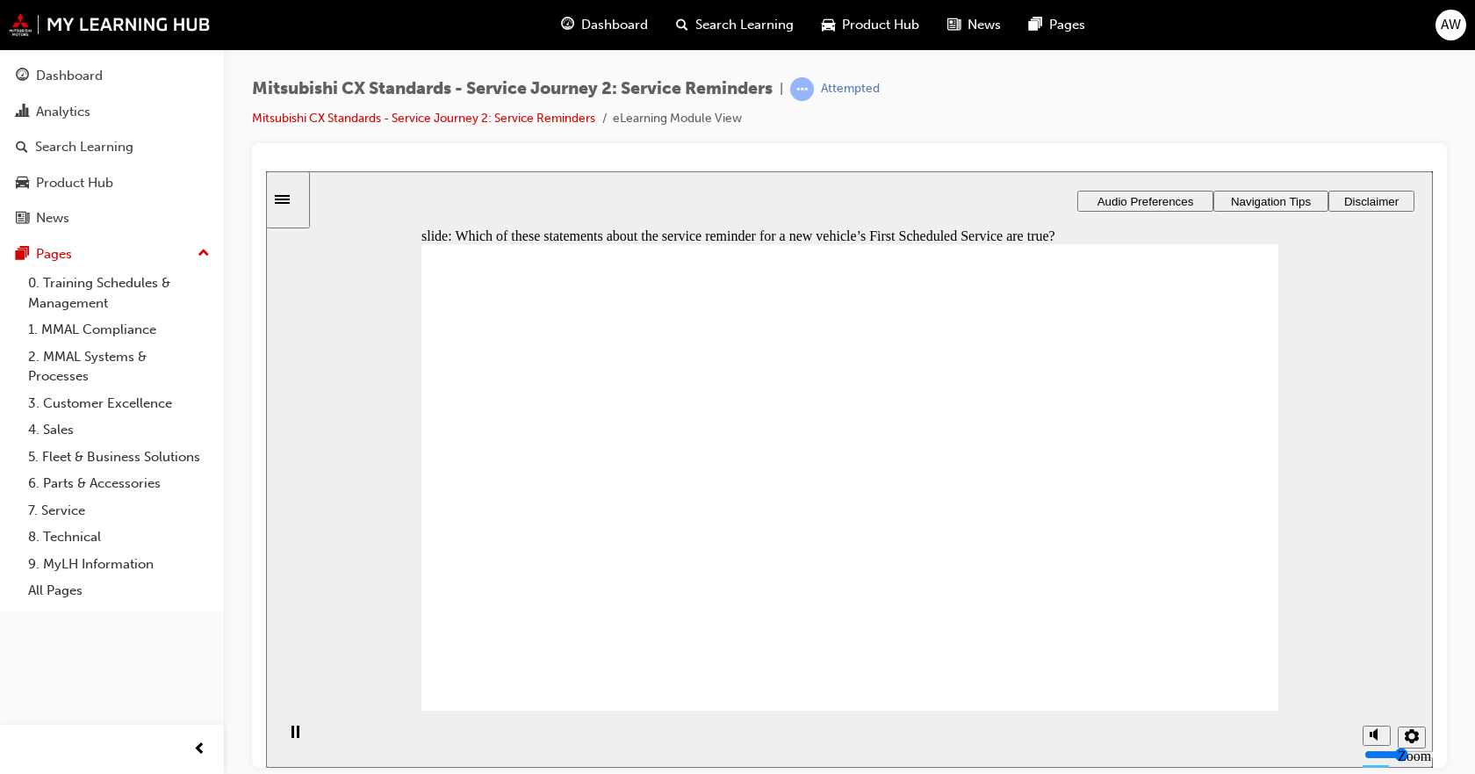
checkbox input "true"
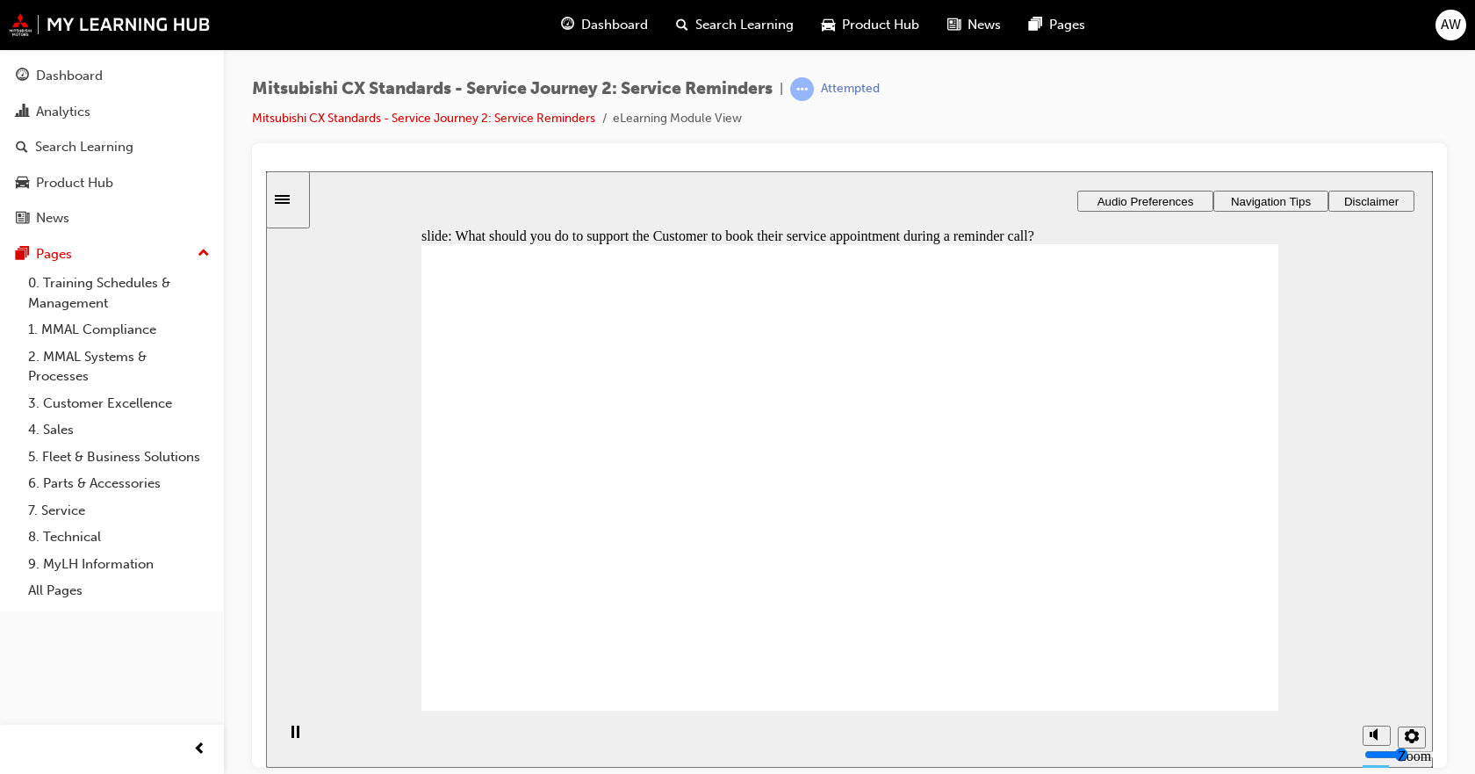
drag, startPoint x: 611, startPoint y: 418, endPoint x: 596, endPoint y: 467, distance: 51.4
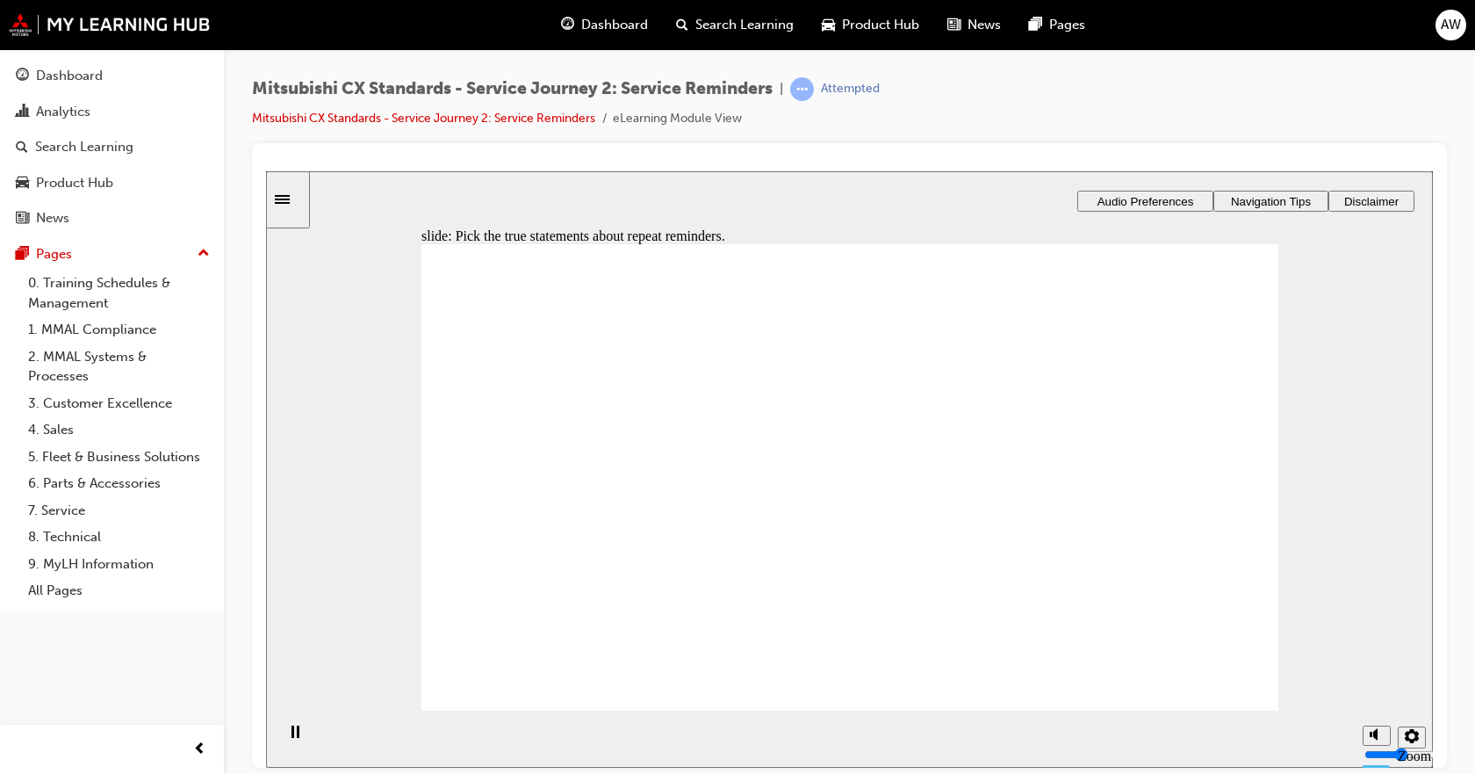
drag, startPoint x: 599, startPoint y: 453, endPoint x: 595, endPoint y: 468, distance: 15.6
radio input "false"
radio input "true"
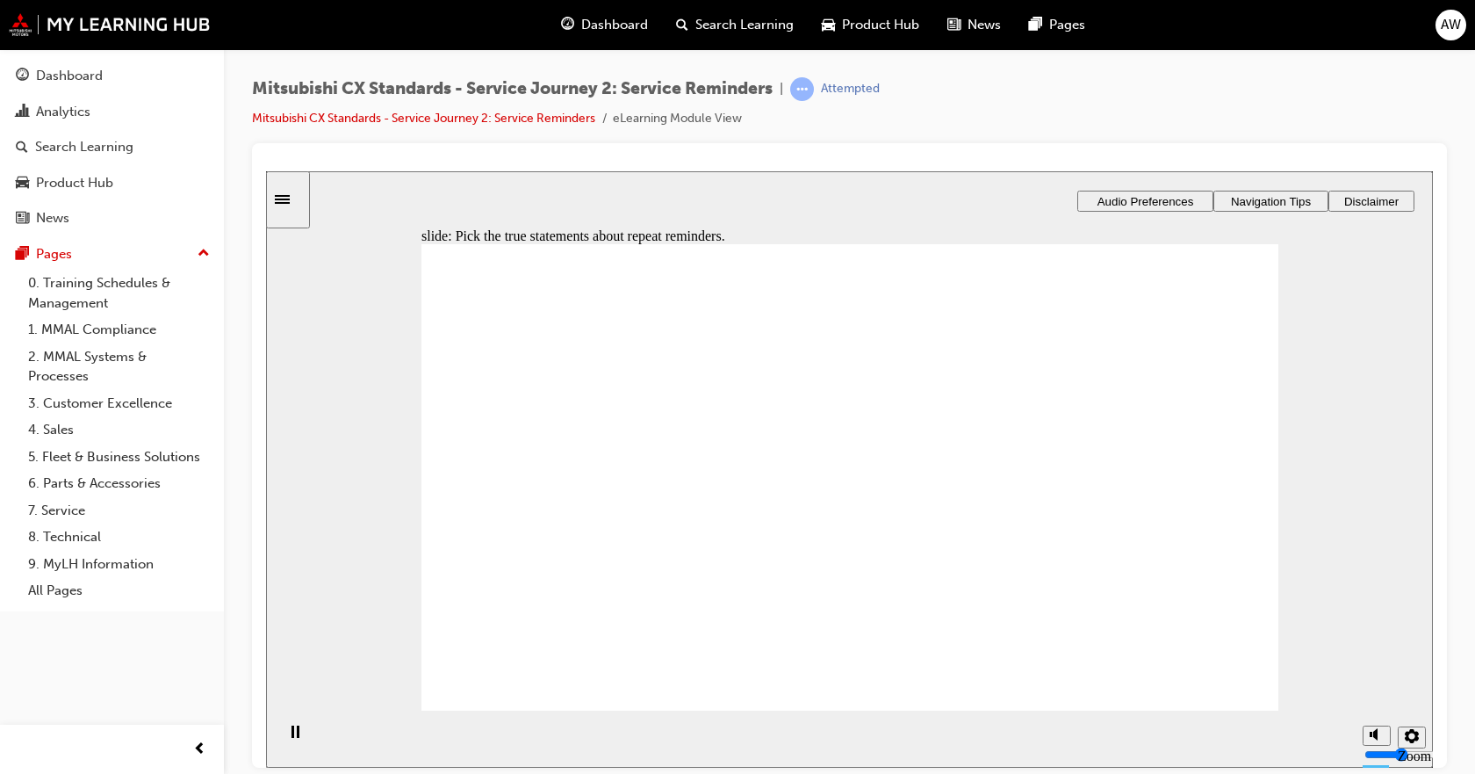
checkbox input "true"
drag, startPoint x: 855, startPoint y: 346, endPoint x: 1158, endPoint y: 542, distance: 360.8
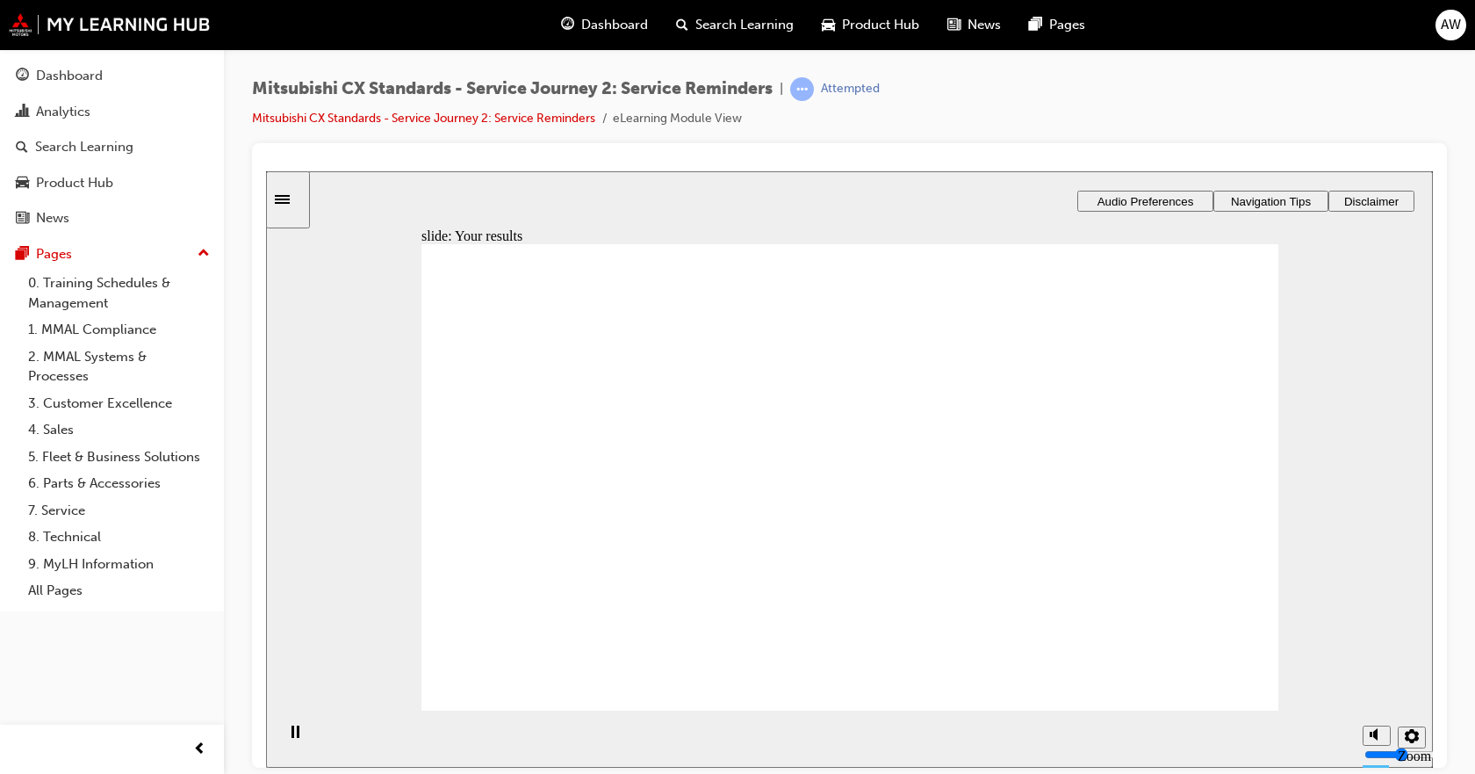
drag, startPoint x: 1208, startPoint y: 672, endPoint x: 1210, endPoint y: 681, distance: 9.8
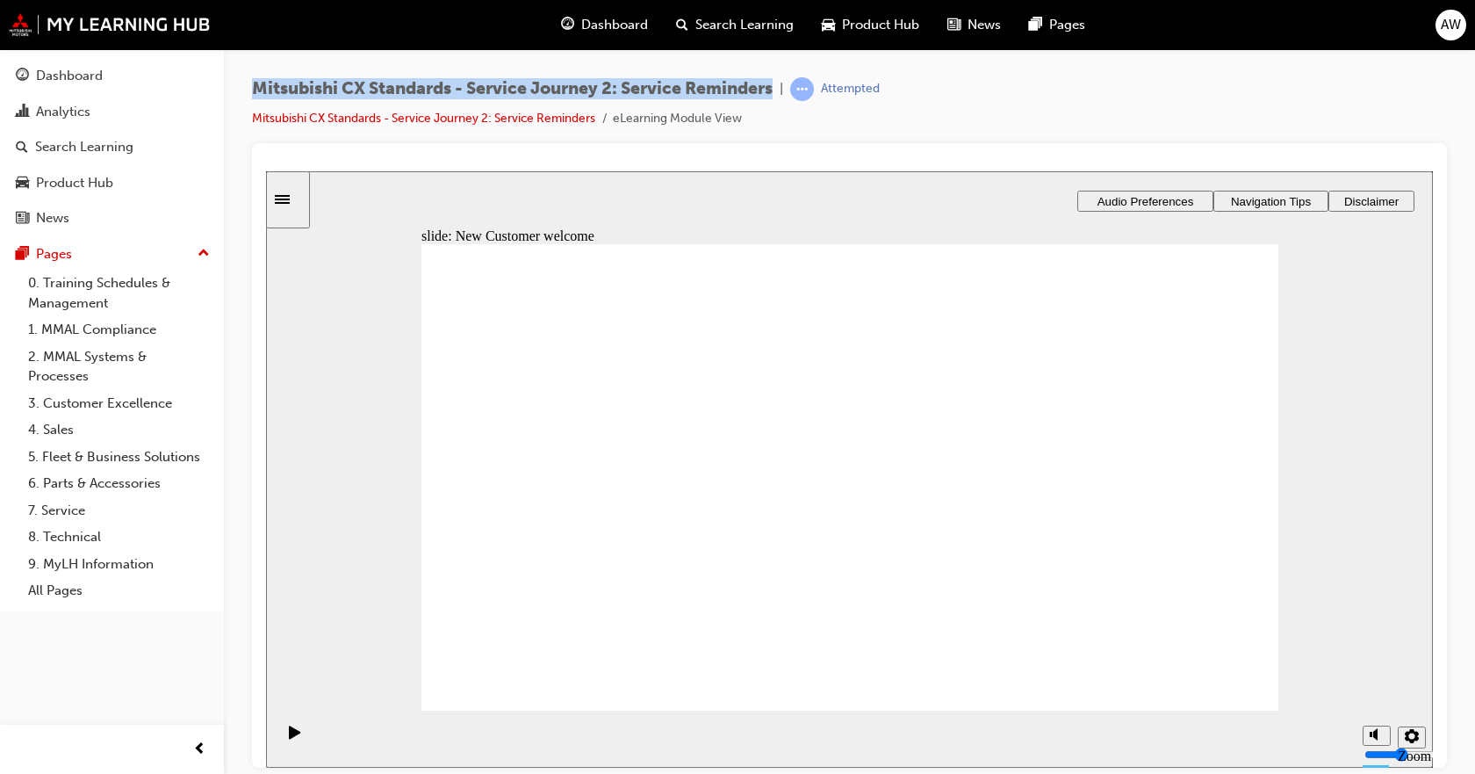
drag, startPoint x: 314, startPoint y: 69, endPoint x: 782, endPoint y: 100, distance: 470.0
click at [782, 100] on div "Mitsubishi CX Standards - Service Journey 2: Service Reminders | Attempted Mits…" at bounding box center [849, 389] width 1251 height 681
click at [782, 126] on ul "Mitsubishi CX Standards - Service Journey 2: Service Reminders eLearning Module…" at bounding box center [566, 118] width 628 height 21
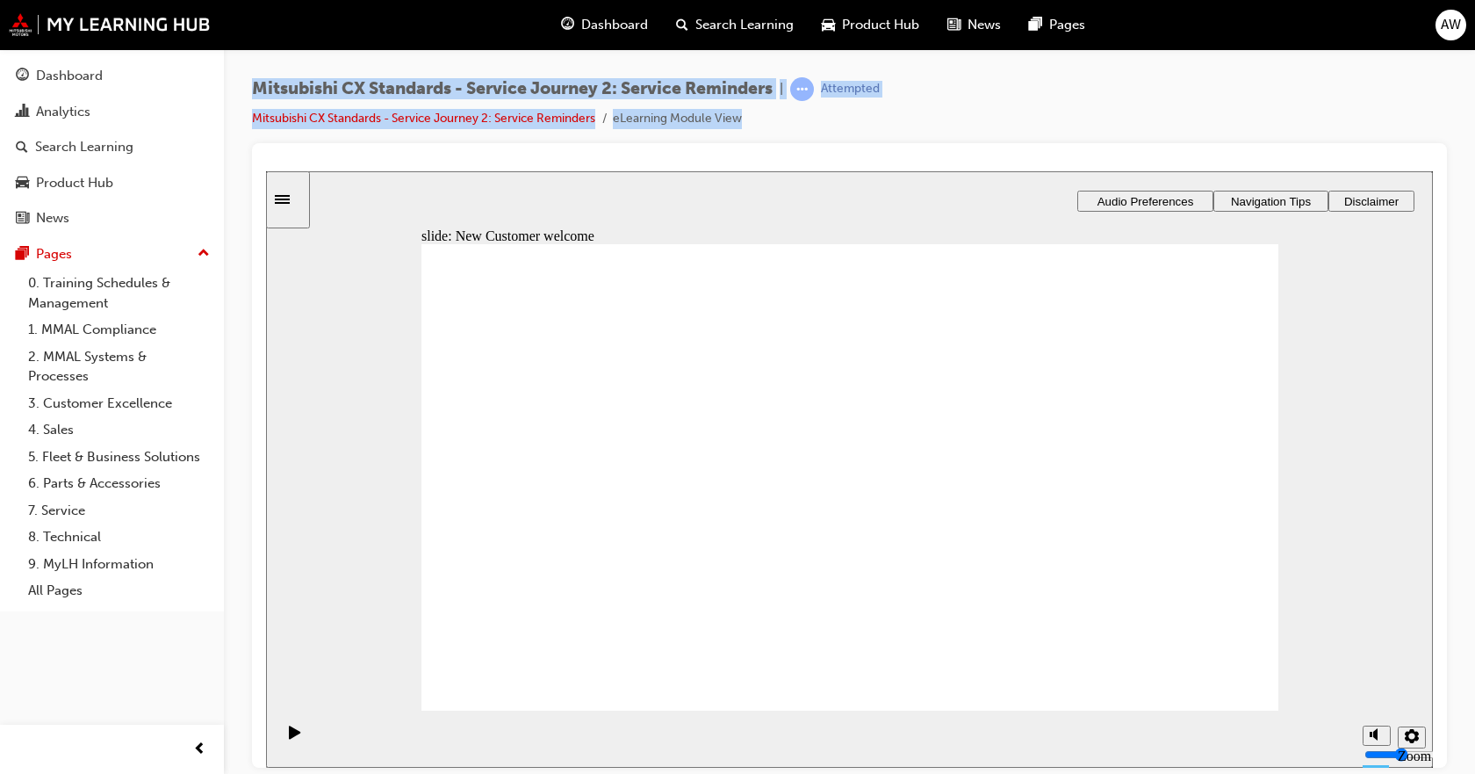
drag, startPoint x: 618, startPoint y: 118, endPoint x: 240, endPoint y: 96, distance: 379.1
click at [240, 96] on div "Mitsubishi CX Standards - Service Journey 2: Service Reminders | Attempted Mits…" at bounding box center [849, 389] width 1251 height 681
click at [256, 90] on span "Mitsubishi CX Standards - Service Journey 2: Service Reminders" at bounding box center [512, 89] width 521 height 20
click at [256, 85] on span "Mitsubishi CX Standards - Service Journey 2: Service Reminders" at bounding box center [512, 89] width 521 height 20
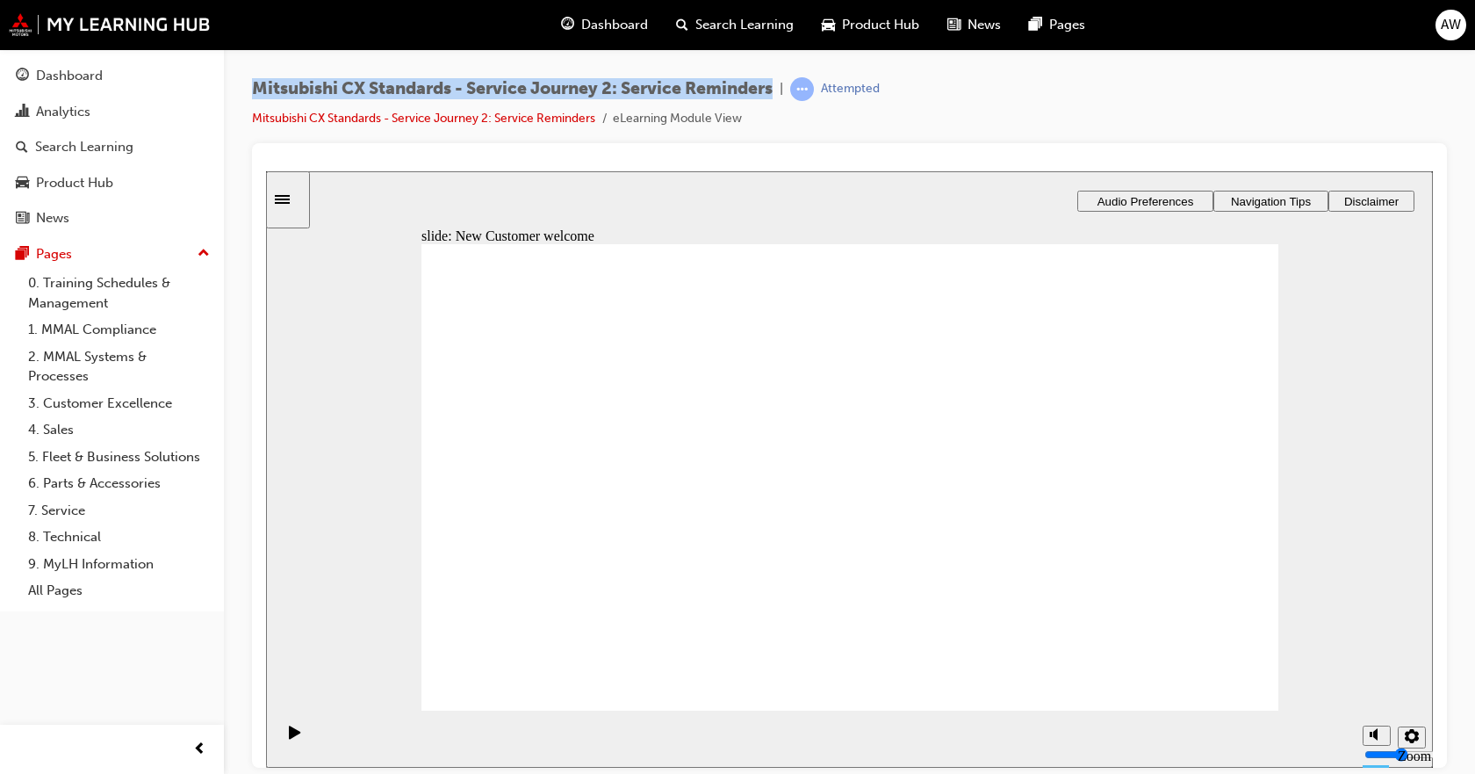
drag, startPoint x: 411, startPoint y: 87, endPoint x: 779, endPoint y: 86, distance: 368.0
click at [773, 86] on span "Mitsubishi CX Standards - Service Journey 2: Service Reminders" at bounding box center [512, 89] width 521 height 20
click at [760, 91] on span "Mitsubishi CX Standards - Service Journey 2: Service Reminders" at bounding box center [512, 89] width 521 height 20
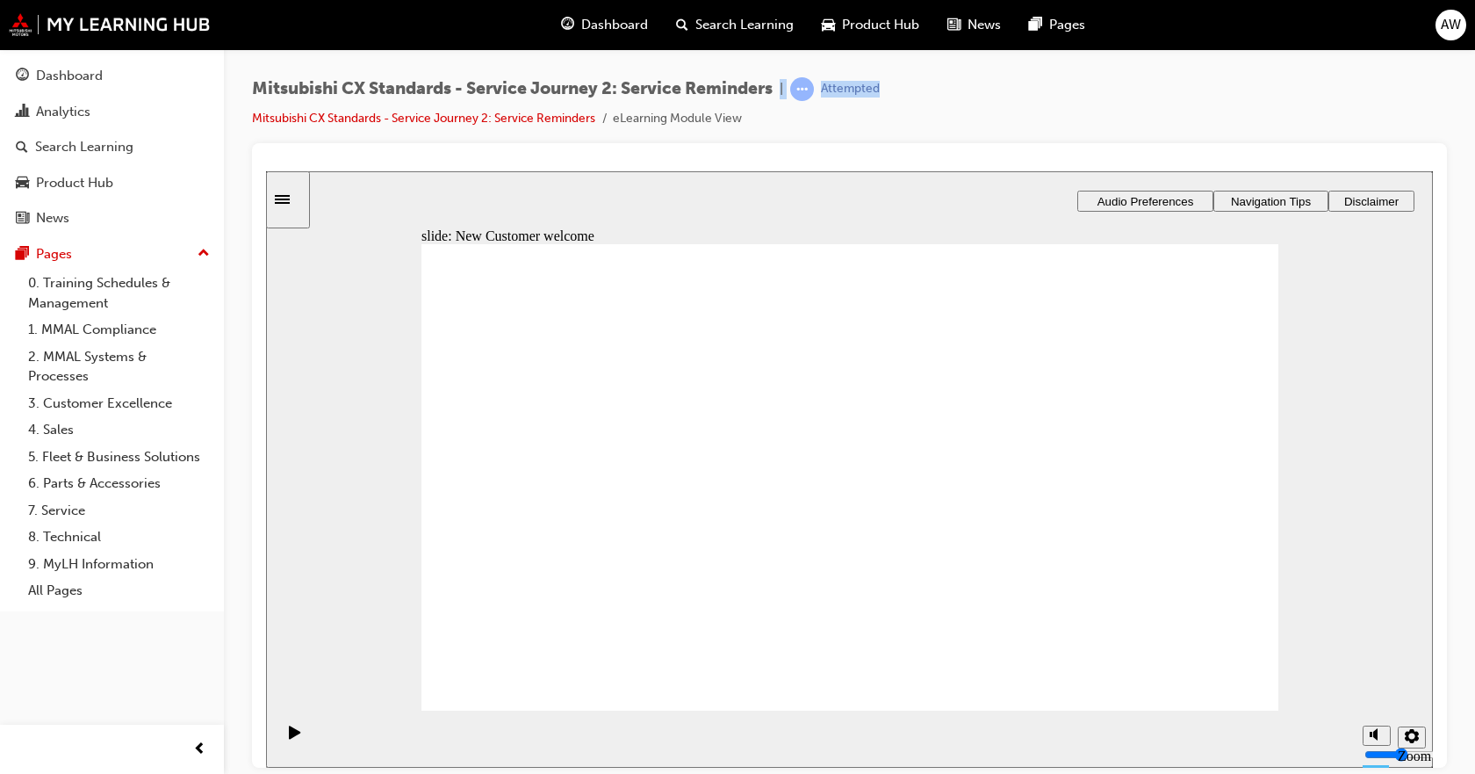
drag, startPoint x: 782, startPoint y: 92, endPoint x: 233, endPoint y: 106, distance: 549.9
click at [233, 106] on div "Mitsubishi CX Standards - Service Journey 2: Service Reminders | Attempted Mits…" at bounding box center [849, 389] width 1251 height 681
drag, startPoint x: 531, startPoint y: 526, endPoint x: 789, endPoint y: 435, distance: 273.0
drag, startPoint x: 496, startPoint y: 552, endPoint x: 723, endPoint y: 512, distance: 230.0
drag, startPoint x: 520, startPoint y: 562, endPoint x: 784, endPoint y: 572, distance: 264.5
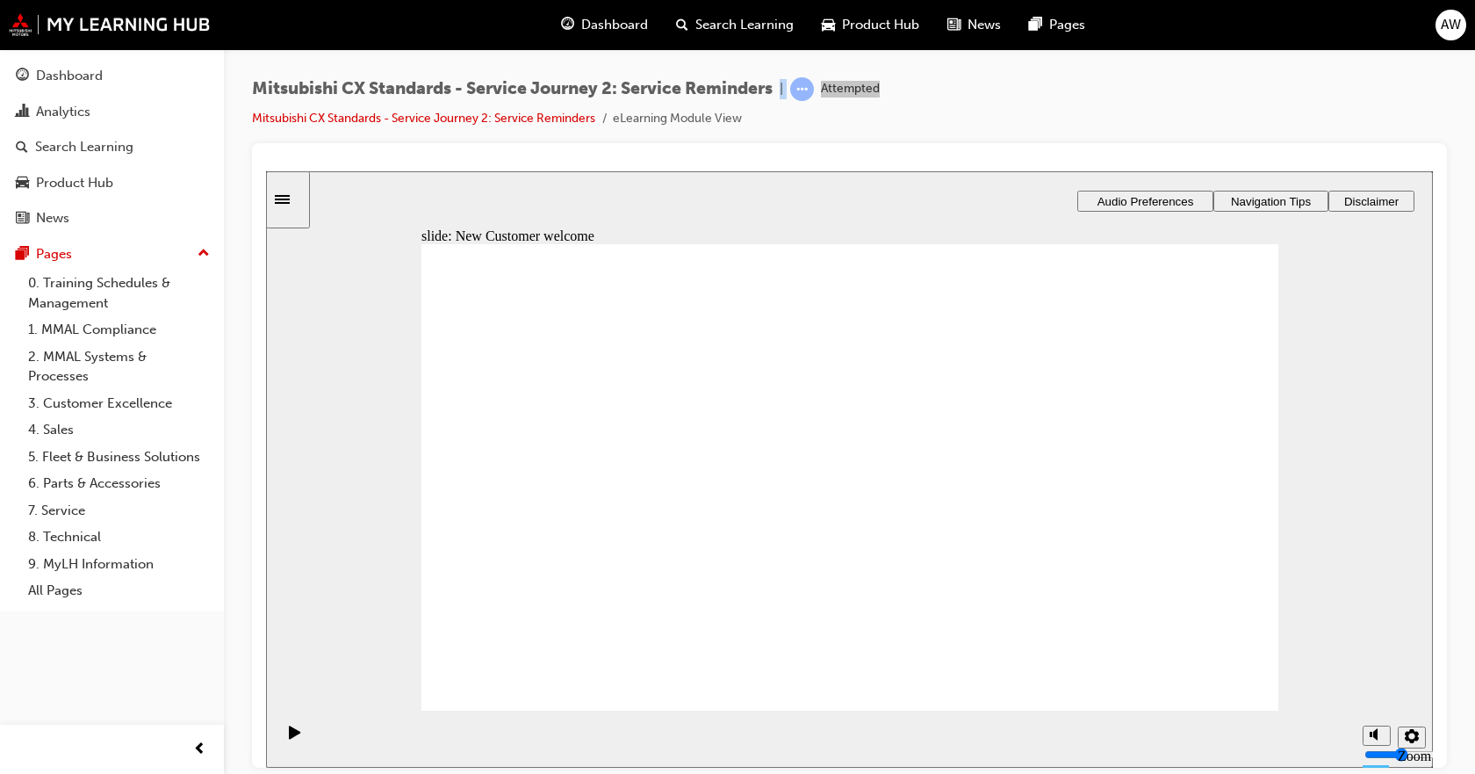
drag, startPoint x: 542, startPoint y: 527, endPoint x: 742, endPoint y: 453, distance: 213.4
drag, startPoint x: 690, startPoint y: 523, endPoint x: 990, endPoint y: 465, distance: 304.9
drag, startPoint x: 503, startPoint y: 545, endPoint x: 1055, endPoint y: 508, distance: 552.7
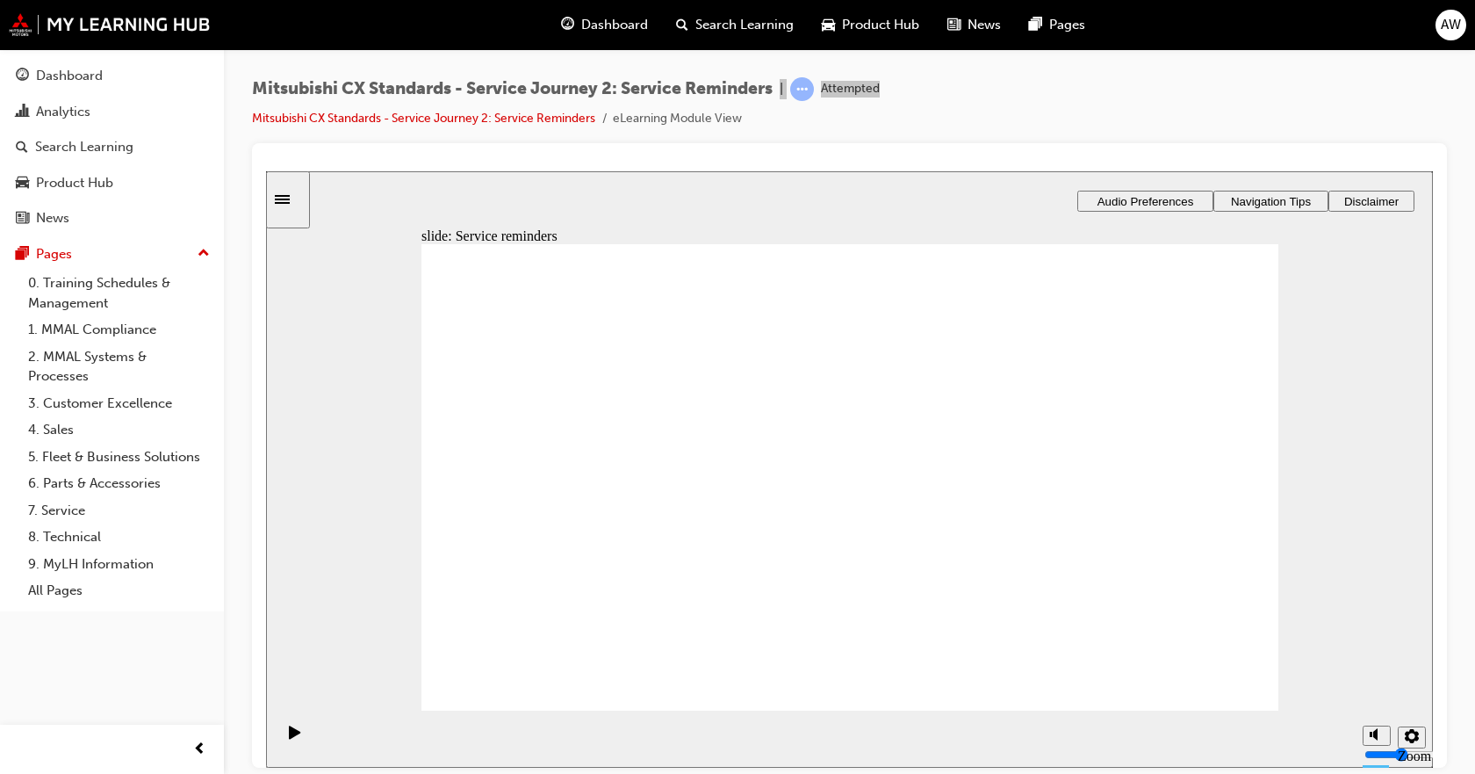
checkbox input "false"
checkbox input "true"
drag, startPoint x: 547, startPoint y: 467, endPoint x: 548, endPoint y: 490, distance: 22.9
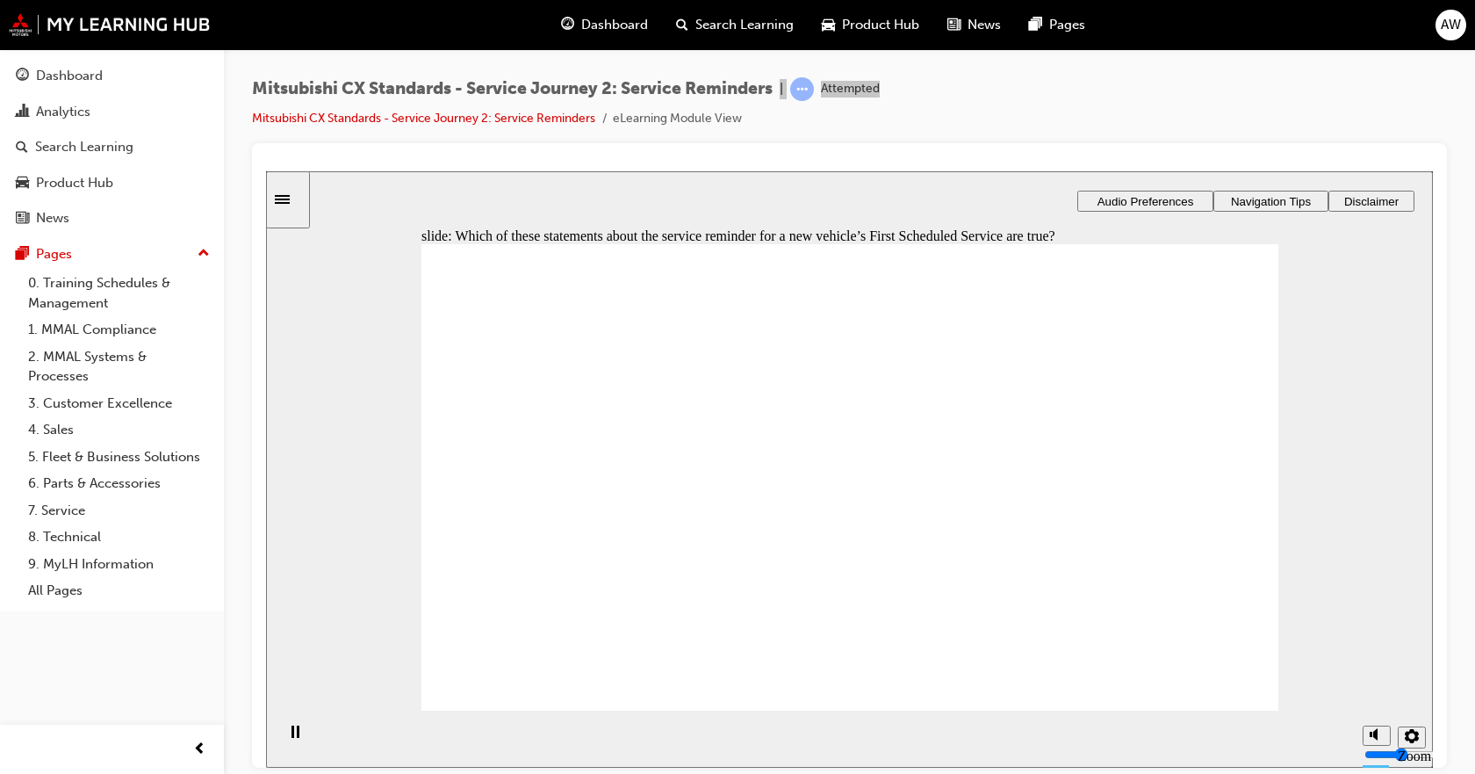
checkbox input "true"
